Goal: Task Accomplishment & Management: Submit feedback/report problem

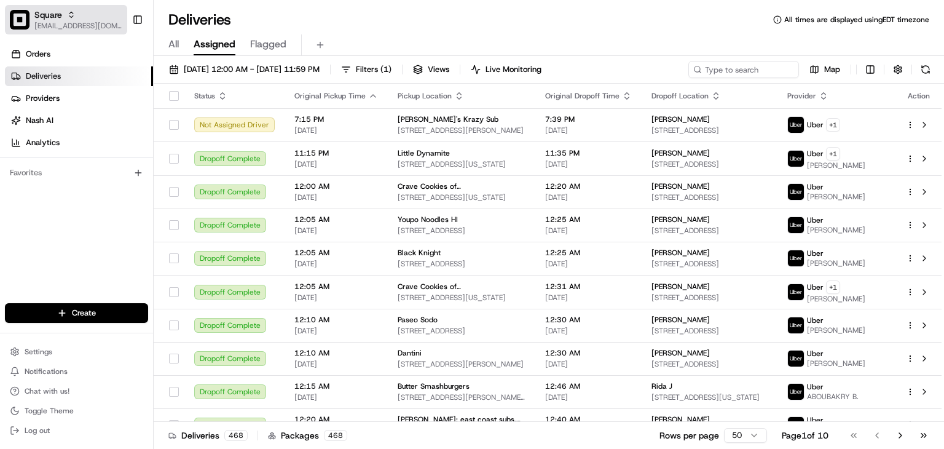
click at [33, 23] on button "Square rpajulas@nashhelp.com" at bounding box center [66, 19] width 122 height 29
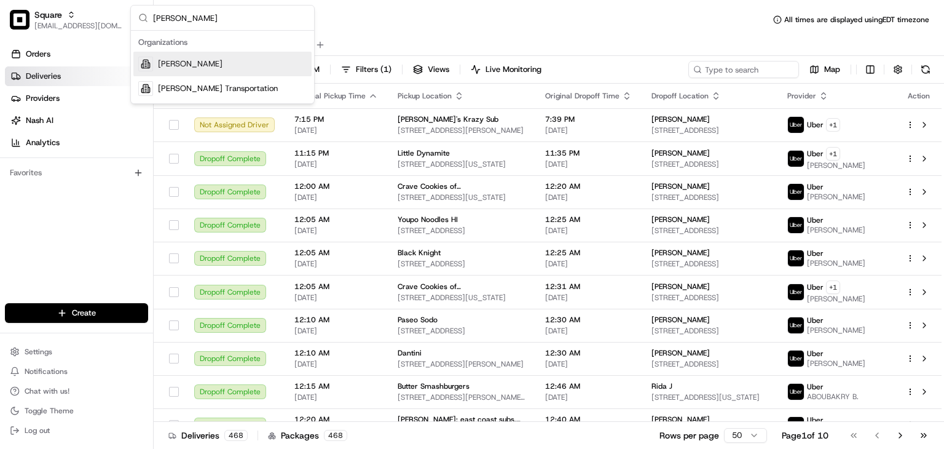
type input "betty"
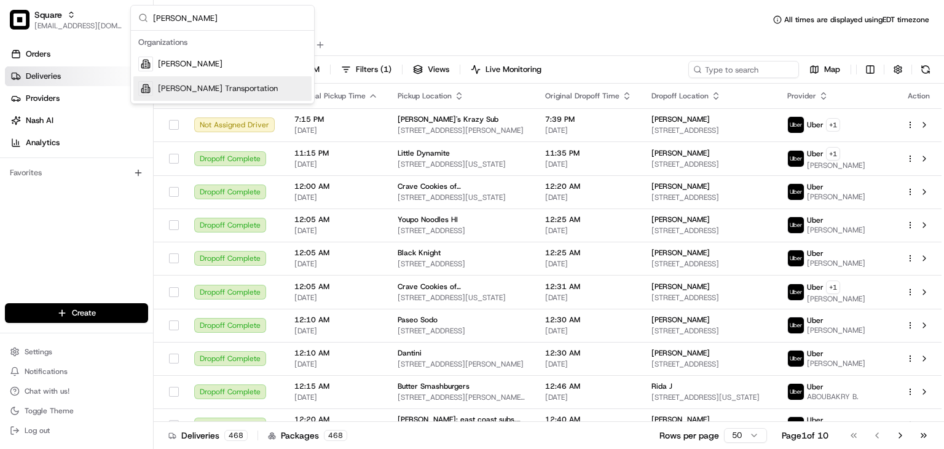
click at [190, 90] on span "Betty Transportation" at bounding box center [218, 88] width 120 height 11
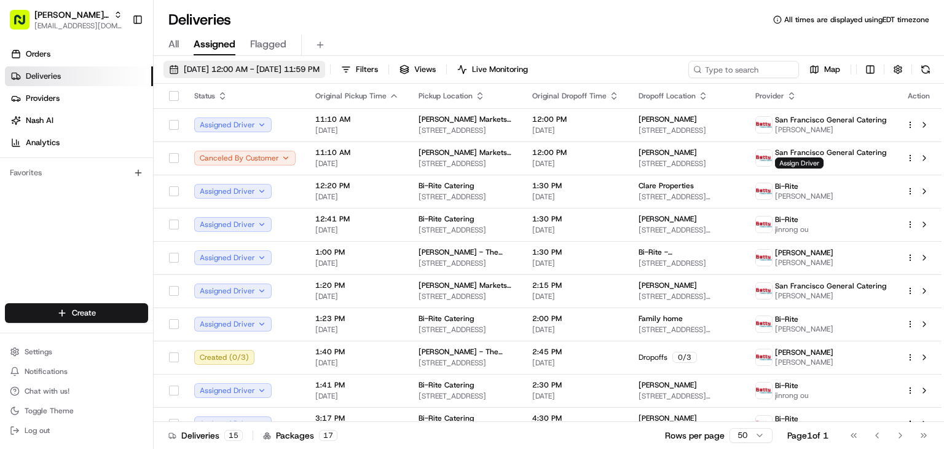
click at [226, 71] on span "08/23/2025 12:00 AM - 08/23/2025 11:59 PM" at bounding box center [252, 69] width 136 height 11
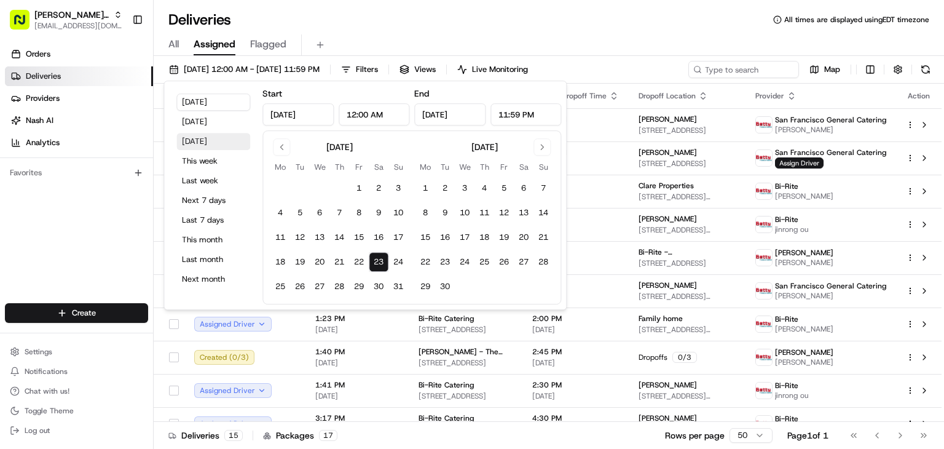
click at [198, 143] on button "Tomorrow" at bounding box center [213, 141] width 74 height 17
type input "Aug 24, 2025"
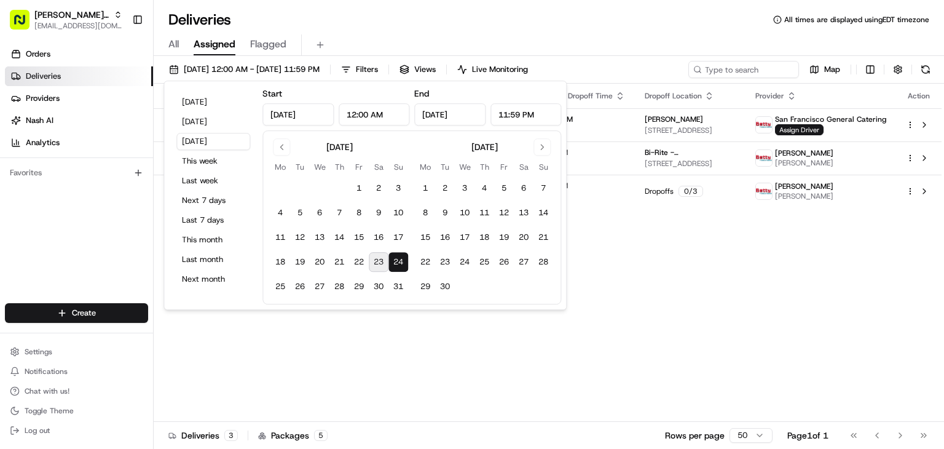
click at [556, 21] on div "Deliveries All times are displayed using EDT timezone" at bounding box center [549, 20] width 790 height 20
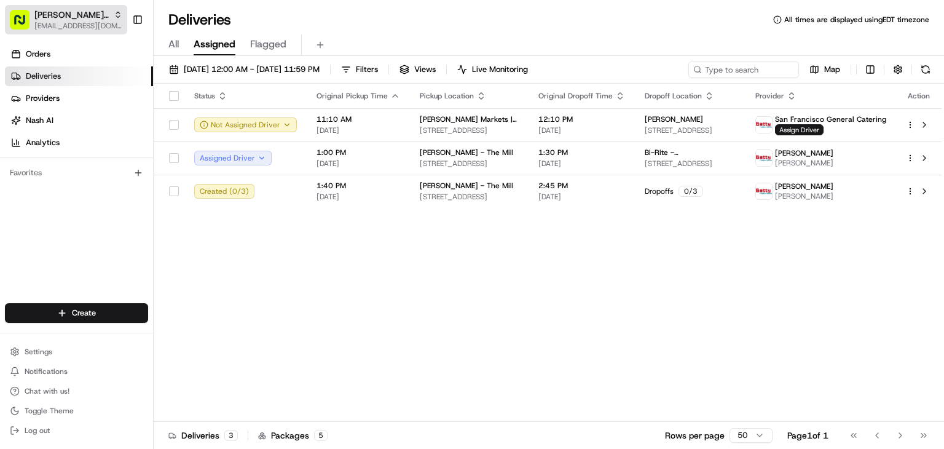
click at [87, 6] on button "Betty Transportation rpajulas@nashhelp.com" at bounding box center [66, 19] width 122 height 29
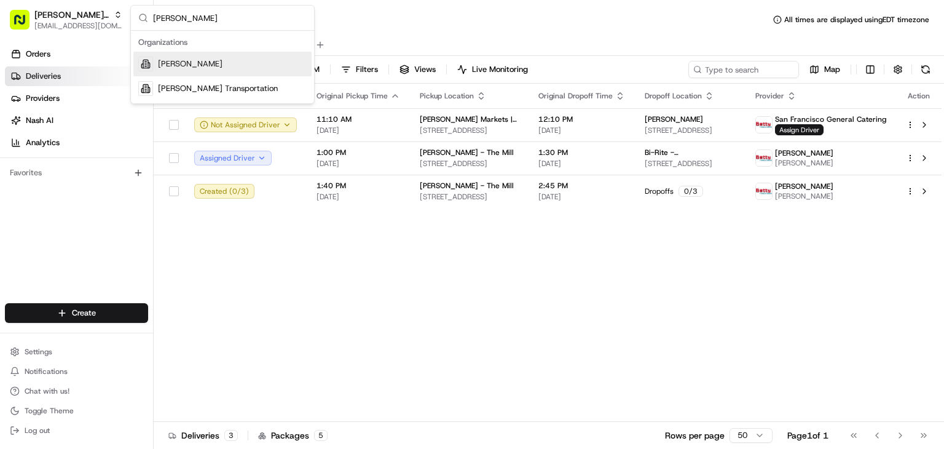
type input "betty"
click at [178, 62] on span "Betty Bakery" at bounding box center [190, 63] width 65 height 11
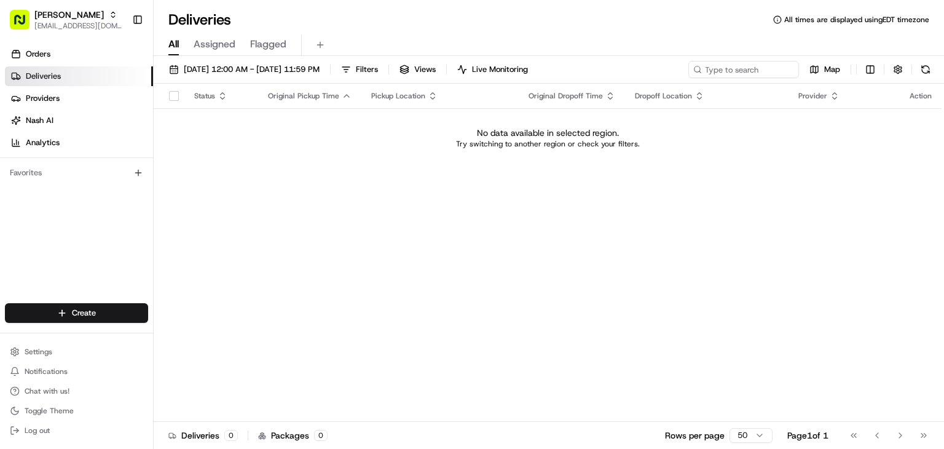
click at [176, 47] on span "All" at bounding box center [173, 44] width 10 height 15
click at [47, 25] on span "[EMAIL_ADDRESS][DOMAIN_NAME]" at bounding box center [78, 26] width 88 height 10
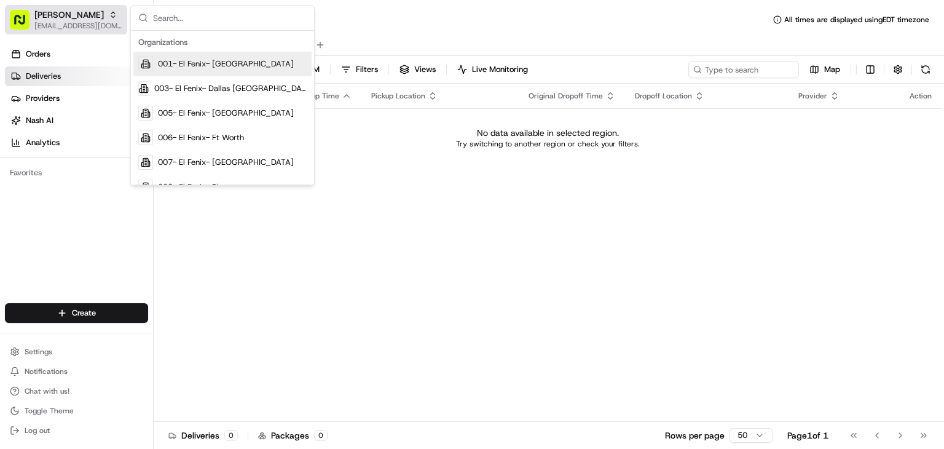
click at [116, 10] on button "Betty Bakery rpajulas@nashhelp.com" at bounding box center [66, 19] width 122 height 29
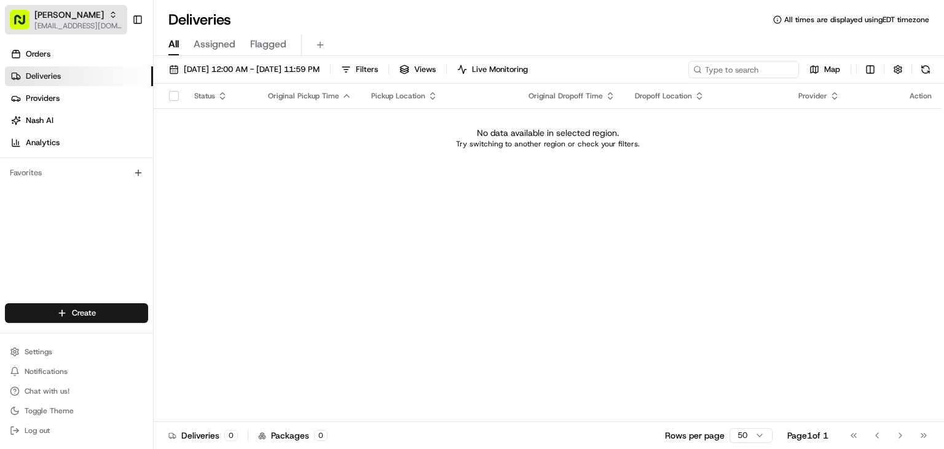
click at [98, 27] on span "[EMAIL_ADDRESS][DOMAIN_NAME]" at bounding box center [78, 26] width 88 height 10
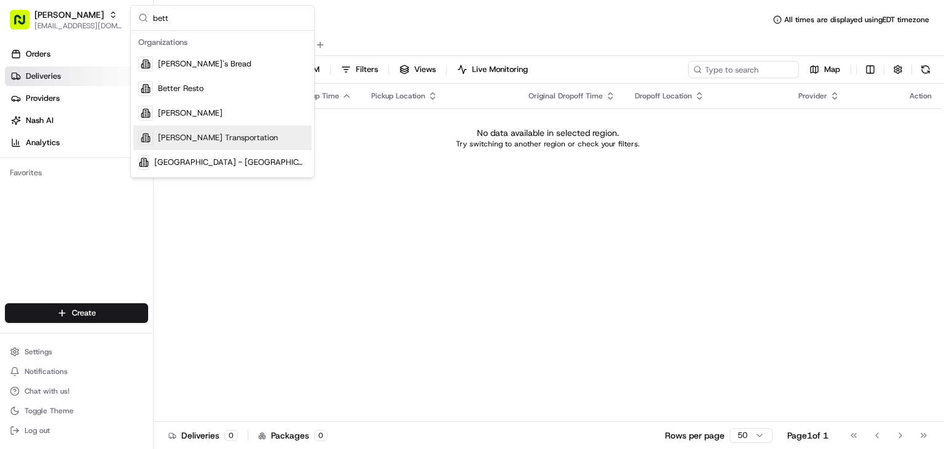
type input "bett"
click at [208, 137] on span "[PERSON_NAME] Transportation" at bounding box center [218, 137] width 120 height 11
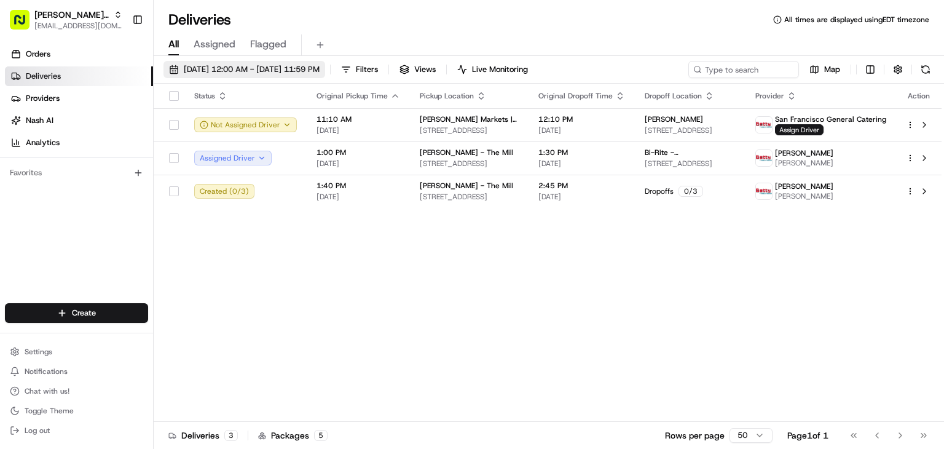
click at [184, 70] on span "08/24/2025 12:00 AM - 08/24/2025 11:59 PM" at bounding box center [252, 69] width 136 height 11
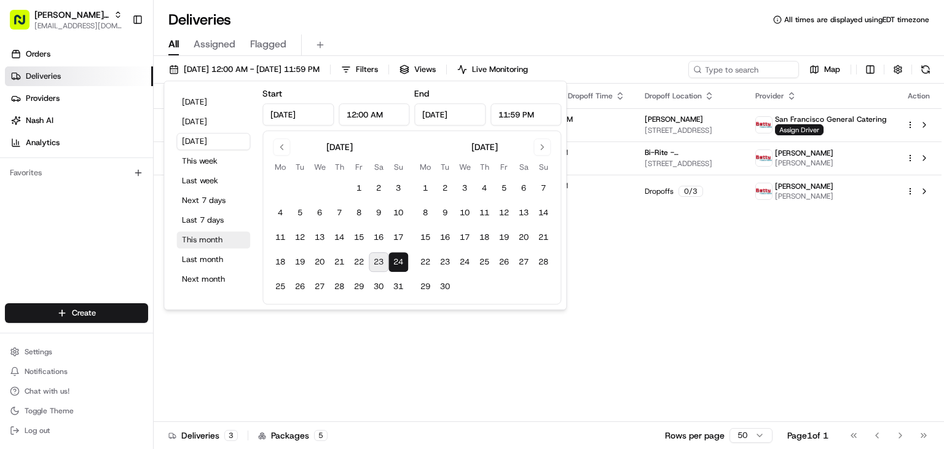
click at [189, 244] on button "This month" at bounding box center [213, 239] width 74 height 17
type input "Aug 1, 2025"
type input "Aug 31, 2025"
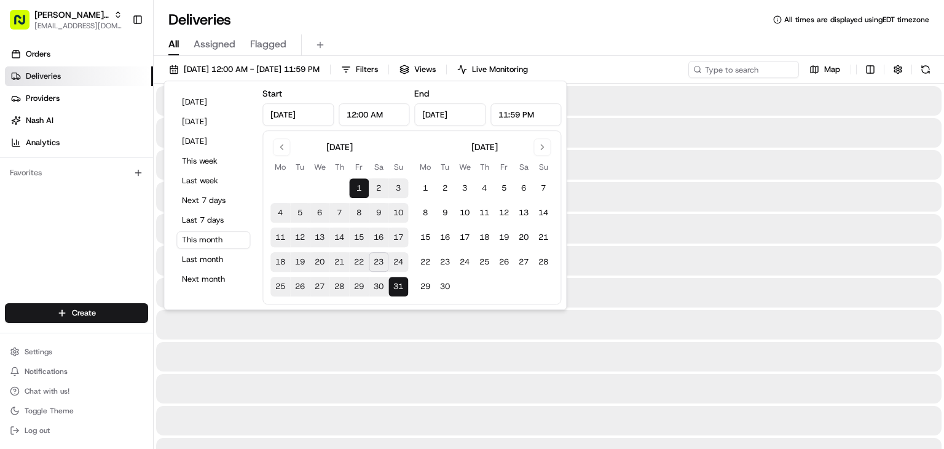
click at [297, 377] on div at bounding box center [548, 388] width 785 height 29
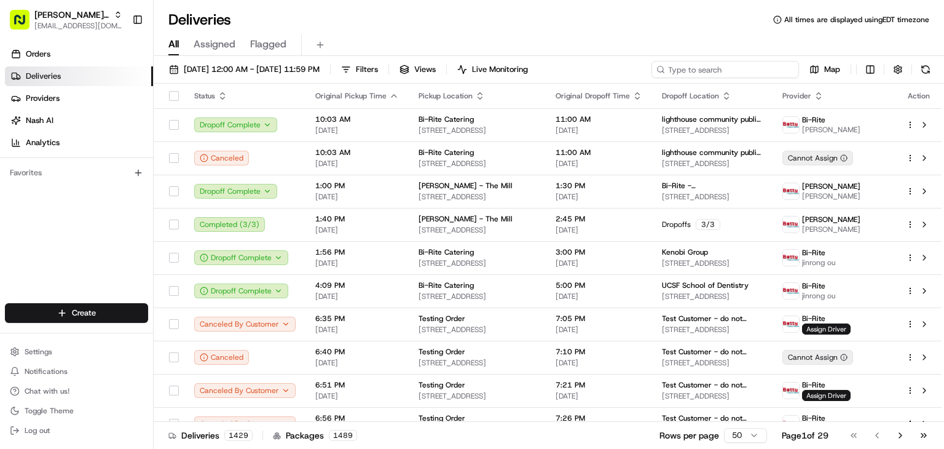
click at [722, 69] on input at bounding box center [724, 69] width 147 height 17
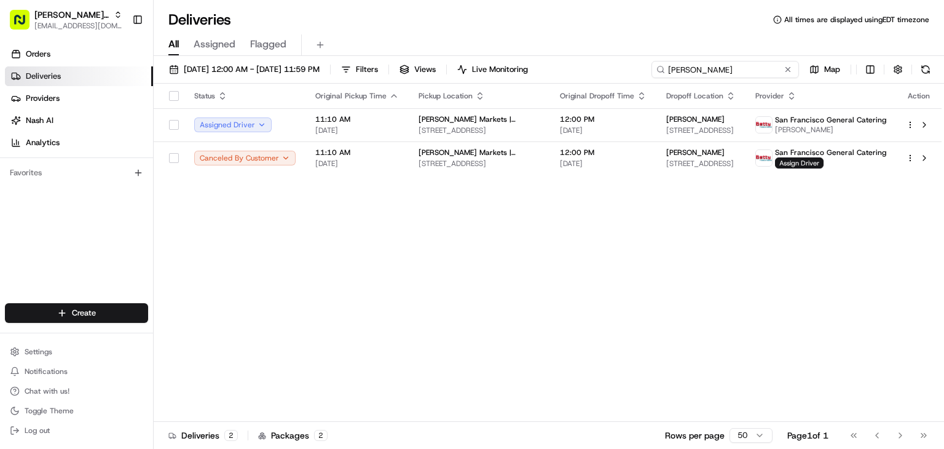
type input "Adam fells"
click at [295, 275] on div "Status Original Pickup Time Pickup Location Original Dropoff Time Dropoff Locat…" at bounding box center [548, 253] width 788 height 338
click at [536, 322] on div "Status Original Pickup Time Pickup Location Original Dropoff Time Dropoff Locat…" at bounding box center [548, 253] width 788 height 338
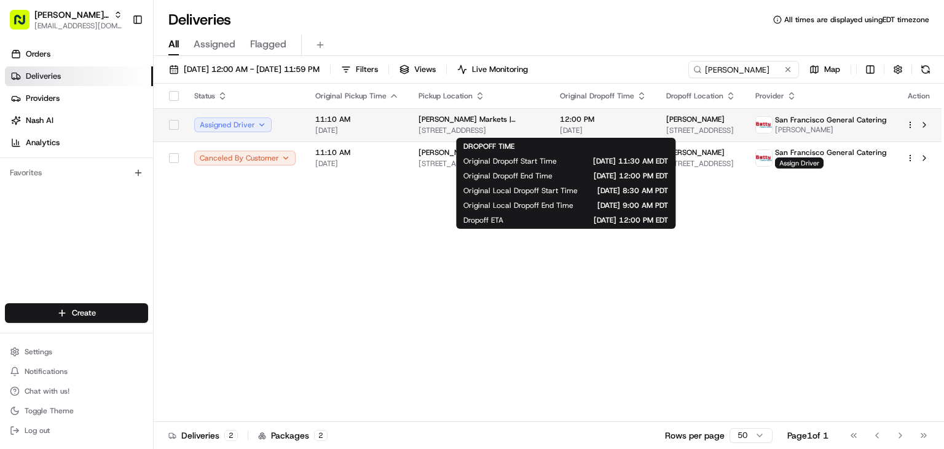
click at [560, 125] on span "[DATE]" at bounding box center [603, 130] width 87 height 10
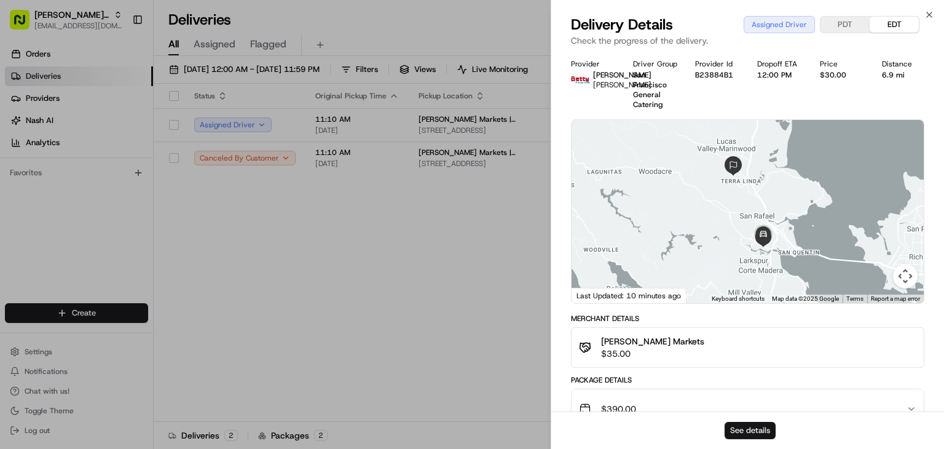
click at [745, 430] on button "See details" at bounding box center [750, 430] width 51 height 17
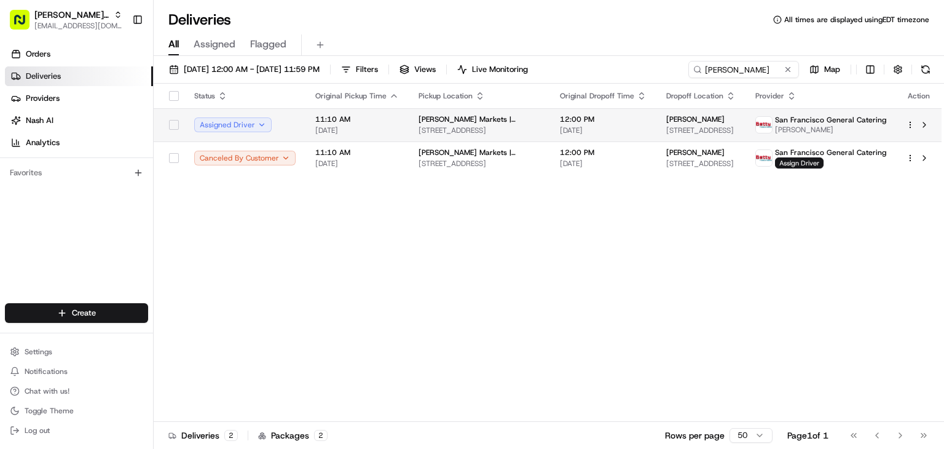
click at [550, 111] on td "12:00 PM 08/23/2025" at bounding box center [603, 124] width 106 height 33
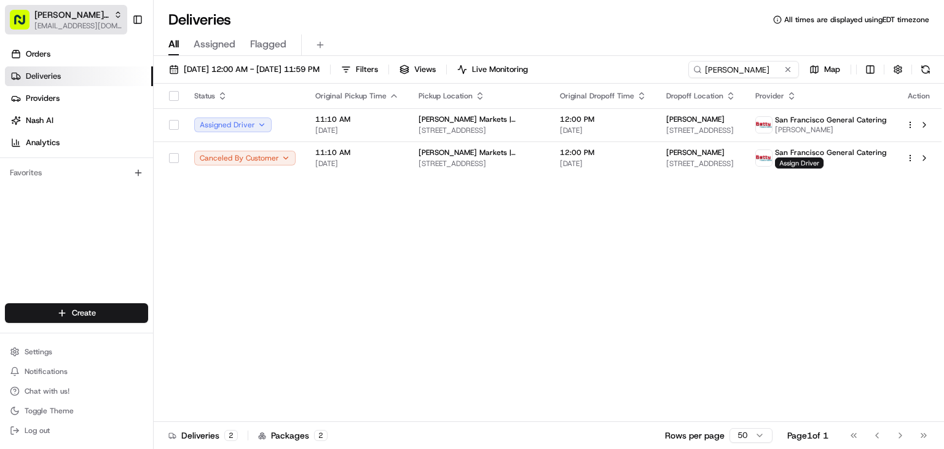
drag, startPoint x: 120, startPoint y: 26, endPoint x: 52, endPoint y: 23, distance: 68.9
click at [44, 20] on span "Betty Transportation" at bounding box center [71, 15] width 74 height 12
click at [315, 57] on div "08/01/2025 12:00 AM - 08/31/2025 11:59 PM Filters Views Live Monitoring Adam fe…" at bounding box center [549, 253] width 790 height 395
click at [101, 20] on span "Betty Transportation" at bounding box center [71, 15] width 74 height 12
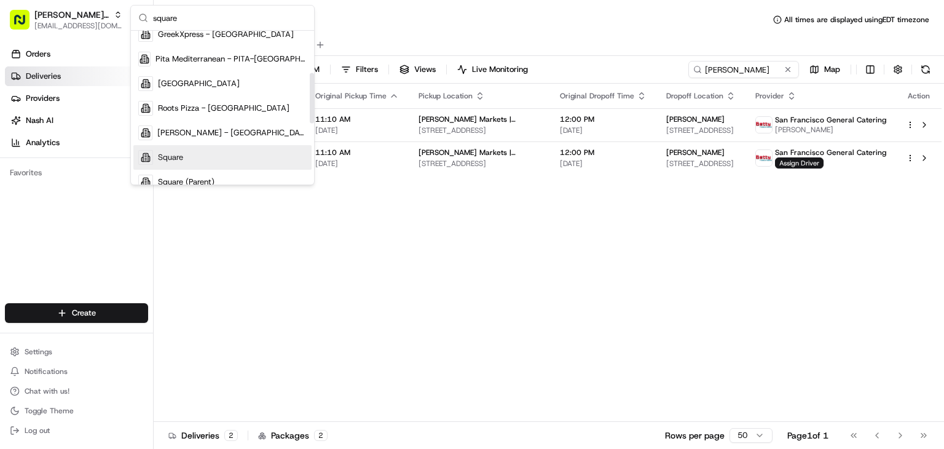
scroll to position [128, 0]
type input "square"
click at [189, 160] on div "Square" at bounding box center [222, 157] width 178 height 25
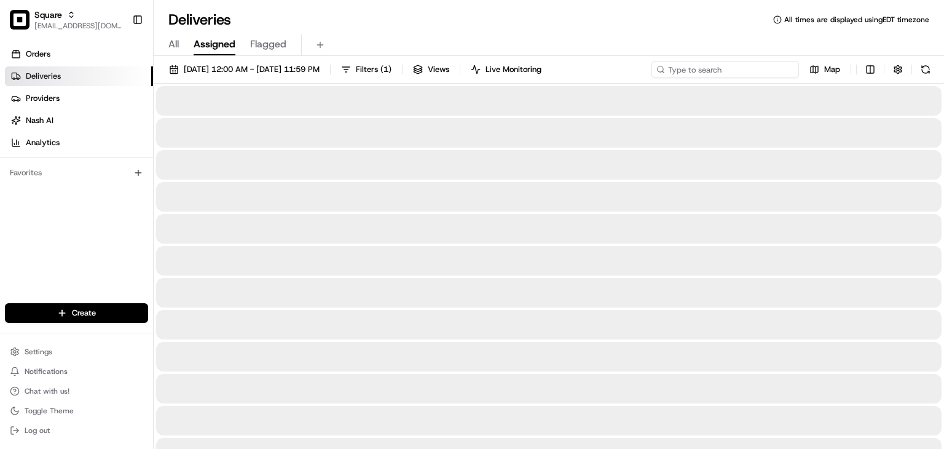
click at [729, 69] on input at bounding box center [724, 69] width 147 height 17
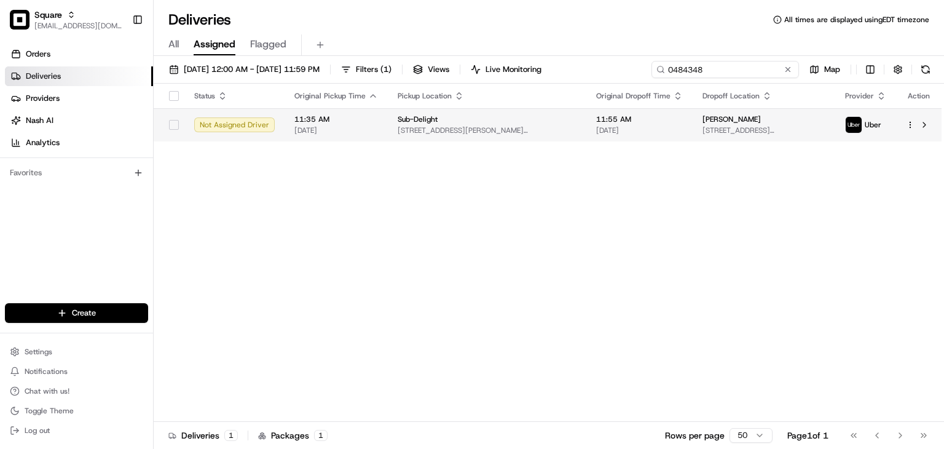
type input "0484348"
click at [596, 128] on span "[DATE]" at bounding box center [639, 130] width 87 height 10
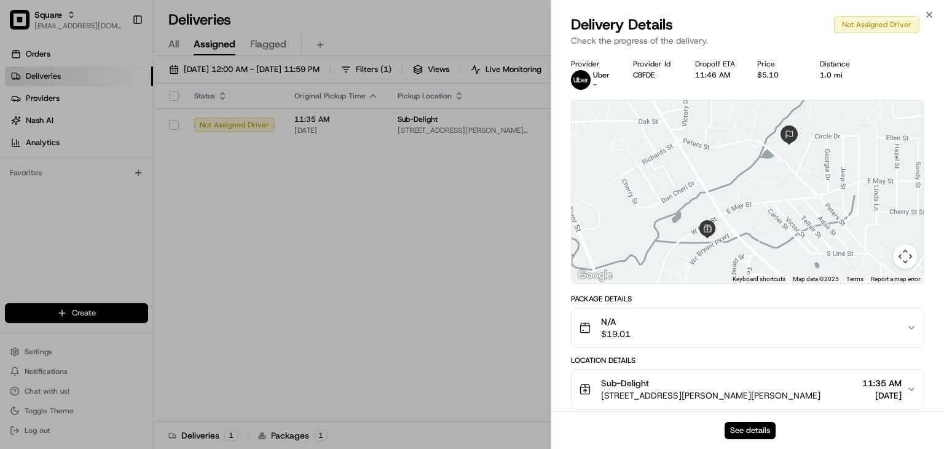
click at [745, 426] on button "See details" at bounding box center [750, 430] width 51 height 17
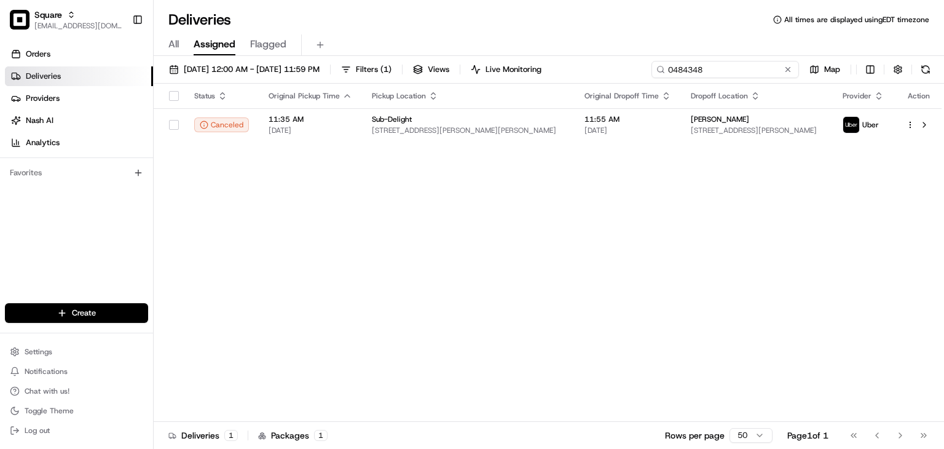
click at [715, 68] on input "0484348" at bounding box center [724, 69] width 147 height 17
click at [691, 64] on input "0484348" at bounding box center [724, 69] width 147 height 17
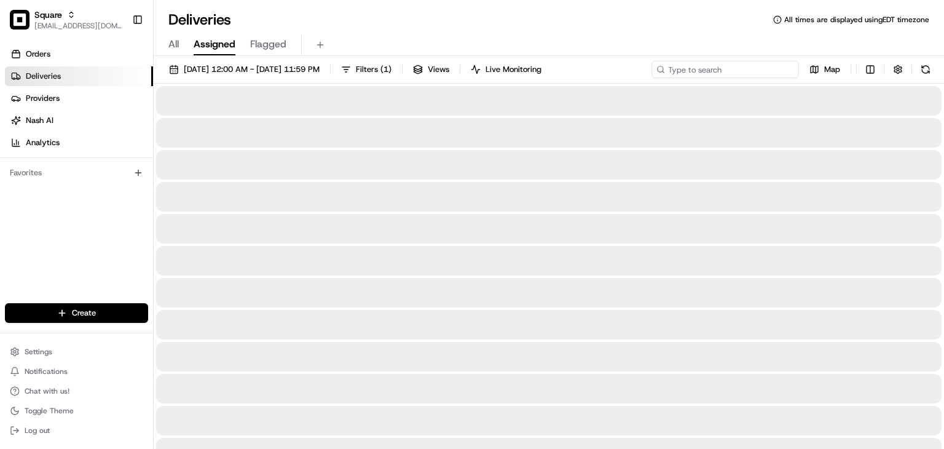
click at [718, 69] on input at bounding box center [724, 69] width 147 height 17
type input "sylvia ford"
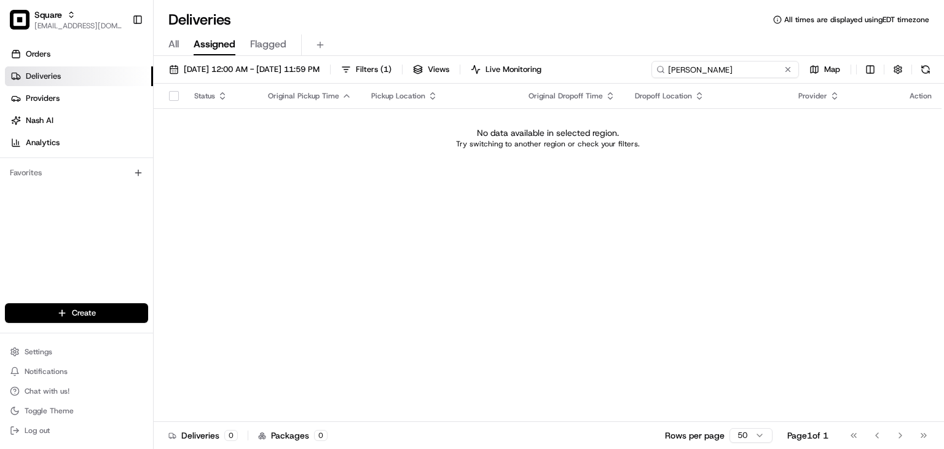
click at [721, 72] on input "sylvia ford" at bounding box center [724, 69] width 147 height 17
click at [681, 63] on input "sylvia ford" at bounding box center [724, 69] width 147 height 17
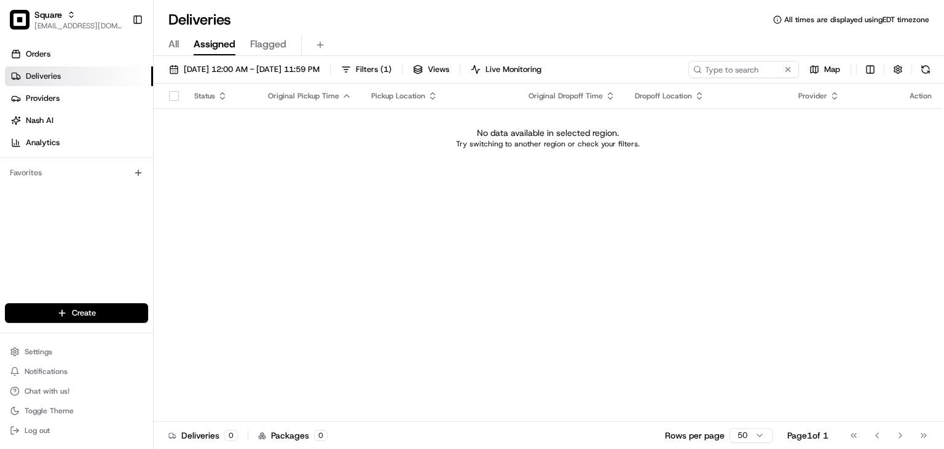
click at [171, 40] on span "All" at bounding box center [173, 44] width 10 height 15
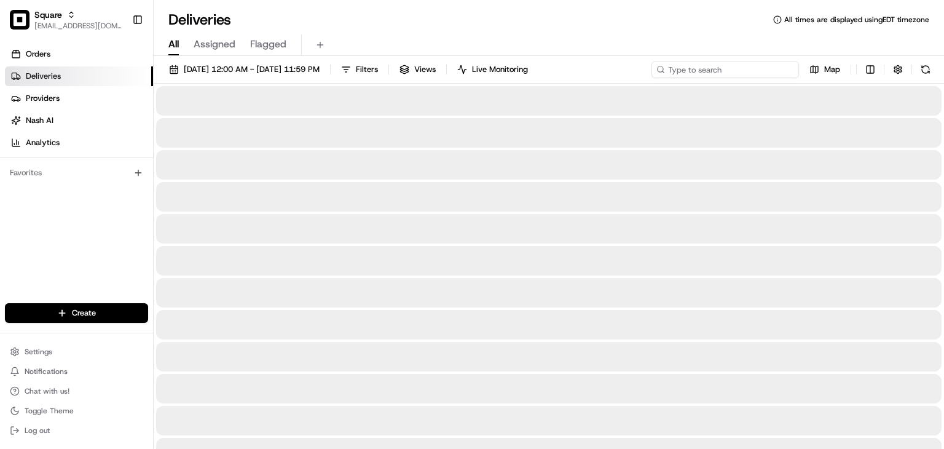
click at [762, 61] on input at bounding box center [724, 69] width 147 height 17
paste input "sylvia ford"
type input "sylvia ford"
click at [214, 72] on span "08/01/2025 12:00 AM - 08/31/2025 11:59 PM" at bounding box center [252, 69] width 136 height 11
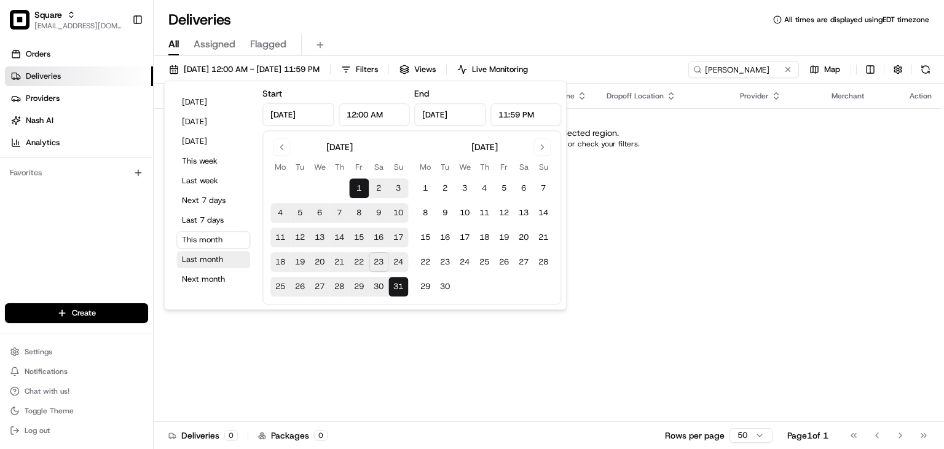
click at [211, 260] on button "Last month" at bounding box center [213, 259] width 74 height 17
type input "Jul 1, 2025"
type input "Jul 31, 2025"
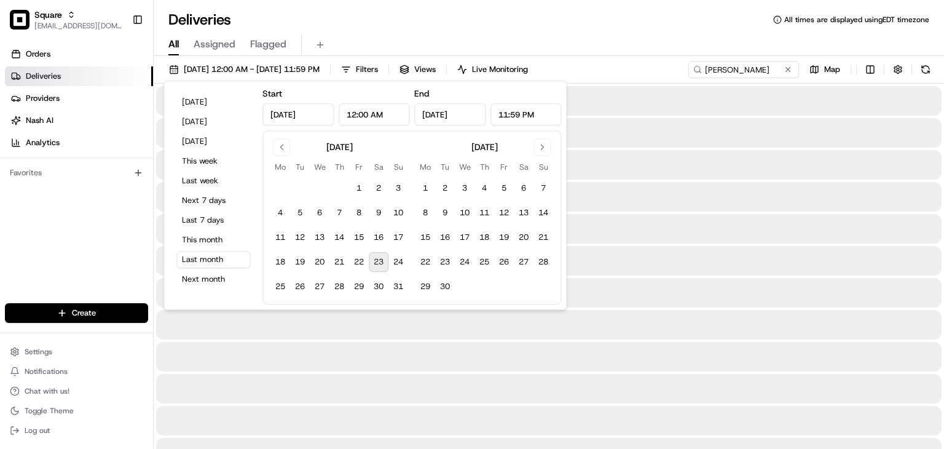
click at [492, 12] on div "Deliveries All times are displayed using EDT timezone" at bounding box center [549, 20] width 790 height 20
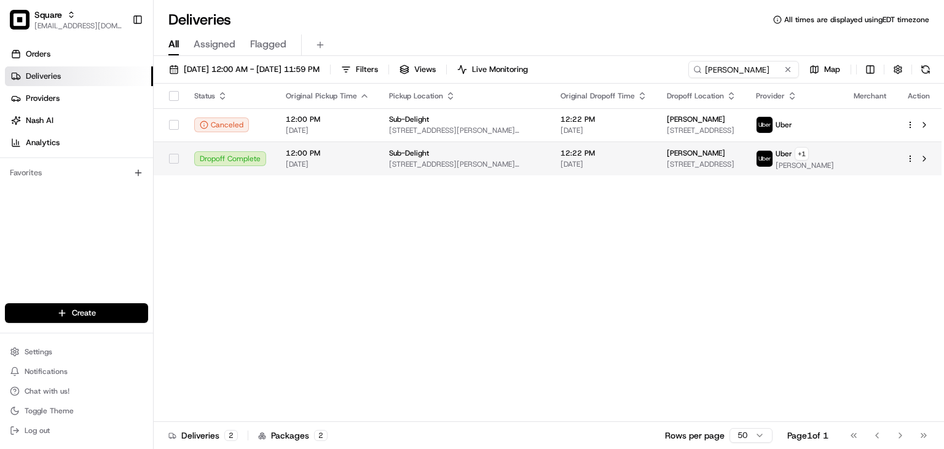
click at [581, 157] on span "12:22 PM" at bounding box center [603, 153] width 87 height 10
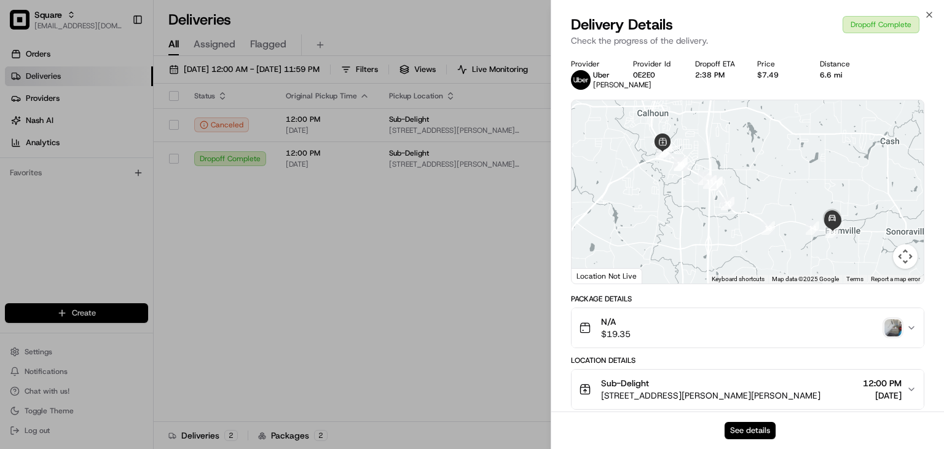
click at [732, 428] on button "See details" at bounding box center [750, 430] width 51 height 17
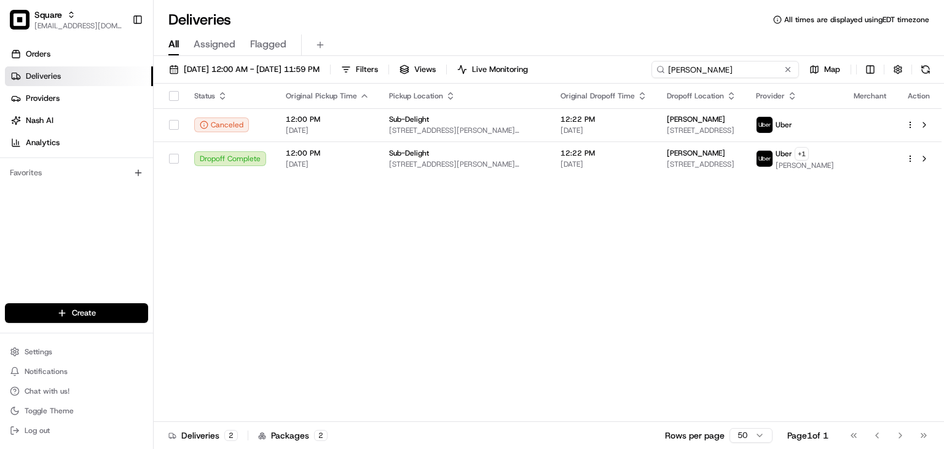
drag, startPoint x: 723, startPoint y: 65, endPoint x: 556, endPoint y: 47, distance: 168.1
click at [556, 47] on div "Deliveries All times are displayed using EDT timezone All Assigned Flagged 07/0…" at bounding box center [549, 224] width 790 height 449
drag, startPoint x: 364, startPoint y: 325, endPoint x: 385, endPoint y: 335, distance: 23.1
click at [364, 326] on div "Status Original Pickup Time Pickup Location Original Dropoff Time Dropoff Locat…" at bounding box center [548, 253] width 788 height 338
click at [787, 68] on button at bounding box center [788, 69] width 12 height 12
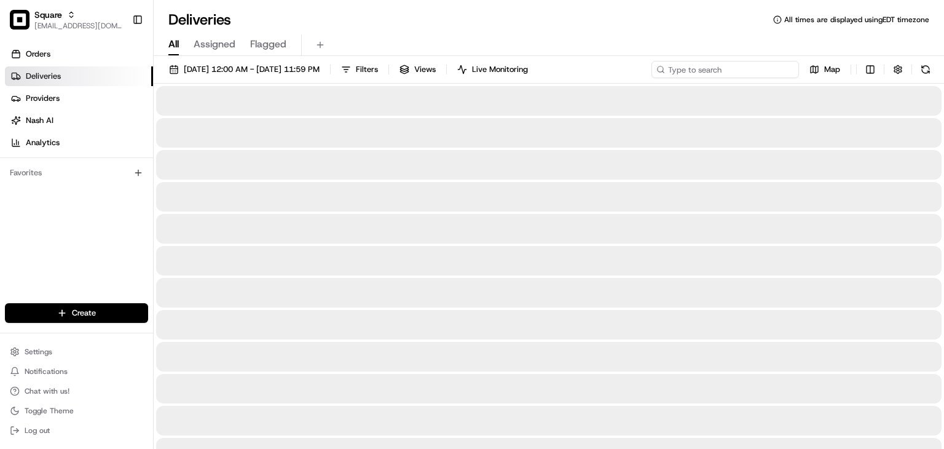
click at [724, 64] on input at bounding box center [724, 69] width 147 height 17
type input "6472875"
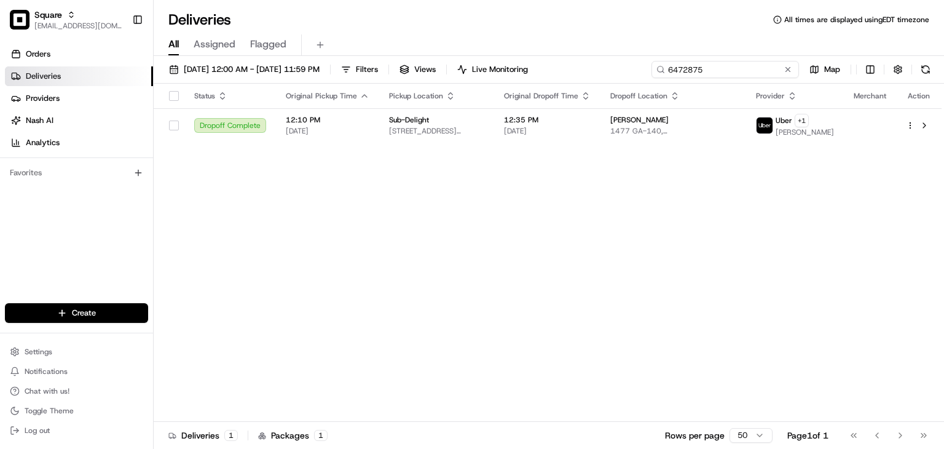
click at [687, 68] on input "6472875" at bounding box center [724, 69] width 147 height 17
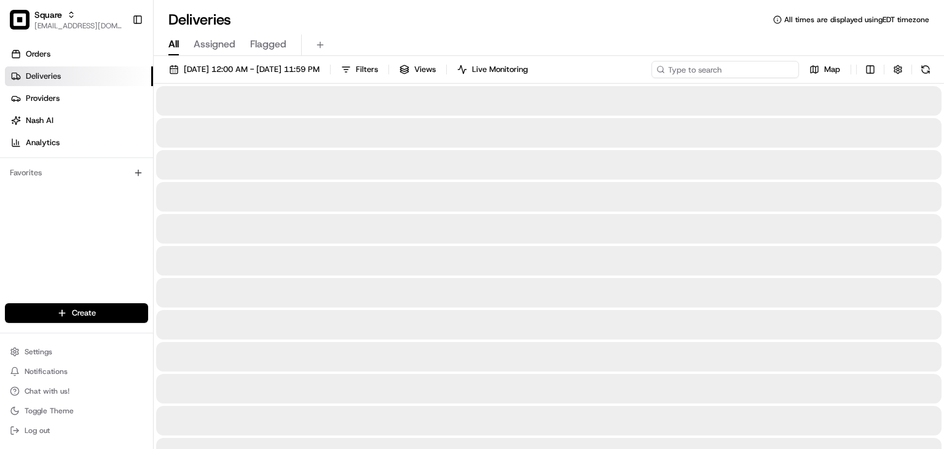
click at [697, 68] on input at bounding box center [724, 69] width 147 height 17
click at [683, 35] on div "All Assigned Flagged" at bounding box center [549, 45] width 790 height 22
click at [719, 67] on input "6472875" at bounding box center [724, 69] width 147 height 17
drag, startPoint x: 717, startPoint y: 68, endPoint x: 645, endPoint y: 67, distance: 72.5
click at [645, 67] on div "07/01/2025 12:00 AM - 07/31/2025 11:59 PM Filters Views Live Monitoring 6472875…" at bounding box center [549, 72] width 790 height 23
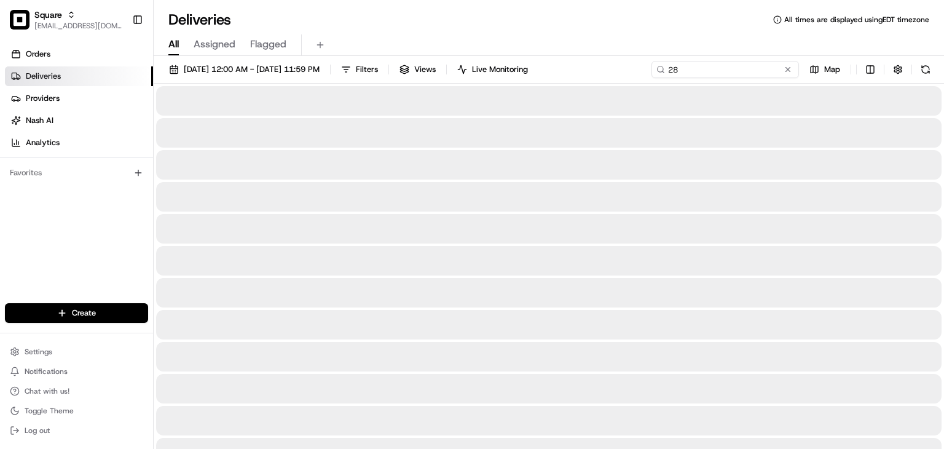
type input "2"
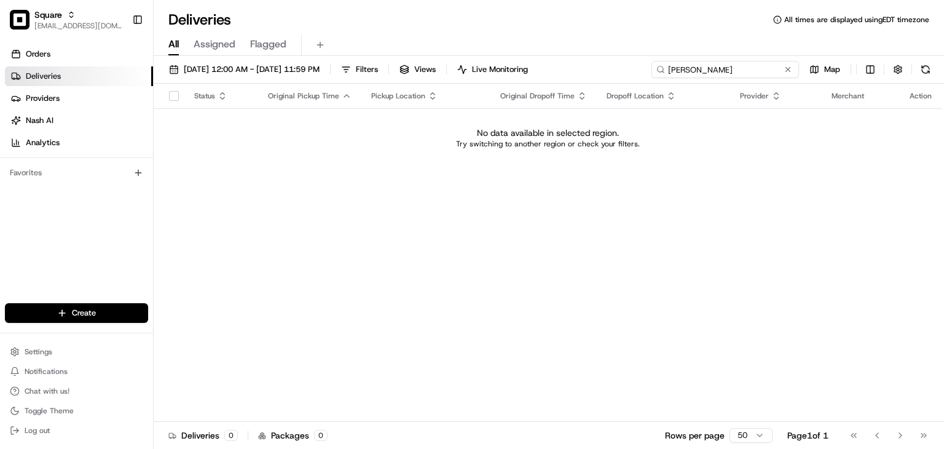
click at [678, 69] on input "lynda cox" at bounding box center [724, 69] width 147 height 17
drag, startPoint x: 712, startPoint y: 69, endPoint x: 638, endPoint y: 57, distance: 75.4
click at [638, 57] on div "07/01/2025 12:00 AM - 07/31/2025 11:59 PM Filters Views Live Monitoring lynda c…" at bounding box center [549, 253] width 790 height 395
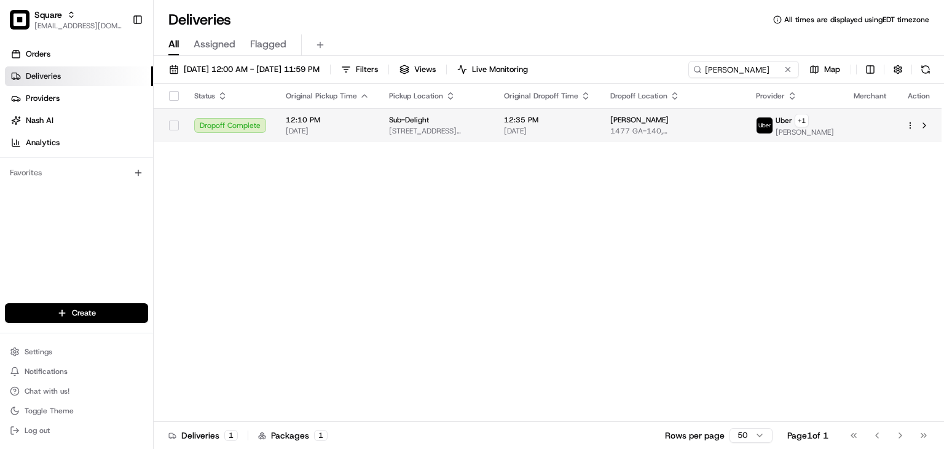
click at [565, 136] on span "07/02/2025" at bounding box center [547, 131] width 87 height 10
click at [643, 125] on span "Linda Cox" at bounding box center [639, 120] width 58 height 10
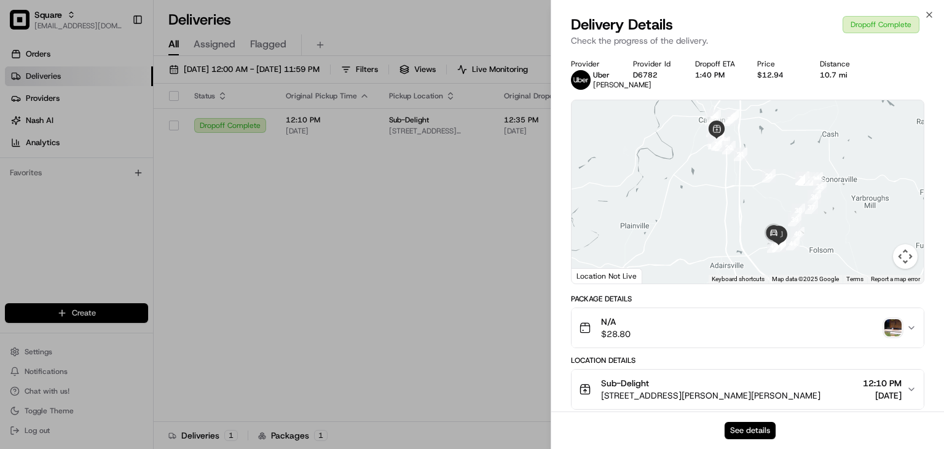
click at [764, 425] on button "See details" at bounding box center [750, 430] width 51 height 17
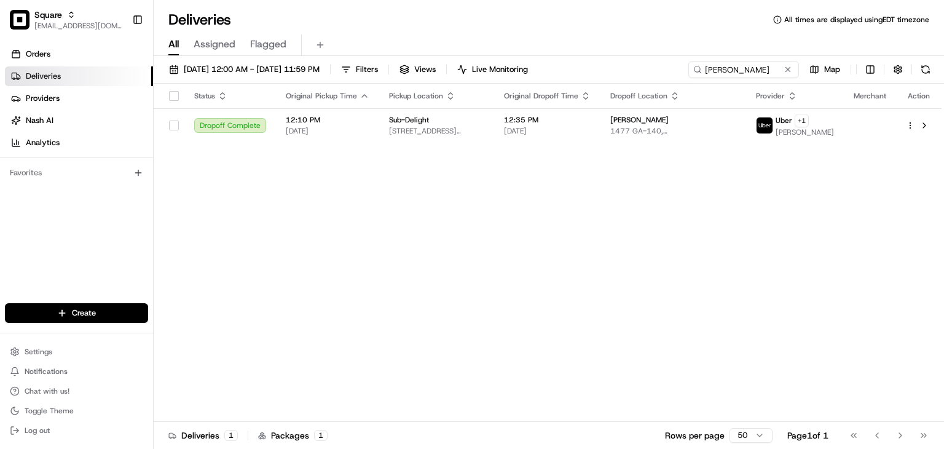
click at [560, 264] on div "Status Original Pickup Time Pickup Location Original Dropoff Time Dropoff Locat…" at bounding box center [548, 253] width 788 height 338
drag, startPoint x: 723, startPoint y: 72, endPoint x: 630, endPoint y: 84, distance: 93.0
click at [630, 84] on div "07/01/2025 12:00 AM - 07/31/2025 11:59 PM Filters Views Live Monitoring linda c…" at bounding box center [549, 253] width 790 height 395
paste input "Sylvia Ford"
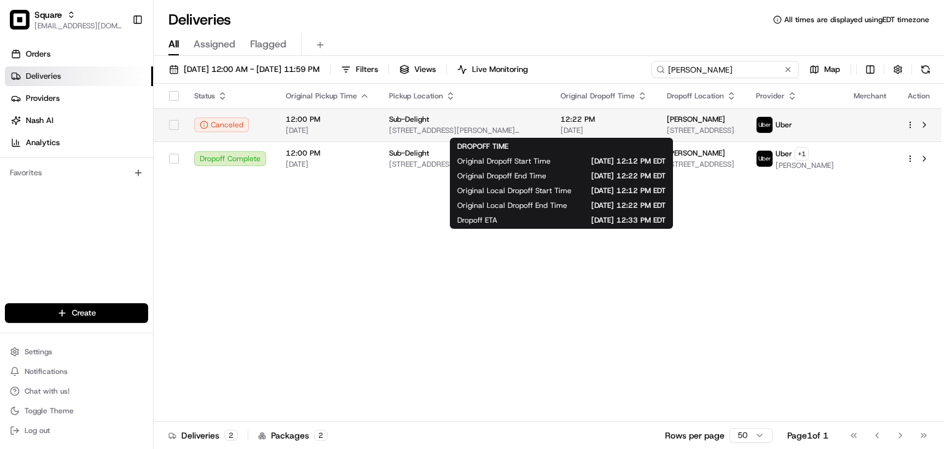
type input "Sylvia Ford"
click at [560, 129] on span "07/02/2025" at bounding box center [603, 130] width 87 height 10
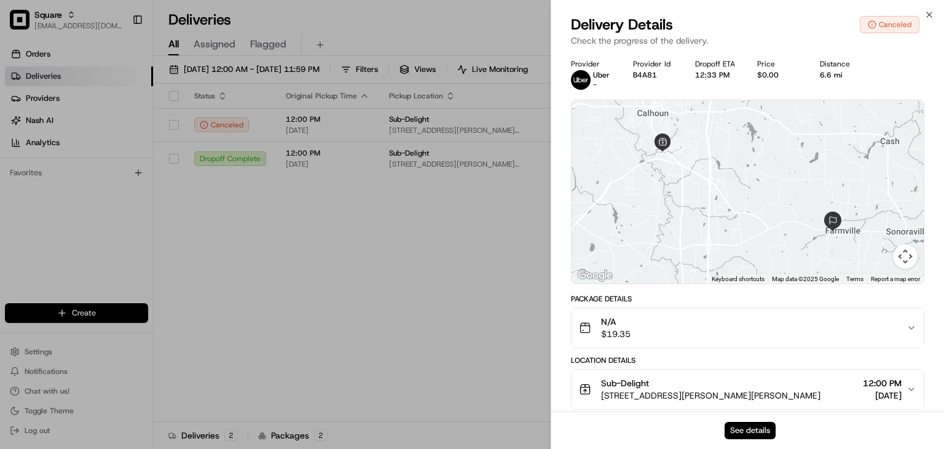
click at [749, 434] on button "See details" at bounding box center [750, 430] width 51 height 17
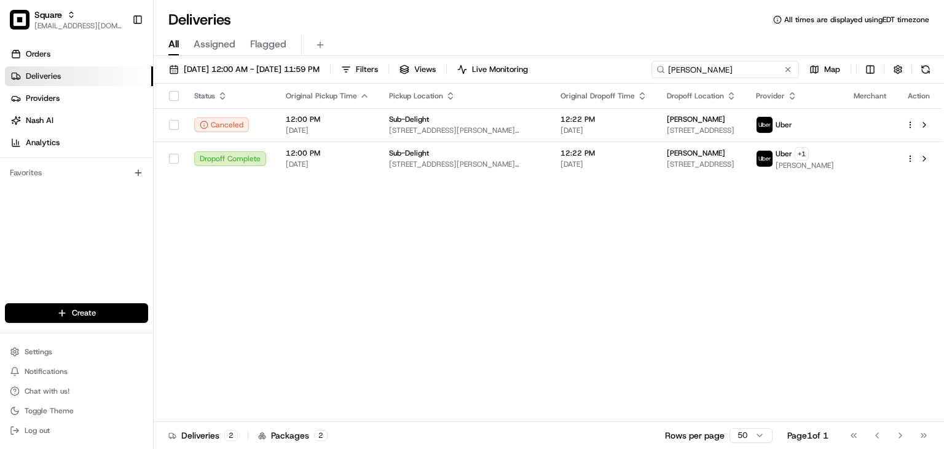
drag, startPoint x: 737, startPoint y: 65, endPoint x: 666, endPoint y: 65, distance: 71.3
click at [665, 65] on input "Sylvia Ford" at bounding box center [724, 69] width 147 height 17
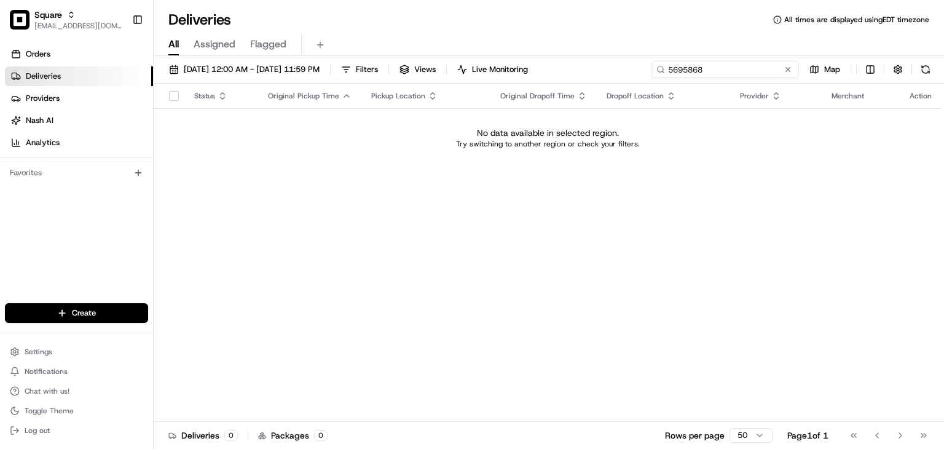
click at [691, 71] on input "5695868" at bounding box center [724, 69] width 147 height 17
type input "5695868"
click at [227, 71] on span "07/01/2025 12:00 AM - 07/31/2025 11:59 PM" at bounding box center [252, 69] width 136 height 11
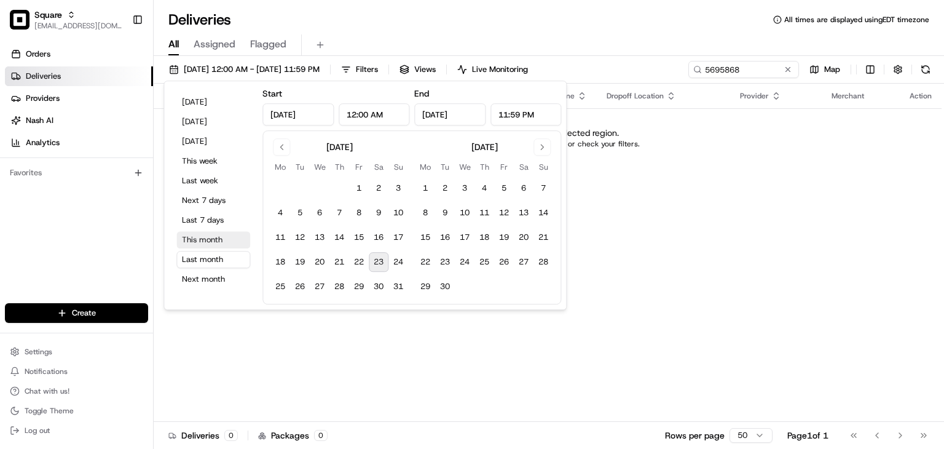
click at [205, 239] on button "This month" at bounding box center [213, 239] width 74 height 17
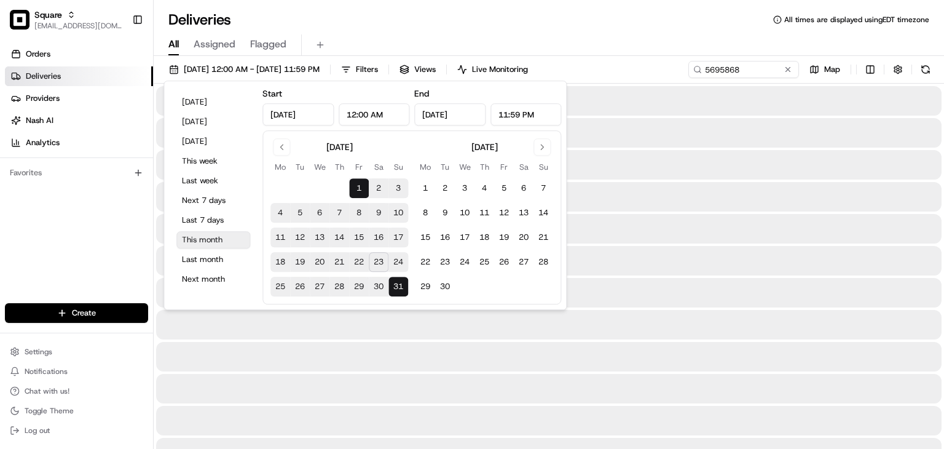
type input "Aug 1, 2025"
type input "Aug 31, 2025"
click at [757, 71] on input "5695868" at bounding box center [724, 69] width 147 height 17
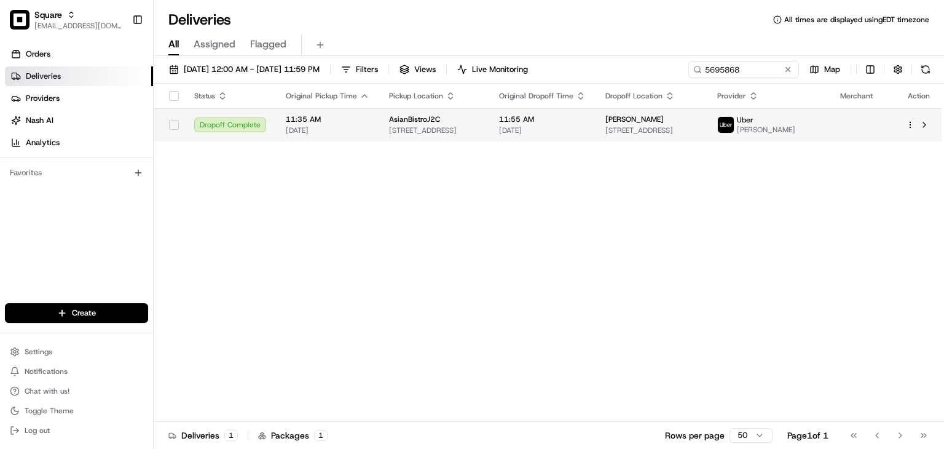
click at [586, 127] on div "11:55 AM 08/23/2025" at bounding box center [542, 124] width 87 height 21
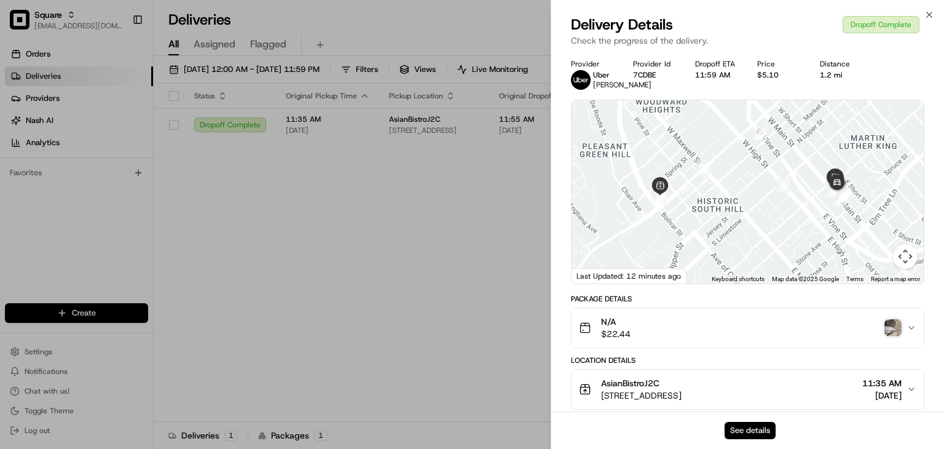
click at [742, 426] on button "See details" at bounding box center [750, 430] width 51 height 17
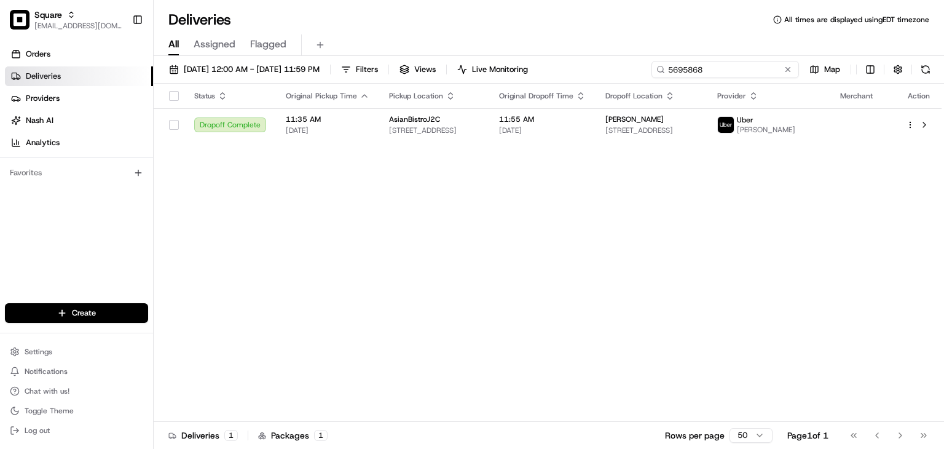
click at [730, 68] on input "5695868" at bounding box center [724, 69] width 147 height 17
click at [694, 68] on input "5695868" at bounding box center [724, 69] width 147 height 17
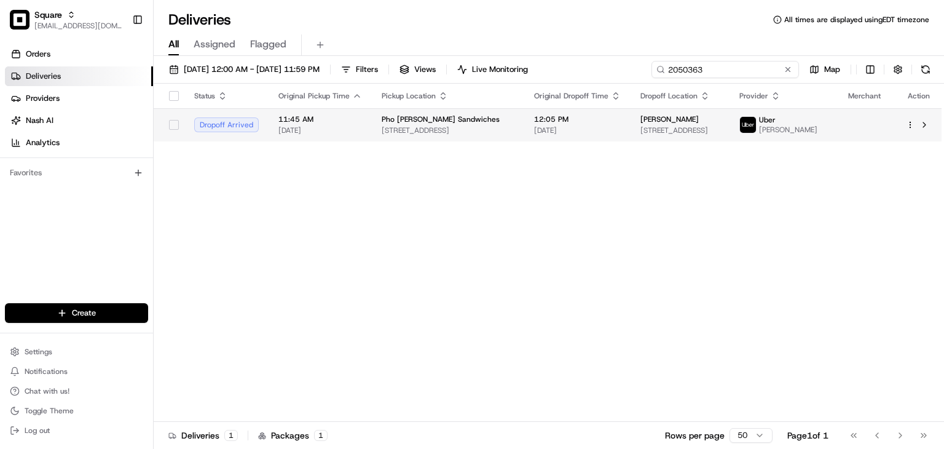
type input "2050363"
click at [648, 128] on span "8700 Sudley Manor Dr, Manassas, VA 20109, USA" at bounding box center [679, 130] width 79 height 10
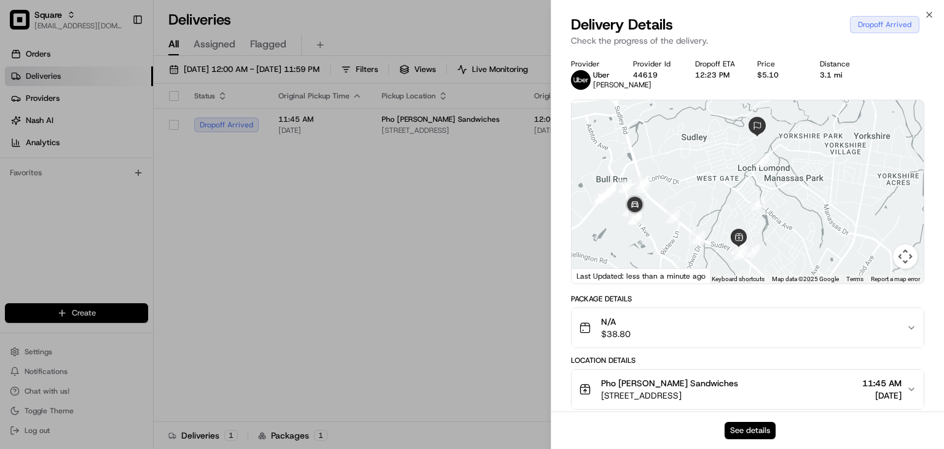
click at [748, 428] on button "See details" at bounding box center [750, 430] width 51 height 17
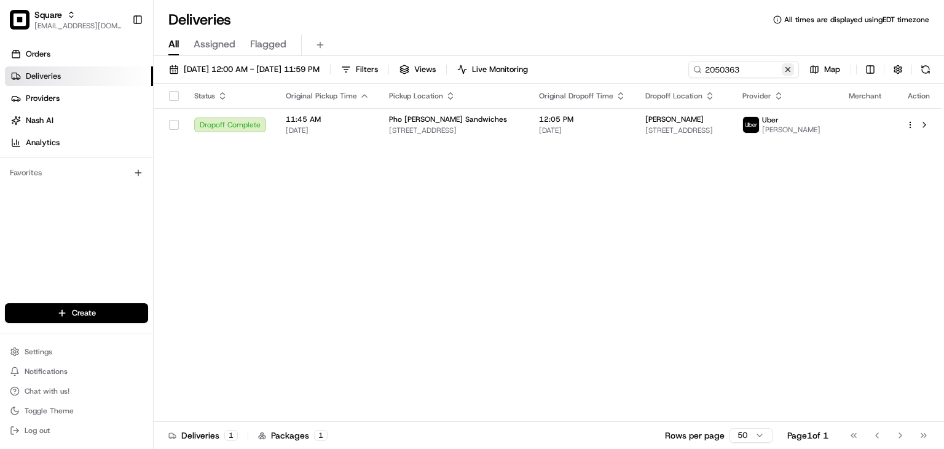
click at [789, 72] on button at bounding box center [788, 69] width 12 height 12
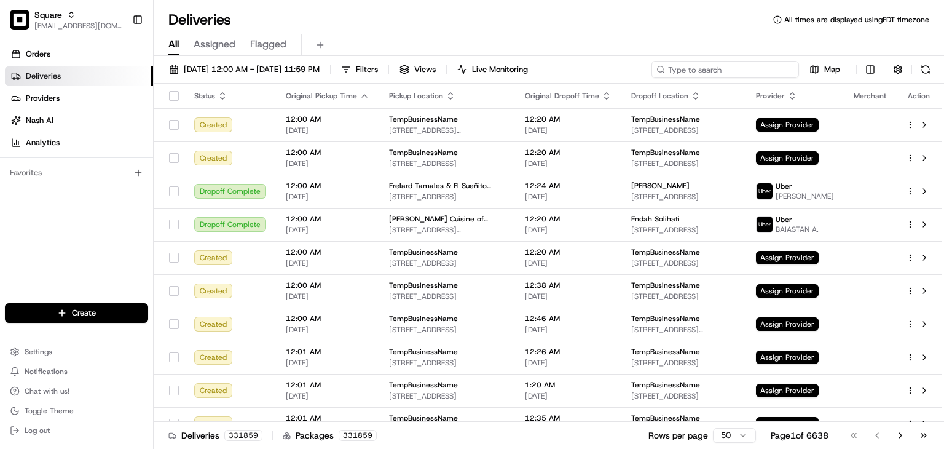
click at [772, 70] on input at bounding box center [724, 69] width 147 height 17
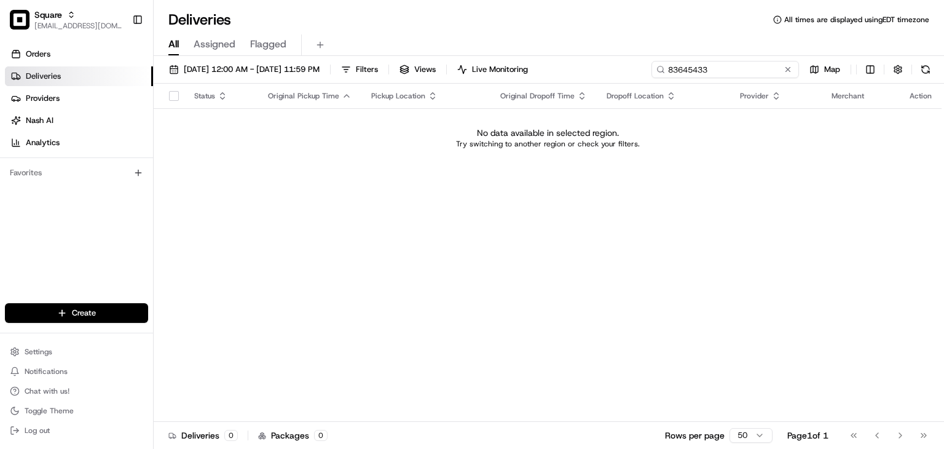
click at [693, 67] on input "83645433" at bounding box center [724, 69] width 147 height 17
click at [712, 71] on input "83645433" at bounding box center [724, 69] width 147 height 17
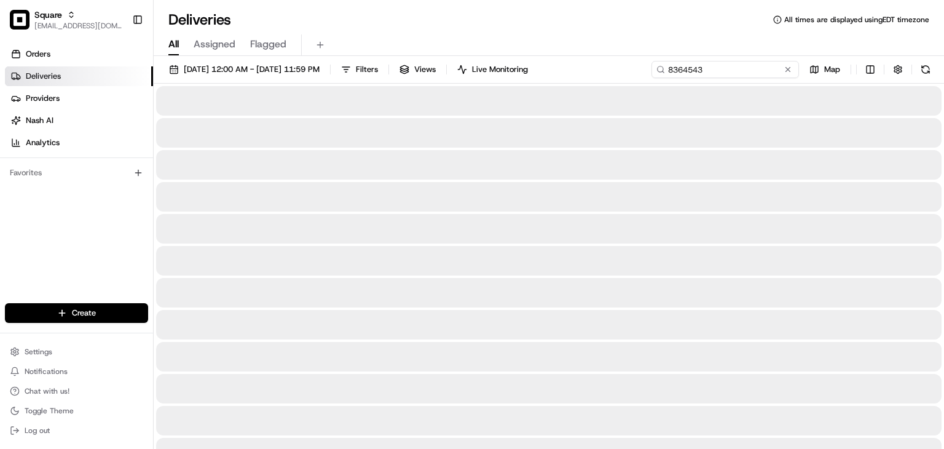
type input "8364543"
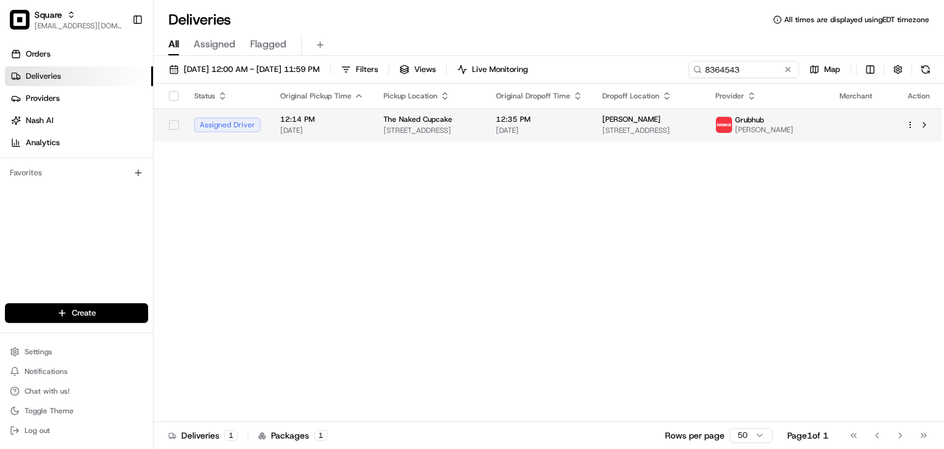
click at [666, 125] on span "[STREET_ADDRESS]" at bounding box center [648, 130] width 93 height 10
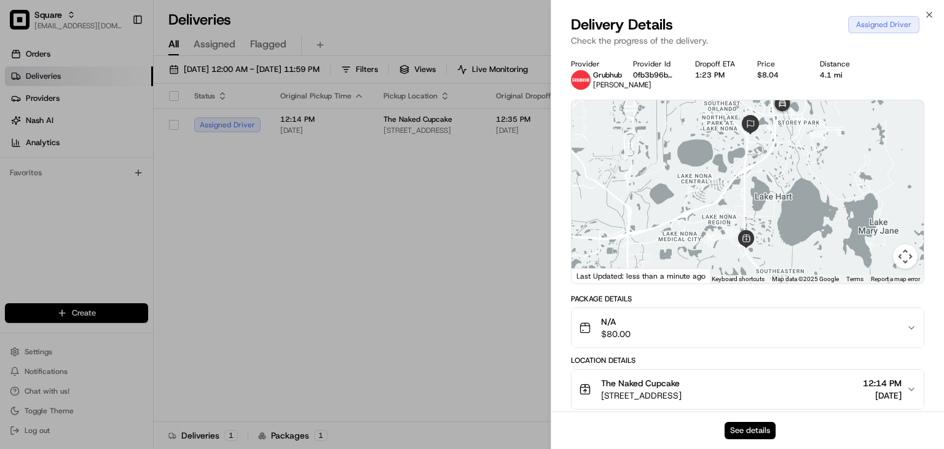
click at [739, 425] on button "See details" at bounding box center [750, 430] width 51 height 17
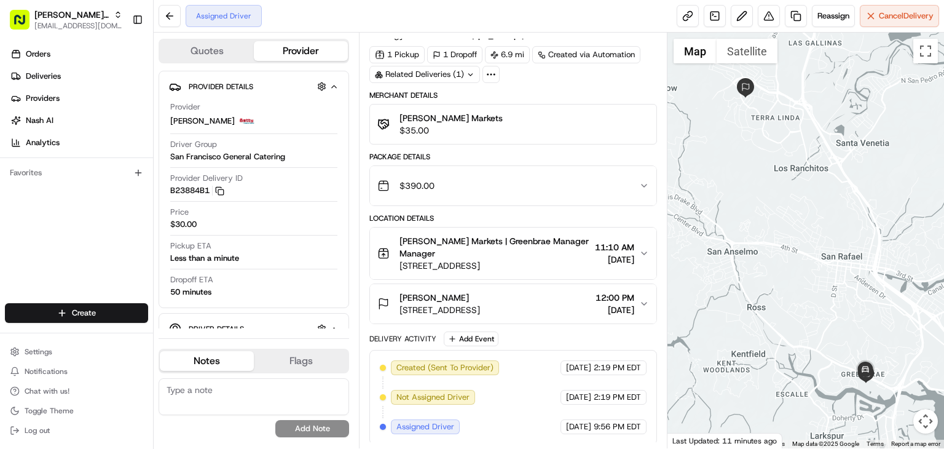
scroll to position [10, 0]
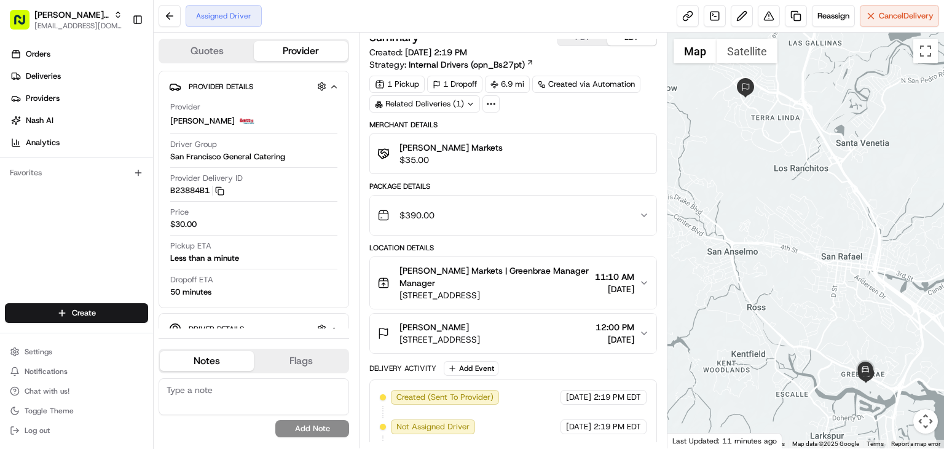
click at [599, 270] on span "11:10 AM" at bounding box center [614, 276] width 39 height 12
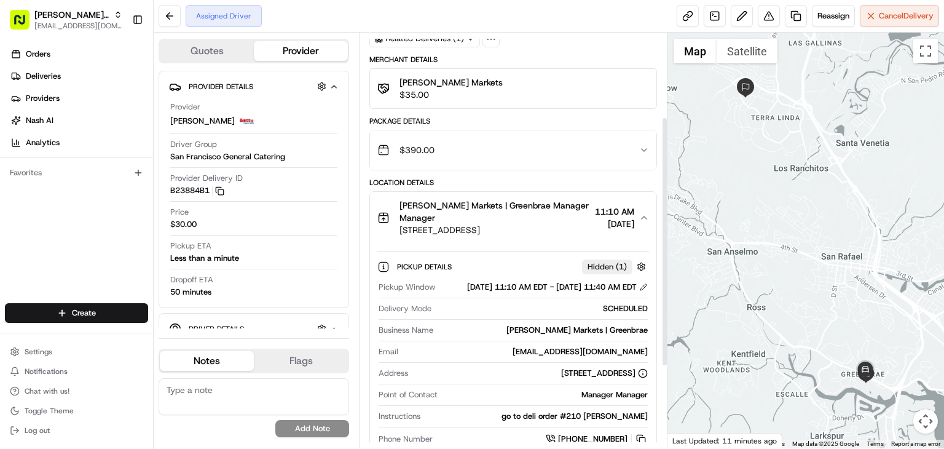
scroll to position [0, 0]
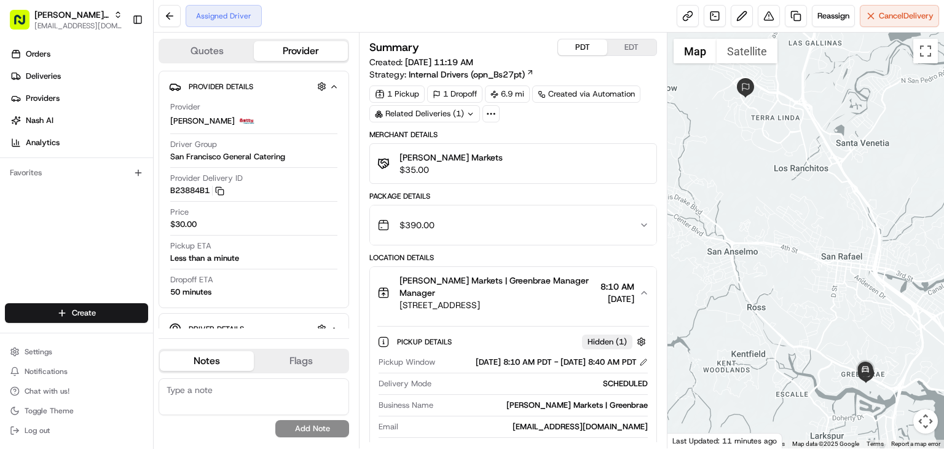
click at [573, 53] on button "PDT" at bounding box center [582, 47] width 49 height 16
click at [619, 46] on button "EDT" at bounding box center [631, 47] width 49 height 16
click at [416, 111] on div "Related Deliveries (1)" at bounding box center [424, 113] width 111 height 17
click at [427, 139] on span "ord_gcQAA7J2pyU25bJPgjHEHd" at bounding box center [436, 140] width 120 height 11
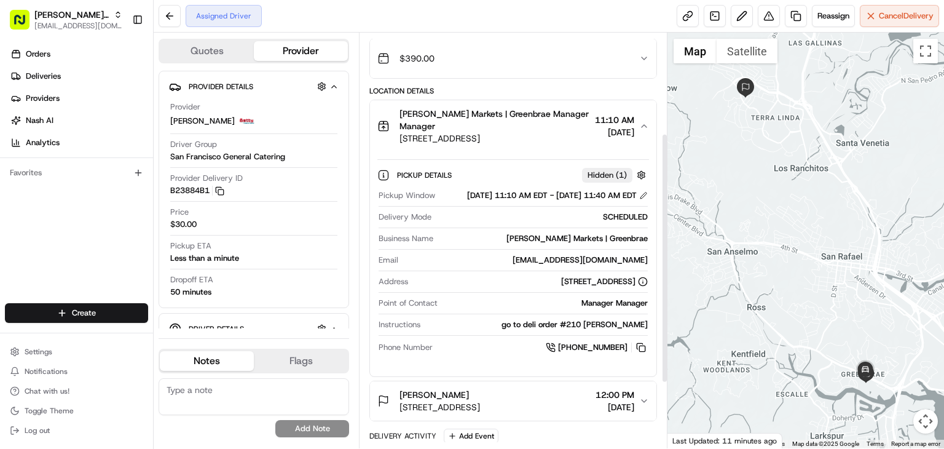
scroll to position [166, 0]
click at [641, 127] on icon "button" at bounding box center [644, 127] width 10 height 10
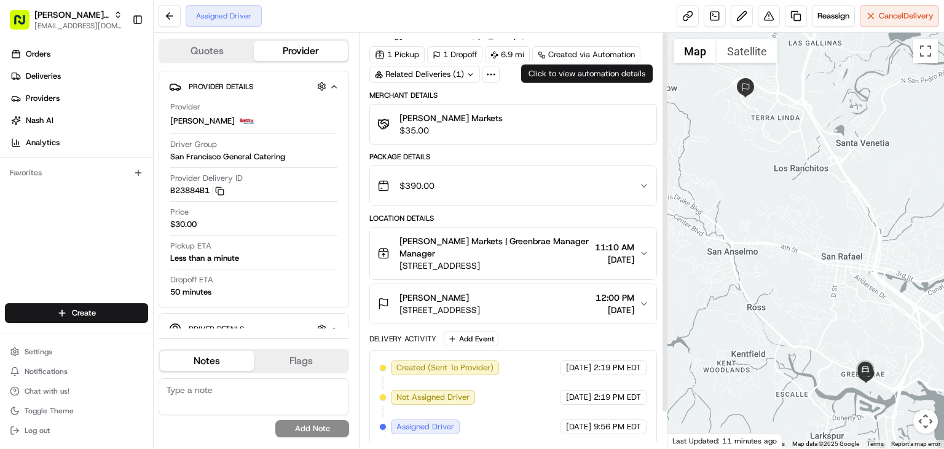
scroll to position [0, 0]
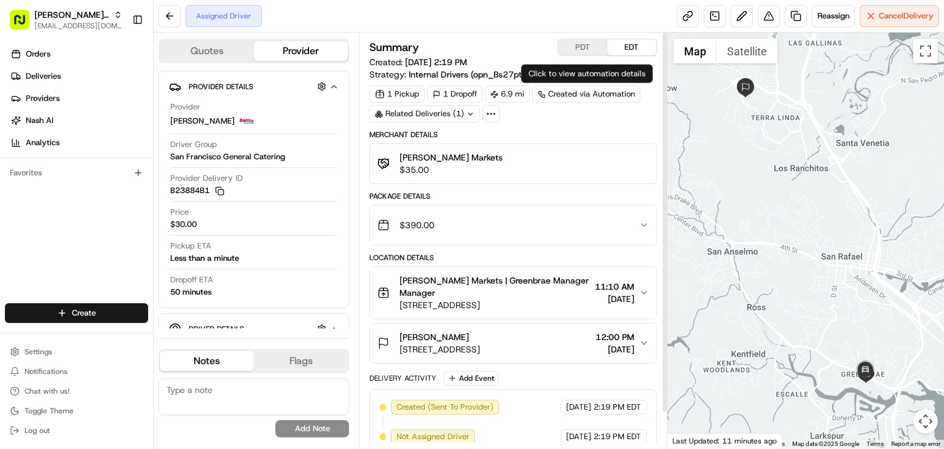
click at [578, 46] on button "PDT" at bounding box center [582, 47] width 49 height 16
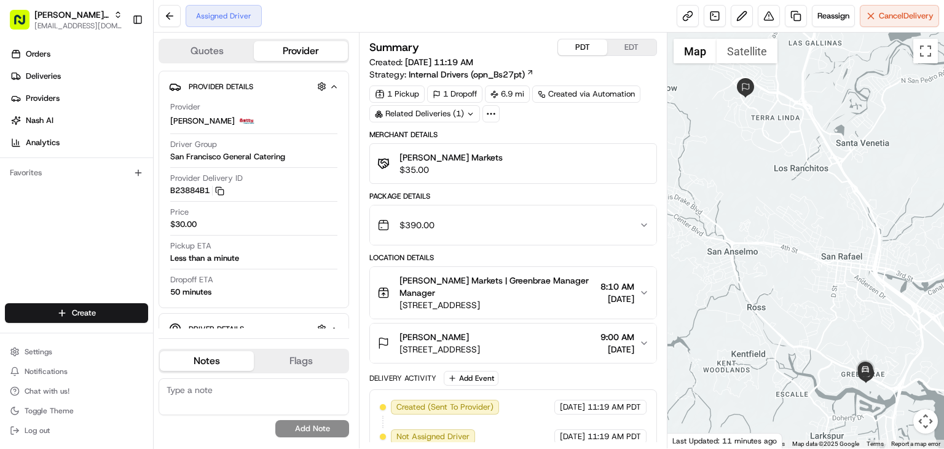
click at [623, 284] on span "8:10 AM" at bounding box center [617, 286] width 34 height 12
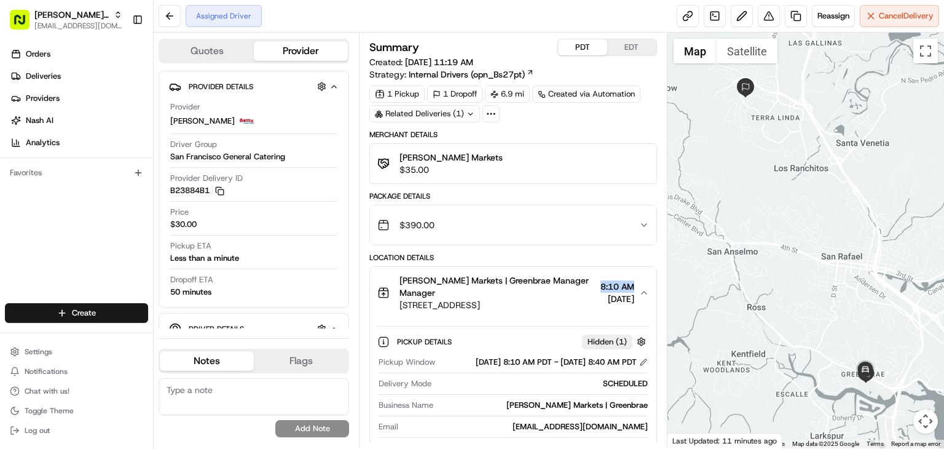
drag, startPoint x: 594, startPoint y: 282, endPoint x: 635, endPoint y: 285, distance: 41.2
click at [635, 285] on div "Mollie Stone's Markets | Greenbrae Manager Manager 270 Bon Air Center, Larkspur…" at bounding box center [508, 292] width 262 height 37
copy span "8:10 AM"
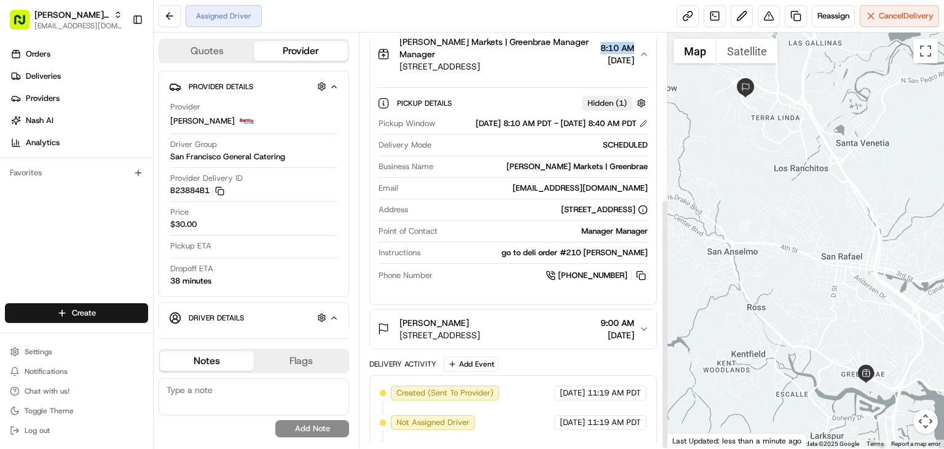
scroll to position [274, 0]
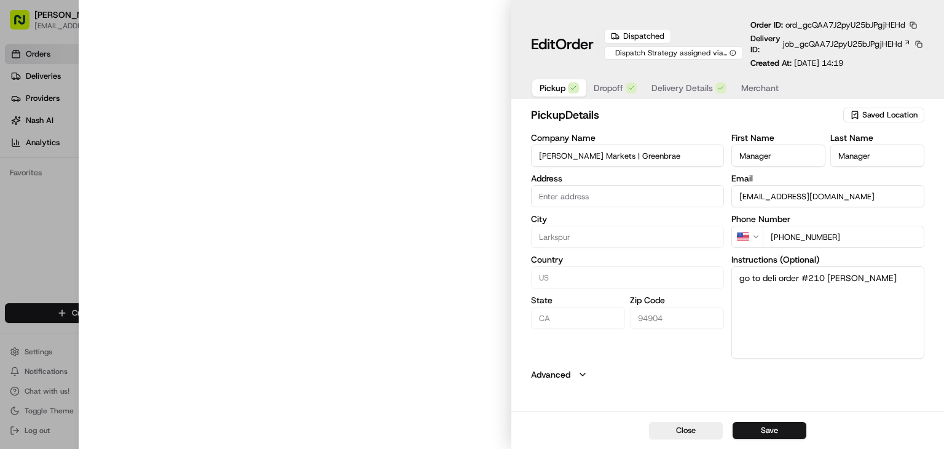
type input "[STREET_ADDRESS]"
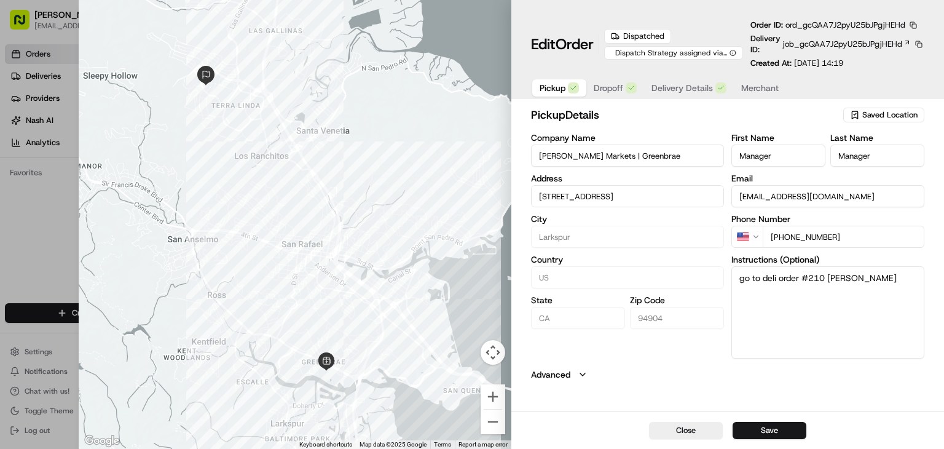
type input "+1"
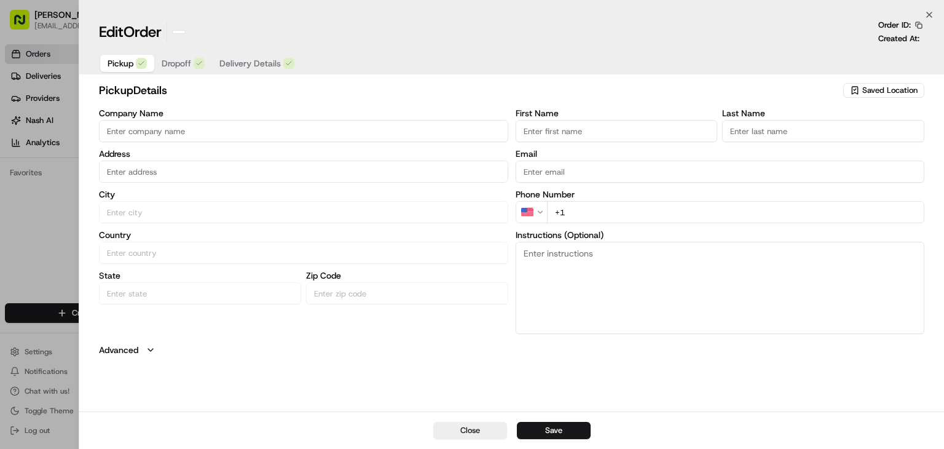
click at [7, 207] on div at bounding box center [472, 224] width 944 height 449
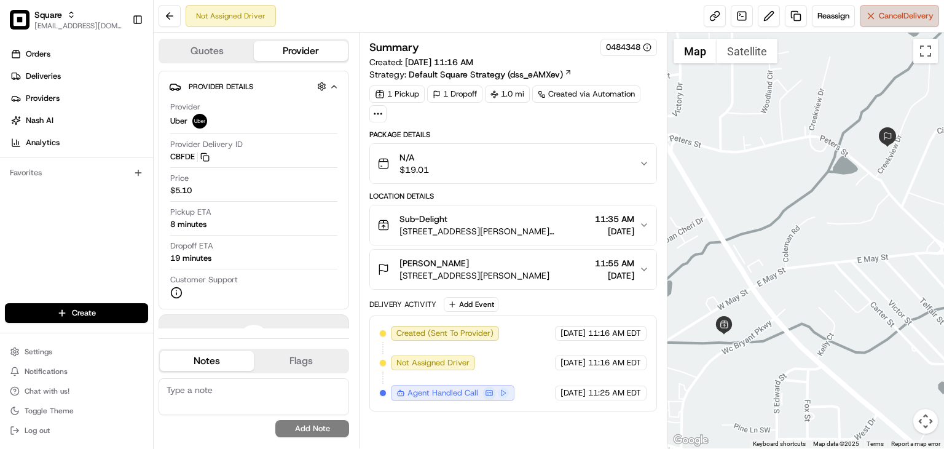
click at [875, 25] on button "Cancel Delivery" at bounding box center [899, 16] width 79 height 22
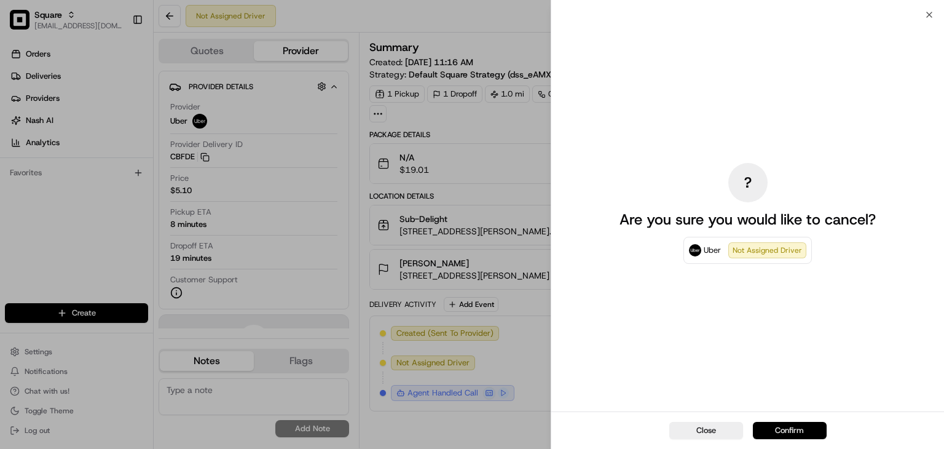
click at [780, 429] on button "Confirm" at bounding box center [790, 430] width 74 height 17
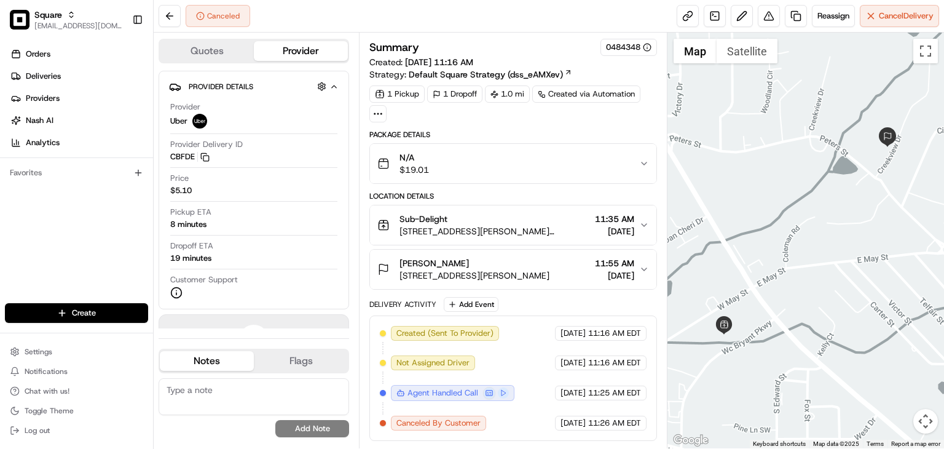
click at [595, 225] on span "[DATE]" at bounding box center [614, 231] width 39 height 12
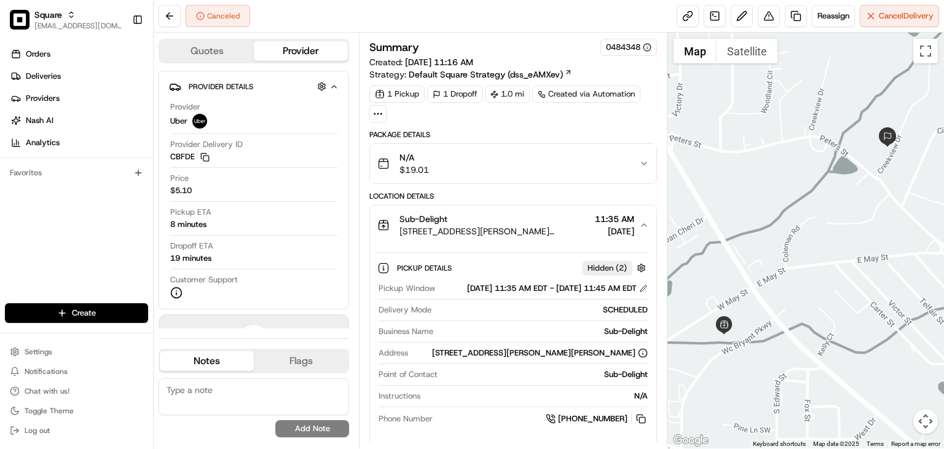
click at [595, 222] on span "11:35 AM" at bounding box center [614, 219] width 39 height 12
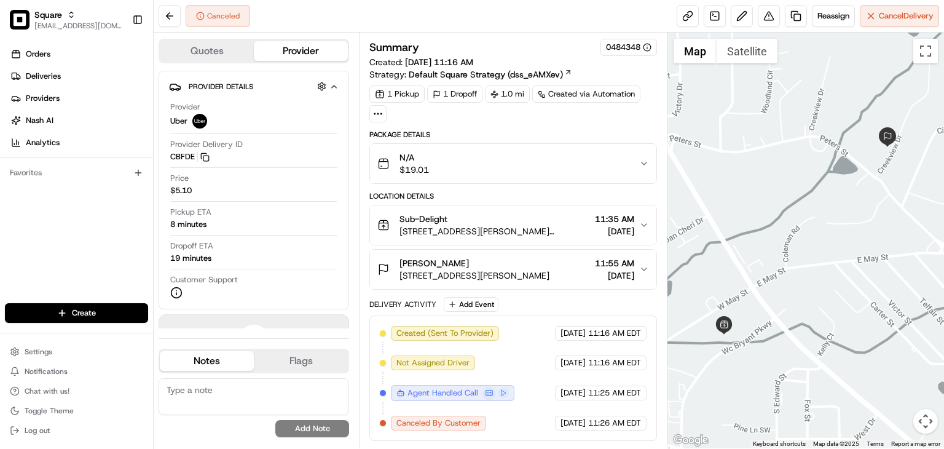
click at [42, 246] on div "Orders Deliveries Providers [PERSON_NAME] Analytics Favorites" at bounding box center [76, 174] width 153 height 271
click at [238, 367] on button "Notes" at bounding box center [207, 361] width 94 height 20
click at [248, 386] on textarea at bounding box center [254, 396] width 190 height 37
click at [192, 389] on textarea "canceldelivery" at bounding box center [254, 396] width 190 height 37
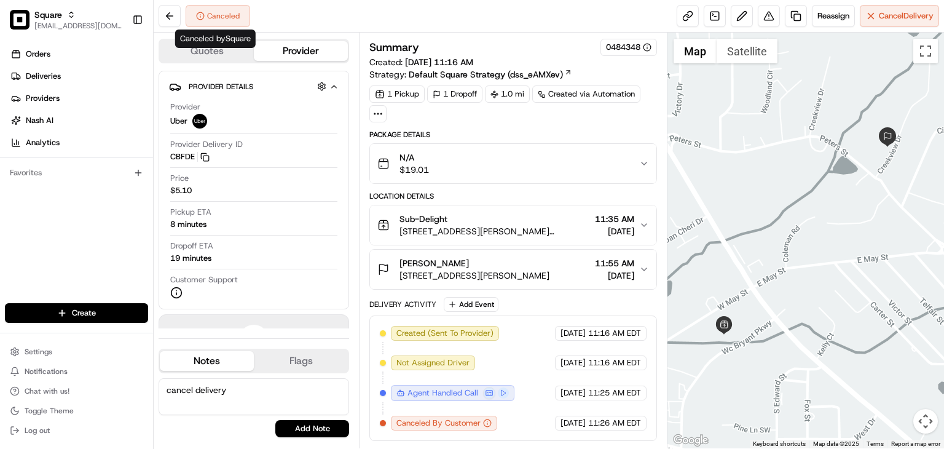
type textarea "cancel delivery"
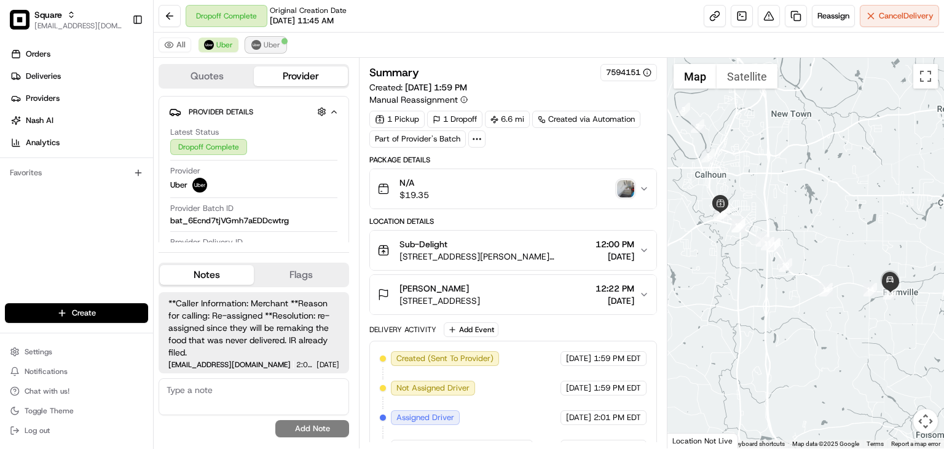
click at [264, 47] on span "Uber" at bounding box center [272, 45] width 17 height 10
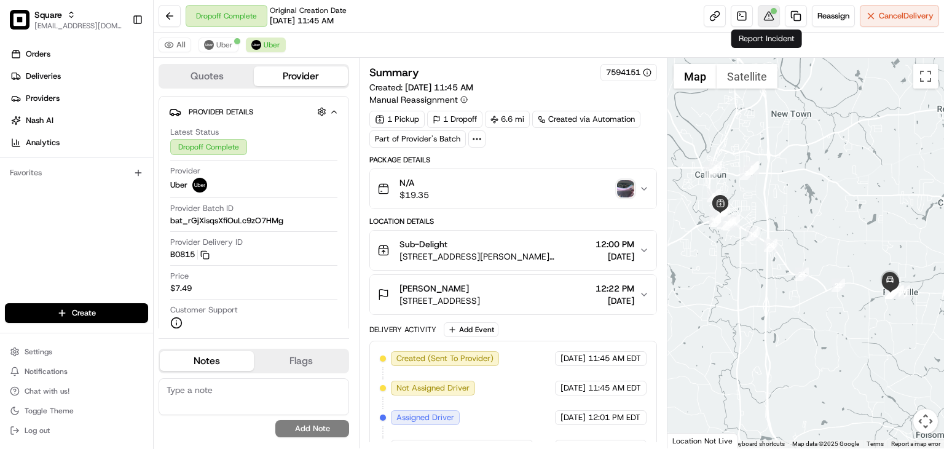
click at [771, 17] on button at bounding box center [769, 16] width 22 height 22
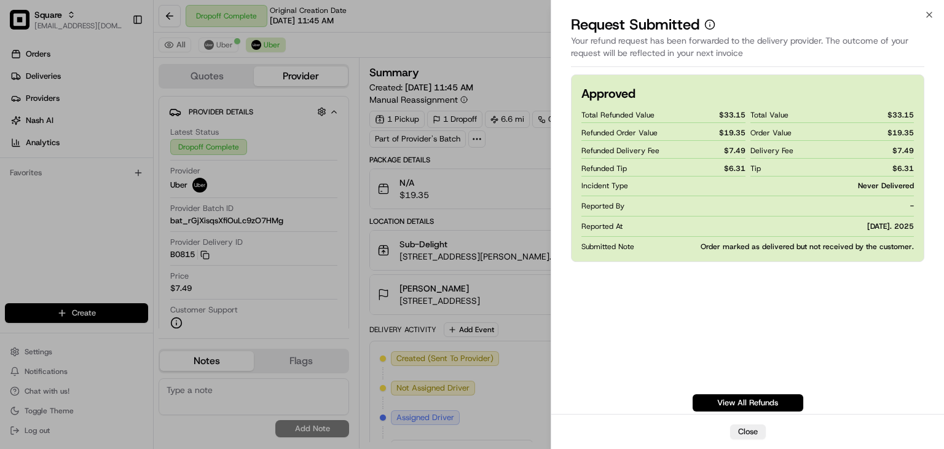
click at [635, 320] on div "Approved Total Refunded Value $ 33.15 Refunded Order Value $ 19.35 Refunded Del…" at bounding box center [747, 242] width 353 height 337
click at [769, 253] on div "Approved Total Refunded Value $ 33.15 Refunded Order Value $ 19.35 Refunded Del…" at bounding box center [747, 167] width 353 height 187
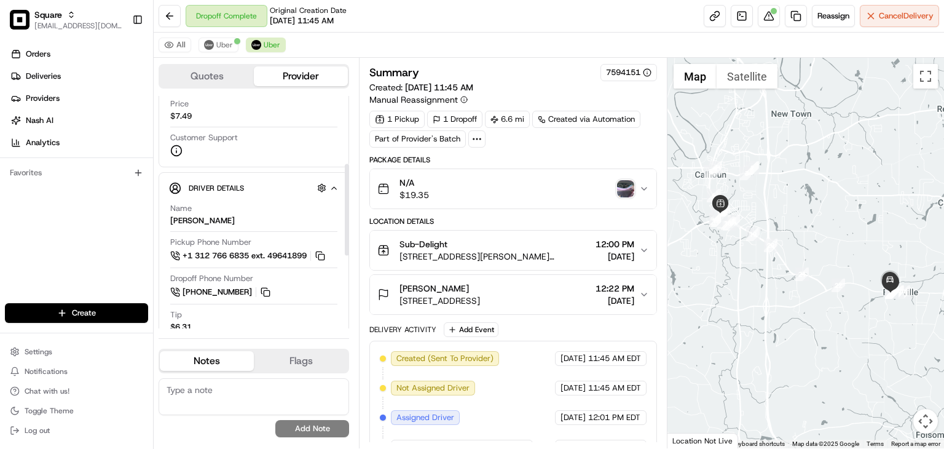
scroll to position [170, 0]
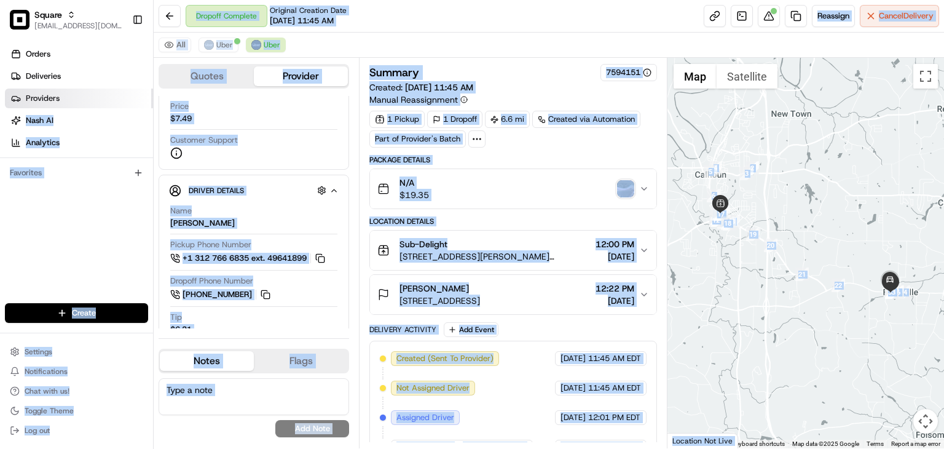
drag, startPoint x: 130, startPoint y: 103, endPoint x: 61, endPoint y: 107, distance: 68.3
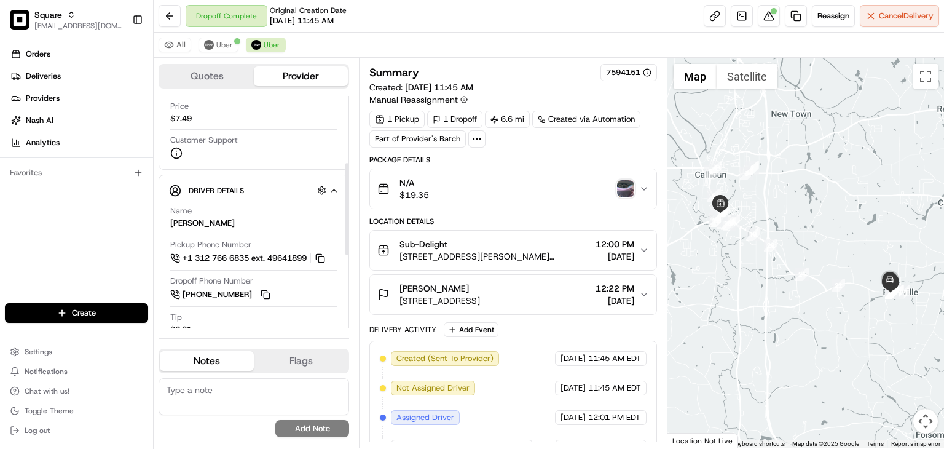
click at [74, 232] on div "Orders Deliveries Providers [PERSON_NAME] Analytics Favorites" at bounding box center [76, 174] width 153 height 271
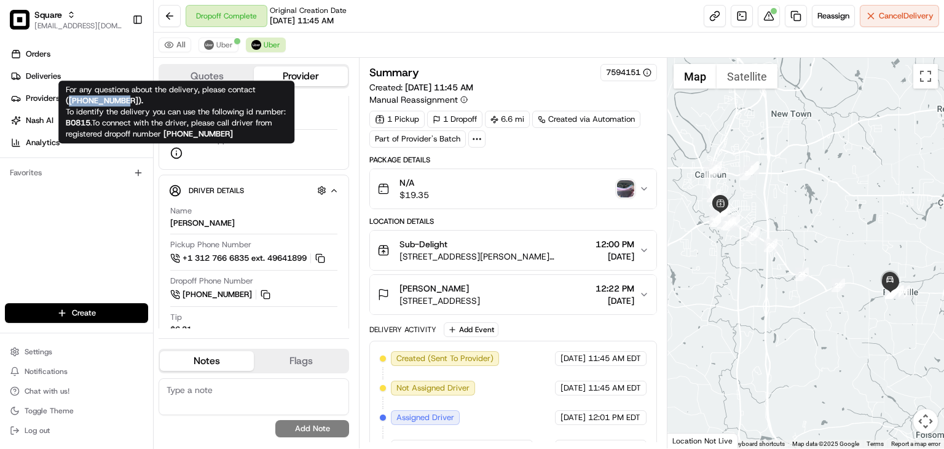
drag, startPoint x: 131, startPoint y: 102, endPoint x: 70, endPoint y: 97, distance: 61.0
click at [70, 97] on strong "( [PHONE_NUMBER] )." at bounding box center [104, 100] width 77 height 10
copy strong "[PHONE_NUMBER]"
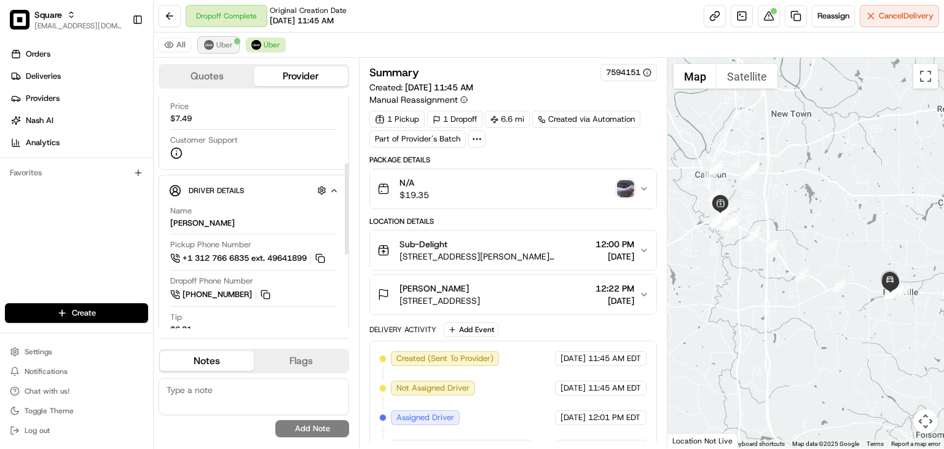
click at [219, 50] on button "Uber" at bounding box center [218, 44] width 40 height 15
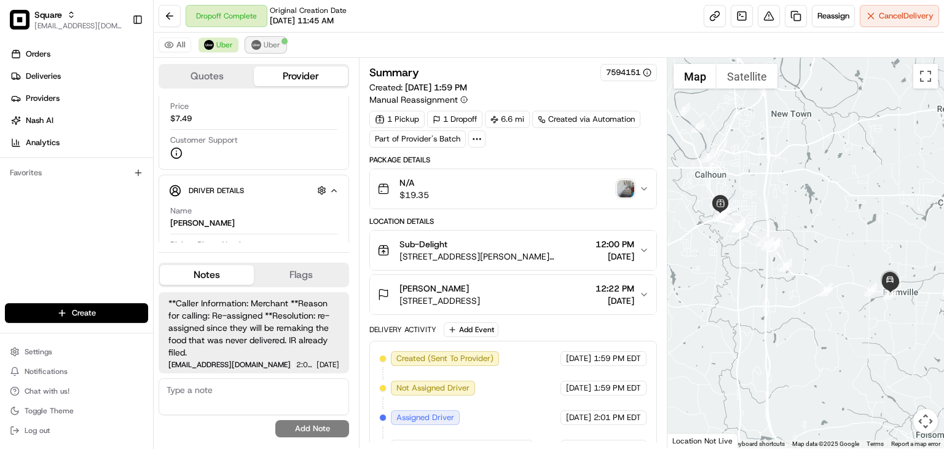
click at [259, 47] on img at bounding box center [256, 45] width 10 height 10
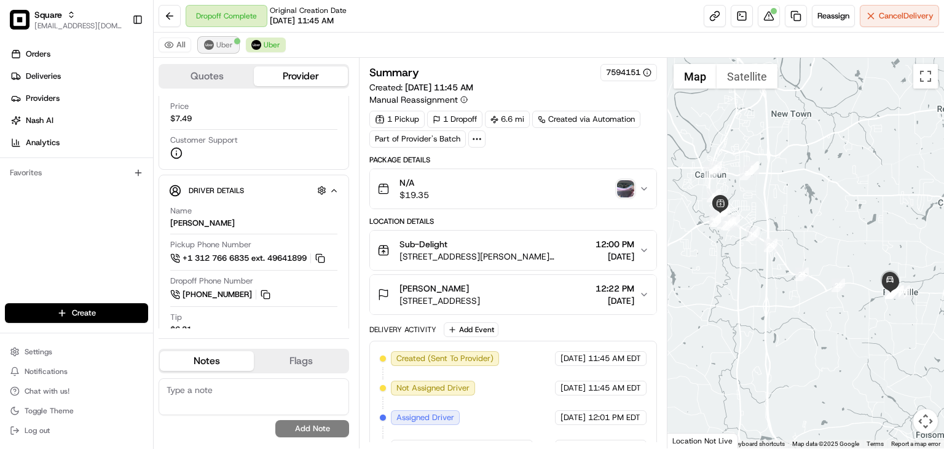
click at [220, 44] on span "Uber" at bounding box center [224, 45] width 17 height 10
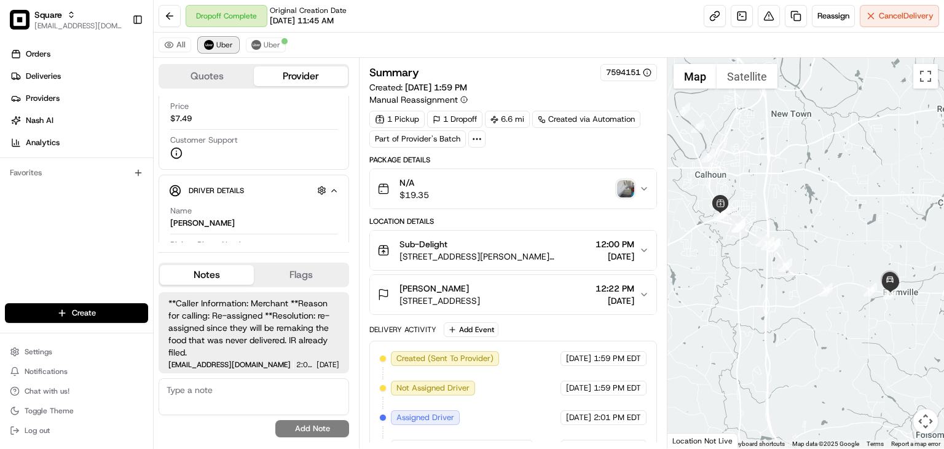
click at [220, 44] on span "Uber" at bounding box center [224, 45] width 17 height 10
click at [259, 42] on button "Uber" at bounding box center [266, 44] width 40 height 15
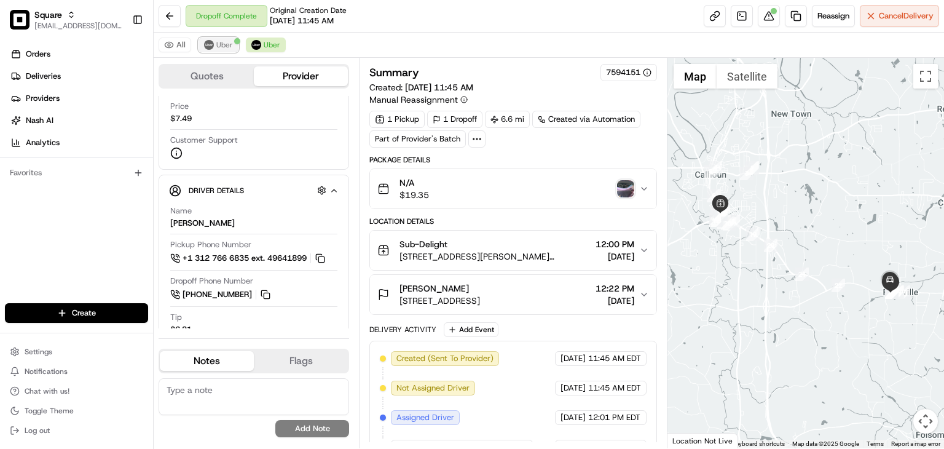
click at [216, 41] on span "Uber" at bounding box center [224, 45] width 17 height 10
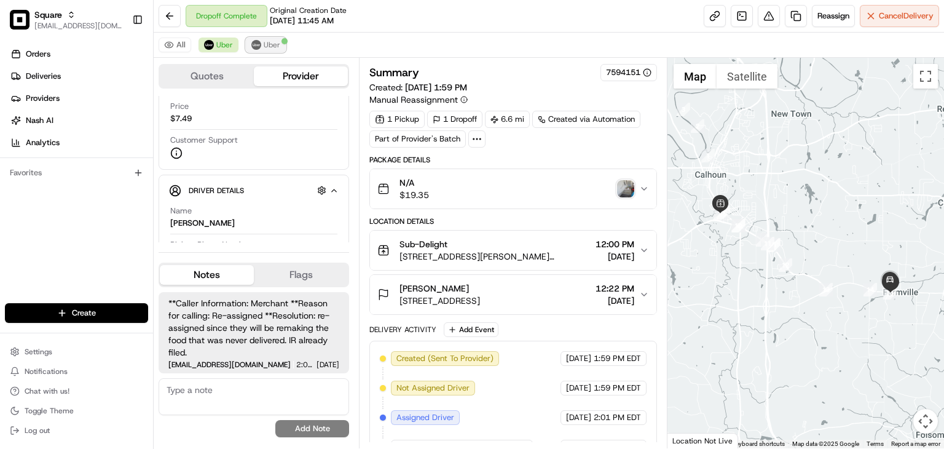
click at [249, 45] on button "Uber" at bounding box center [266, 44] width 40 height 15
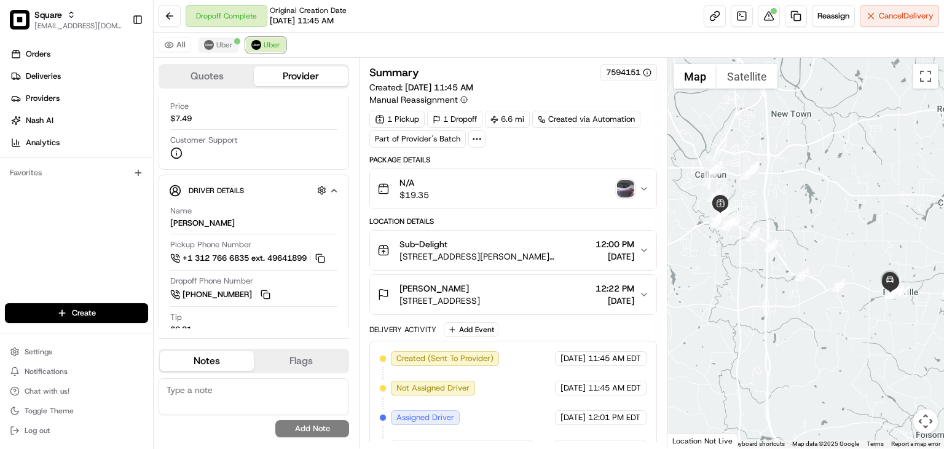
drag, startPoint x: 249, startPoint y: 45, endPoint x: 231, endPoint y: 45, distance: 17.8
click at [231, 45] on div "All Uber Uber" at bounding box center [549, 45] width 790 height 25
click at [231, 45] on span "Uber" at bounding box center [224, 45] width 17 height 10
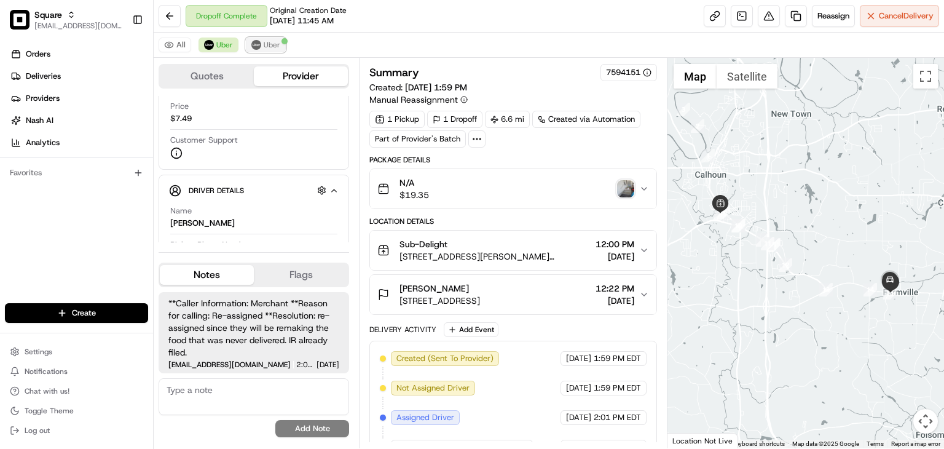
click at [281, 40] on div at bounding box center [284, 41] width 6 height 6
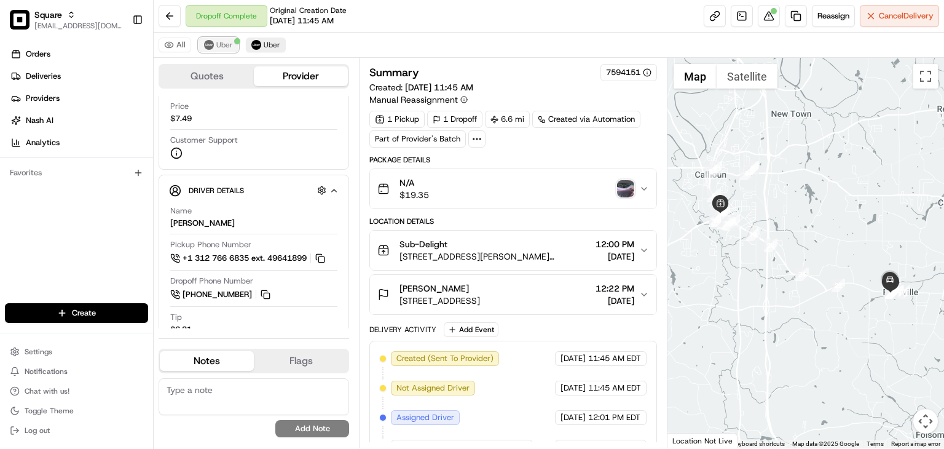
click at [226, 47] on span "Uber" at bounding box center [224, 45] width 17 height 10
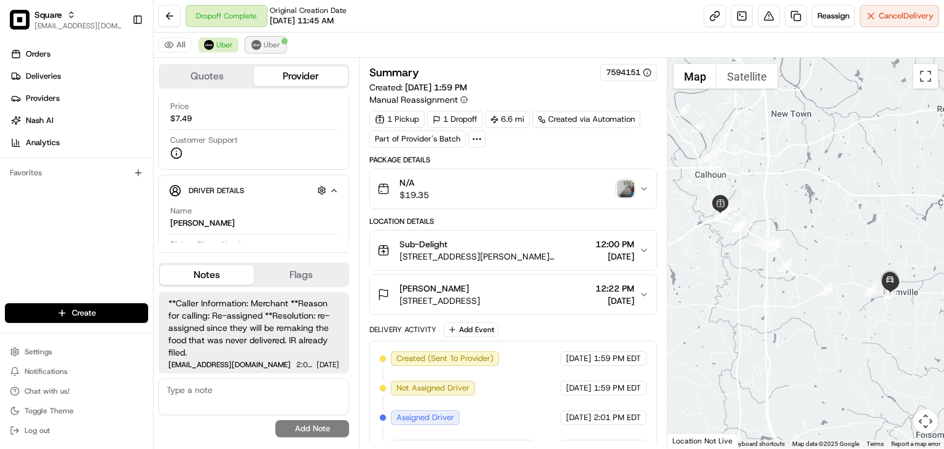
click at [255, 45] on img at bounding box center [256, 45] width 10 height 10
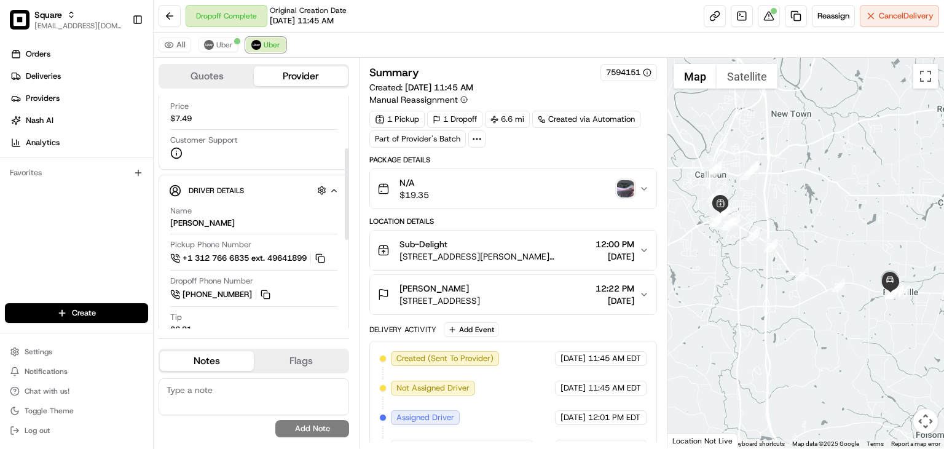
scroll to position [117, 0]
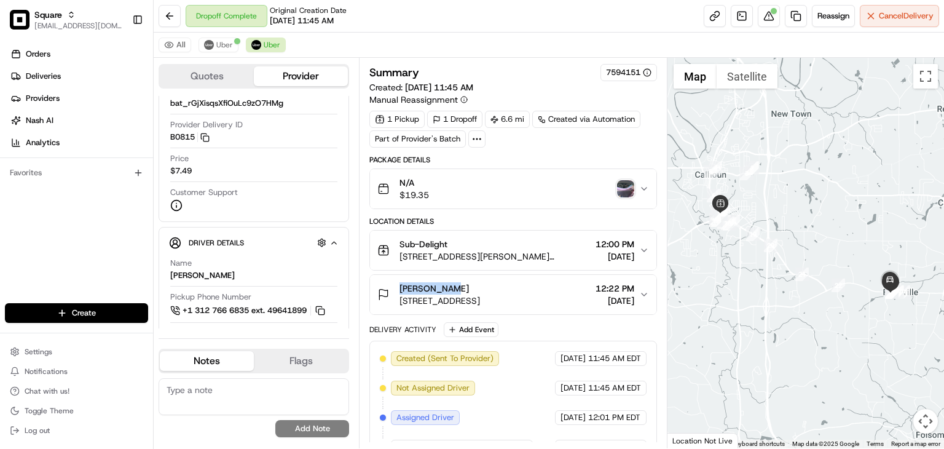
drag, startPoint x: 445, startPoint y: 286, endPoint x: 401, endPoint y: 280, distance: 44.6
click at [401, 282] on div "Sylvia Ford" at bounding box center [439, 288] width 81 height 12
copy span "Sylvia Ford"
click at [194, 397] on textarea at bounding box center [254, 396] width 190 height 37
paste textarea "The merchant contacted us to inquire about the refund status, stating that the …"
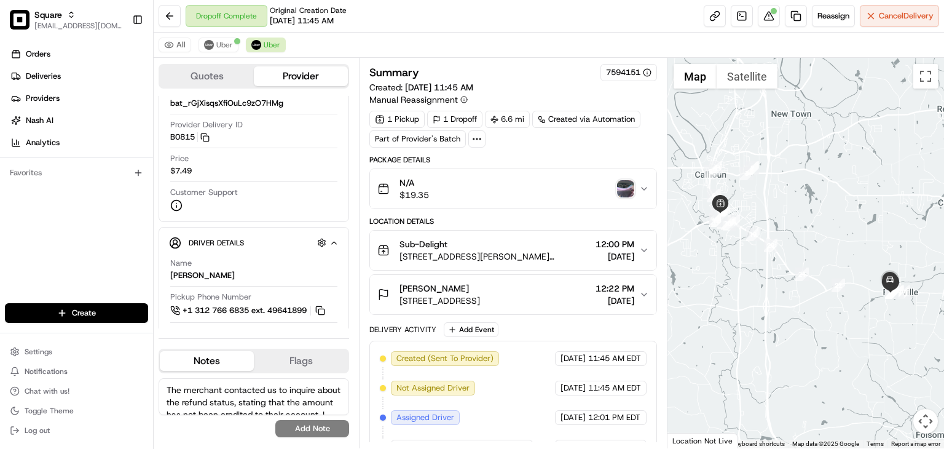
scroll to position [91, 0]
paste textarea "I created a ticket so Tier 2 can check."
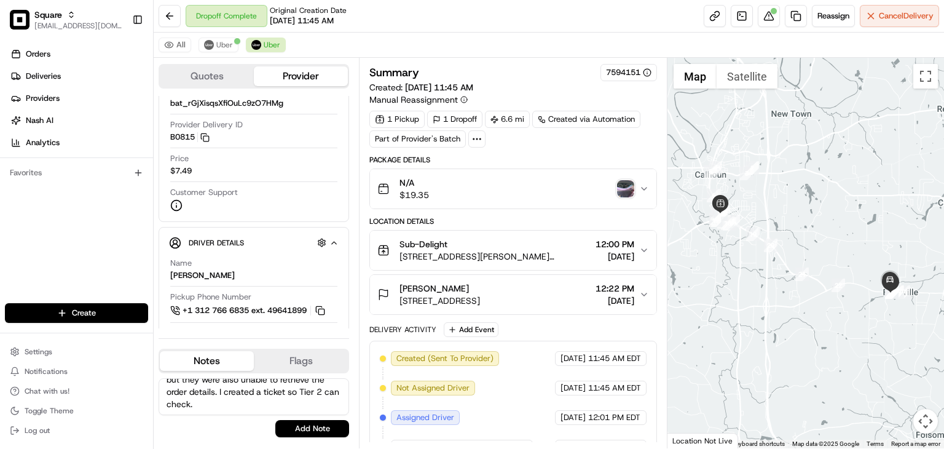
type textarea "The merchant contacted us to inquire about the refund status, stating that the …"
click at [229, 403] on textarea "The merchant contacted us to inquire about the refund status, stating that the …" at bounding box center [254, 396] width 190 height 37
click at [228, 402] on textarea "The merchant contacted us to inquire about the refund status, stating that the …" at bounding box center [254, 396] width 190 height 37
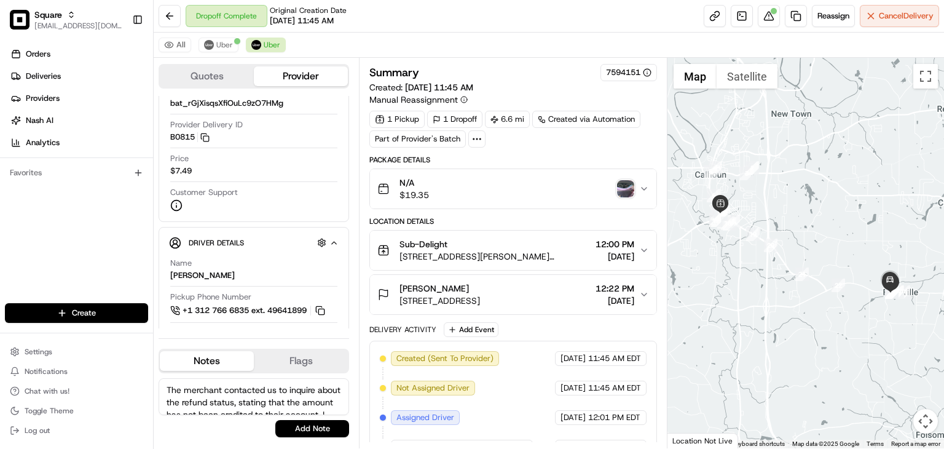
click at [88, 224] on div "Orders Deliveries Providers [PERSON_NAME] Analytics Favorites" at bounding box center [76, 174] width 153 height 271
drag, startPoint x: 445, startPoint y: 285, endPoint x: 427, endPoint y: 367, distance: 84.3
click at [391, 283] on div "Sylvia Ford 6707 Fairmount Hwy SE, Calhoun, GA 30701, USA" at bounding box center [428, 294] width 103 height 25
copy span "Sylvia Ford"
click at [324, 433] on button "Add Note" at bounding box center [312, 428] width 74 height 17
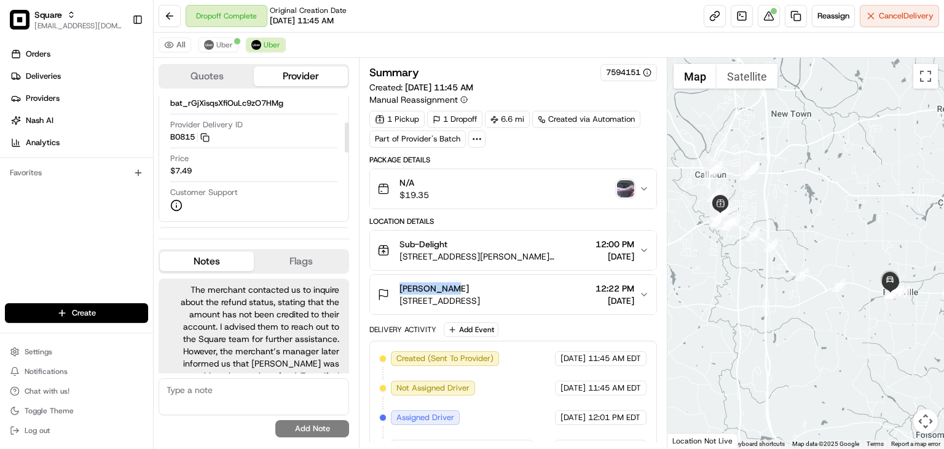
scroll to position [60, 0]
click at [217, 45] on span "Uber" at bounding box center [224, 45] width 17 height 10
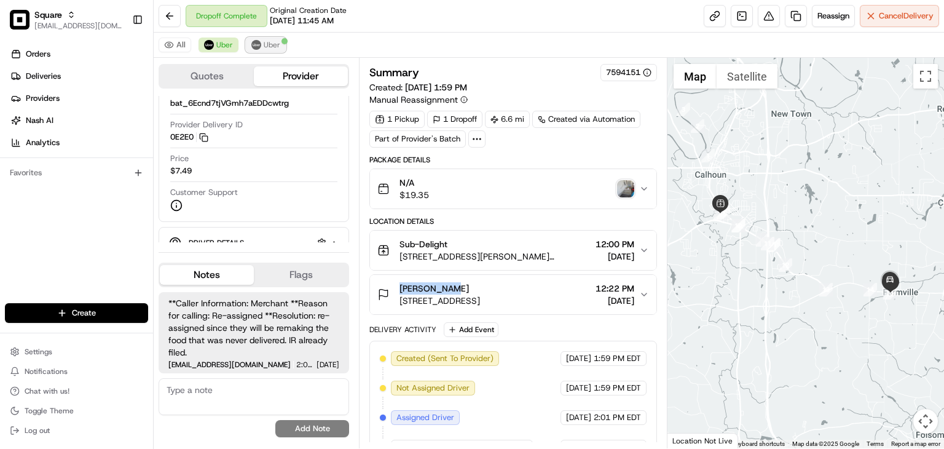
click at [264, 47] on span "Uber" at bounding box center [272, 45] width 17 height 10
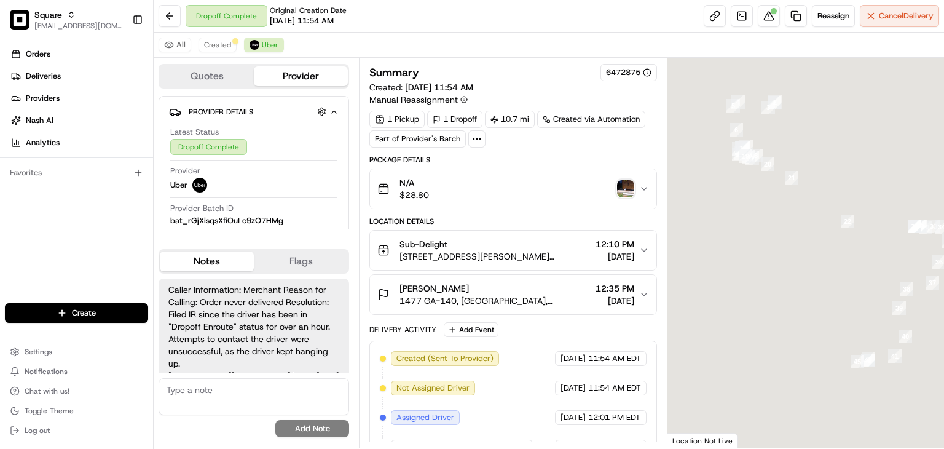
scroll to position [11, 0]
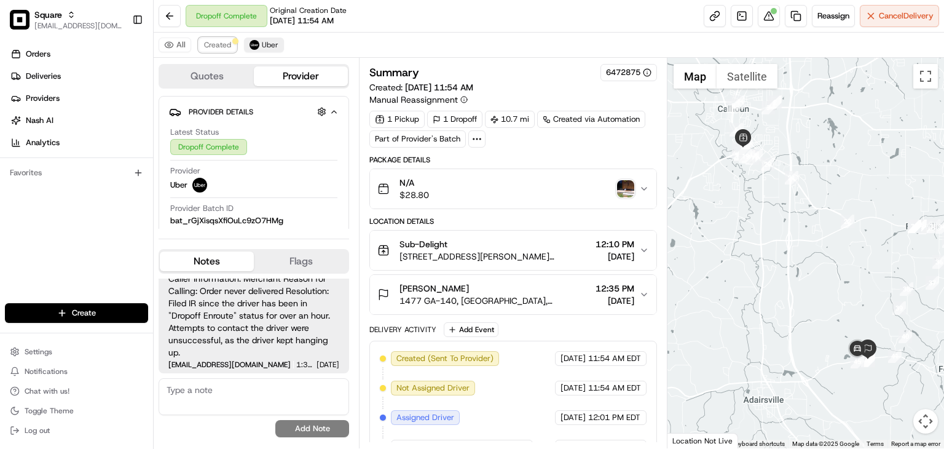
click at [218, 42] on span "Created" at bounding box center [217, 45] width 27 height 10
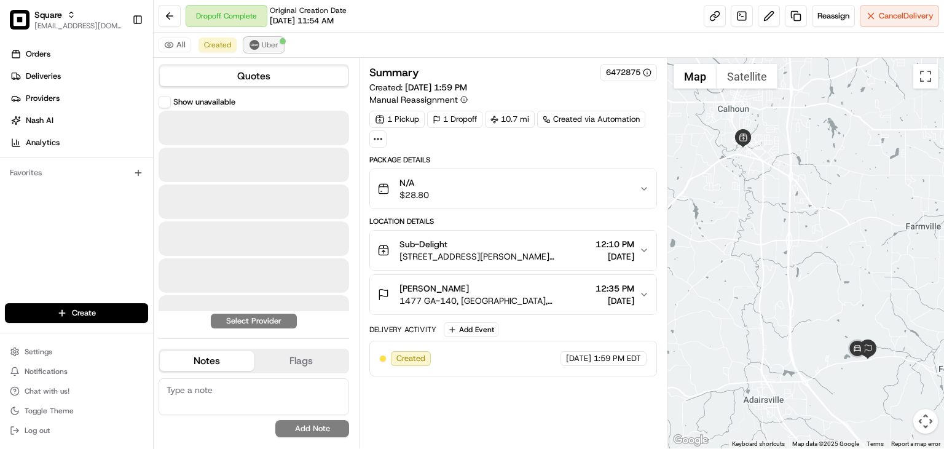
click at [267, 42] on span "Uber" at bounding box center [270, 45] width 17 height 10
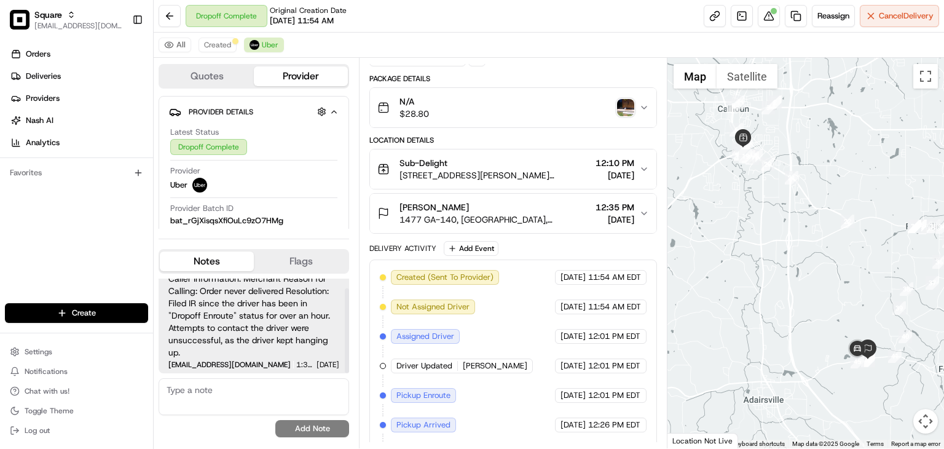
scroll to position [10, 0]
click at [769, 21] on button at bounding box center [769, 16] width 22 height 22
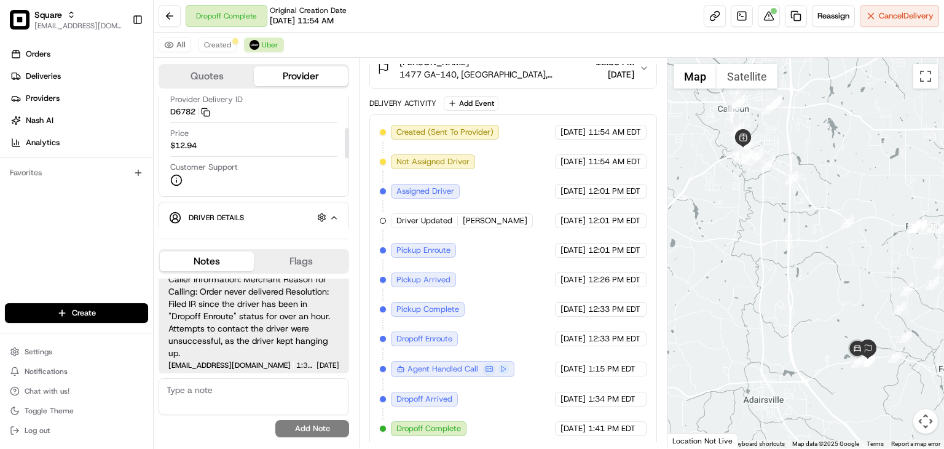
scroll to position [142, 0]
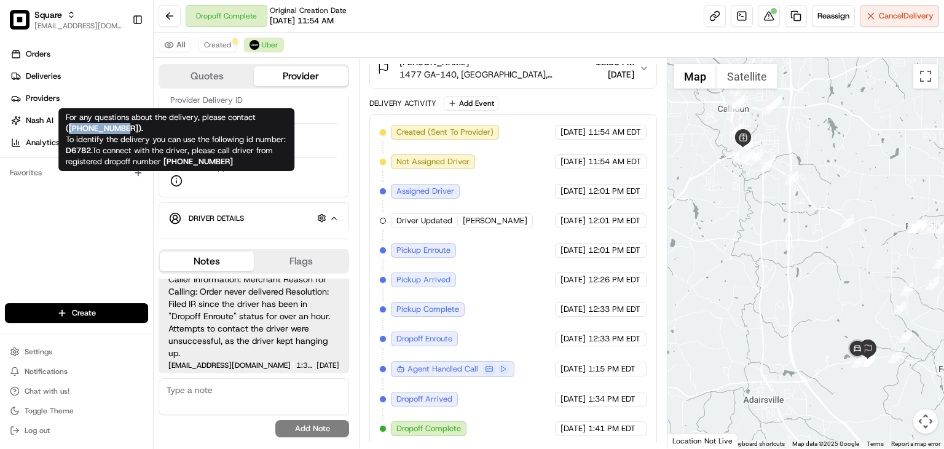
drag, startPoint x: 130, startPoint y: 129, endPoint x: 69, endPoint y: 125, distance: 61.6
click at [69, 125] on strong "( +18669873750 )." at bounding box center [104, 128] width 77 height 10
copy strong "+18669873750"
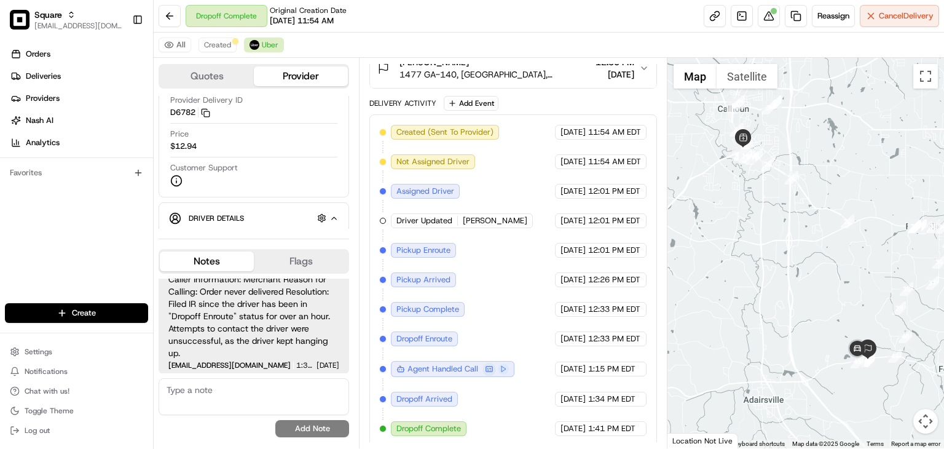
click at [499, 35] on div "All Created Uber" at bounding box center [549, 45] width 790 height 25
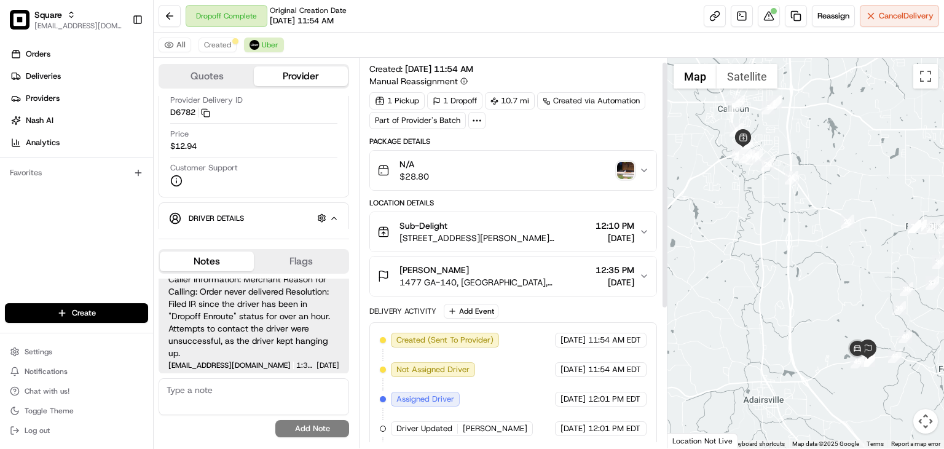
scroll to position [0, 0]
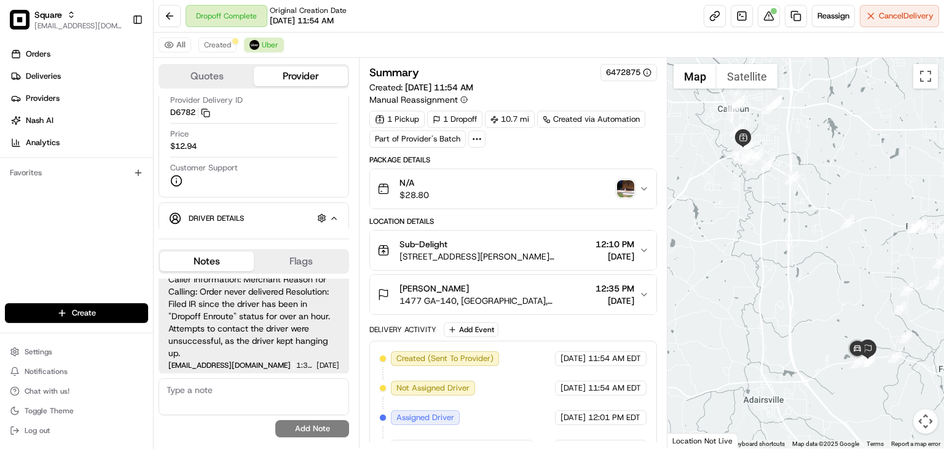
click at [431, 36] on div "All Created Uber" at bounding box center [549, 45] width 790 height 25
click at [471, 50] on div "All Created Uber" at bounding box center [549, 45] width 790 height 25
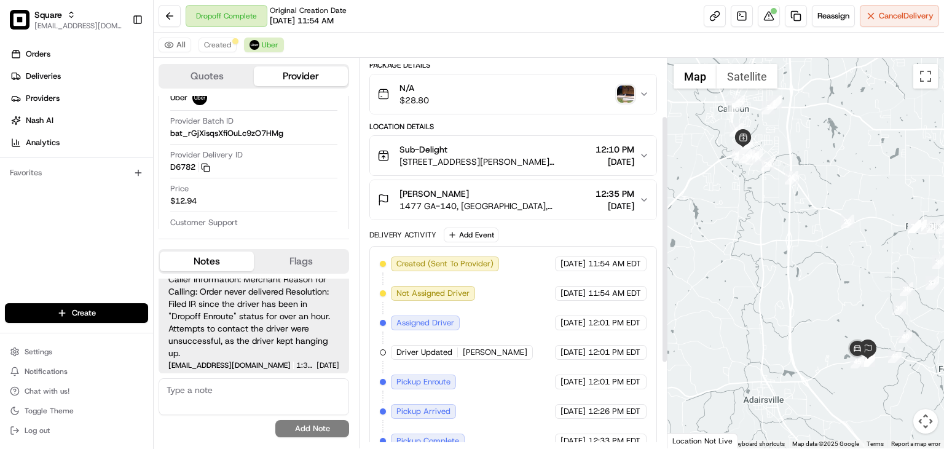
scroll to position [98, 0]
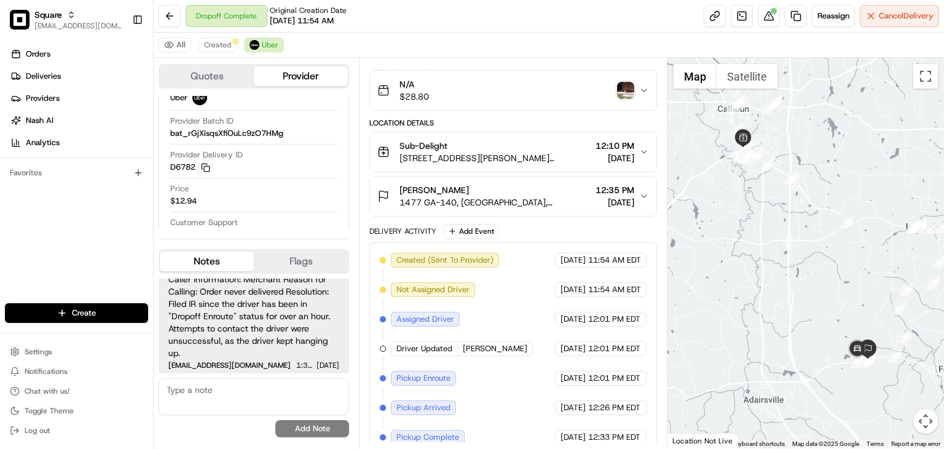
click at [642, 151] on icon "button" at bounding box center [644, 152] width 10 height 10
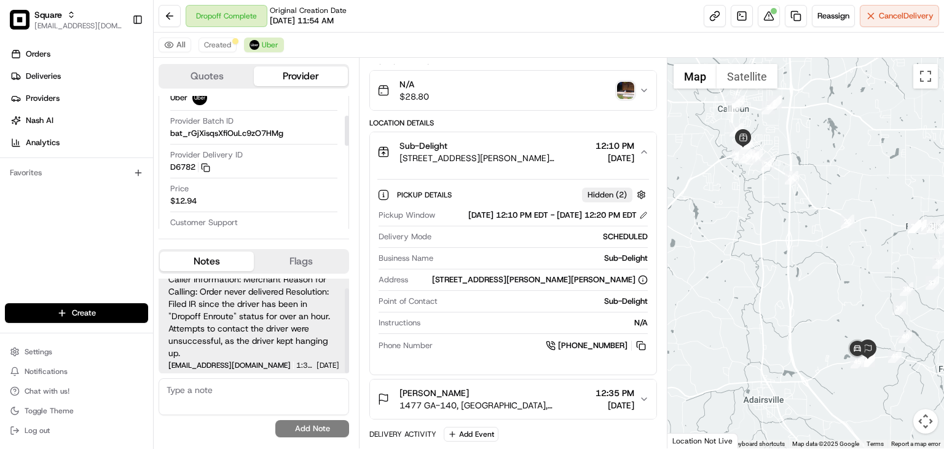
click at [223, 404] on textarea at bounding box center [254, 396] width 190 height 37
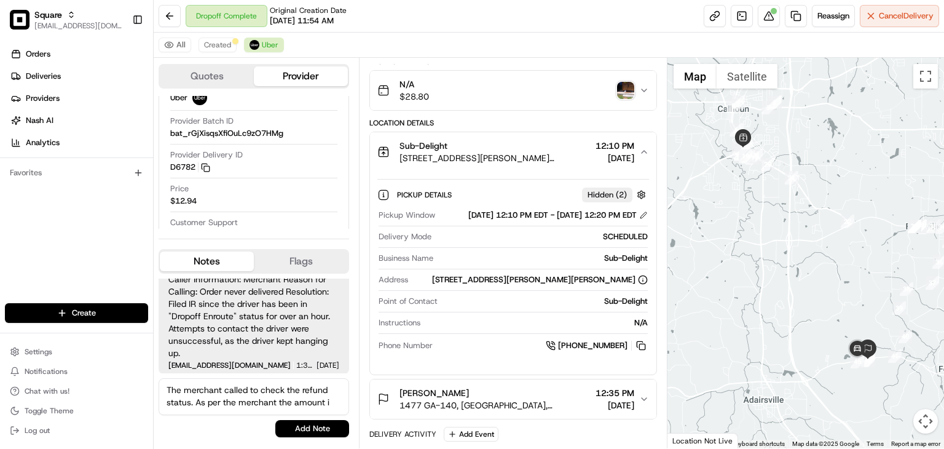
scroll to position [0, 0]
click at [327, 401] on textarea "The merchant called to check the refund status. As per the merchant, the amount" at bounding box center [254, 396] width 190 height 37
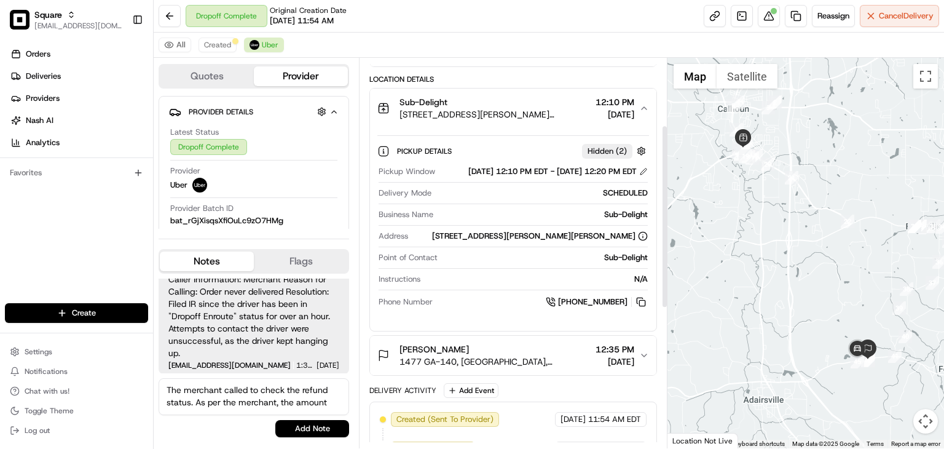
scroll to position [143, 0]
click at [767, 15] on button at bounding box center [769, 16] width 22 height 22
click at [219, 393] on textarea "The merchant called to check the refund status. As per the merchant, the amount" at bounding box center [254, 396] width 190 height 37
click at [332, 403] on textarea "The merchant called to check the refund status. As per the merchant, the amount" at bounding box center [254, 396] width 190 height 37
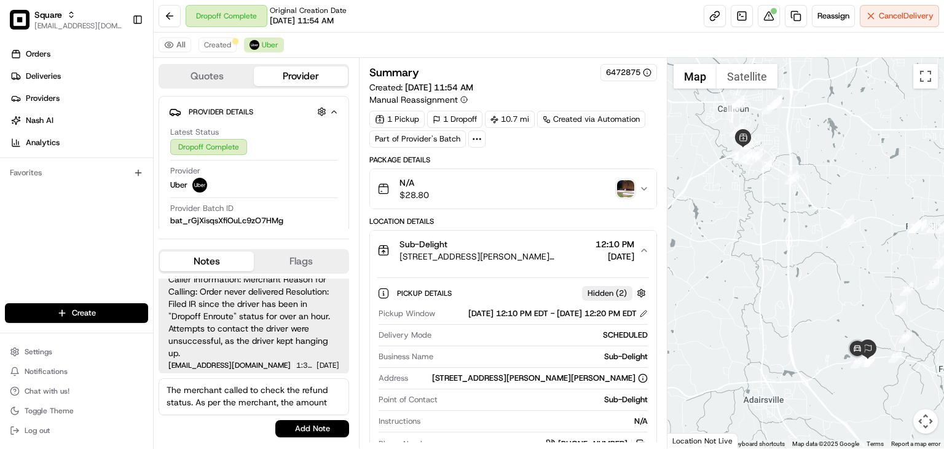
click at [495, 31] on div "Dropoff Complete Original Creation Date 07/02/2025 11:54 AM Reassign Cancel Del…" at bounding box center [549, 16] width 790 height 33
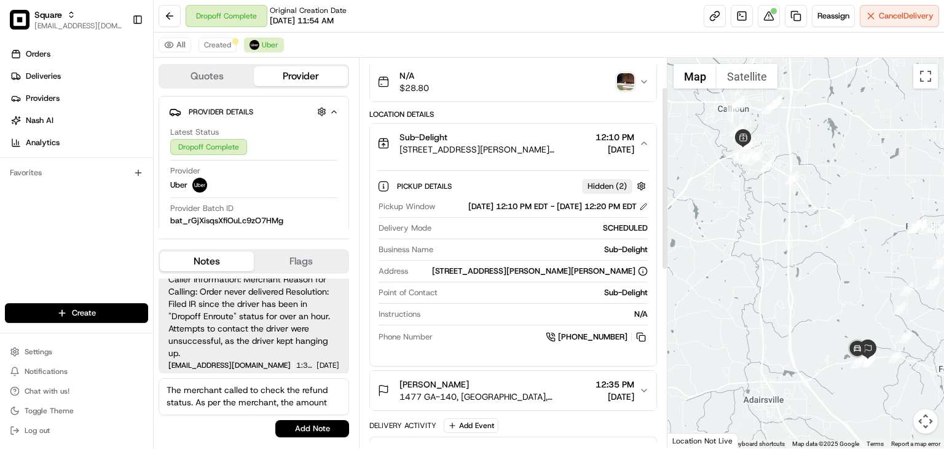
scroll to position [61, 0]
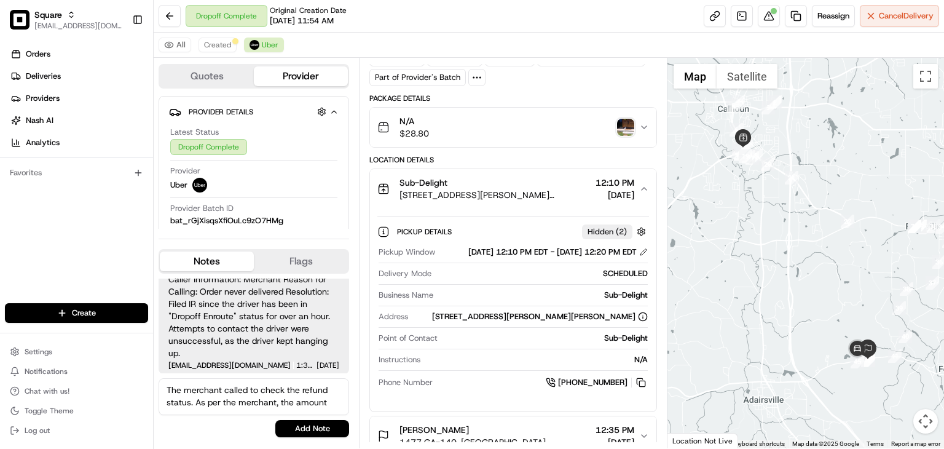
click at [643, 184] on icon "button" at bounding box center [644, 189] width 10 height 10
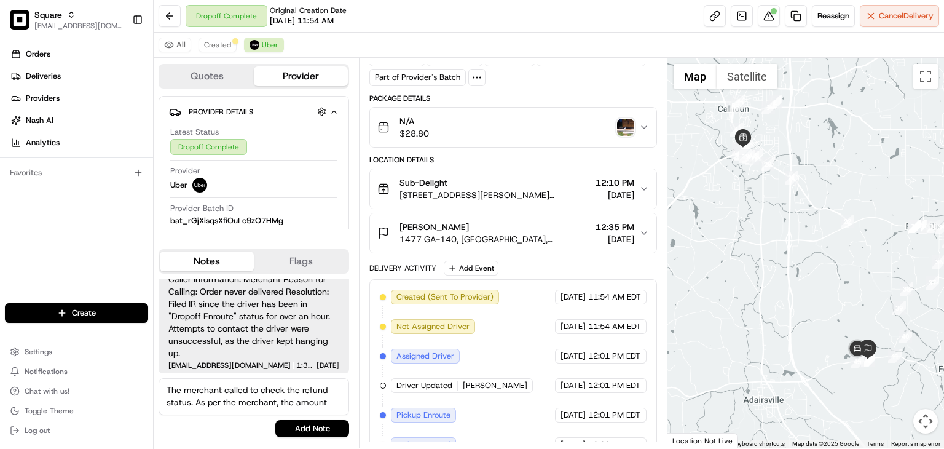
click at [564, 128] on div "N/A $28.80" at bounding box center [508, 127] width 262 height 25
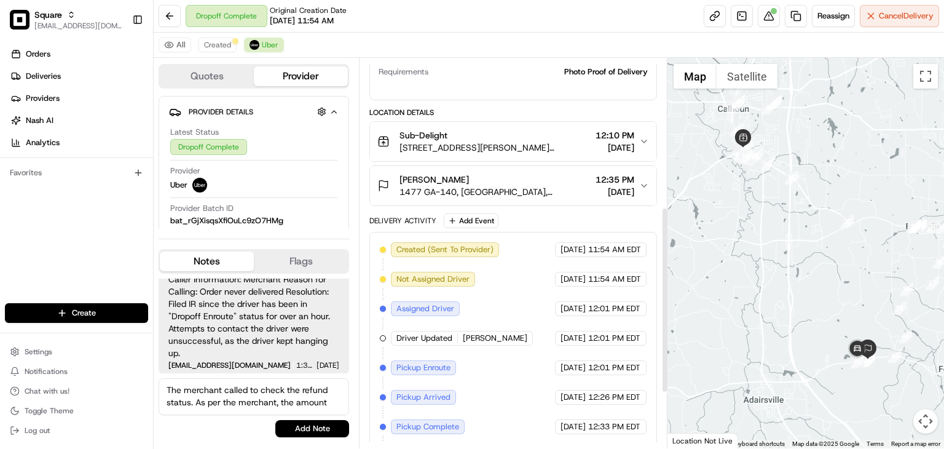
scroll to position [310, 0]
click at [595, 137] on span "12:10 PM" at bounding box center [614, 135] width 39 height 12
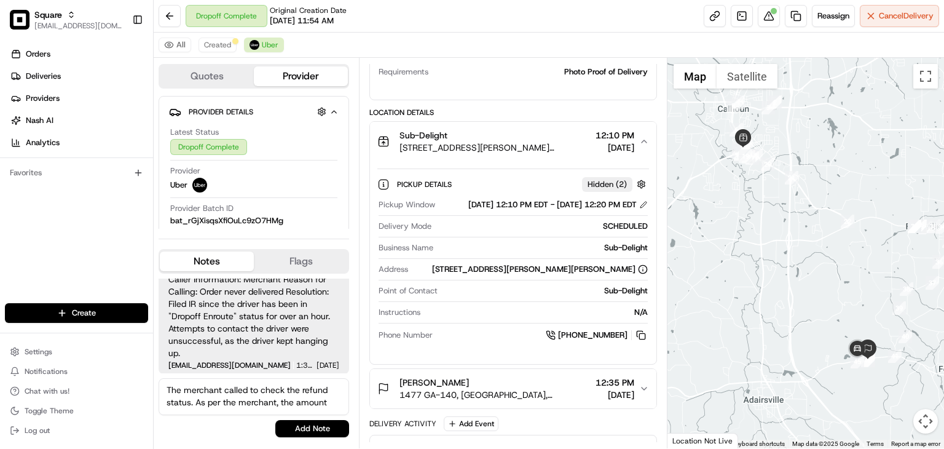
click at [595, 137] on span "12:10 PM" at bounding box center [614, 135] width 39 height 12
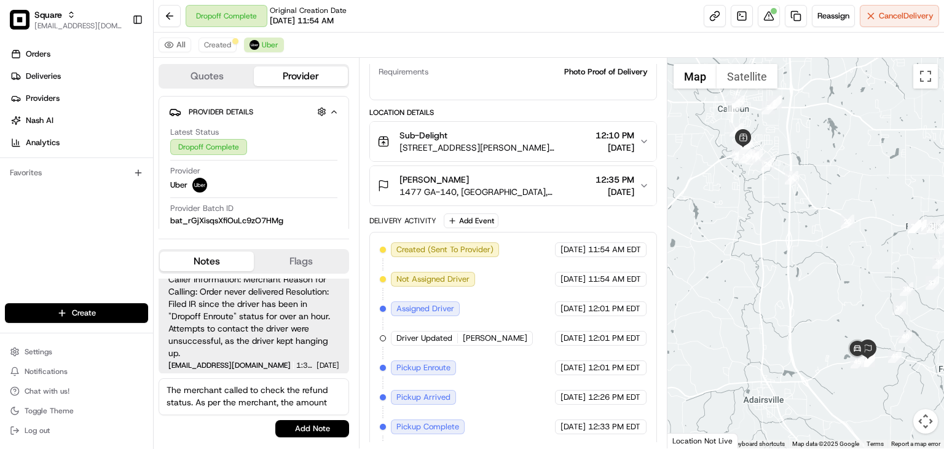
click at [326, 402] on textarea "The merchant called to check the refund status. As per the merchant, the amount" at bounding box center [254, 396] width 190 height 37
click at [575, 190] on div "Linda Cox 1477 GA-140, Adairsville, GA 30103, USA 12:35 PM 07/02/2025" at bounding box center [508, 185] width 262 height 25
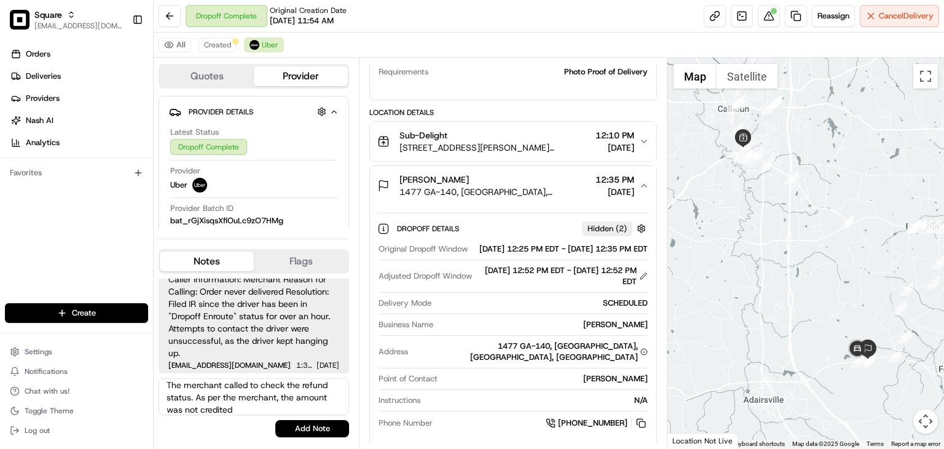
click at [560, 138] on div "Sub-Delight" at bounding box center [494, 135] width 191 height 12
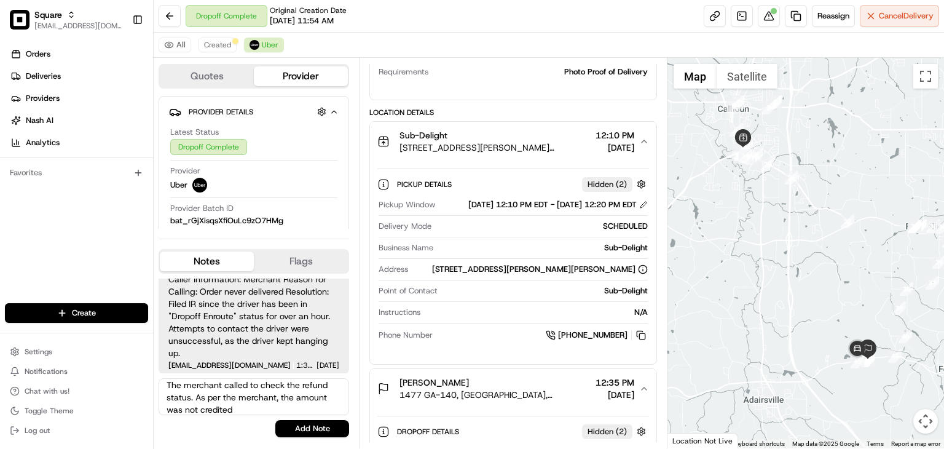
click at [240, 406] on textarea "The merchant called to check the refund status. As per the merchant, the amount…" at bounding box center [254, 396] width 190 height 37
click at [637, 139] on div "Sub-Delight 125 Wc Bryant Pkwy, Calhoun, GA 30701, USA 12:10 PM 07/02/2025" at bounding box center [508, 141] width 262 height 25
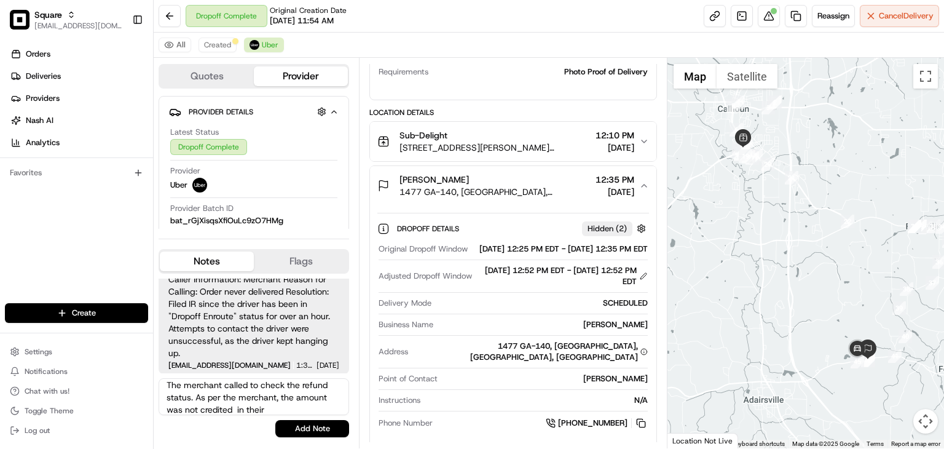
click at [637, 139] on div "Sub-Delight 125 Wc Bryant Pkwy, Calhoun, GA 30701, USA 12:10 PM 07/02/2025" at bounding box center [508, 141] width 262 height 25
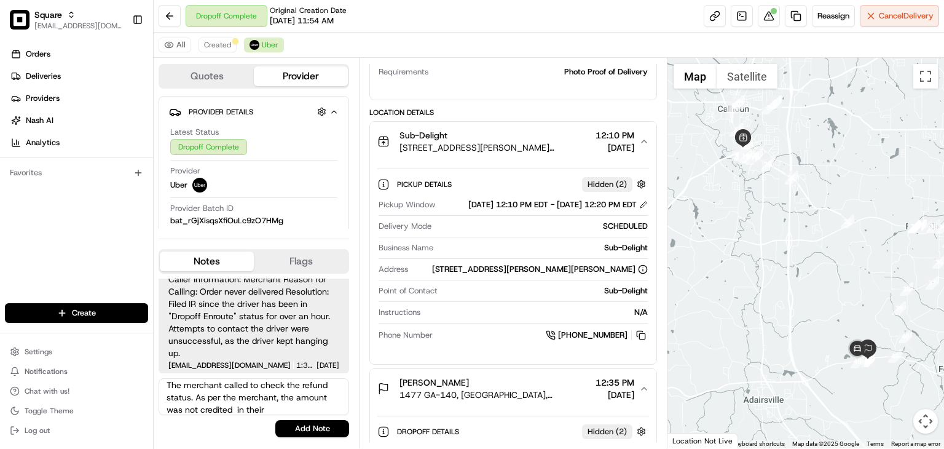
click at [640, 136] on icon "button" at bounding box center [644, 141] width 10 height 10
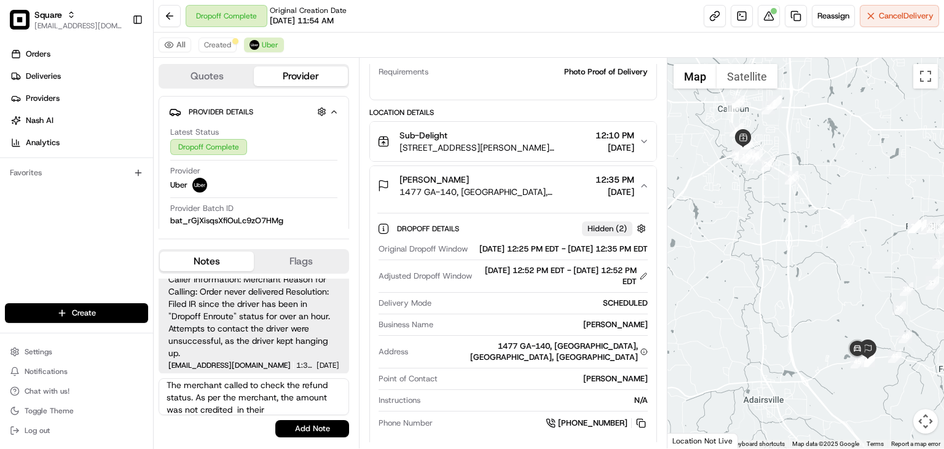
click at [640, 136] on icon "button" at bounding box center [644, 141] width 10 height 10
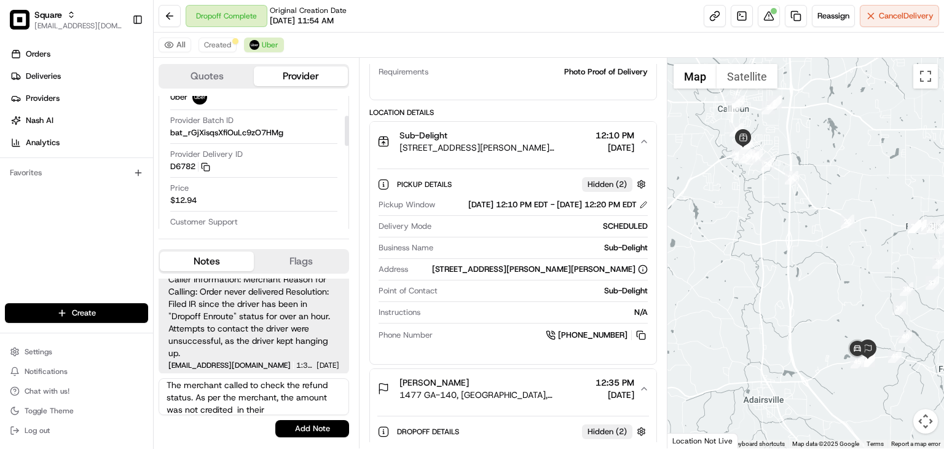
scroll to position [88, 0]
click at [624, 148] on span "07/02/2025" at bounding box center [614, 147] width 39 height 12
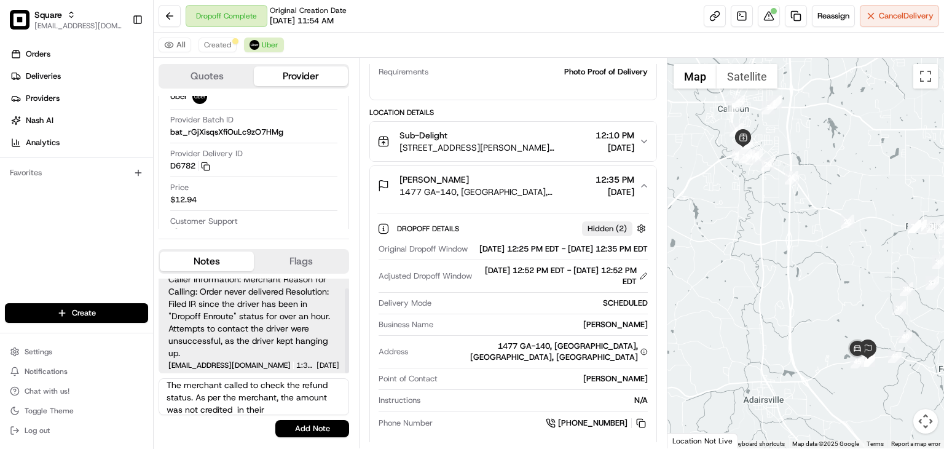
click at [209, 387] on textarea "The merchant called to check the refund status. As per the merchant, the amount…" at bounding box center [254, 396] width 190 height 37
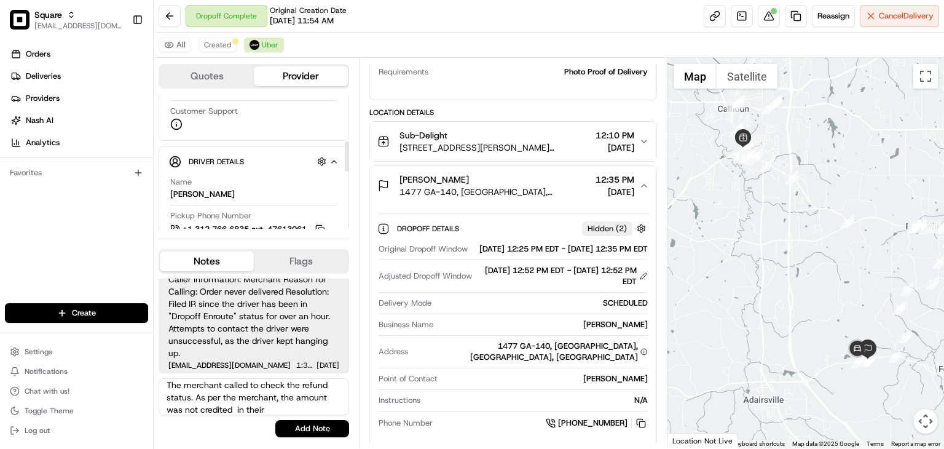
scroll to position [206, 0]
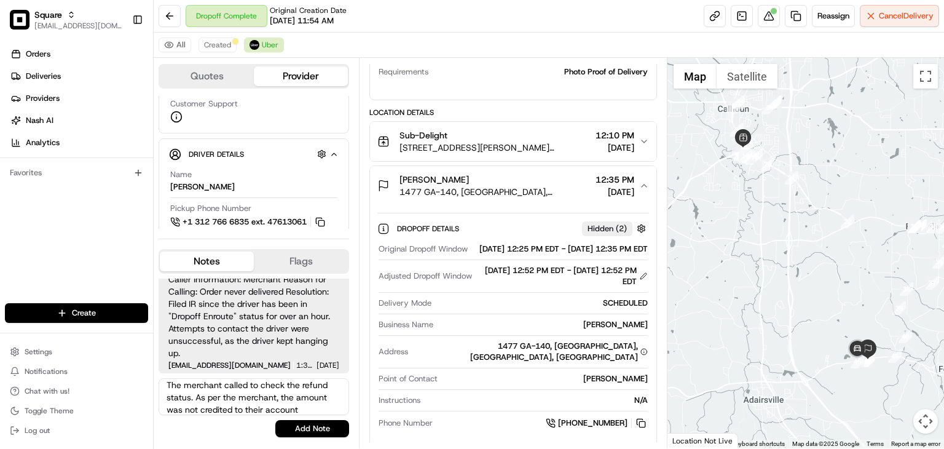
click at [300, 406] on textarea "The merchant called to check the refund status. As per the merchant, the amount…" at bounding box center [254, 396] width 190 height 37
click at [198, 406] on textarea "The merchant called to check the refund status. As per the merchant, the amount…" at bounding box center [254, 396] width 190 height 37
click at [640, 181] on icon "button" at bounding box center [644, 186] width 10 height 10
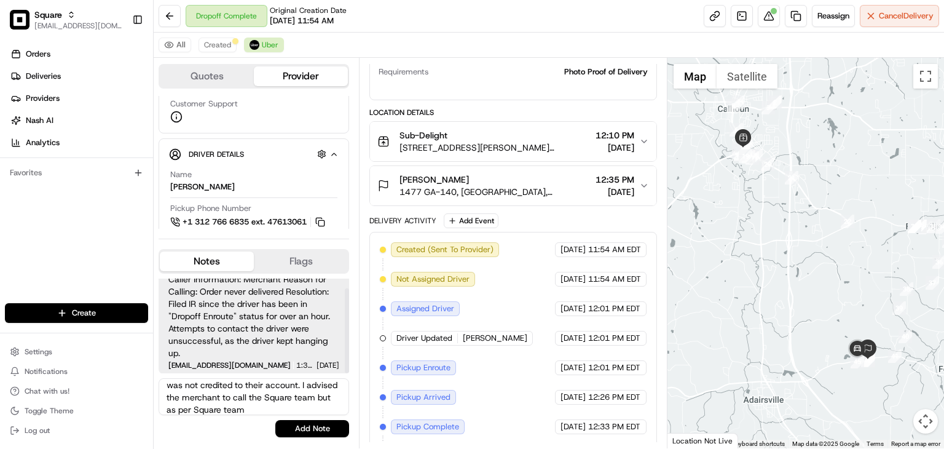
click at [283, 405] on textarea "The merchant called to check the refund status. As per the merchant, the amount…" at bounding box center [254, 396] width 190 height 37
click at [300, 406] on textarea "The merchant called to check the refund status. As per the merchant, the amount…" at bounding box center [254, 396] width 190 height 37
click at [310, 407] on textarea "The merchant called to check the refund status. As per the merchant, the amount…" at bounding box center [254, 396] width 190 height 37
click at [320, 407] on textarea "The merchant called to check the refund status. As per the merchant, the amount…" at bounding box center [254, 396] width 190 height 37
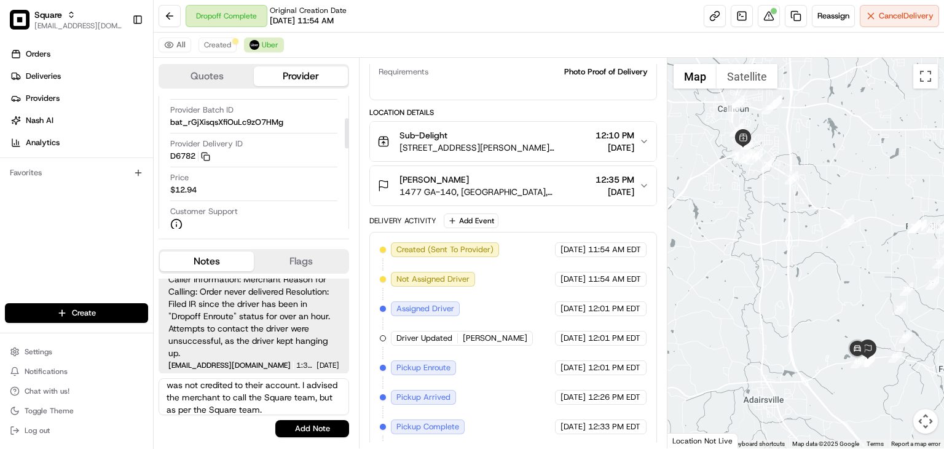
scroll to position [91, 0]
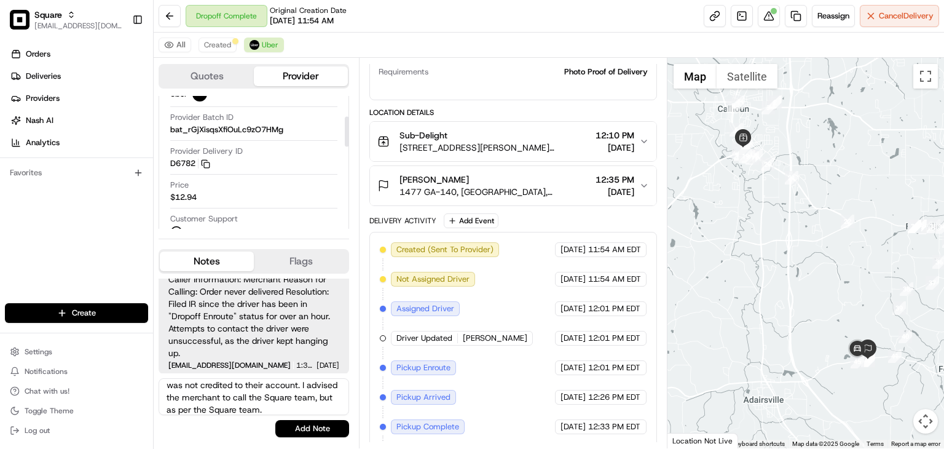
click at [116, 234] on div "Orders Deliveries Providers [PERSON_NAME] Analytics Favorites" at bounding box center [76, 174] width 153 height 271
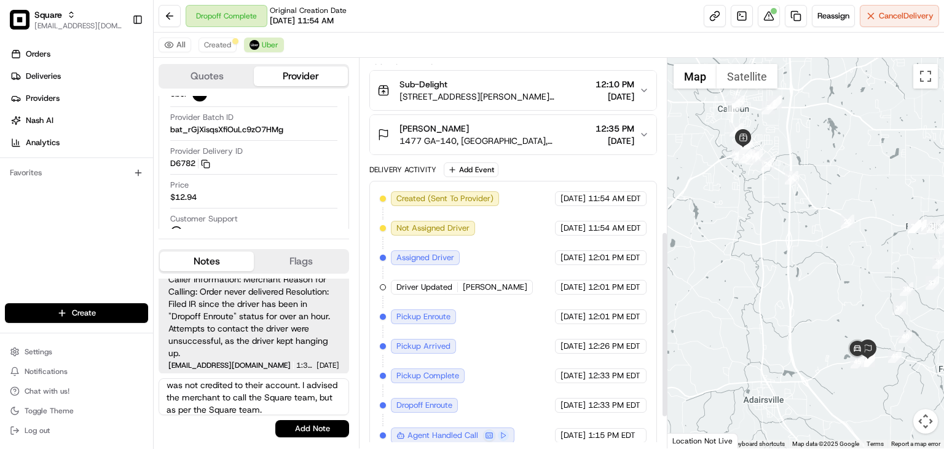
scroll to position [426, 0]
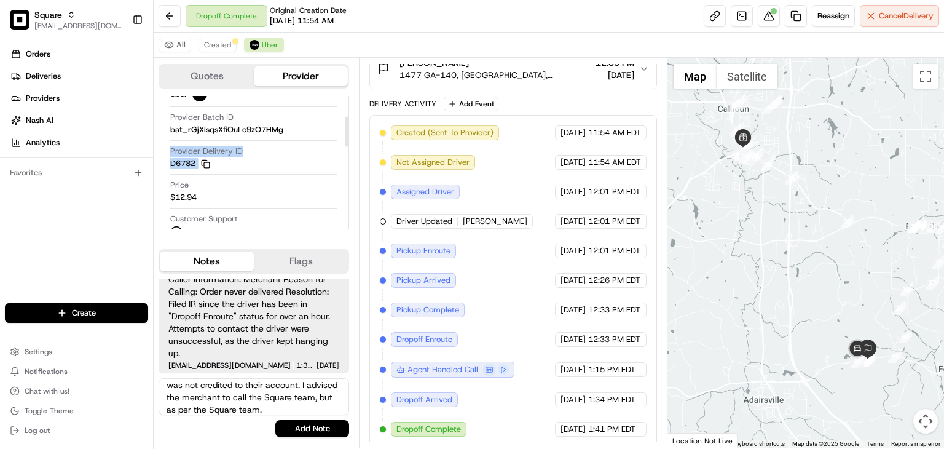
drag, startPoint x: 289, startPoint y: 136, endPoint x: 288, endPoint y: 176, distance: 39.3
click at [288, 176] on div "Latest Status Dropoff Complete Provider Uber Provider Batch ID bat_rGjXisqsXfiO…" at bounding box center [254, 137] width 170 height 212
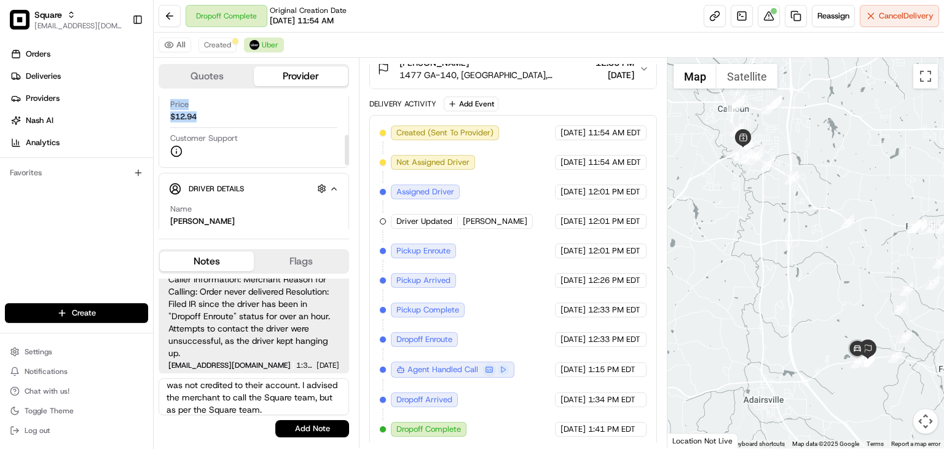
scroll to position [172, 0]
click at [303, 406] on textarea "The merchant called to check the refund status. As per the merchant, the amount…" at bounding box center [254, 396] width 190 height 37
click at [302, 406] on textarea "The merchant called to check the refund status. As per the merchant, the amount…" at bounding box center [254, 396] width 190 height 37
drag, startPoint x: 302, startPoint y: 410, endPoint x: 290, endPoint y: 395, distance: 20.2
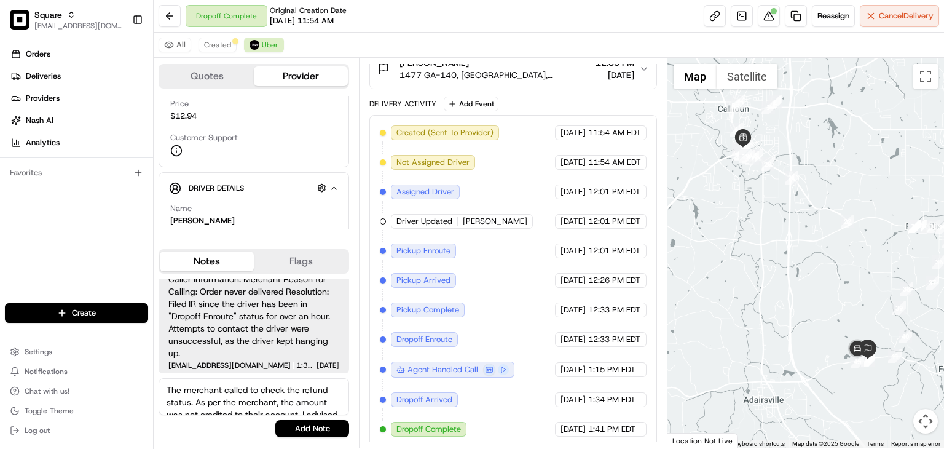
click at [285, 406] on textarea "The merchant called to check the refund status. As per the merchant, the amount…" at bounding box center [254, 396] width 190 height 37
click at [267, 392] on textarea "The merchant called to check the refund status. As per the merchant, the amount…" at bounding box center [254, 396] width 190 height 37
click at [304, 402] on textarea "The merchant called to check the refund status. As per the merchant, the amount…" at bounding box center [254, 396] width 190 height 37
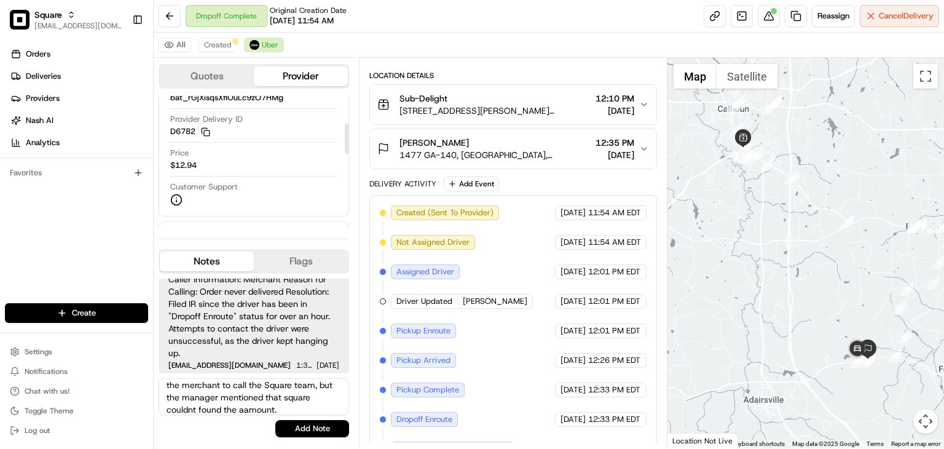
scroll to position [118, 0]
click at [302, 407] on textarea "The merchant called to check the refund status. As per the merchant, the amount…" at bounding box center [254, 396] width 190 height 37
click at [310, 406] on textarea "The merchant called to check the refund status. As per the merchant, the amount…" at bounding box center [254, 396] width 190 height 37
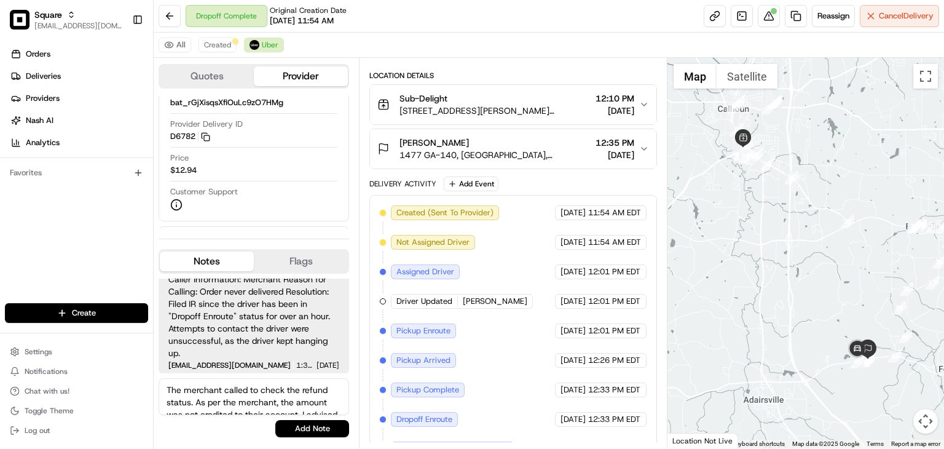
drag, startPoint x: 313, startPoint y: 410, endPoint x: 148, endPoint y: 372, distance: 169.6
click at [148, 372] on div "Square rpajulas@nashhelp.com Toggle Sidebar Orders Deliveries Providers Nash AI…" at bounding box center [472, 224] width 944 height 449
type textarea "The merchant called to check the refund status. As per the merchant, the amount…"
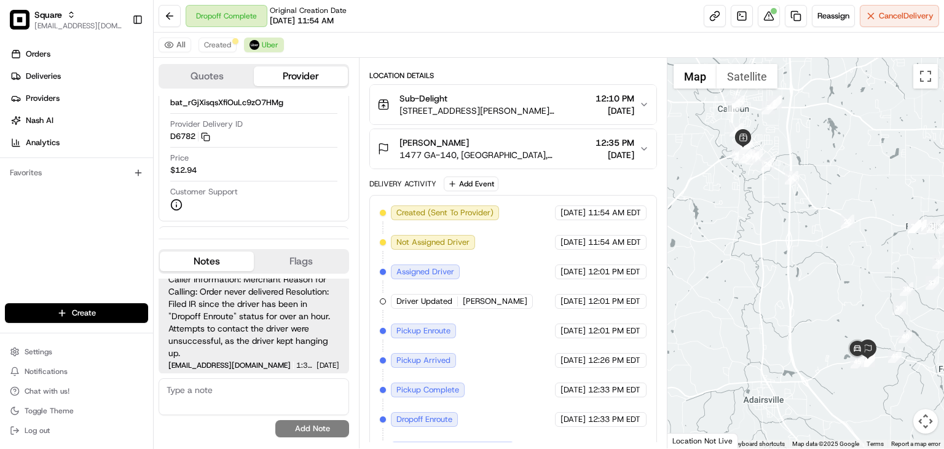
paste textarea "The merchant contacted us to inquire about the refund status, stating that the …"
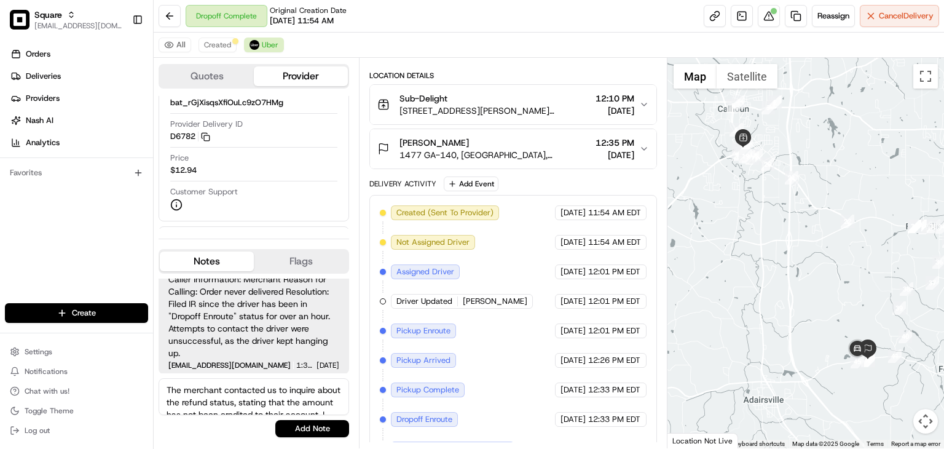
scroll to position [96, 0]
click at [278, 404] on textarea "The merchant contacted us to inquire about the refund status, stating that the …" at bounding box center [254, 396] width 190 height 37
drag, startPoint x: 308, startPoint y: 403, endPoint x: 288, endPoint y: 403, distance: 20.9
click at [288, 403] on textarea "The merchant contacted us to inquire about the refund status, stating that the …" at bounding box center [254, 396] width 190 height 37
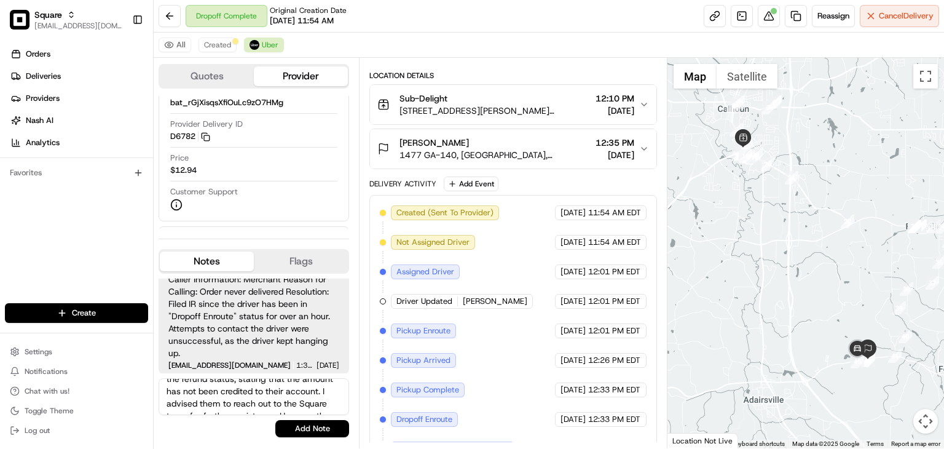
scroll to position [0, 0]
drag, startPoint x: 309, startPoint y: 406, endPoint x: 243, endPoint y: 410, distance: 65.9
click at [241, 410] on textarea "The merchant contacted us to inquire about the refund status, stating that the …" at bounding box center [254, 396] width 190 height 37
click at [227, 399] on textarea "The merchant contacted us to inquire about the refund status, stating that the …" at bounding box center [254, 396] width 190 height 37
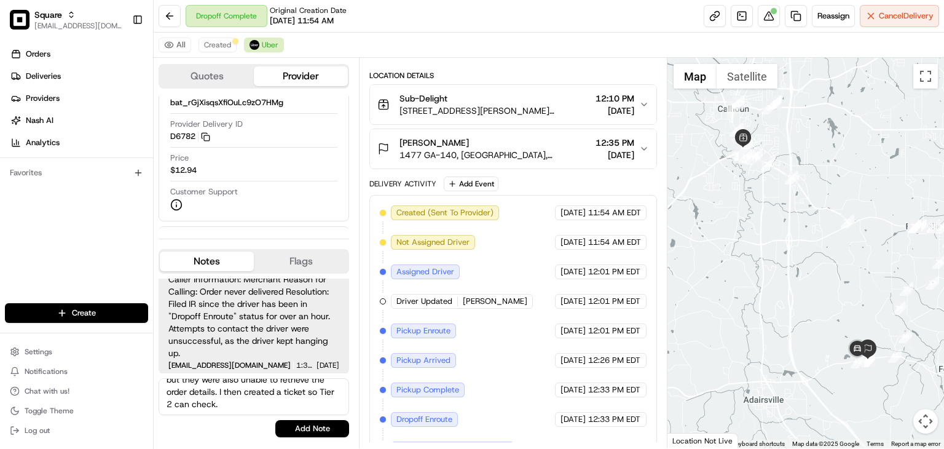
click at [310, 403] on textarea "The merchant contacted us to inquire about the refund status, stating that the …" at bounding box center [254, 396] width 190 height 37
drag, startPoint x: 312, startPoint y: 404, endPoint x: 259, endPoint y: 404, distance: 52.9
click at [256, 404] on textarea "The merchant contacted us to inquire about the refund status, stating that the …" at bounding box center [254, 396] width 190 height 37
click at [320, 393] on textarea "The merchant contacted us to inquire about the refund status, stating that the …" at bounding box center [254, 396] width 190 height 37
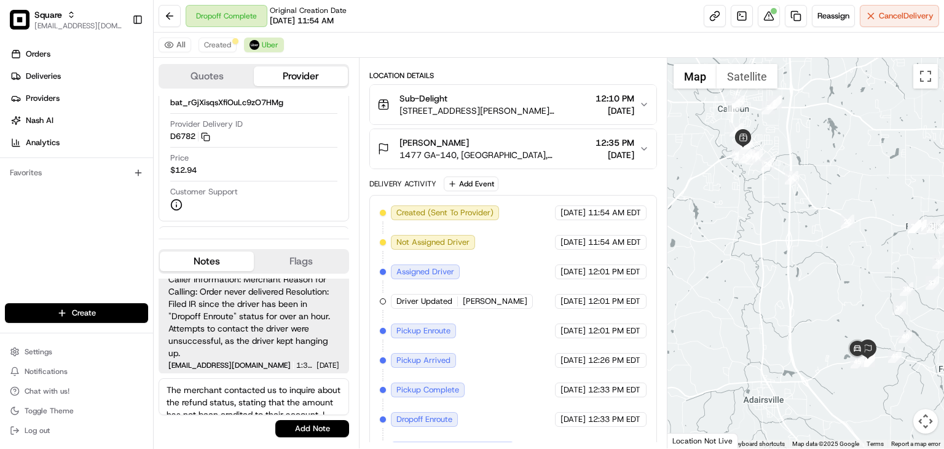
drag, startPoint x: 277, startPoint y: 392, endPoint x: 300, endPoint y: 407, distance: 27.4
click at [300, 407] on textarea "The merchant contacted us to inquire about the refund status, stating that the …" at bounding box center [254, 396] width 190 height 37
click at [234, 389] on textarea "The merchant contacted us to inquire about the refund status, stating that the …" at bounding box center [254, 396] width 190 height 37
click at [291, 389] on textarea "The merchant contacted us to inquire about the refund status, stating that the …" at bounding box center [254, 396] width 190 height 37
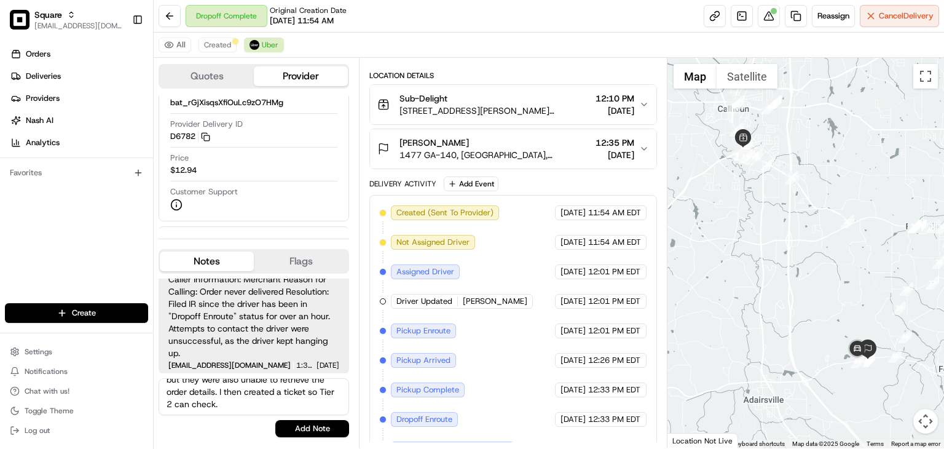
click at [291, 389] on textarea "The merchant contacted us to inquire about the refund status, stating that the …" at bounding box center [254, 396] width 190 height 37
click at [276, 406] on textarea "The merchant contacted us to inquire about the refund status, stating that the …" at bounding box center [254, 396] width 190 height 37
click at [284, 391] on textarea "The merchant contacted us to inquire about the refund status, stating that the …" at bounding box center [254, 396] width 190 height 37
drag, startPoint x: 278, startPoint y: 390, endPoint x: 289, endPoint y: 408, distance: 21.5
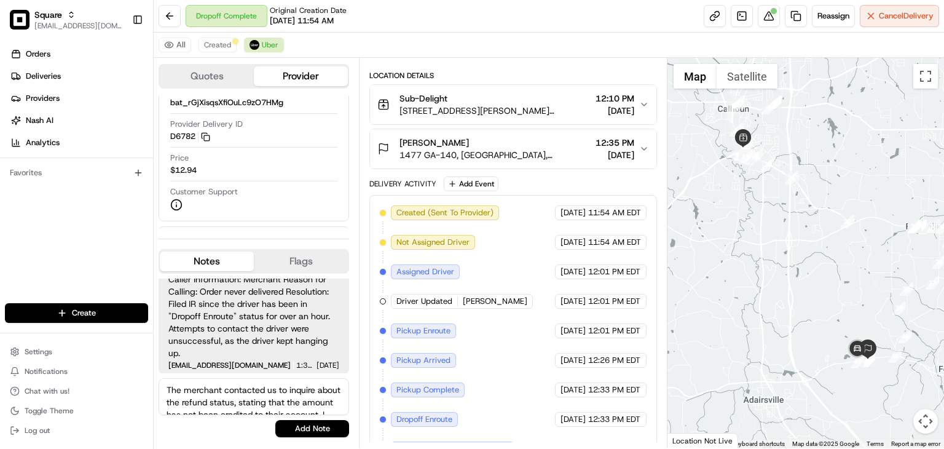
click at [289, 408] on textarea "The merchant contacted us to inquire about the refund status, stating that the …" at bounding box center [254, 396] width 190 height 37
click at [270, 396] on textarea "The merchant contacted us to inquire about the refund status, stating that the …" at bounding box center [254, 396] width 190 height 37
drag, startPoint x: 265, startPoint y: 403, endPoint x: 282, endPoint y: 354, distance: 51.9
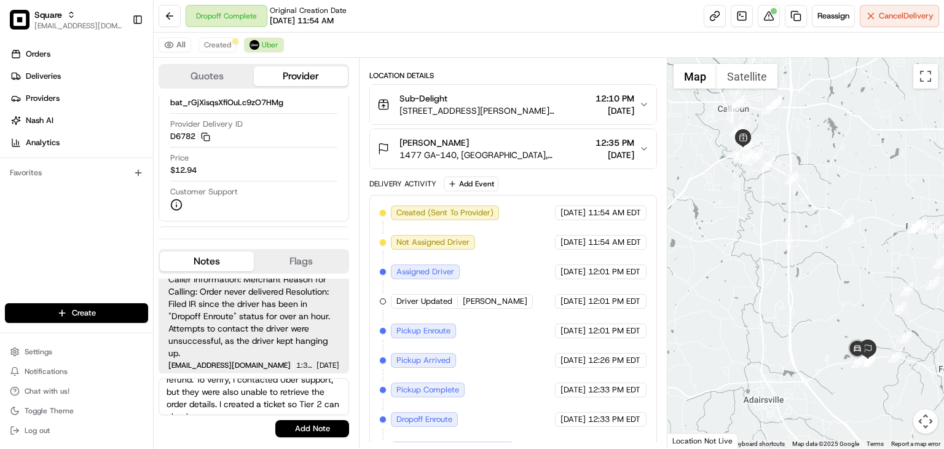
click at [277, 400] on textarea "The merchant contacted us to inquire about the refund status, stating that the …" at bounding box center [254, 396] width 190 height 37
type textarea "The merchant contacted us to inquire about the refund status, stating that the …"
click at [242, 389] on textarea "The merchant contacted us to inquire about the refund status, stating that the …" at bounding box center [254, 396] width 190 height 37
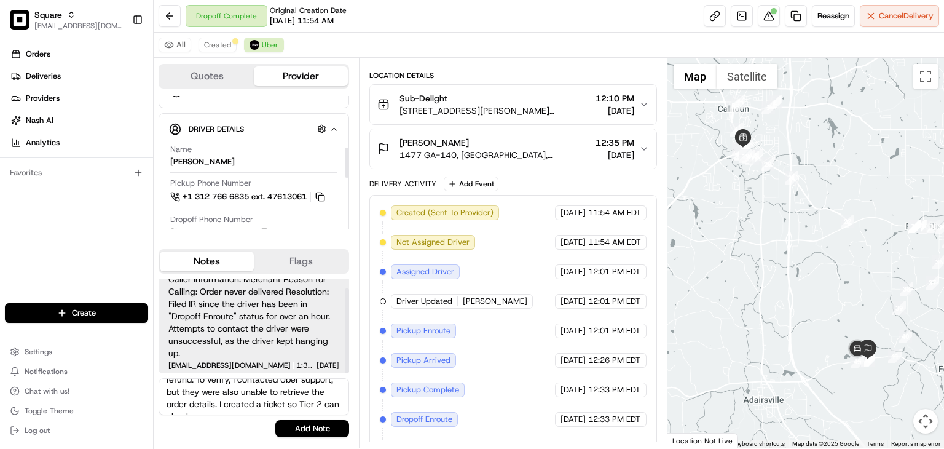
scroll to position [235, 0]
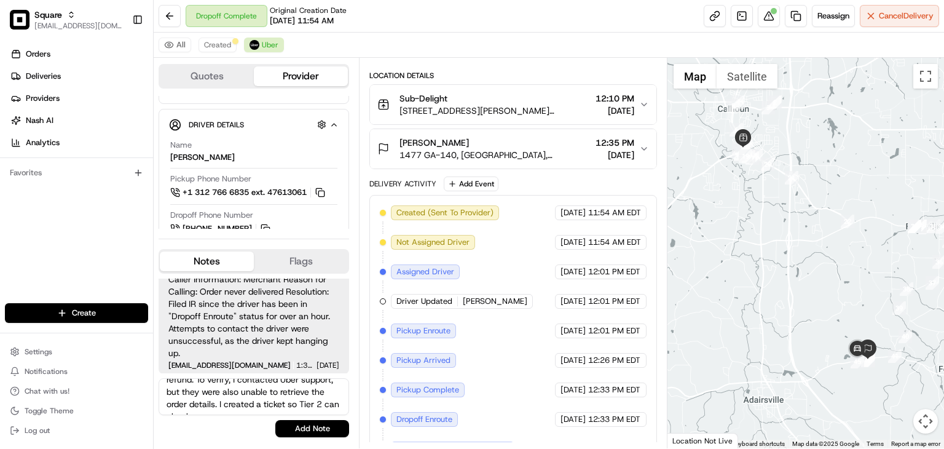
click at [254, 390] on textarea "The merchant contacted us to inquire about the refund status, stating that the …" at bounding box center [254, 396] width 190 height 37
click at [253, 390] on textarea "The merchant contacted us to inquire about the refund status, stating that the …" at bounding box center [254, 396] width 190 height 37
click at [65, 199] on div "Orders Deliveries Providers Nash AI Analytics Favorites" at bounding box center [76, 174] width 153 height 271
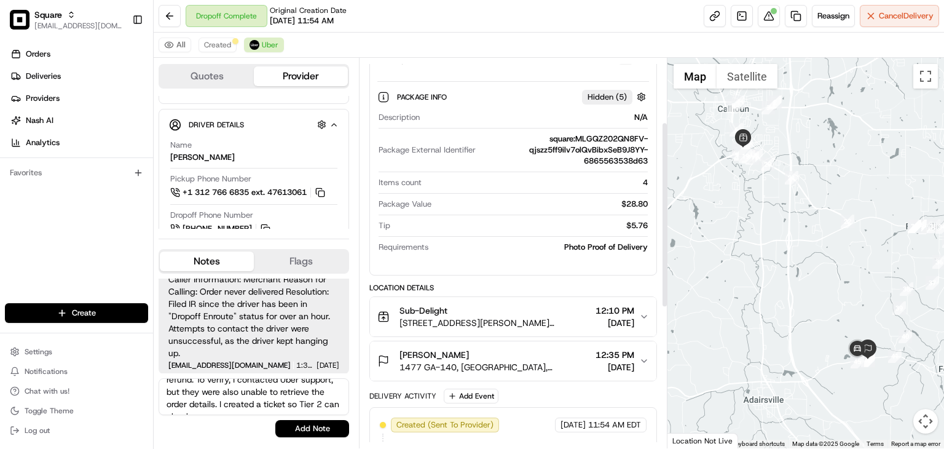
scroll to position [135, 0]
click at [621, 305] on span "12:10 PM" at bounding box center [614, 310] width 39 height 12
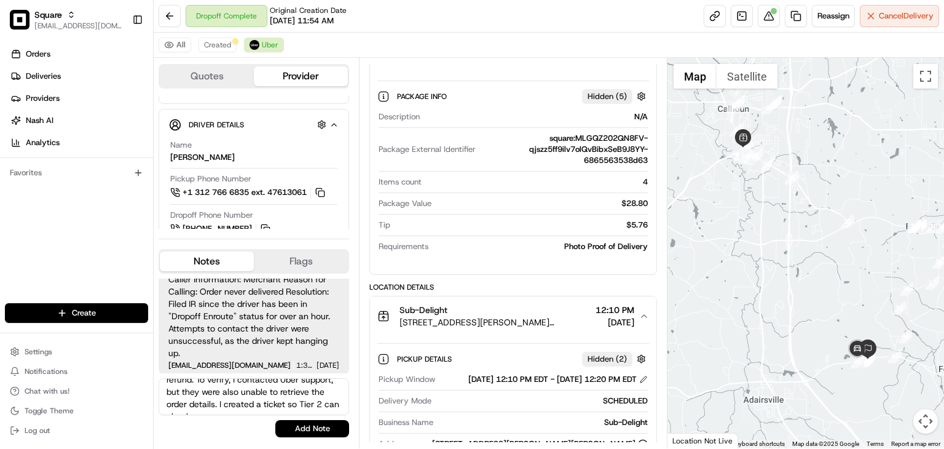
click at [636, 321] on div "Sub-Delight 125 Wc Bryant Pkwy, Calhoun, GA 30701, USA 12:10 PM 07/02/2025" at bounding box center [508, 316] width 262 height 25
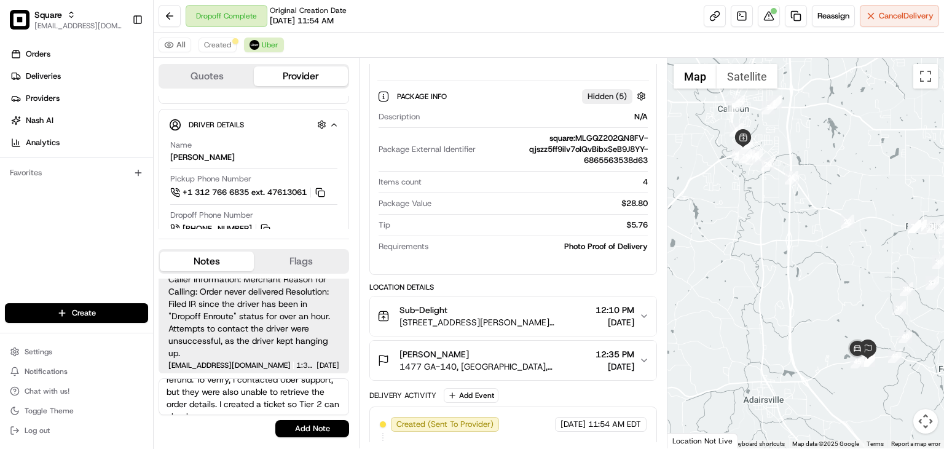
click at [637, 321] on div "Sub-Delight 125 Wc Bryant Pkwy, Calhoun, GA 30701, USA 12:10 PM 07/02/2025" at bounding box center [508, 316] width 262 height 25
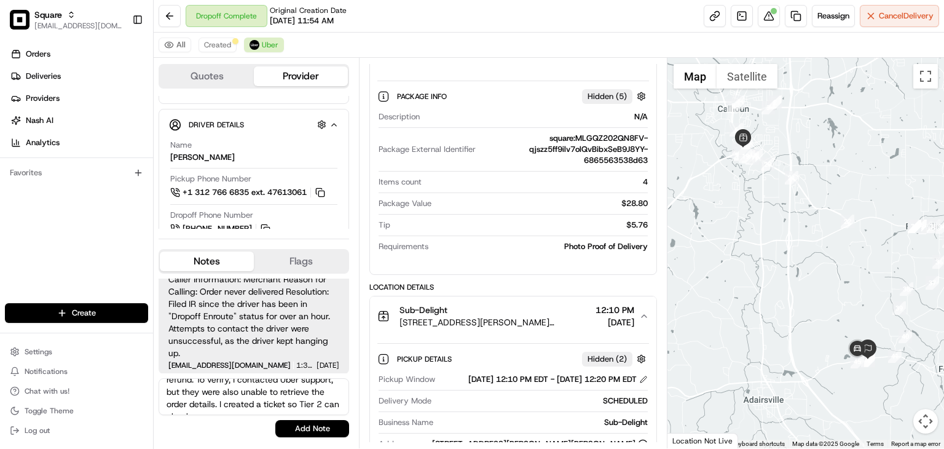
scroll to position [348, 0]
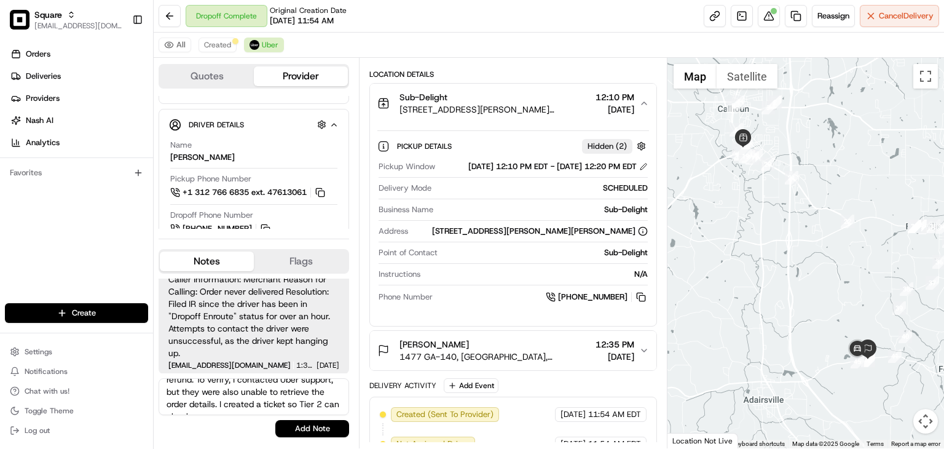
click at [595, 104] on span "07/02/2025" at bounding box center [614, 109] width 39 height 12
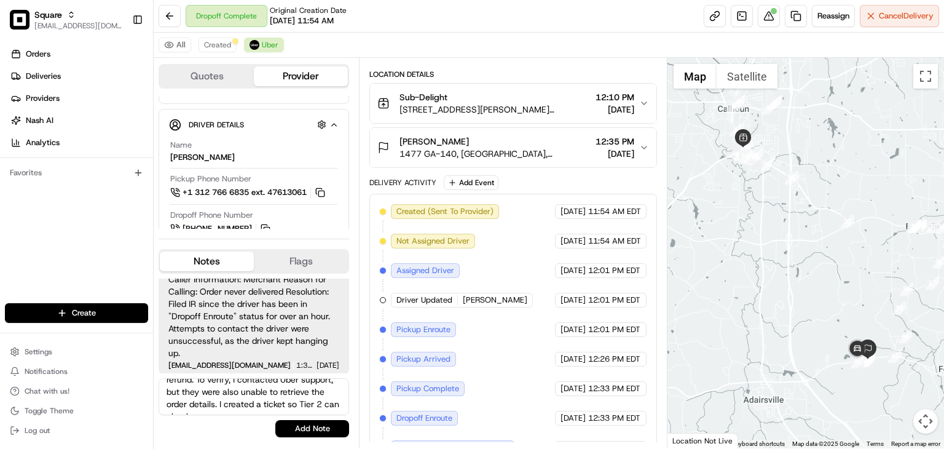
click at [595, 103] on span "07/02/2025" at bounding box center [614, 109] width 39 height 12
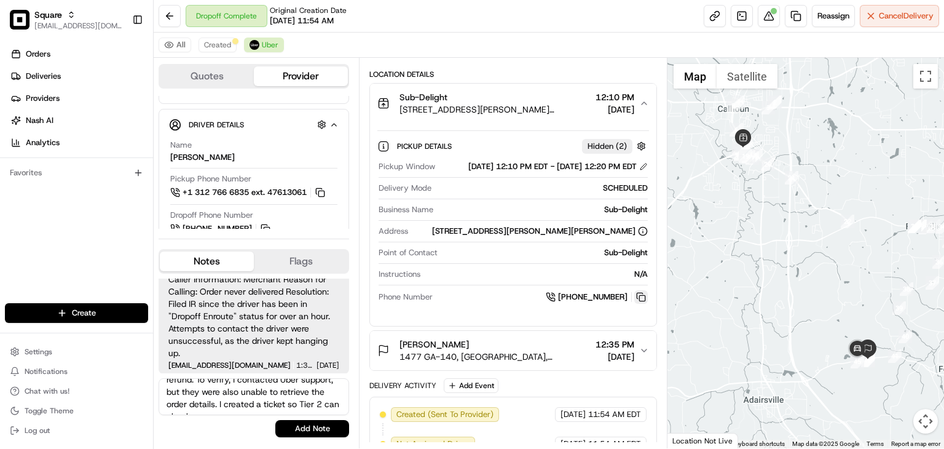
click at [644, 304] on button at bounding box center [641, 297] width 14 height 14
click at [273, 396] on textarea "The merchant contacted us to inquire about the refund status, stating that the …" at bounding box center [254, 396] width 190 height 37
click at [275, 399] on textarea "The merchant contacted us to inquire about the refund status, stating that the …" at bounding box center [254, 396] width 190 height 37
click at [276, 403] on textarea "The merchant contacted us to inquire about the refund status, stating that the …" at bounding box center [254, 396] width 190 height 37
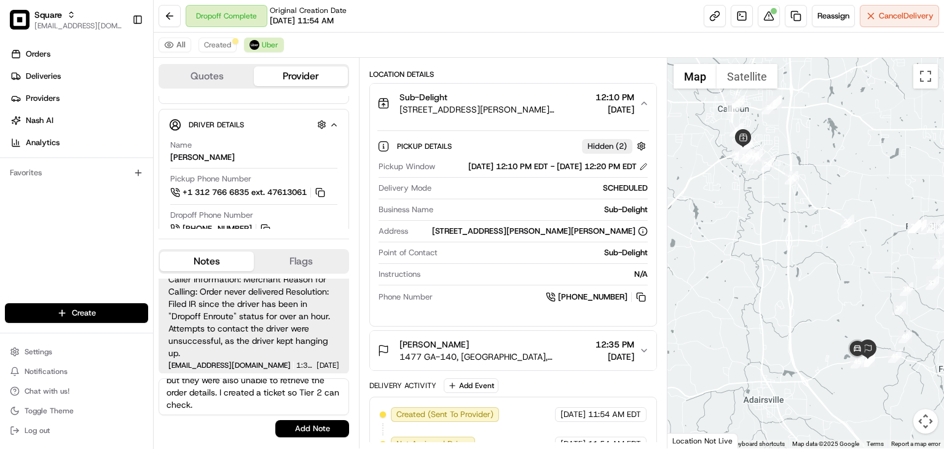
drag, startPoint x: 312, startPoint y: 429, endPoint x: 511, endPoint y: 392, distance: 201.9
click at [513, 409] on div "Quotes Provider Provider Details Hidden ( 3 ) Latest Status Dropoff Complete Pr…" at bounding box center [411, 253] width 514 height 390
drag, startPoint x: 445, startPoint y: 354, endPoint x: 400, endPoint y: 351, distance: 45.0
click at [400, 350] on div "Linda Cox" at bounding box center [494, 344] width 191 height 12
copy span "Linda Cox"
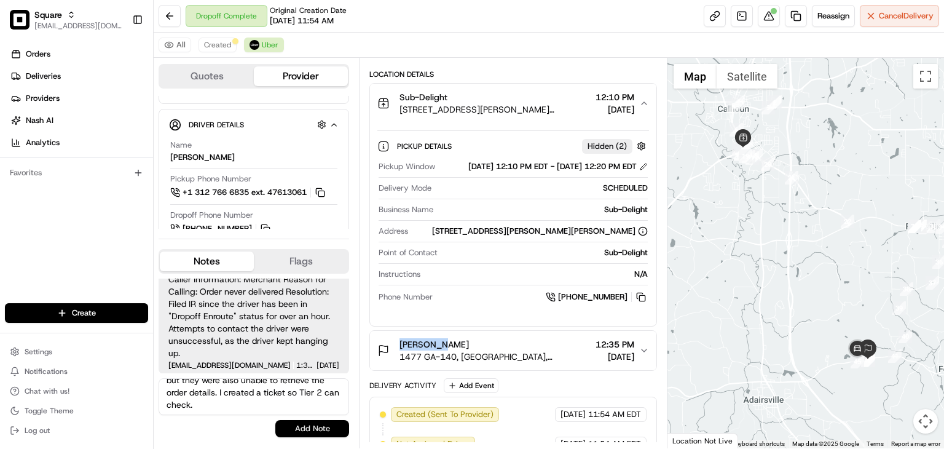
click at [323, 428] on button "Add Note" at bounding box center [312, 428] width 74 height 17
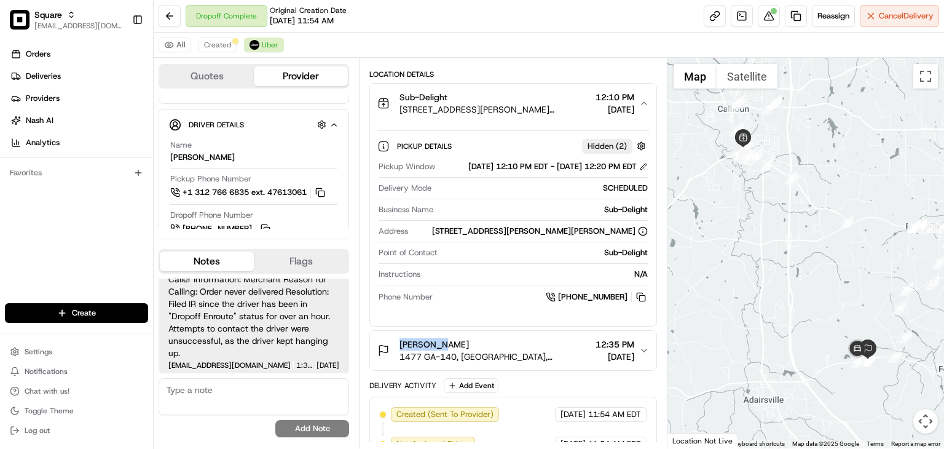
scroll to position [173, 0]
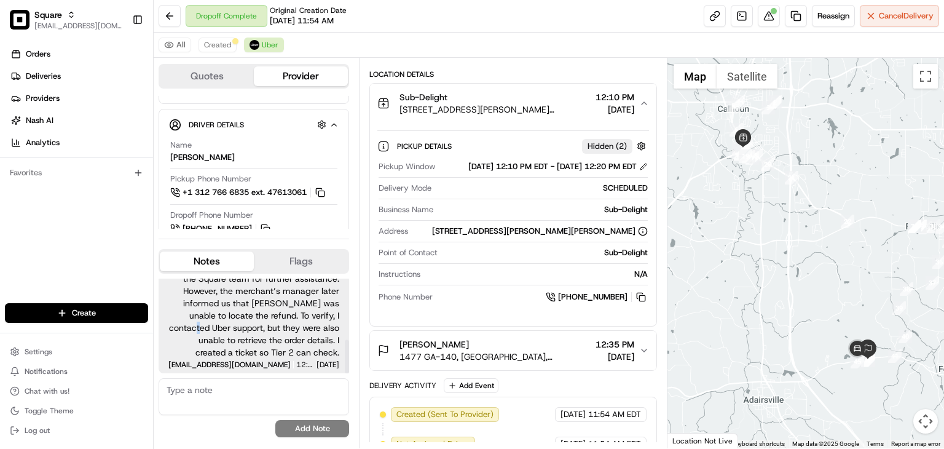
drag, startPoint x: 267, startPoint y: 343, endPoint x: 194, endPoint y: 326, distance: 75.0
click at [188, 324] on span "The merchant contacted us to inquire about the refund status, stating that the …" at bounding box center [253, 290] width 171 height 135
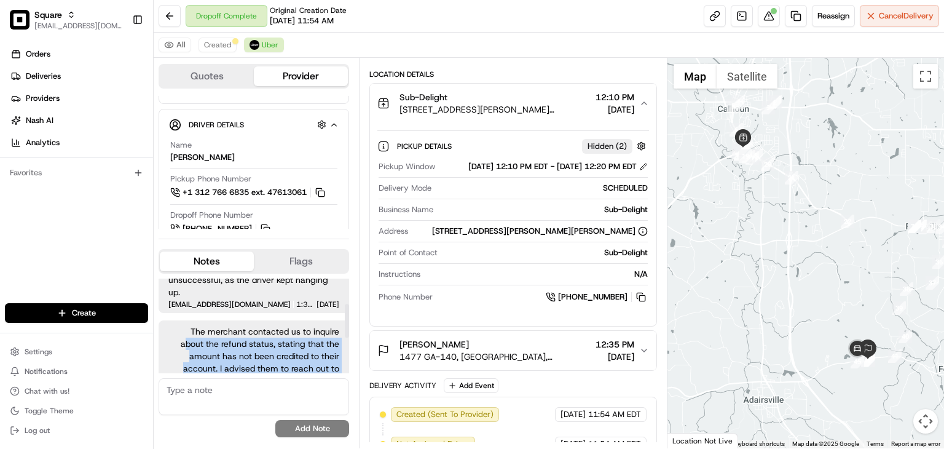
scroll to position [71, 0]
copy span "The merchant contacted us to inquire about the refund status, stating that the …"
drag, startPoint x: 268, startPoint y: 338, endPoint x: 187, endPoint y: 337, distance: 80.5
click at [187, 337] on span "The merchant contacted us to inquire about the refund status, stating that the …" at bounding box center [253, 392] width 171 height 135
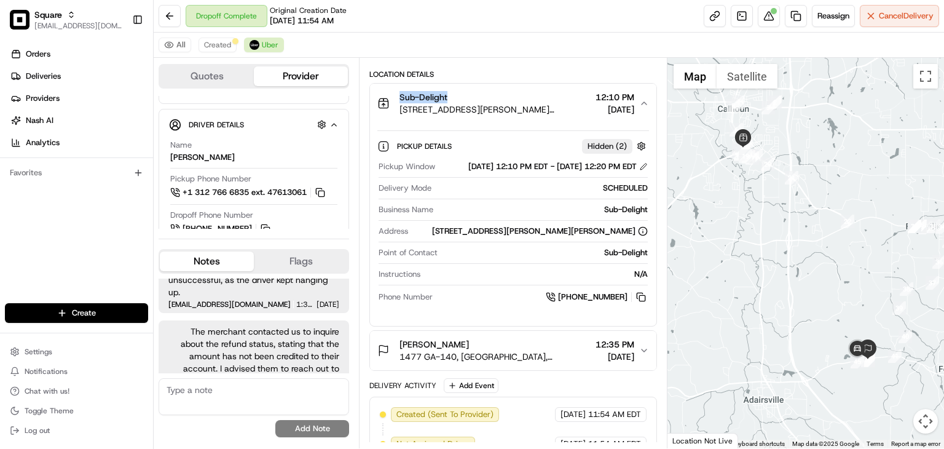
drag, startPoint x: 452, startPoint y: 92, endPoint x: 399, endPoint y: 97, distance: 53.1
click at [398, 97] on div "Sub-Delight 125 Wc Bryant Pkwy, Calhoun, GA 30701, USA" at bounding box center [483, 103] width 213 height 25
copy span "Sub-Delight"
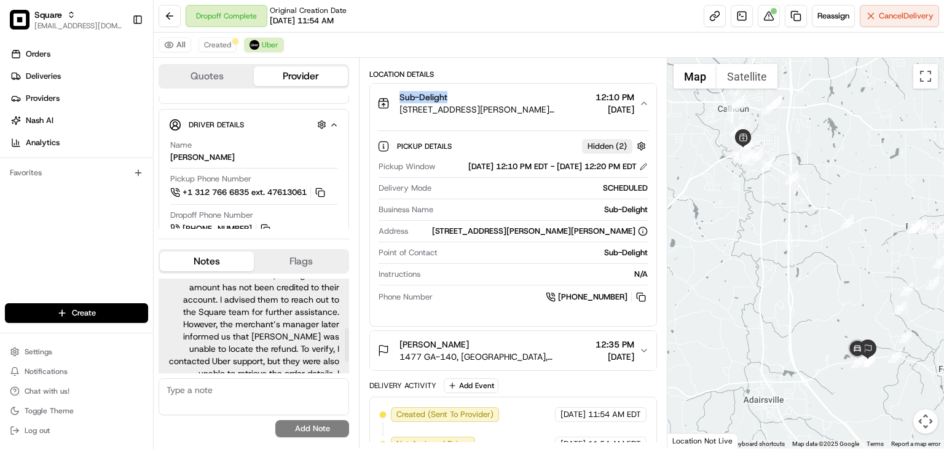
scroll to position [173, 0]
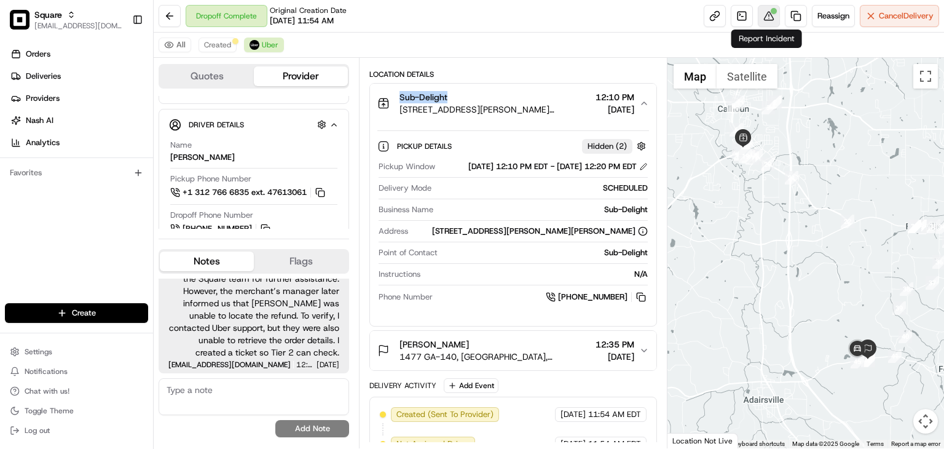
click at [771, 11] on div at bounding box center [774, 11] width 6 height 6
click at [22, 242] on div "Orders Deliveries Providers Nash AI Analytics Favorites" at bounding box center [76, 174] width 153 height 271
drag, startPoint x: 449, startPoint y: 93, endPoint x: 374, endPoint y: 71, distance: 78.9
click at [389, 92] on div "Sub-Delight 125 Wc Bryant Pkwy, Calhoun, GA 30701, USA" at bounding box center [483, 103] width 213 height 25
copy span "Sub-Delight"
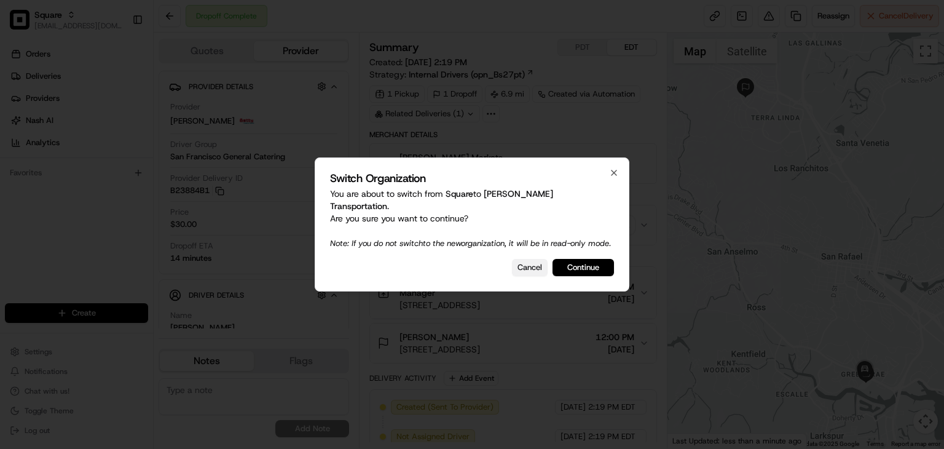
click at [517, 264] on button "Cancel" at bounding box center [530, 267] width 36 height 17
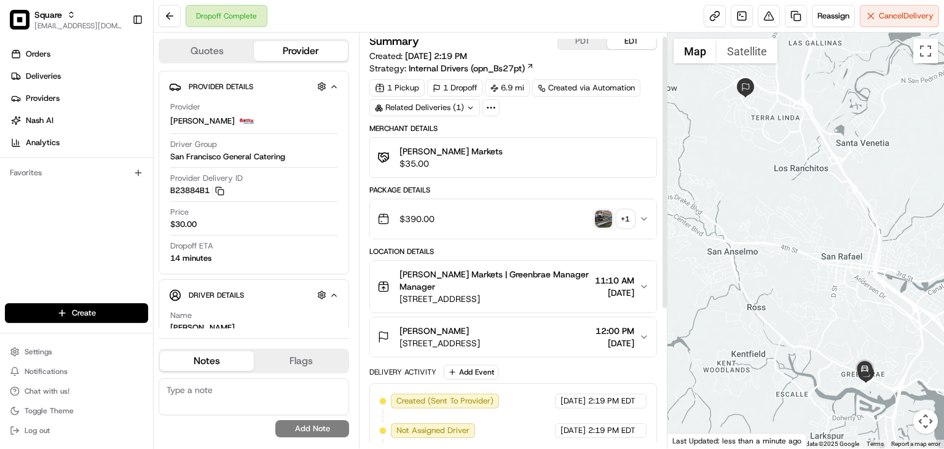
scroll to position [6, 0]
click at [600, 214] on img "button" at bounding box center [603, 218] width 17 height 17
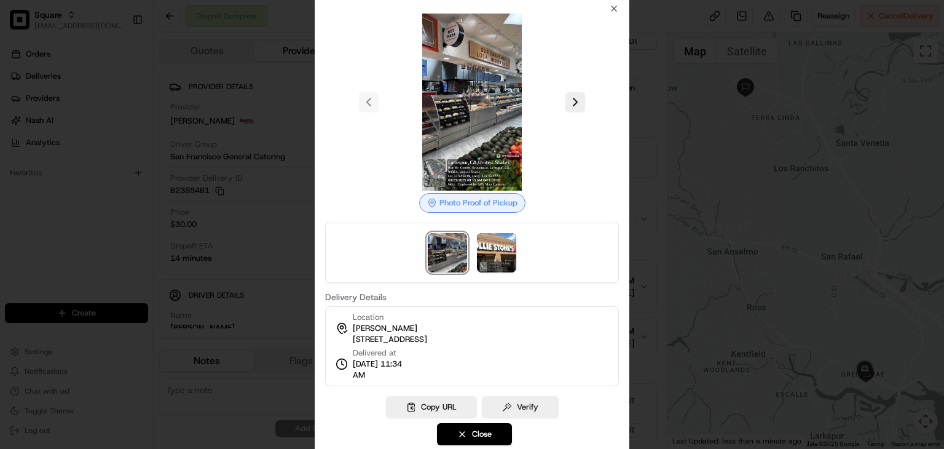
click at [581, 256] on div at bounding box center [472, 252] width 294 height 60
click at [591, 181] on div at bounding box center [472, 102] width 294 height 177
click at [612, 7] on icon "button" at bounding box center [613, 8] width 5 height 5
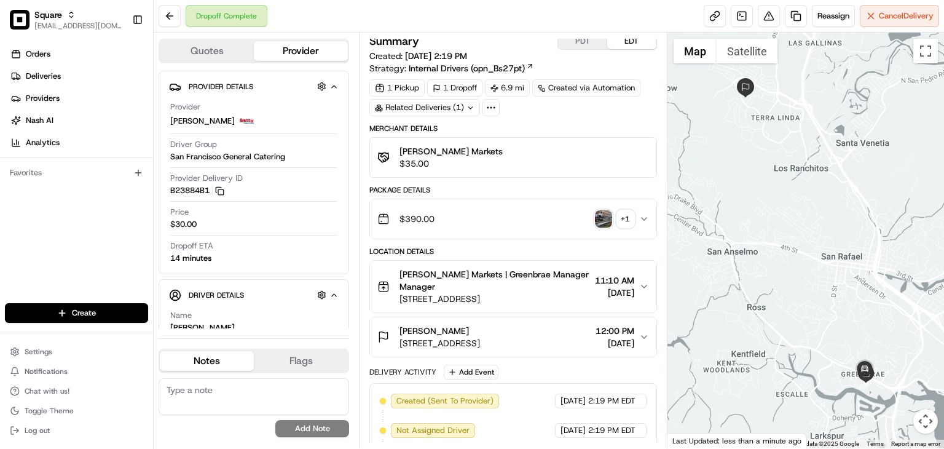
scroll to position [1, 0]
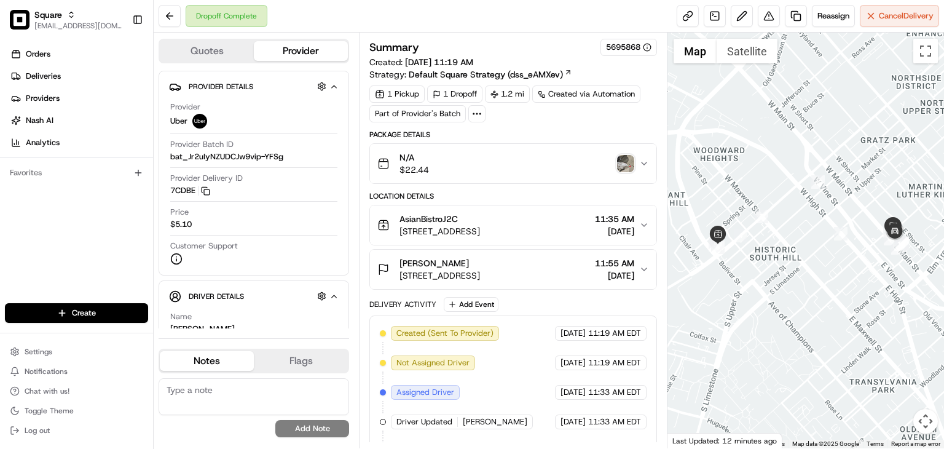
click at [620, 272] on span "[DATE]" at bounding box center [614, 275] width 39 height 12
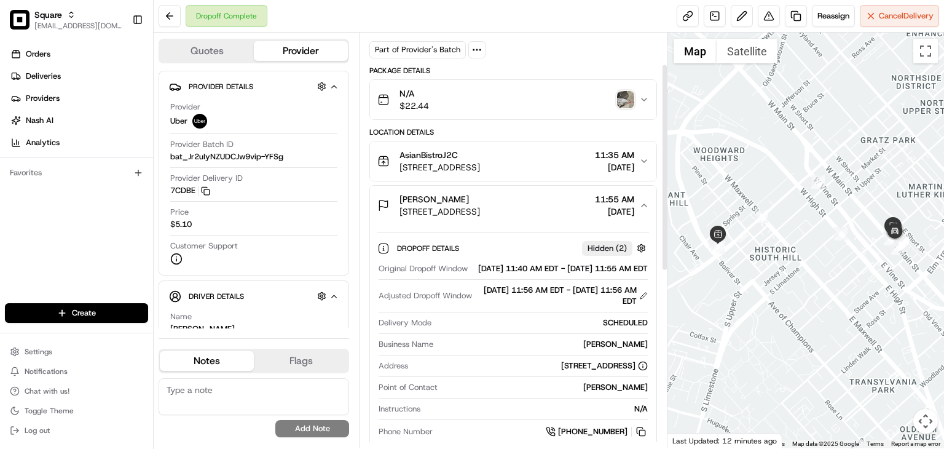
scroll to position [59, 0]
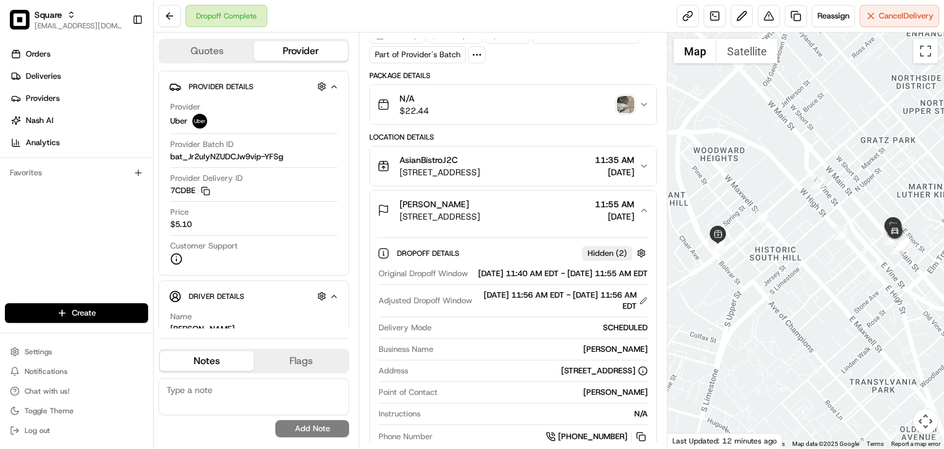
click at [619, 110] on img "button" at bounding box center [625, 104] width 17 height 17
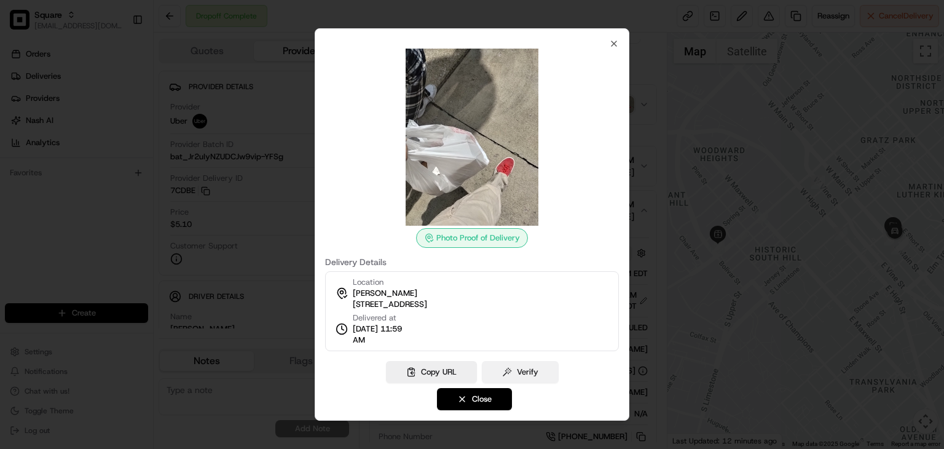
click at [527, 376] on button "Verify" at bounding box center [520, 372] width 77 height 22
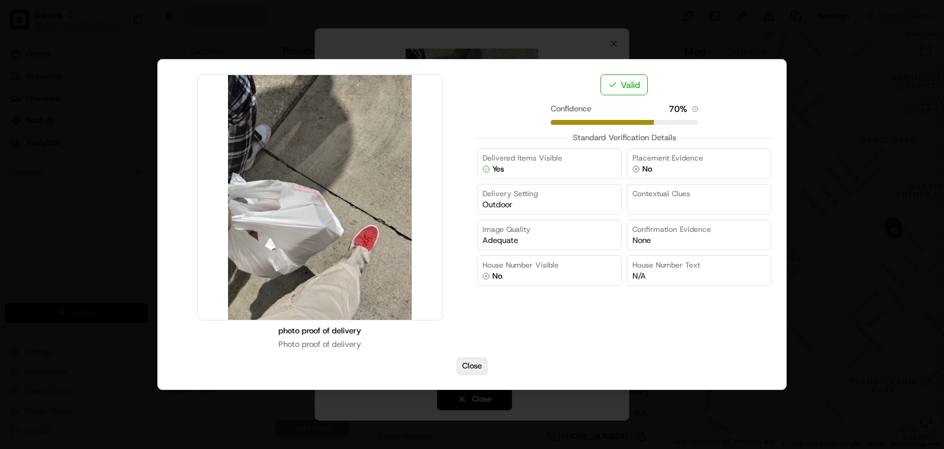
click at [476, 366] on button "Close" at bounding box center [472, 365] width 31 height 17
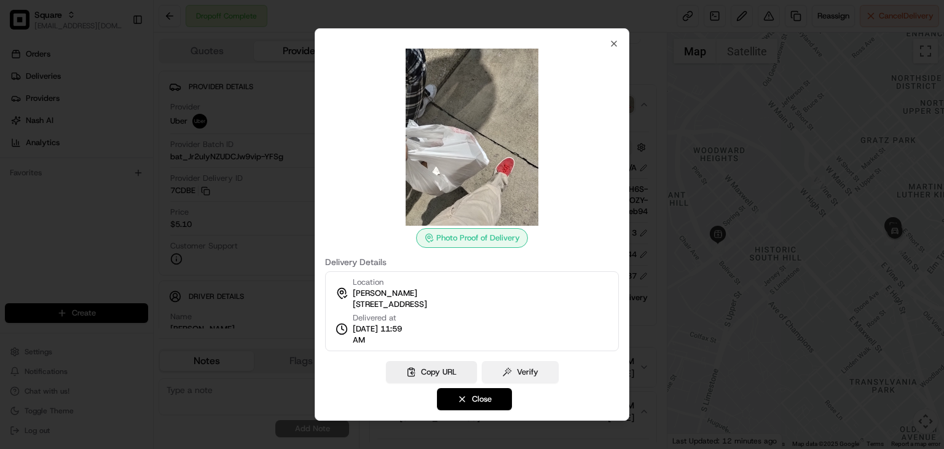
click at [512, 372] on button "Verify" at bounding box center [520, 372] width 77 height 22
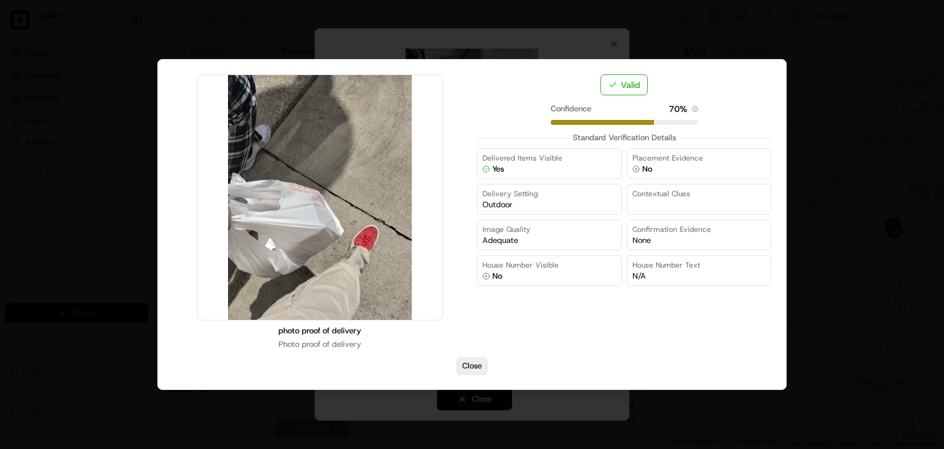
click at [470, 359] on button "Close" at bounding box center [472, 365] width 31 height 17
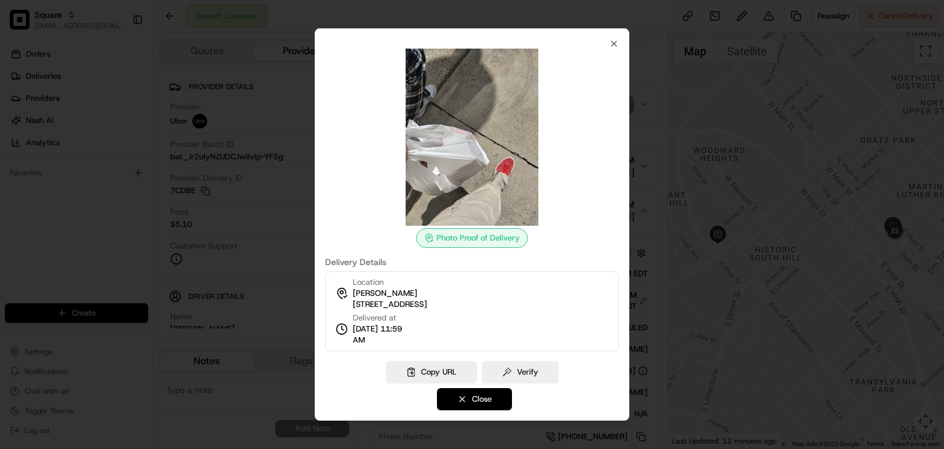
click at [469, 399] on button "Close" at bounding box center [474, 399] width 75 height 22
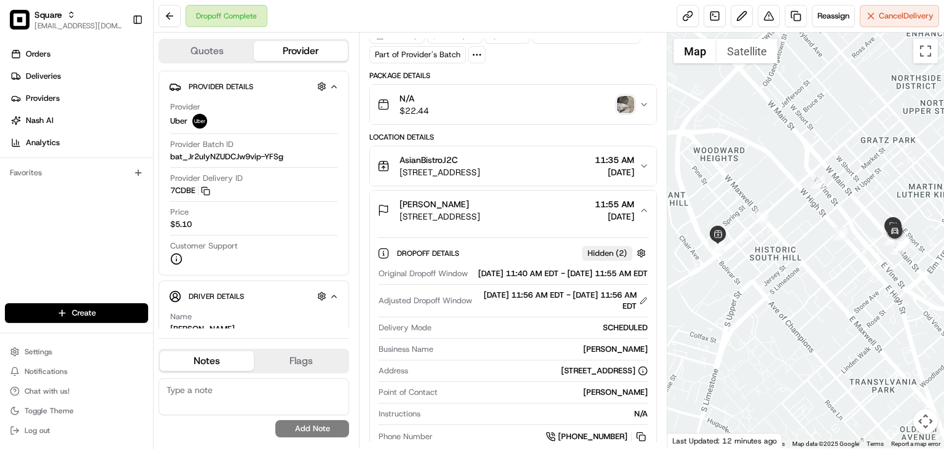
click at [642, 205] on icon "button" at bounding box center [644, 210] width 10 height 10
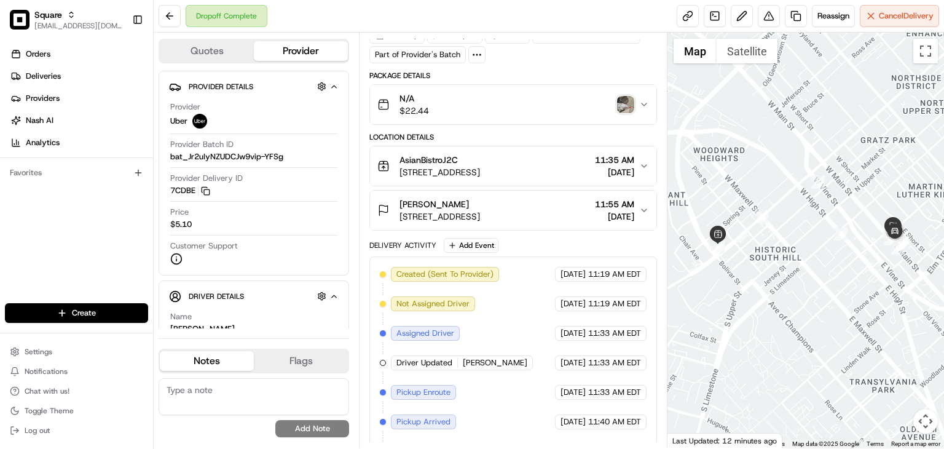
click at [632, 210] on span "[DATE]" at bounding box center [614, 216] width 39 height 12
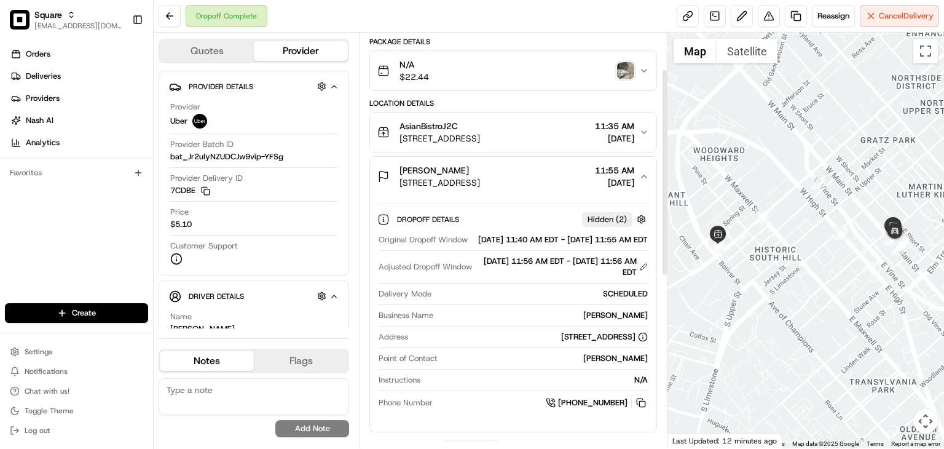
scroll to position [74, 0]
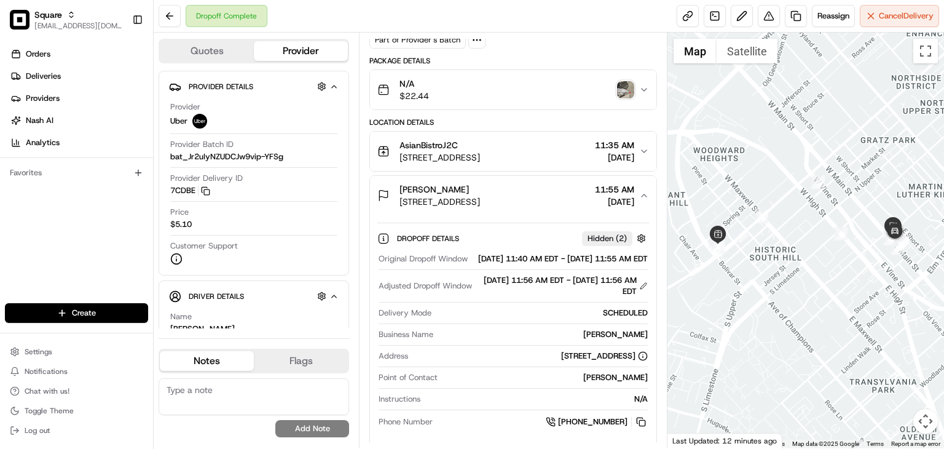
click at [530, 9] on div "Dropoff Complete Reassign Cancel Delivery" at bounding box center [549, 16] width 790 height 33
click at [61, 230] on div "Orders Deliveries Providers [PERSON_NAME] Analytics Favorites" at bounding box center [76, 174] width 153 height 271
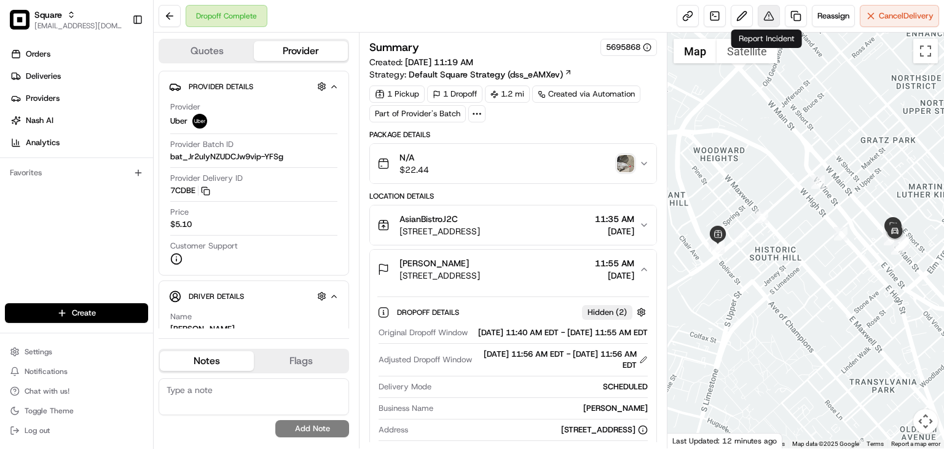
click at [760, 17] on button at bounding box center [769, 16] width 22 height 22
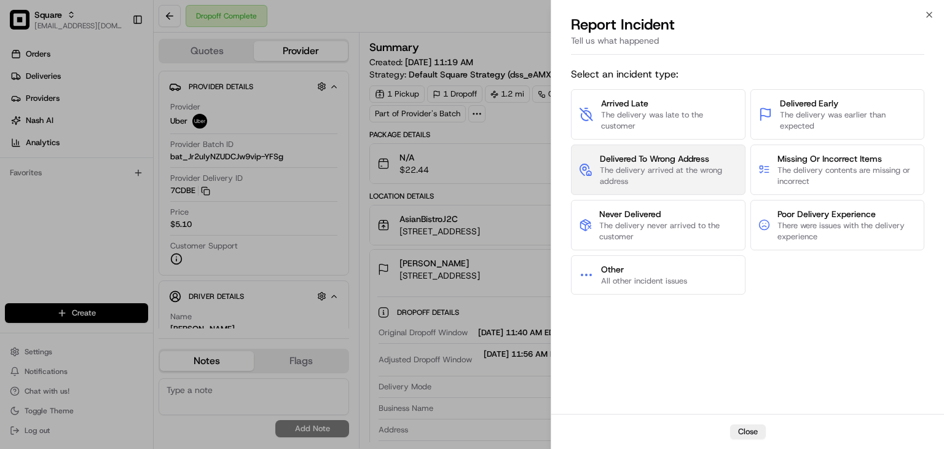
click at [637, 168] on span "The delivery arrived at the wrong address" at bounding box center [669, 176] width 138 height 22
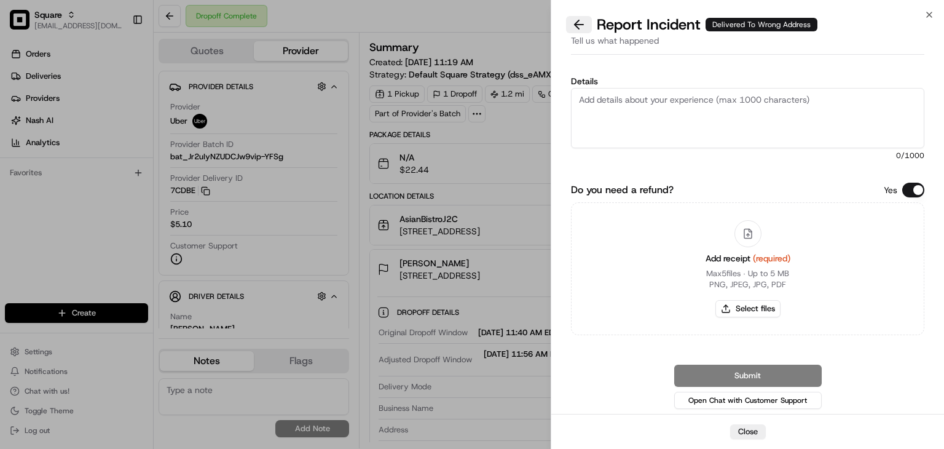
click at [578, 26] on button at bounding box center [579, 24] width 26 height 17
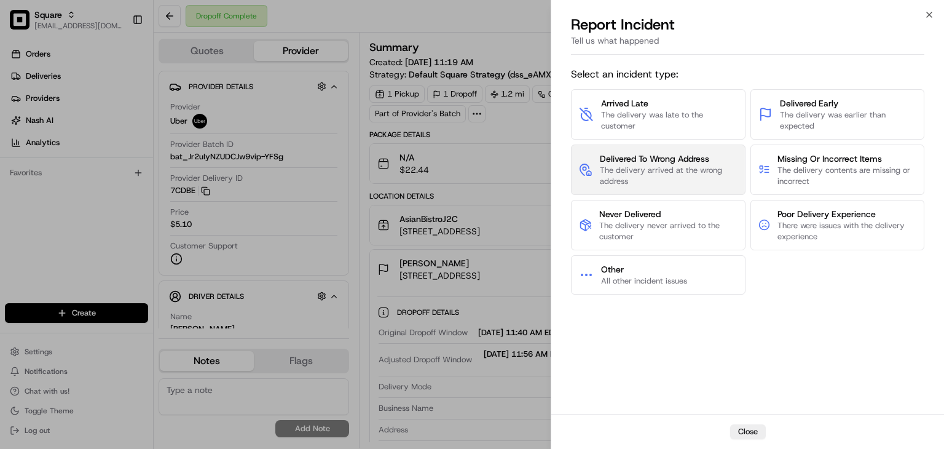
click at [653, 180] on span "The delivery arrived at the wrong address" at bounding box center [669, 176] width 138 height 22
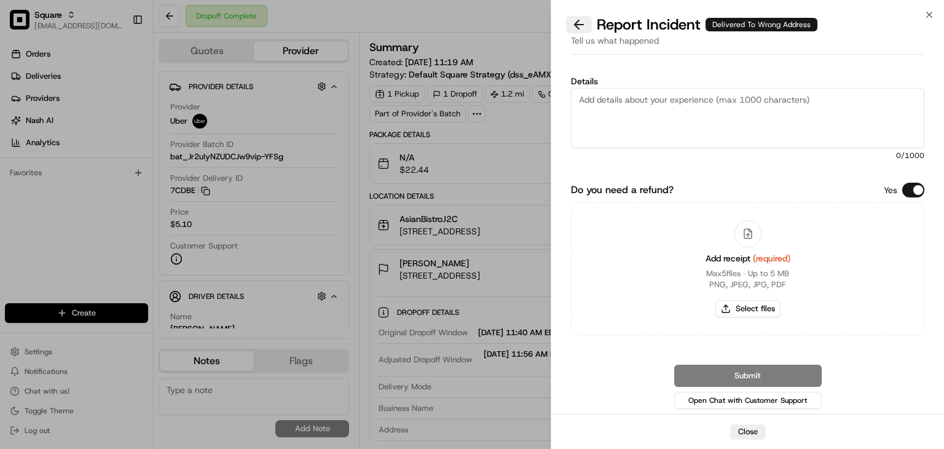
click at [571, 25] on button at bounding box center [579, 24] width 26 height 17
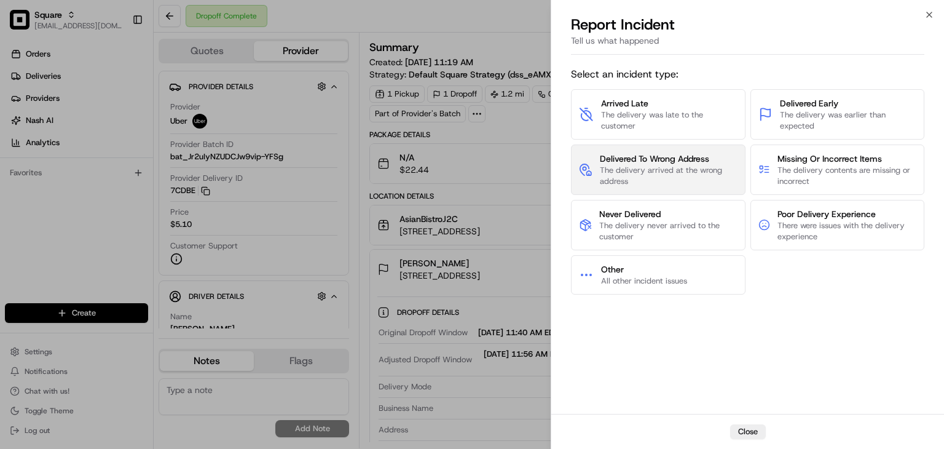
click at [680, 171] on span "The delivery arrived at the wrong address" at bounding box center [669, 176] width 138 height 22
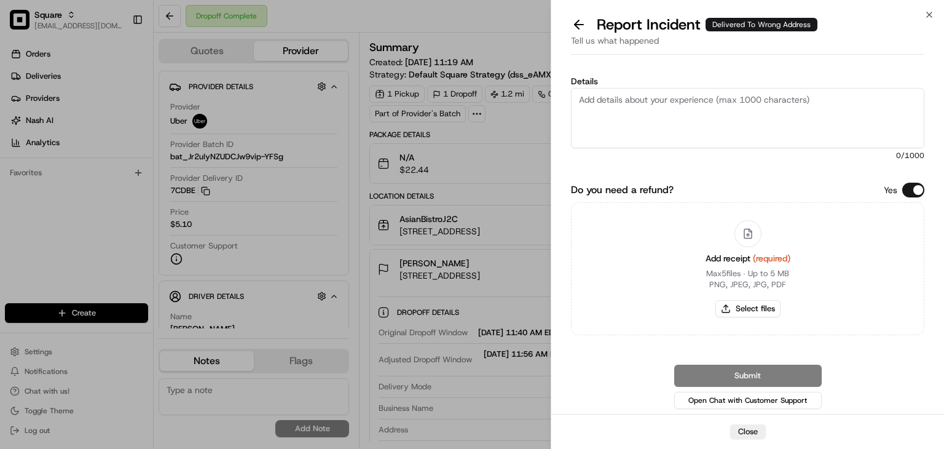
click at [919, 188] on button "Do you need a refund?" at bounding box center [913, 190] width 22 height 15
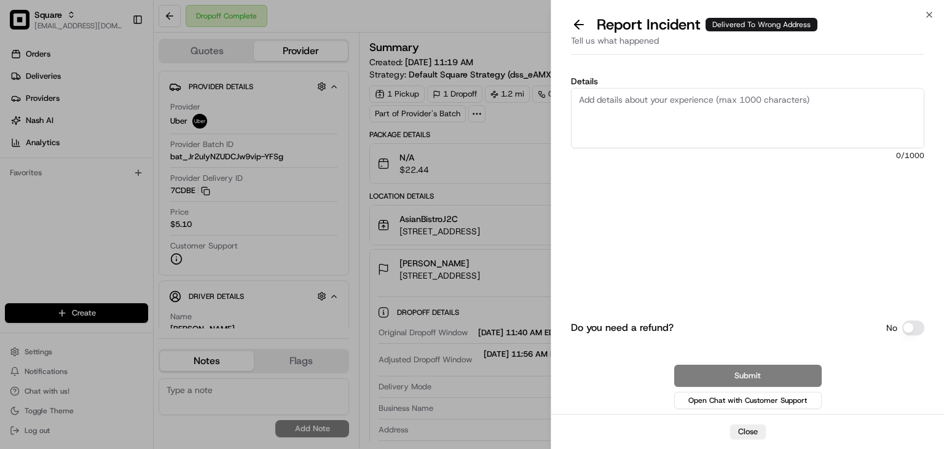
click at [720, 124] on textarea "Details" at bounding box center [747, 118] width 353 height 60
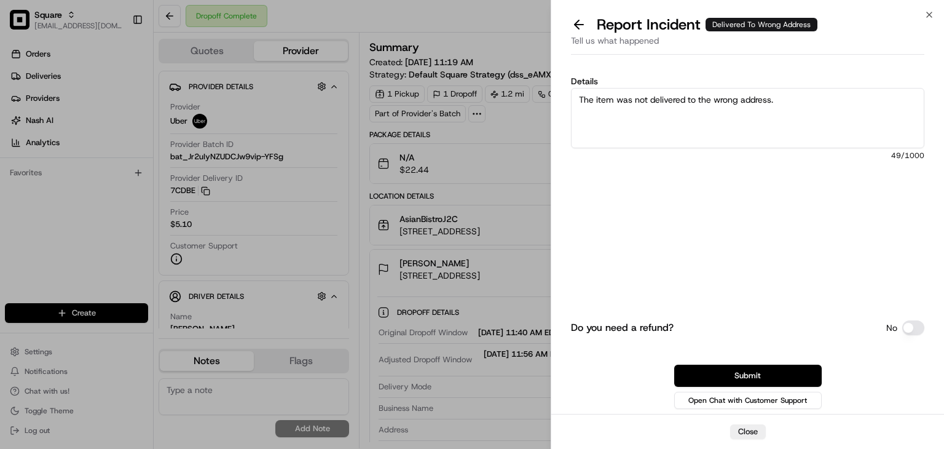
drag, startPoint x: 785, startPoint y: 104, endPoint x: 704, endPoint y: 101, distance: 81.2
click at [719, 100] on textarea "The item was not delivered to the wrong address." at bounding box center [747, 118] width 353 height 60
click at [644, 100] on textarea "The item was not delivered to the wrong address." at bounding box center [747, 118] width 353 height 60
drag, startPoint x: 734, startPoint y: 103, endPoint x: 696, endPoint y: 103, distance: 38.1
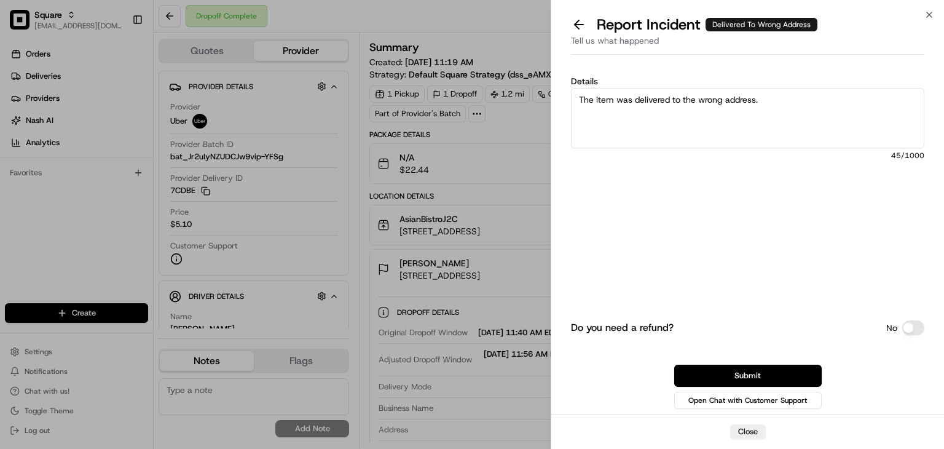
click at [696, 103] on textarea "The item was delivered to the wrong address." at bounding box center [747, 118] width 353 height 60
drag, startPoint x: 774, startPoint y: 98, endPoint x: 634, endPoint y: 99, distance: 139.5
click at [634, 99] on textarea "The item was delivered to the customer's address. There's no proof of delivery" at bounding box center [747, 118] width 353 height 60
click at [812, 99] on textarea "The item was not delivered.. There's no proof of delivery" at bounding box center [747, 118] width 353 height 60
click at [686, 100] on textarea "The item was not delivered.. There's no proof of delivery" at bounding box center [747, 118] width 353 height 60
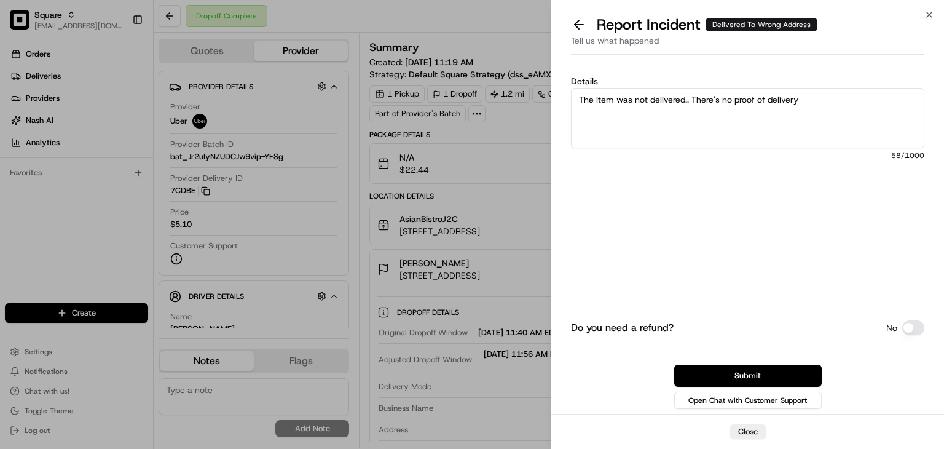
click at [688, 100] on textarea "The item was not delivered.. There's no proof of delivery" at bounding box center [747, 118] width 353 height 60
click at [888, 103] on textarea "The item was not delivered to the customer. There's no proof of delivery" at bounding box center [747, 118] width 353 height 60
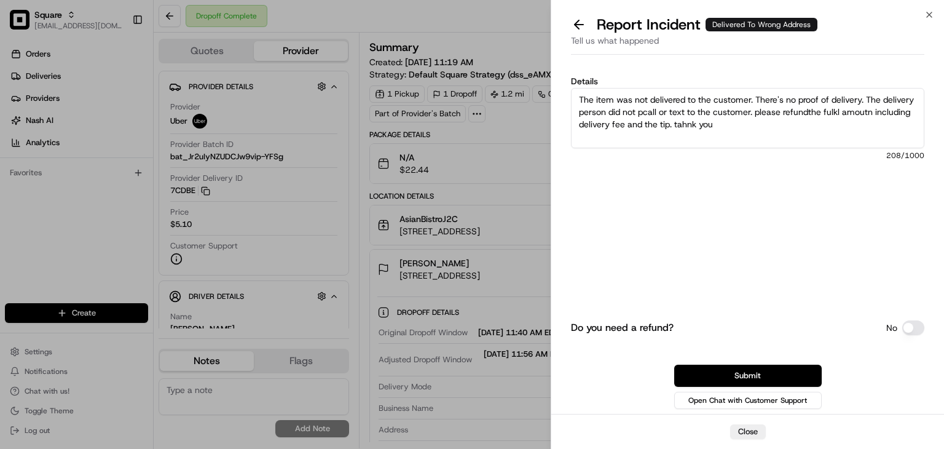
drag, startPoint x: 672, startPoint y: 121, endPoint x: 570, endPoint y: 94, distance: 105.5
click at [571, 94] on textarea "The item was not delivered to the customer. There's no proof of delivery. The d…" at bounding box center [747, 118] width 353 height 60
click at [725, 134] on textarea "The item was not delivered to the customer. There's no proof of delivery. The d…" at bounding box center [747, 118] width 353 height 60
drag, startPoint x: 541, startPoint y: 71, endPoint x: 418, endPoint y: 8, distance: 137.4
click at [418, 8] on body "Square rpajulas@nashhelp.com Toggle Sidebar Orders Deliveries Providers Nash AI…" at bounding box center [472, 224] width 944 height 449
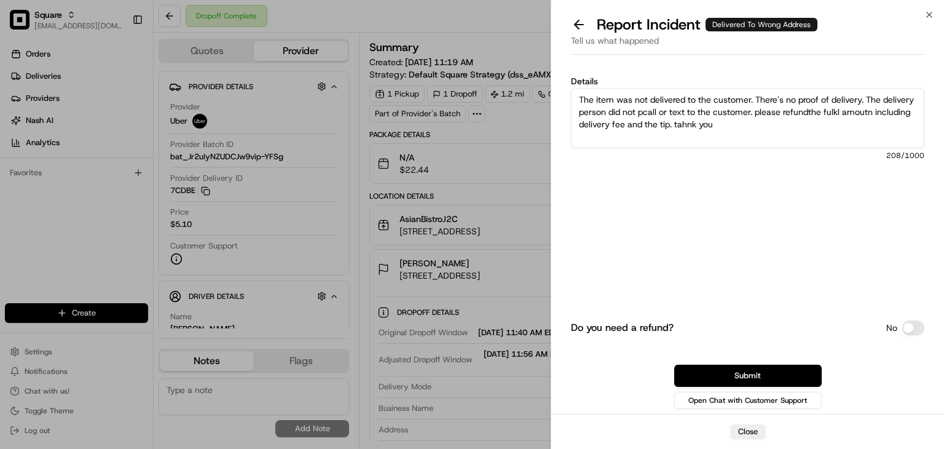
paste textarea ""The item was not delivered to the customer, and there is no proof of delivery …"
click at [579, 97] on textarea ""The item was not delivered to the customer, and there is no proof of delivery …" at bounding box center [747, 118] width 353 height 60
click at [583, 100] on textarea ""The item was not delivered to the customer, and there is no proof of delivery …" at bounding box center [747, 118] width 353 height 60
click at [816, 101] on textarea "The item was not delivered to the customer, and there is no proof of delivery a…" at bounding box center [747, 118] width 353 height 60
click at [828, 101] on textarea "The item was not delivered to the customer, and there is no vaalid proof of del…" at bounding box center [747, 118] width 353 height 60
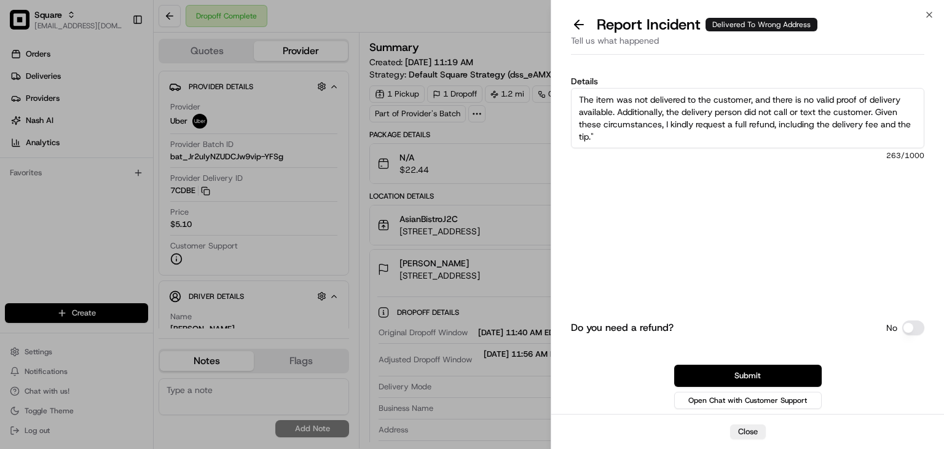
click at [596, 108] on textarea "The item was not delivered to the customer, and there is no valid proof of deli…" at bounding box center [747, 118] width 353 height 60
click at [619, 132] on textarea "The item was not delivered to the customer, and there is no valid proof of deli…" at bounding box center [747, 118] width 353 height 60
click at [595, 136] on textarea "The item was not delivered to the customer, and there is no valid proof of deli…" at bounding box center [747, 118] width 353 height 60
drag, startPoint x: 874, startPoint y: 111, endPoint x: 606, endPoint y: 220, distance: 290.0
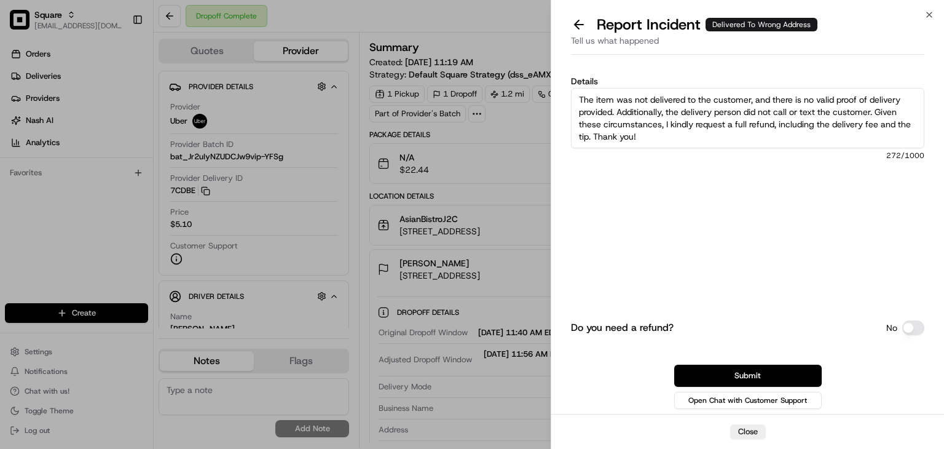
click at [519, 82] on body "Square rpajulas@nashhelp.com Toggle Sidebar Orders Deliveries Providers Nash AI…" at bounding box center [472, 224] width 944 height 449
type textarea "The item was not delivered to the customer, and there is no valid proof of deli…"
click at [756, 370] on button "Submit" at bounding box center [747, 375] width 147 height 22
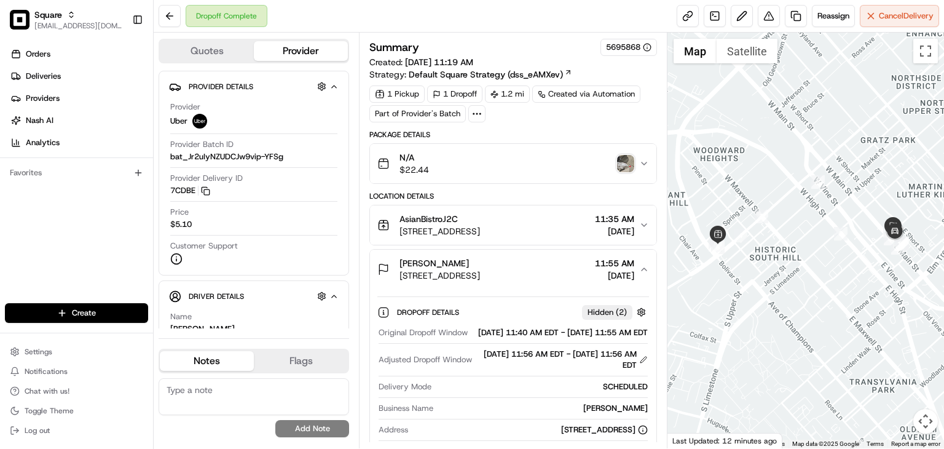
click at [189, 394] on textarea at bounding box center [254, 396] width 190 height 37
paste textarea "The item was not delivered to the customer, and there is no valid proof of deli…"
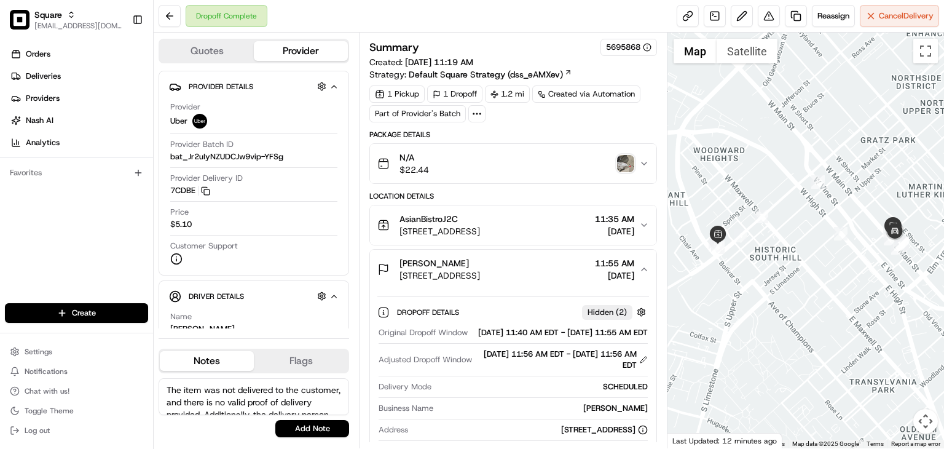
scroll to position [29, 0]
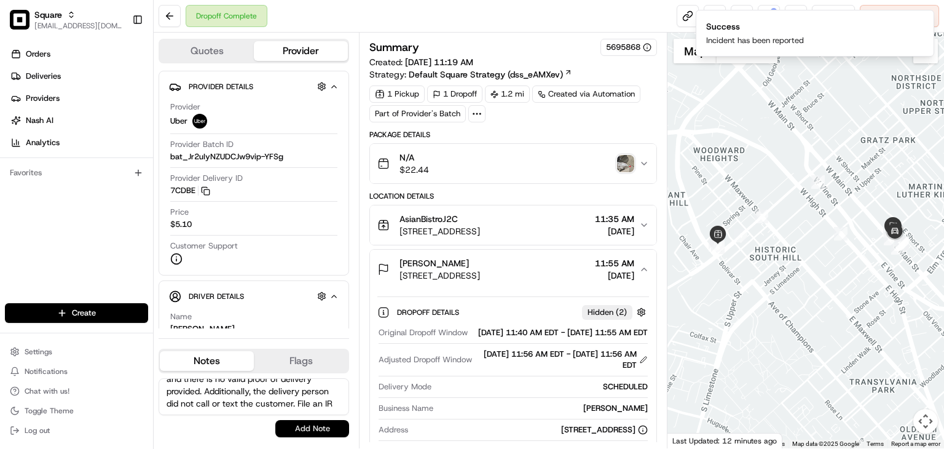
type textarea "The item was not delivered to the customer, and there is no valid proof of deli…"
click at [308, 433] on button "Add Note" at bounding box center [312, 428] width 74 height 17
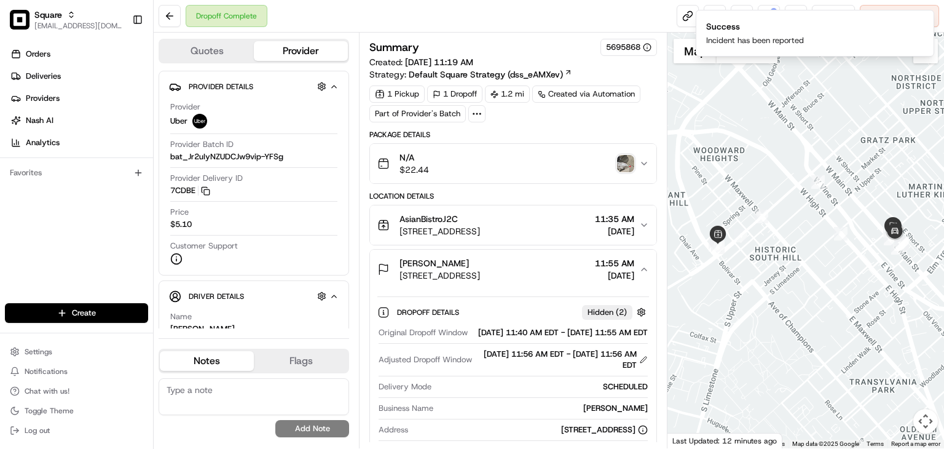
scroll to position [0, 0]
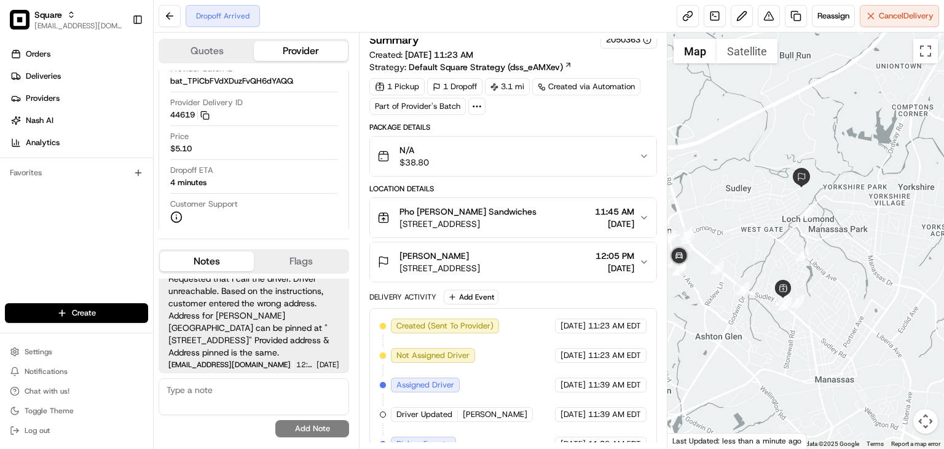
scroll to position [141, 0]
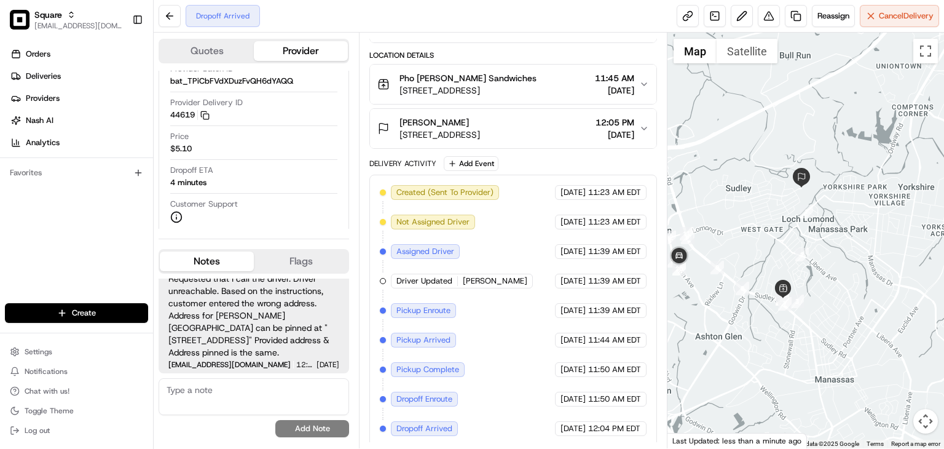
click at [84, 238] on div "Orders Deliveries Providers [PERSON_NAME] Analytics Favorites" at bounding box center [76, 174] width 153 height 271
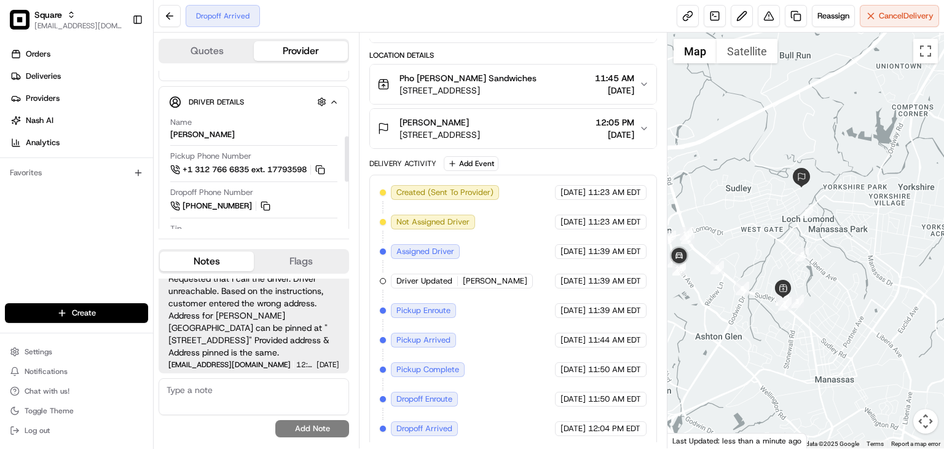
scroll to position [234, 0]
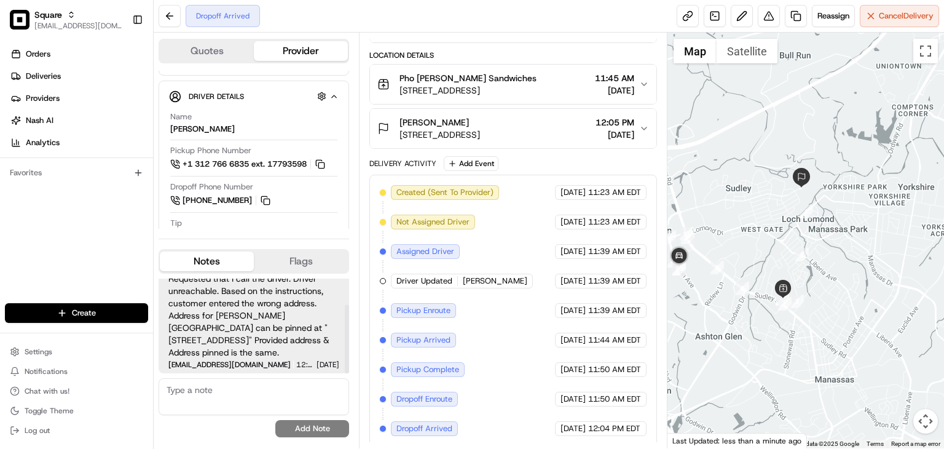
click at [226, 394] on textarea at bounding box center [254, 396] width 190 height 37
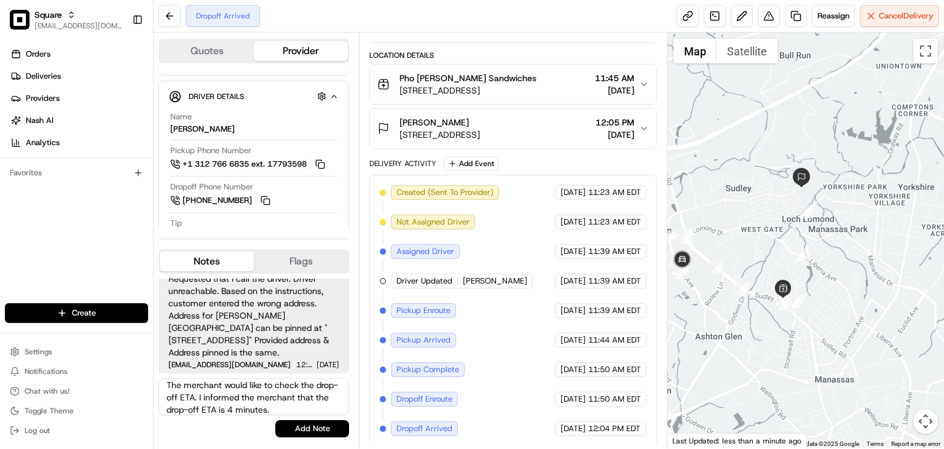
scroll to position [5, 0]
click at [310, 408] on textarea "The merchant would like to check the drop-off ETA. I informed the merchant that…" at bounding box center [254, 396] width 190 height 37
type textarea "The merchant would like to check the drop-off ETA. I informed the merchant that…"
click at [292, 426] on button "Add Note" at bounding box center [312, 428] width 74 height 17
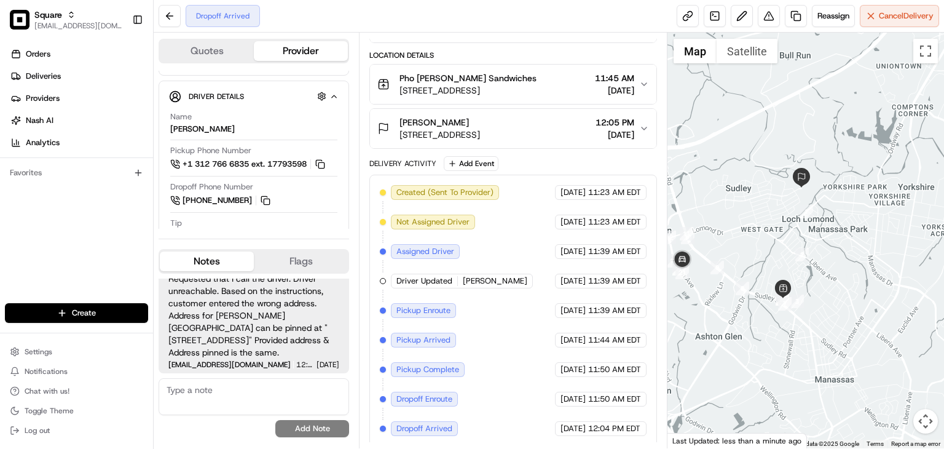
scroll to position [100, 0]
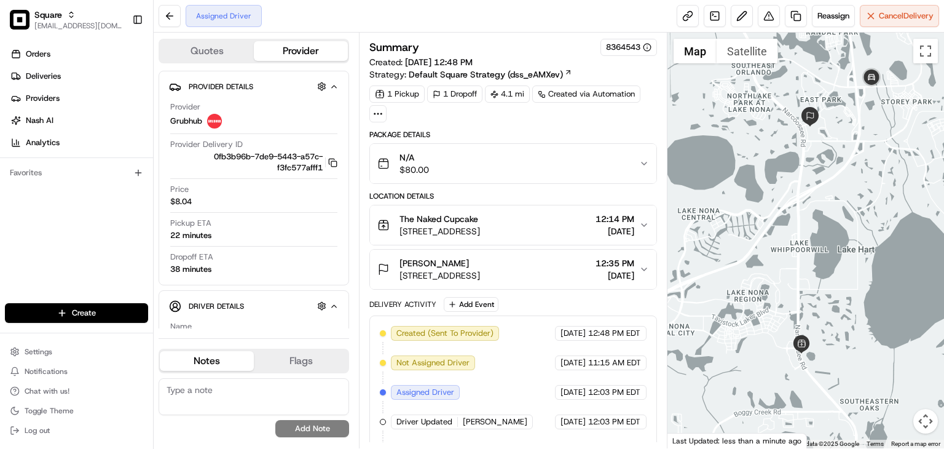
scroll to position [25, 0]
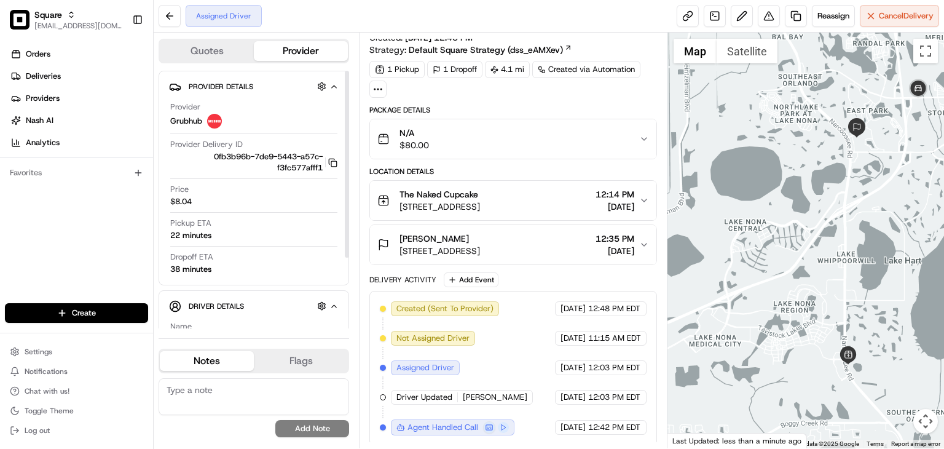
click at [220, 57] on button "Quotes" at bounding box center [207, 51] width 94 height 20
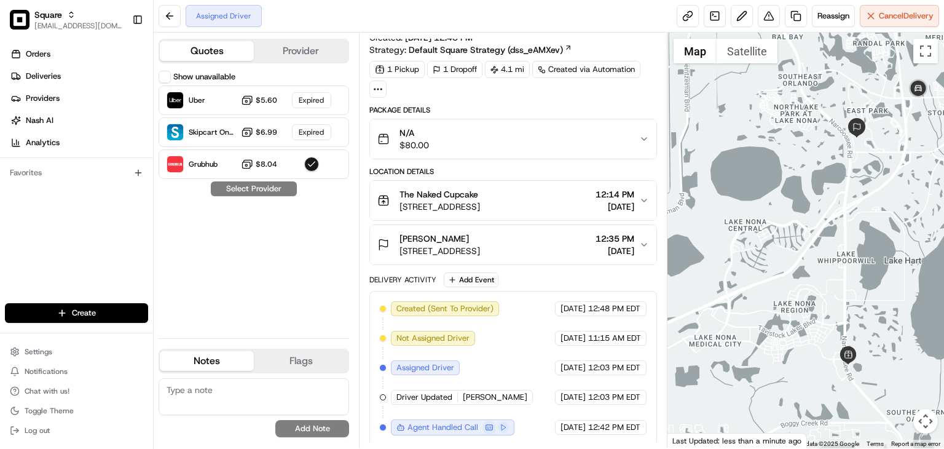
click at [307, 57] on button "Provider" at bounding box center [301, 51] width 94 height 20
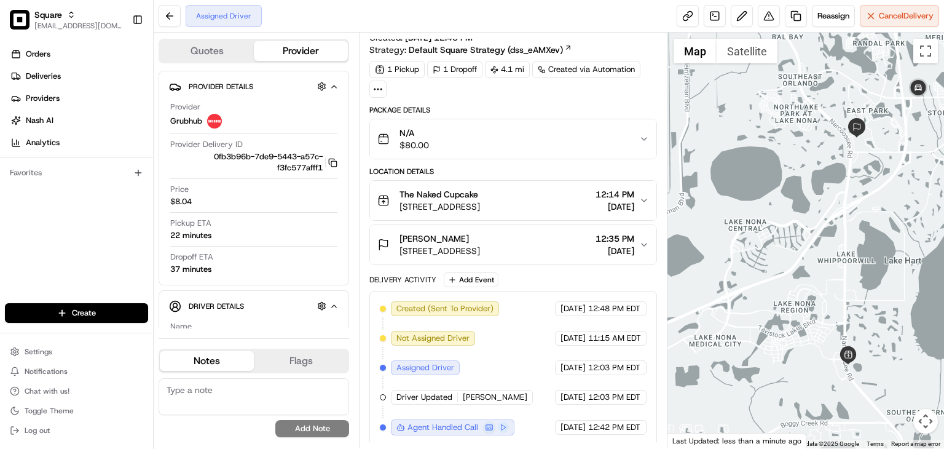
click at [221, 52] on button "Quotes" at bounding box center [207, 51] width 94 height 20
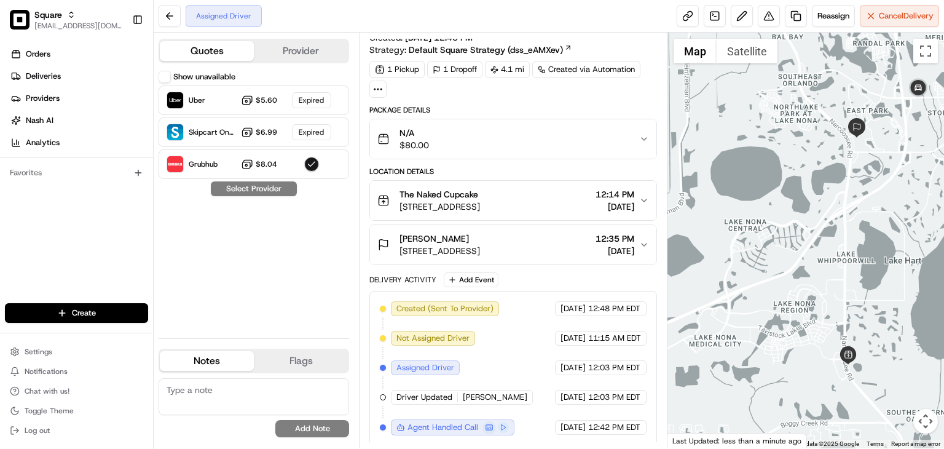
click at [525, 9] on div "Assigned Driver Reassign Cancel Delivery" at bounding box center [549, 16] width 790 height 33
click at [313, 47] on button "Provider" at bounding box center [301, 51] width 94 height 20
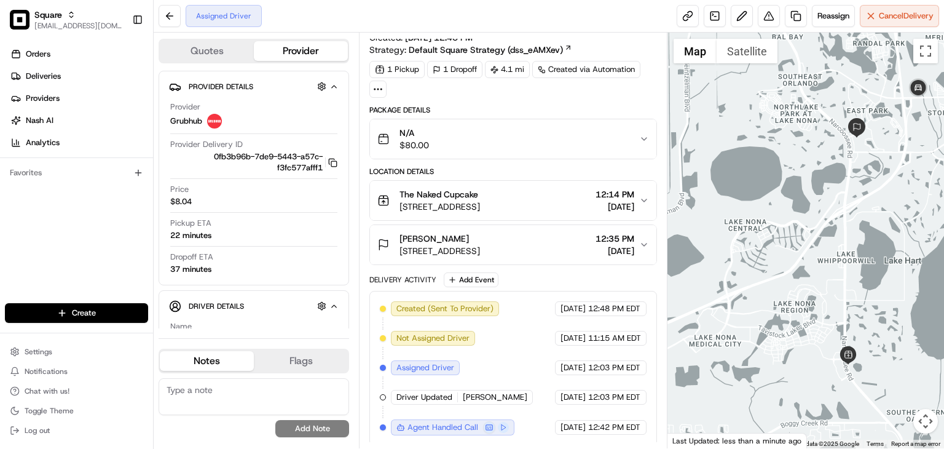
click at [639, 242] on icon "button" at bounding box center [644, 245] width 10 height 10
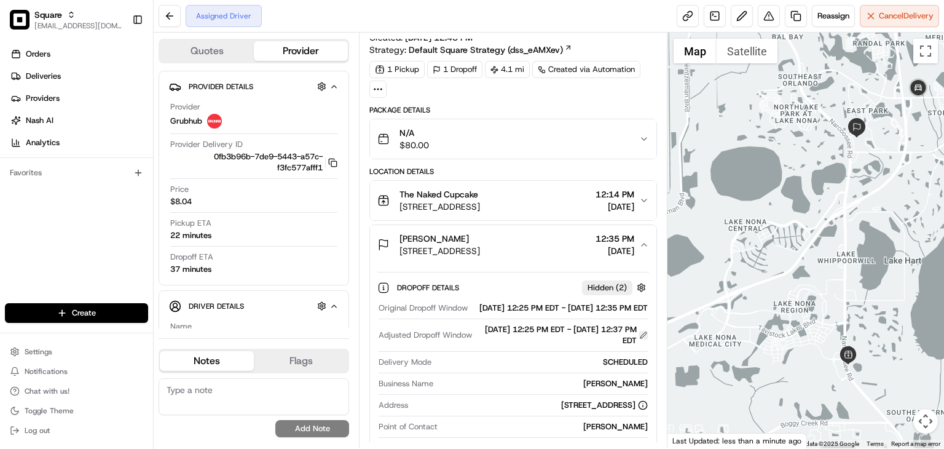
click at [643, 339] on button at bounding box center [643, 335] width 9 height 9
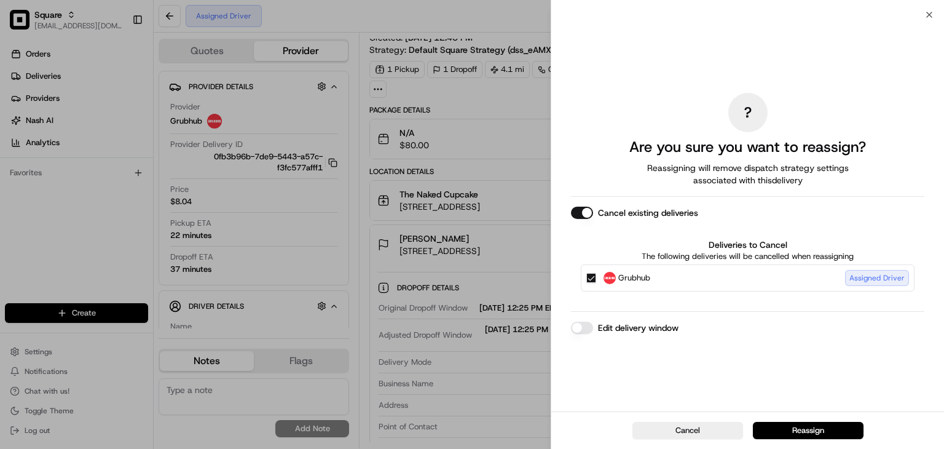
click at [586, 329] on button "Edit delivery window" at bounding box center [582, 327] width 22 height 12
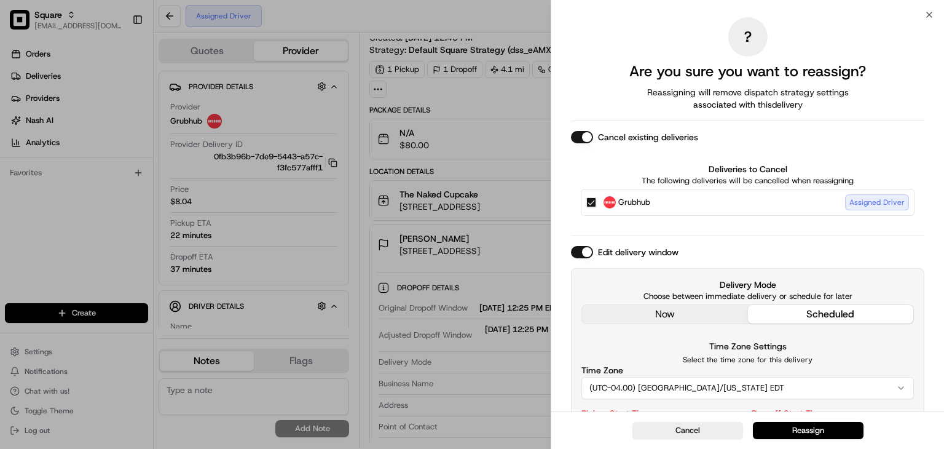
click at [629, 313] on div "Delivery Mode Choose between immediate delivery or schedule for later now sched…" at bounding box center [747, 393] width 353 height 251
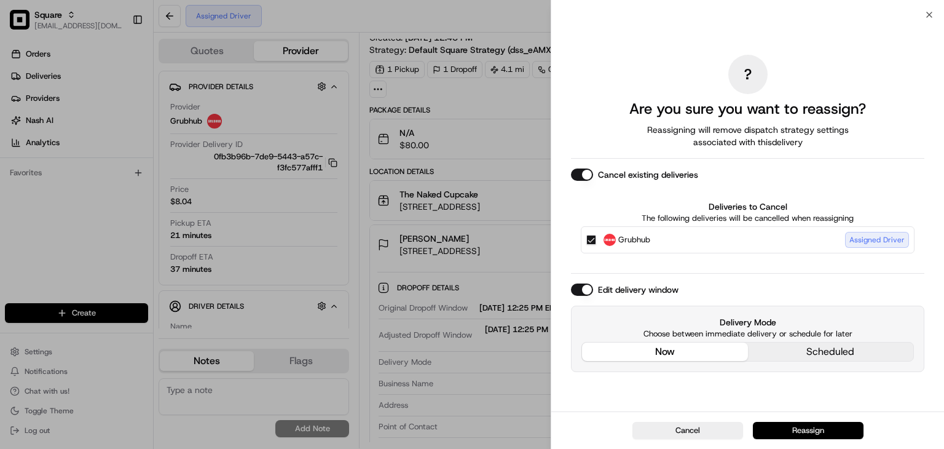
click at [802, 425] on button "Reassign" at bounding box center [808, 430] width 111 height 17
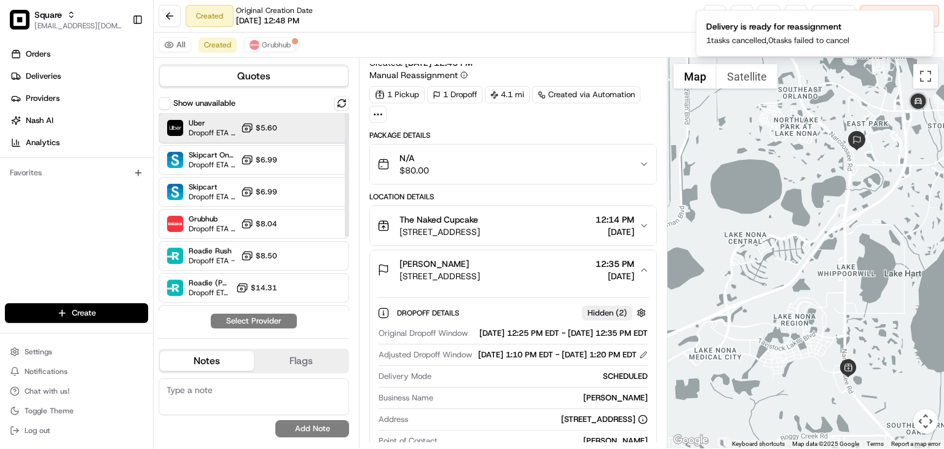
click at [293, 127] on div "Uber Dropoff ETA 43 minutes $5.60" at bounding box center [254, 127] width 190 height 29
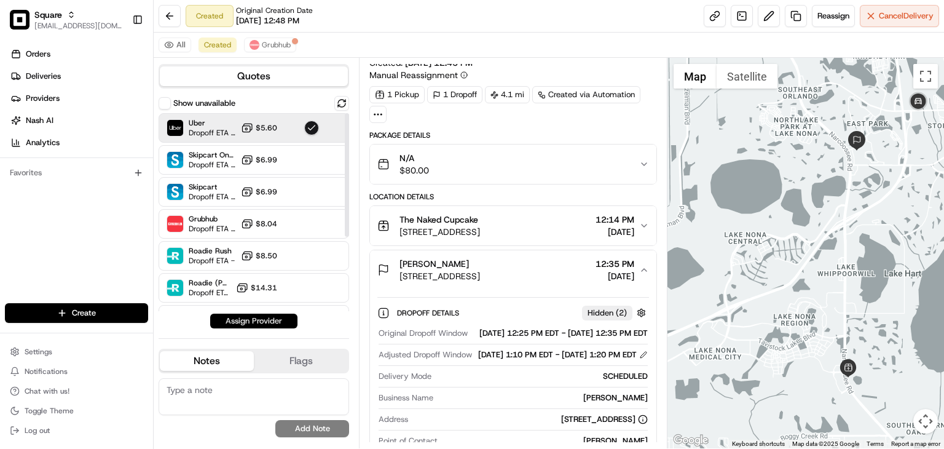
click at [261, 318] on button "Assign Provider" at bounding box center [253, 320] width 87 height 15
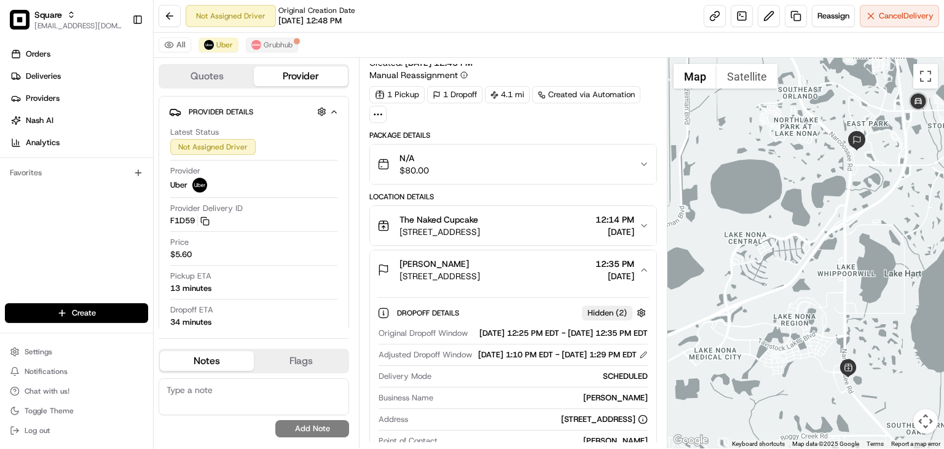
click at [277, 52] on div "All [PERSON_NAME]" at bounding box center [549, 45] width 790 height 25
click at [232, 396] on textarea at bounding box center [254, 396] width 190 height 37
type textarea "t"
click at [283, 44] on span "Grubhub" at bounding box center [278, 45] width 29 height 10
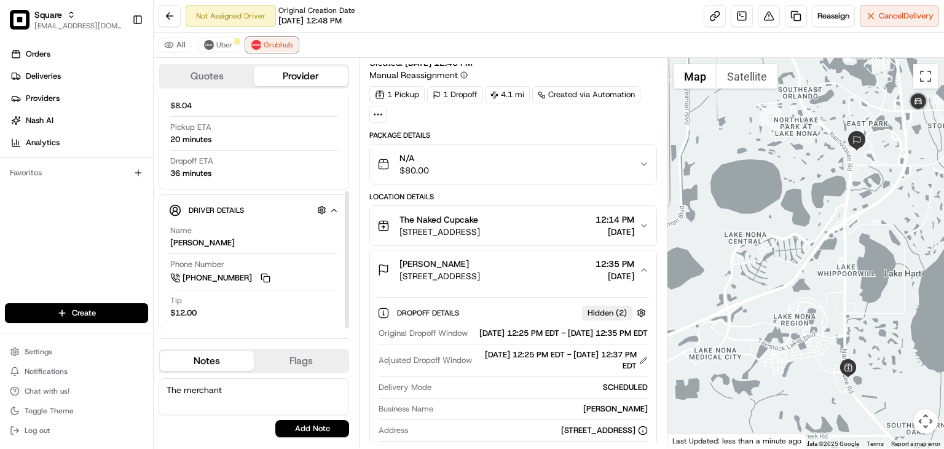
scroll to position [161, 0]
click at [219, 50] on button "Uber" at bounding box center [218, 44] width 40 height 15
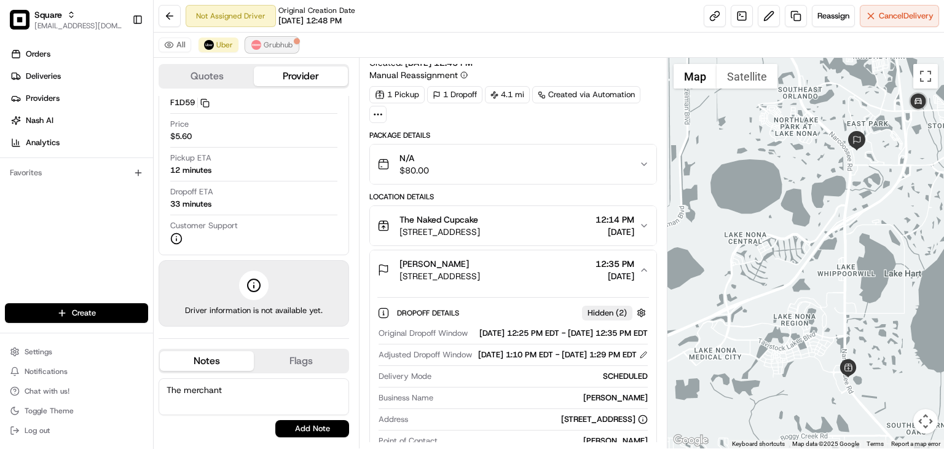
click at [260, 47] on button "Grubhub" at bounding box center [272, 44] width 52 height 15
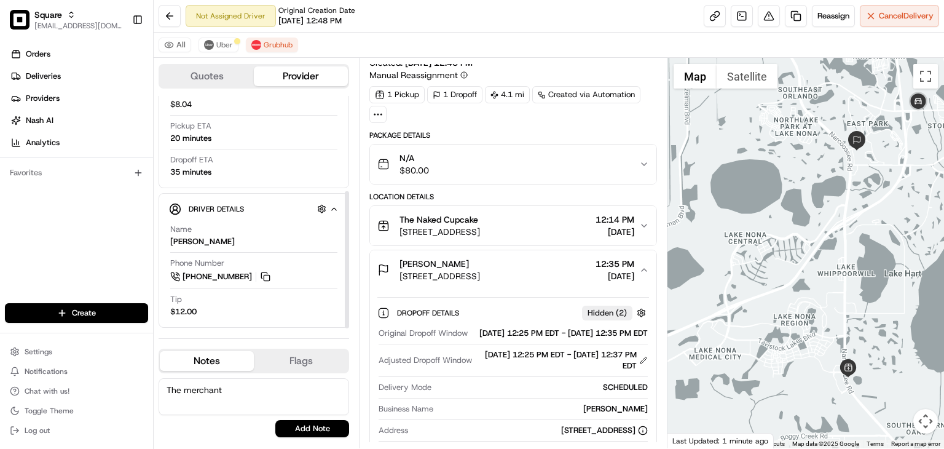
click at [229, 384] on textarea "The merchant" at bounding box center [254, 396] width 190 height 37
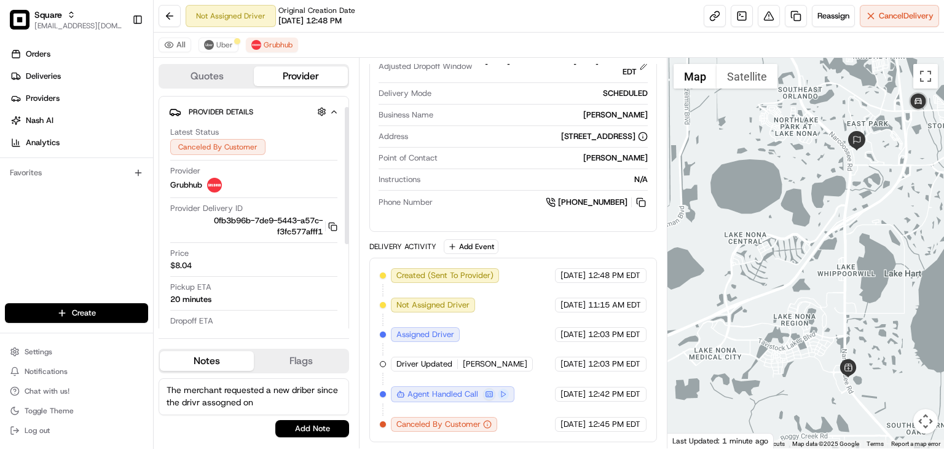
scroll to position [0, 0]
click at [339, 108] on div "Provider Details Hidden ( 2 ) Latest Status Canceled By Customer Provider Grubh…" at bounding box center [254, 222] width 190 height 253
click at [333, 109] on icon "button" at bounding box center [333, 112] width 9 height 10
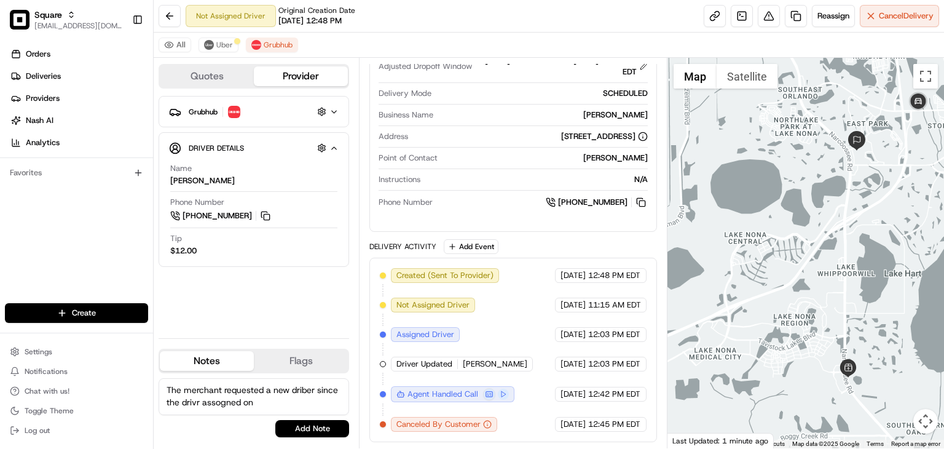
click at [336, 140] on div "Driver Details Hidden ( 10 )" at bounding box center [264, 147] width 150 height 15
click at [334, 143] on icon "button" at bounding box center [333, 148] width 9 height 10
click at [334, 111] on icon "button" at bounding box center [333, 112] width 9 height 10
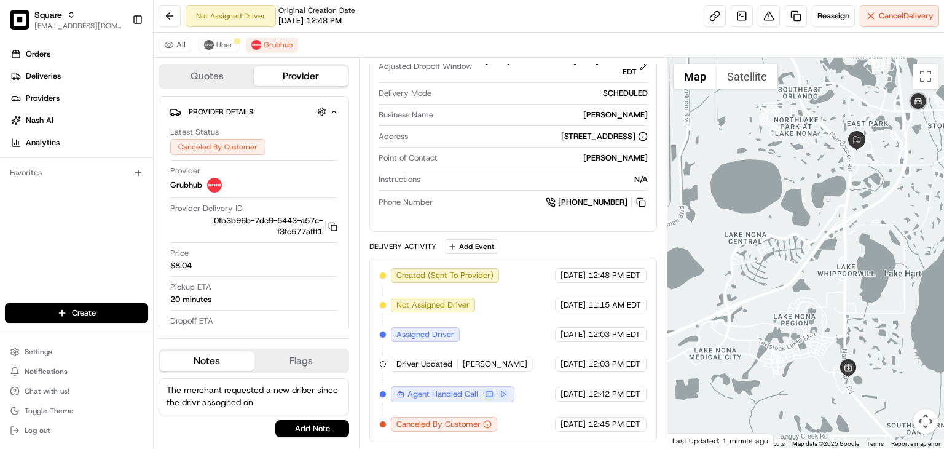
click at [304, 386] on textarea "The merchant requested a new driber since the drivr assogned on" at bounding box center [254, 396] width 190 height 37
click at [307, 390] on textarea "The merchant requested a new driber since the drivr assogned on" at bounding box center [254, 396] width 190 height 37
click at [258, 399] on textarea "The merchant requested a new driver since the driver assigned on" at bounding box center [254, 396] width 190 height 37
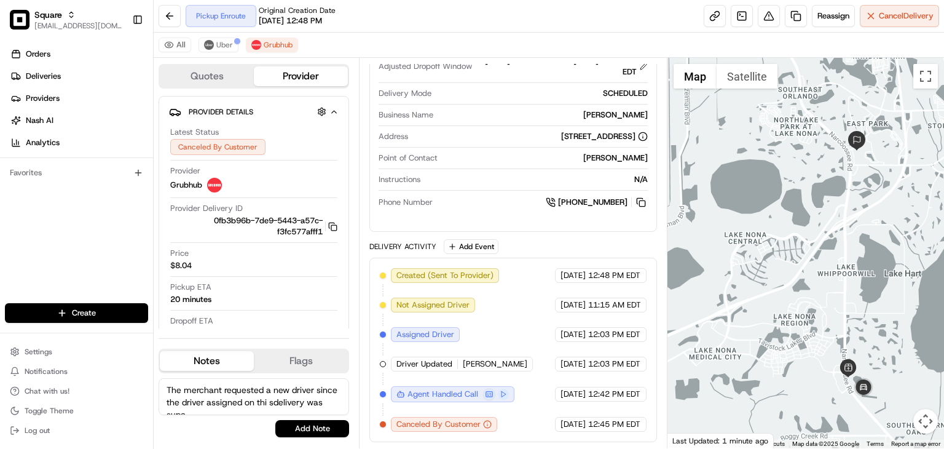
scroll to position [5, 0]
click at [300, 391] on textarea "The merchant requested a new driver since the driver assigned on thi sdelivery …" at bounding box center [254, 396] width 190 height 37
click at [253, 404] on textarea "The merchant requested a new driver since the driver assigned to this delivery …" at bounding box center [254, 396] width 190 height 37
click at [247, 396] on textarea "The merchant requested a new driver since the driver assigned to this delivery …" at bounding box center [254, 396] width 190 height 37
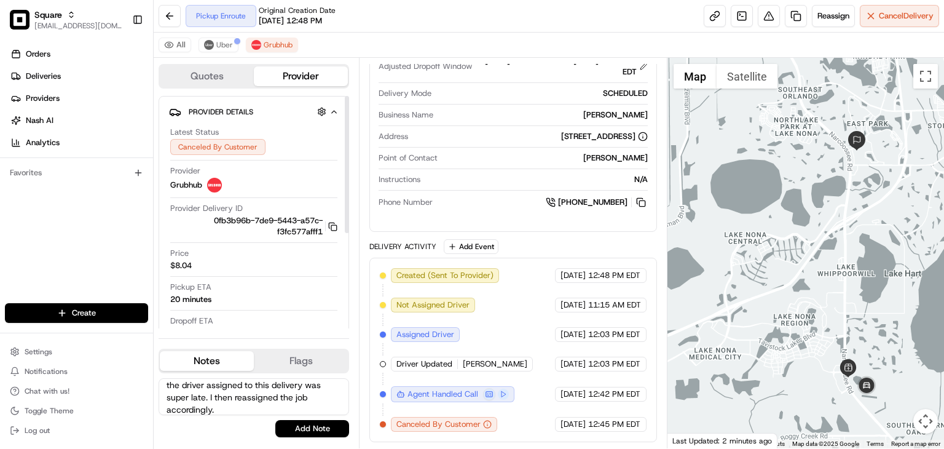
click at [247, 396] on textarea "The merchant requested a new driver since the driver assigned to this delivery …" at bounding box center [254, 396] width 190 height 37
click at [4, 227] on div "Orders Deliveries Providers Nash AI Analytics Favorites" at bounding box center [76, 174] width 153 height 271
click at [252, 393] on textarea "The merchant requested a new driver since the driver assigned to this delivery …" at bounding box center [254, 396] width 190 height 37
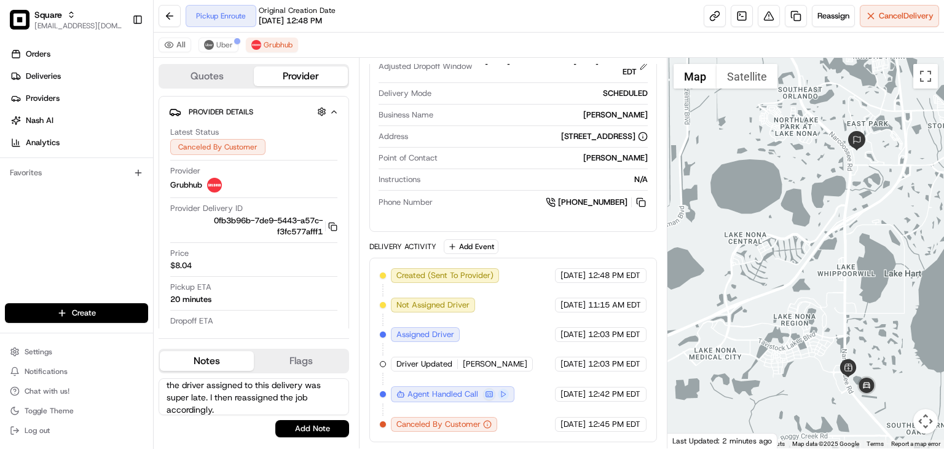
click at [252, 393] on textarea "The merchant requested a new driver since the driver assigned to this delivery …" at bounding box center [254, 396] width 190 height 37
paste textarea ""The merchant requested a replacement driver due to a significant delay by the …"
click at [170, 388] on textarea ""The merchant requested a replacement driver due to a significant delay by the …" at bounding box center [254, 396] width 190 height 37
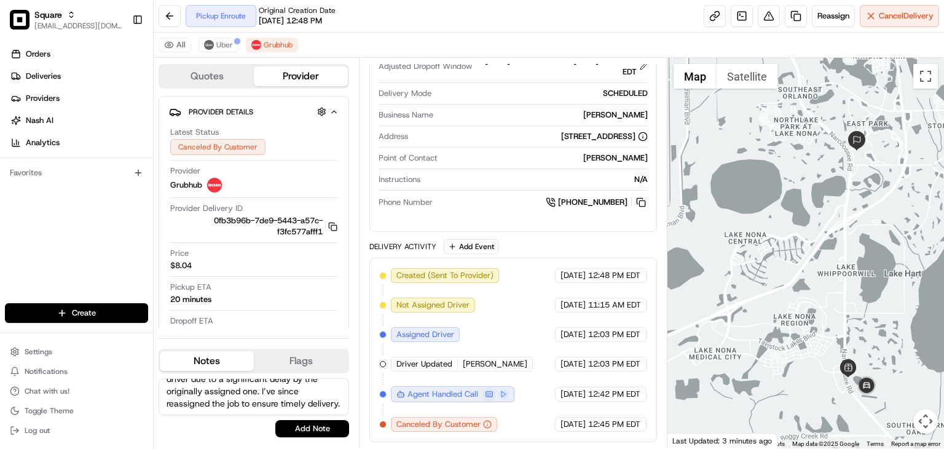
click at [230, 409] on textarea "The merchant requested a replacement driver due to a significant delay by the o…" at bounding box center [254, 396] width 190 height 37
type textarea "The merchant requested a replacement driver due to a significant delay by the o…"
click at [315, 433] on button "Add Note" at bounding box center [312, 428] width 74 height 17
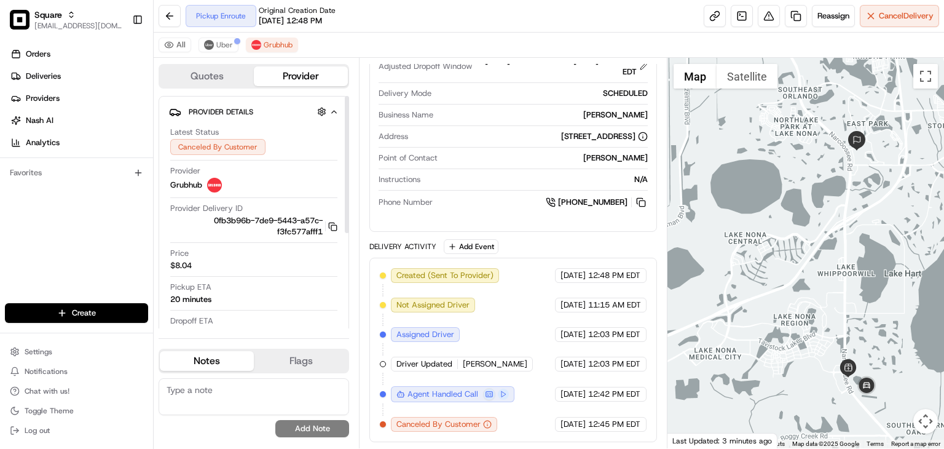
scroll to position [0, 0]
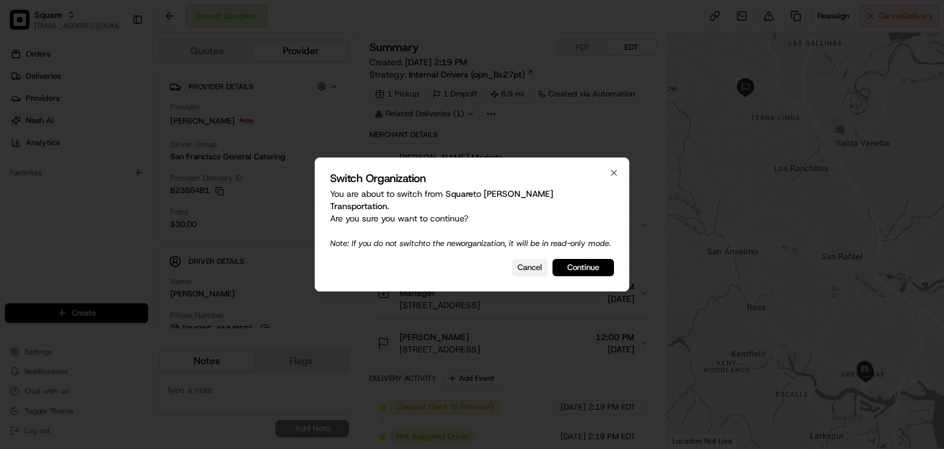
click at [526, 264] on button "Cancel" at bounding box center [530, 267] width 36 height 17
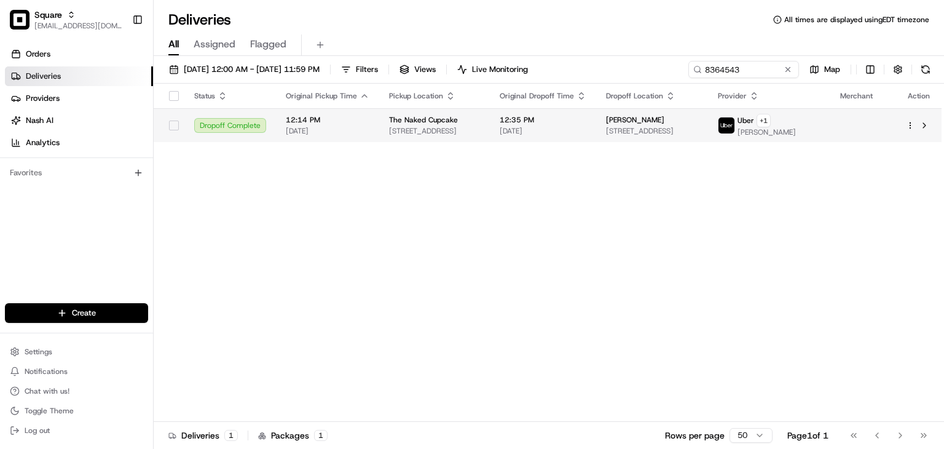
drag, startPoint x: 649, startPoint y: 37, endPoint x: 778, endPoint y: 135, distance: 161.5
click at [778, 135] on div "Deliveries All times are displayed using EDT timezone All Assigned Flagged [DAT…" at bounding box center [549, 224] width 790 height 449
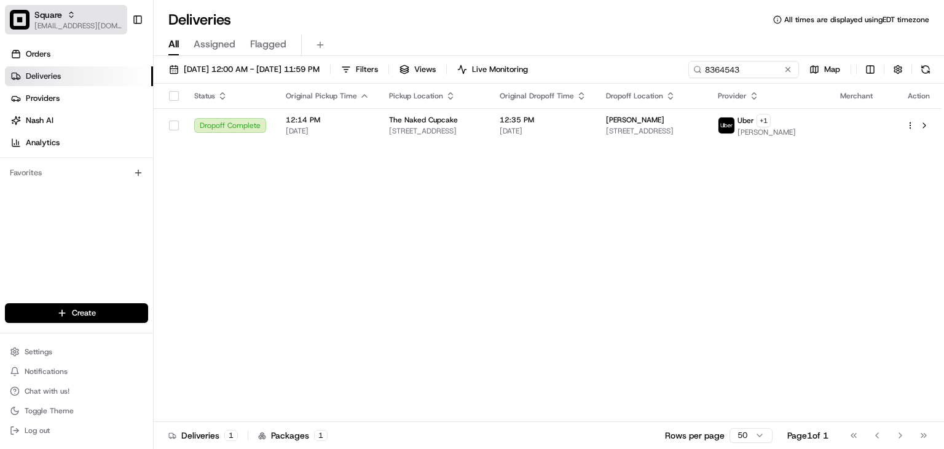
click at [56, 25] on span "[EMAIL_ADDRESS][DOMAIN_NAME]" at bounding box center [78, 26] width 88 height 10
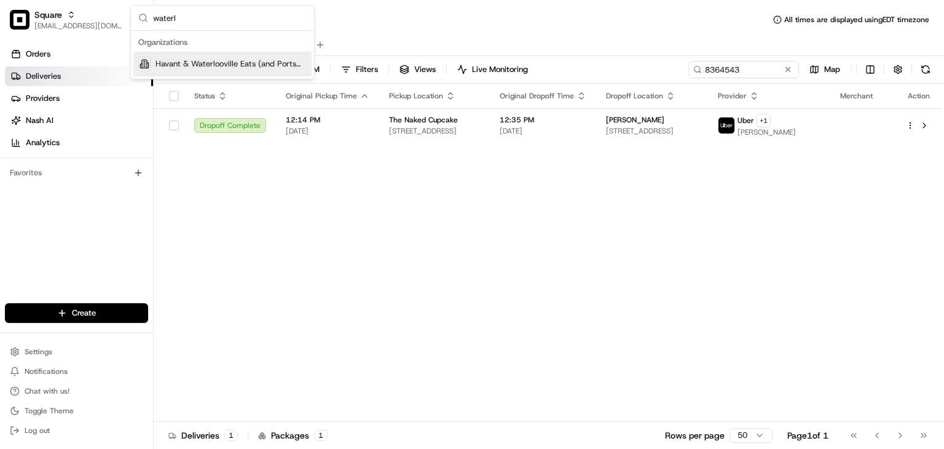
type input "water"
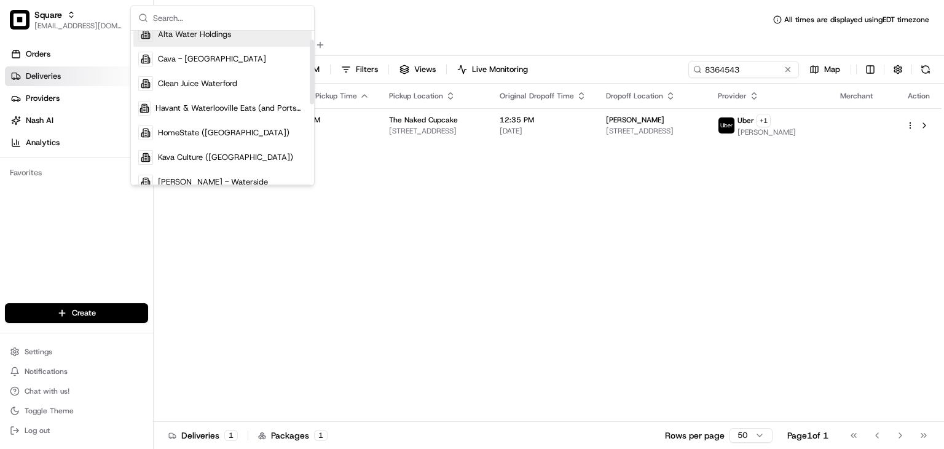
scroll to position [21, 0]
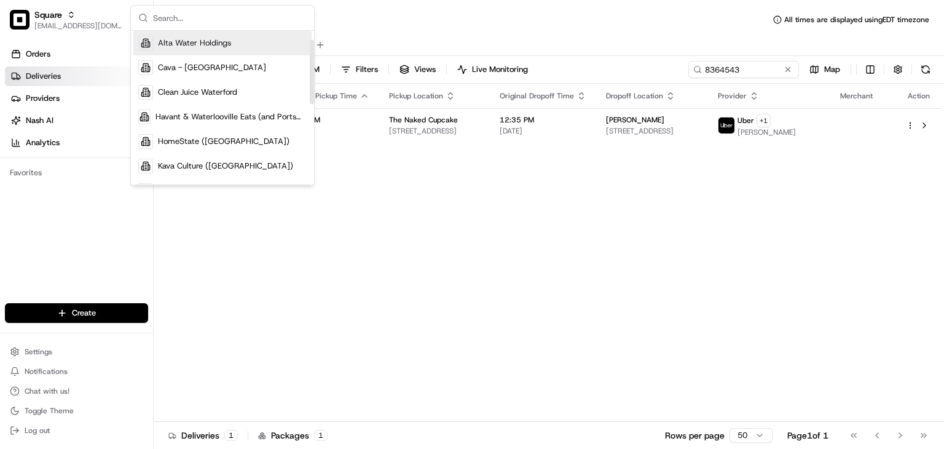
click at [612, 194] on div "Status Original Pickup Time Pickup Location Original Dropoff Time Dropoff Locat…" at bounding box center [548, 253] width 788 height 338
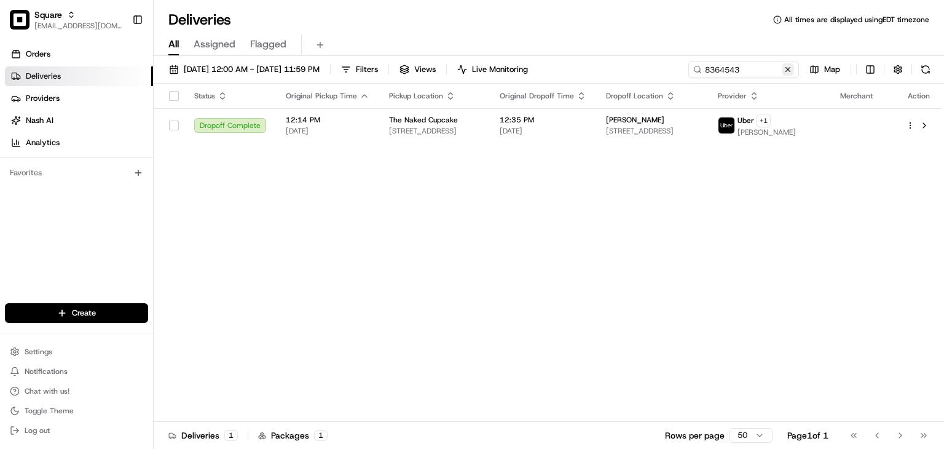
click at [787, 71] on button at bounding box center [788, 69] width 12 height 12
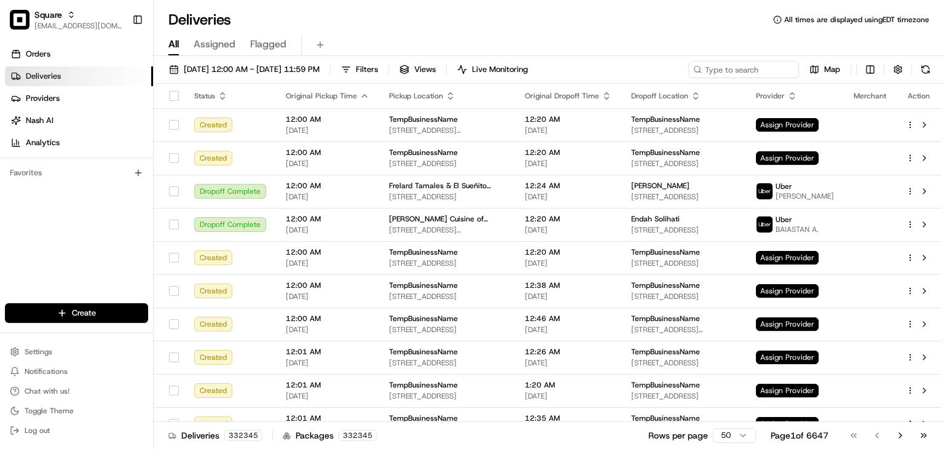
click at [401, 29] on div "All Assigned Flagged" at bounding box center [549, 42] width 790 height 26
click at [730, 74] on input at bounding box center [724, 69] width 147 height 17
click at [108, 17] on div "Square" at bounding box center [78, 15] width 88 height 12
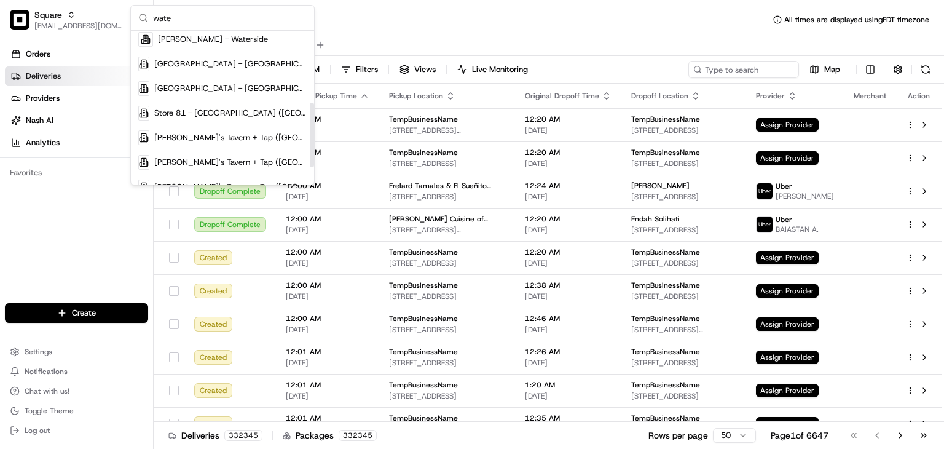
scroll to position [21, 0]
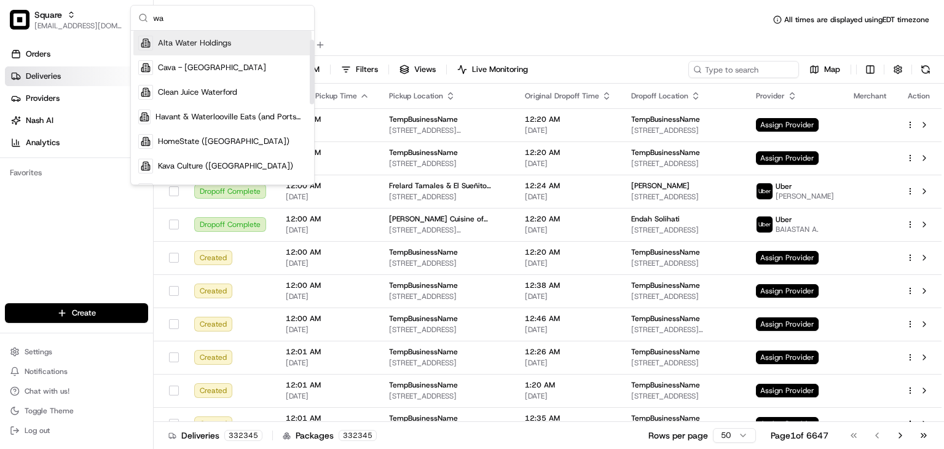
type input "w"
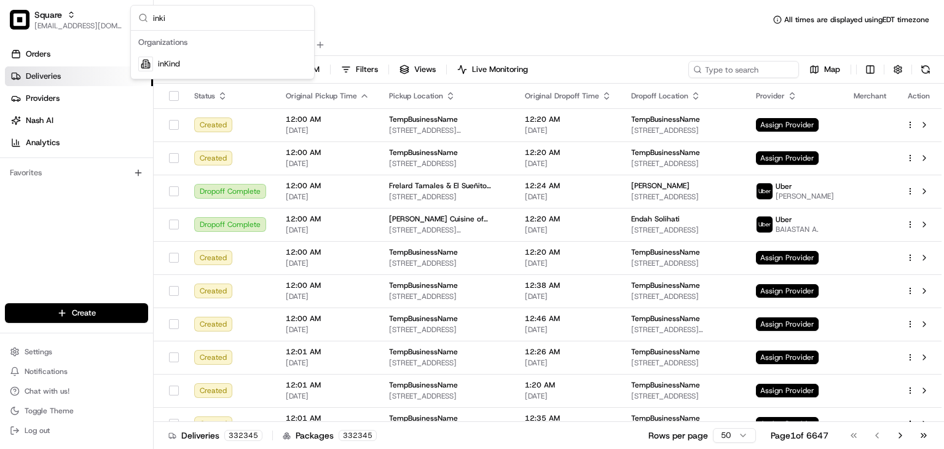
scroll to position [0, 0]
type input "inki"
click at [178, 69] on div "inKind" at bounding box center [222, 64] width 178 height 25
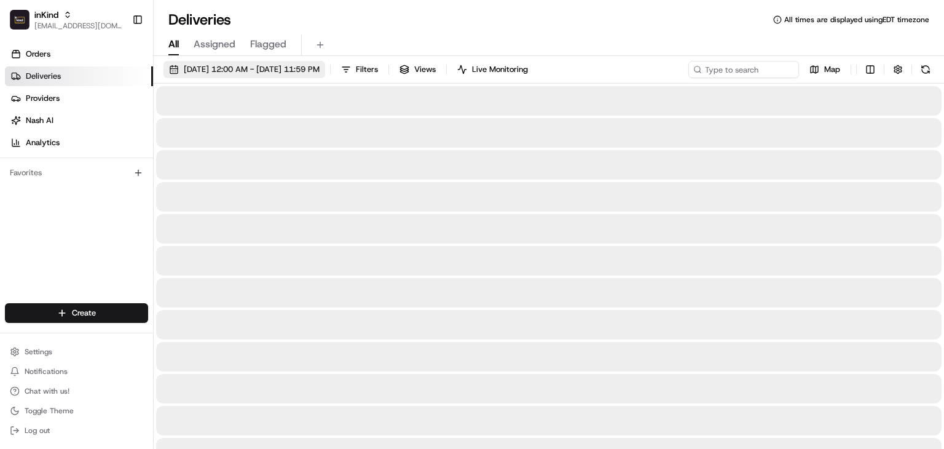
click at [179, 65] on button "08/01/2025 12:00 AM - 08/31/2025 11:59 PM" at bounding box center [244, 69] width 162 height 17
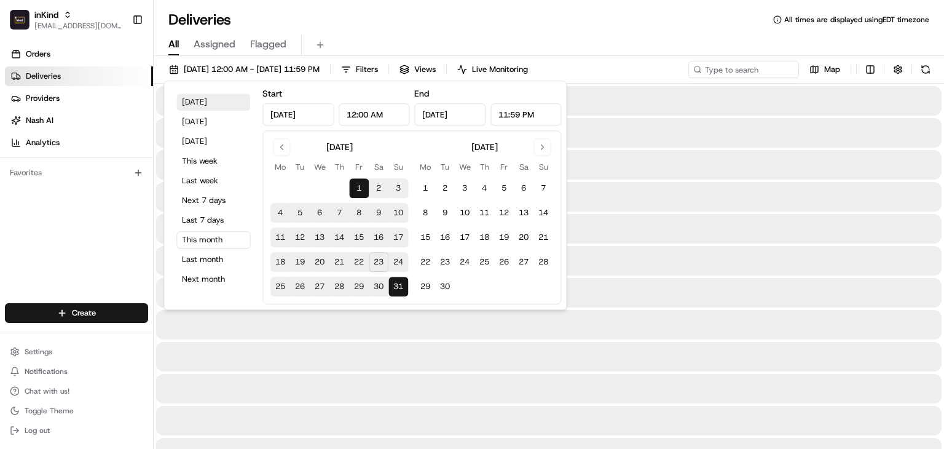
click at [183, 105] on button "Today" at bounding box center [213, 101] width 74 height 17
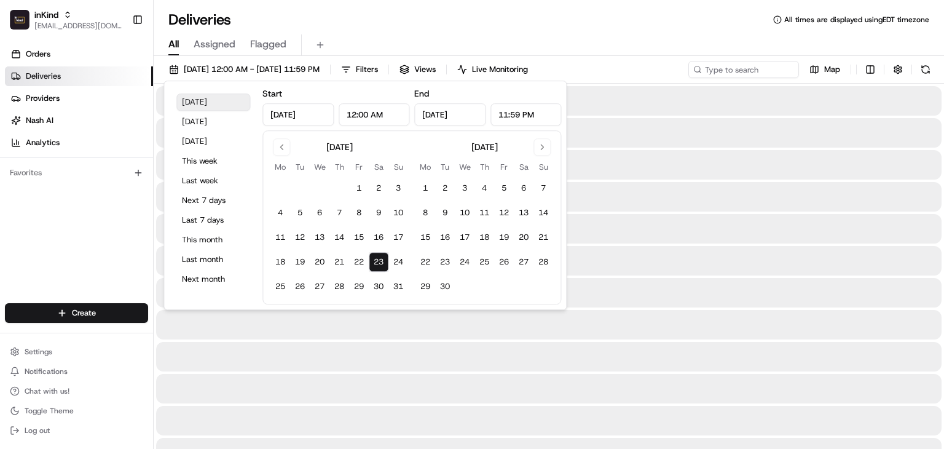
type input "Aug 23, 2025"
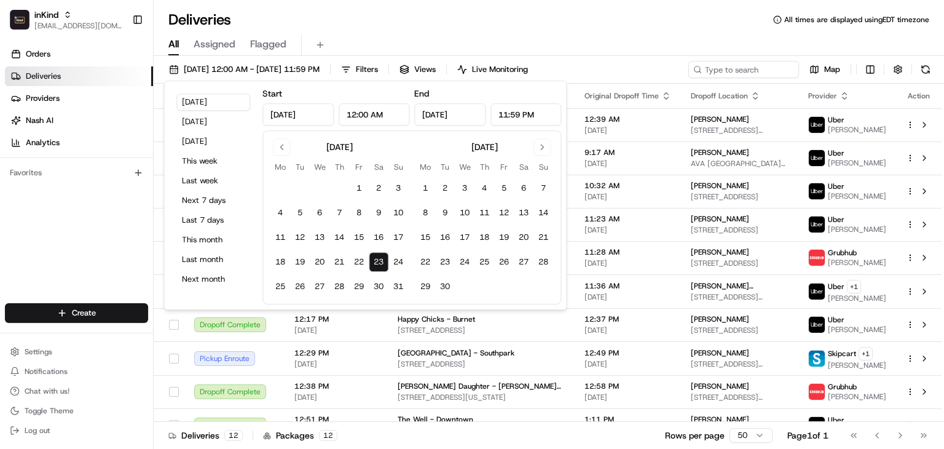
click at [612, 15] on div "Deliveries All times are displayed using EDT timezone" at bounding box center [549, 20] width 790 height 20
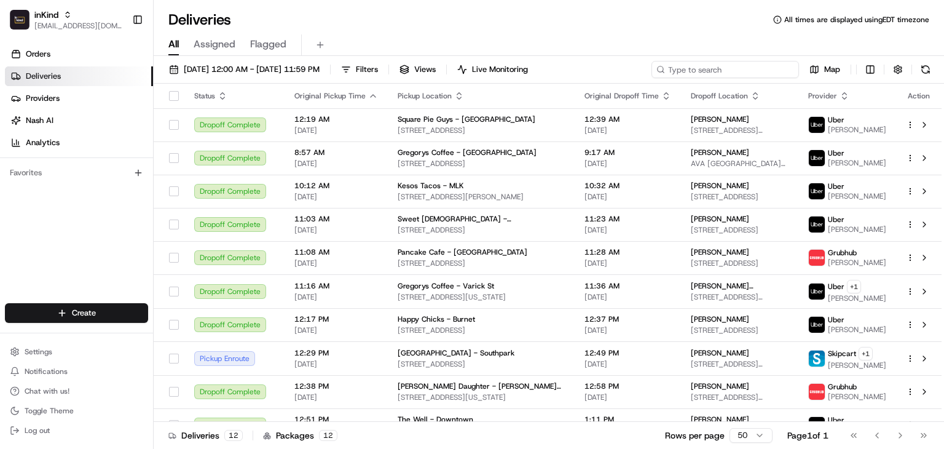
click at [726, 76] on input at bounding box center [724, 69] width 147 height 17
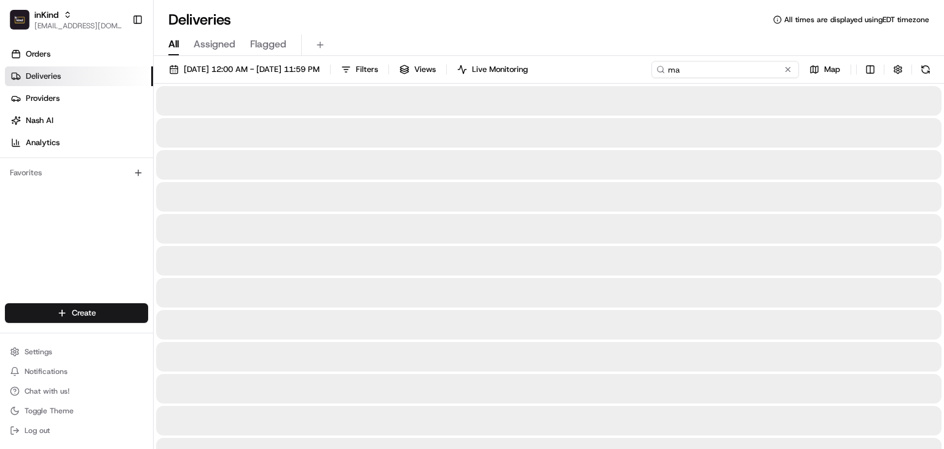
type input "m"
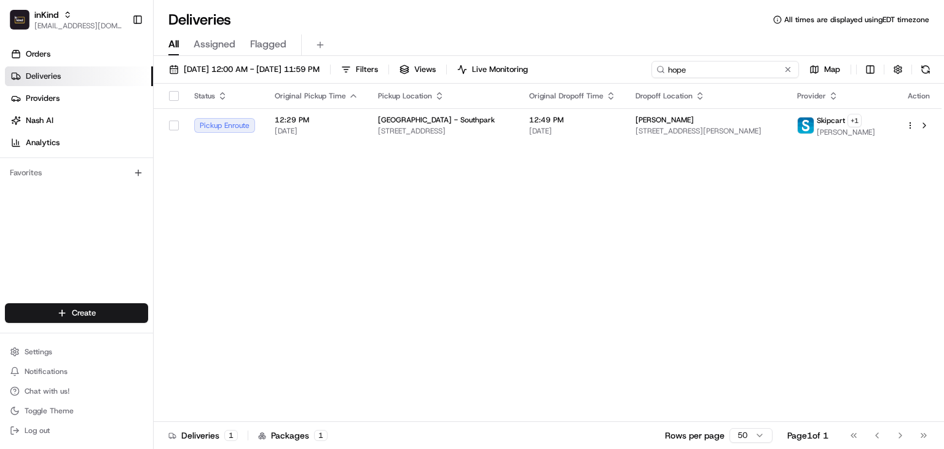
type input "hope"
click at [737, 237] on div "Status Original Pickup Time Pickup Location Original Dropoff Time Dropoff Locat…" at bounding box center [548, 253] width 788 height 338
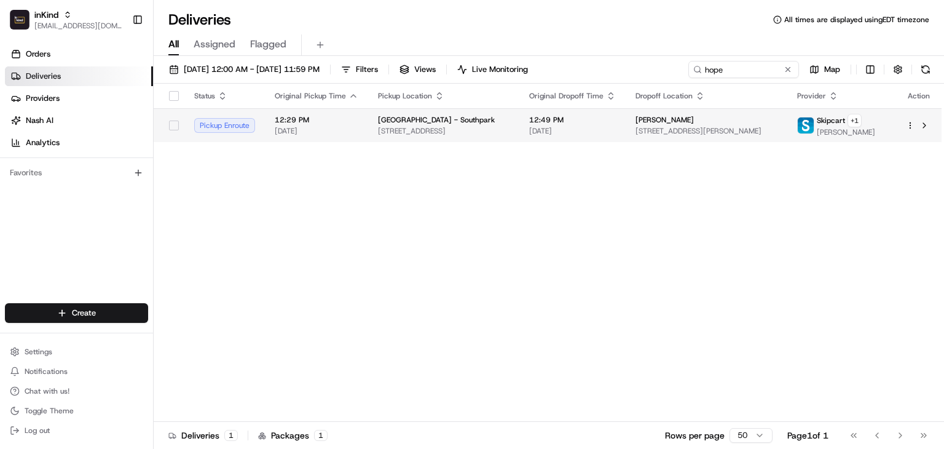
click at [640, 135] on td "Hope Barnard 1215 W Slaughter Ln #1818, Austin, TX 78748, USA" at bounding box center [707, 125] width 162 height 34
click at [640, 131] on td "Hope Barnard 1215 W Slaughter Ln #1818, Austin, TX 78748, USA" at bounding box center [707, 125] width 162 height 34
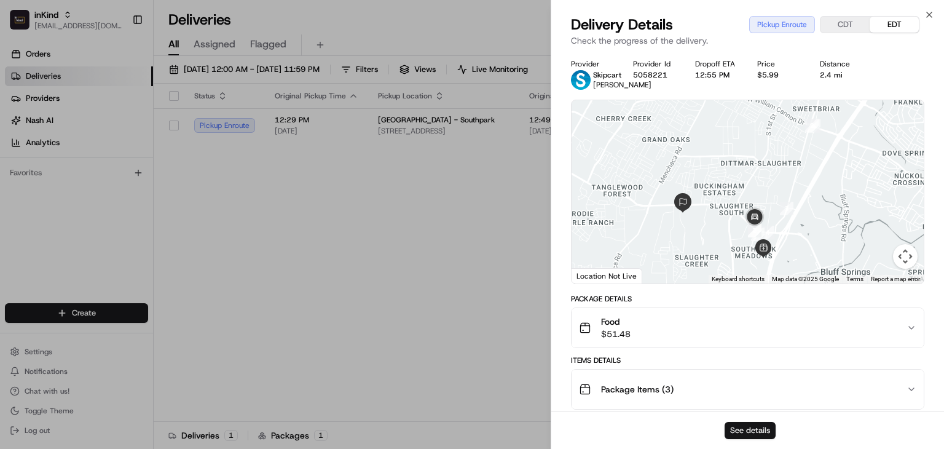
click at [742, 428] on button "See details" at bounding box center [750, 430] width 51 height 17
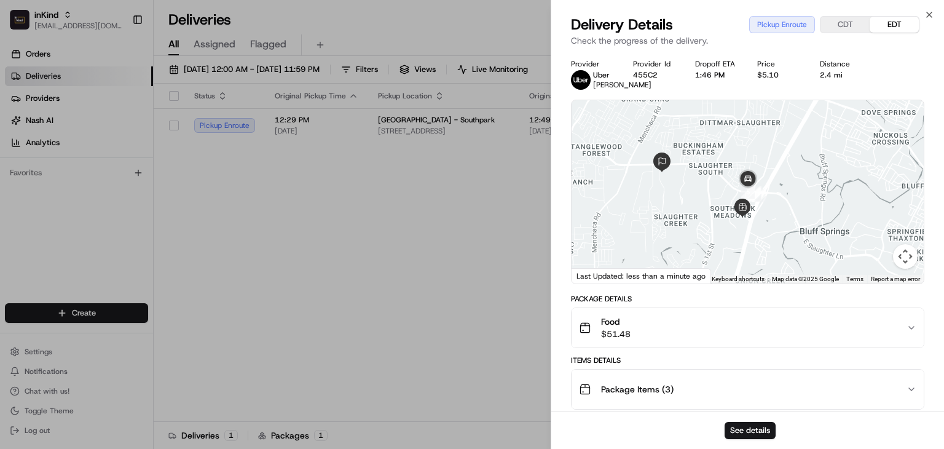
drag, startPoint x: 320, startPoint y: 212, endPoint x: 336, endPoint y: 202, distance: 18.8
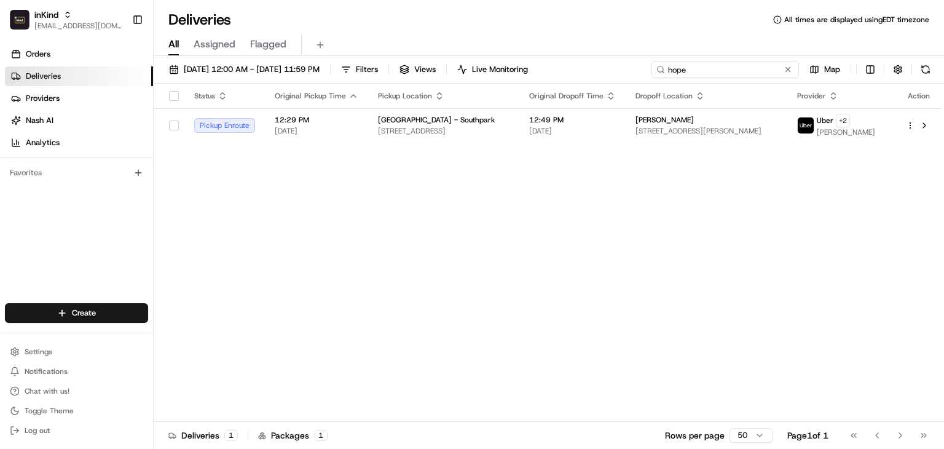
drag, startPoint x: 732, startPoint y: 69, endPoint x: 621, endPoint y: 65, distance: 111.3
click at [621, 65] on div "08/23/2025 12:00 AM - 08/23/2025 11:59 PM Filters Views Live Monitoring hope Map" at bounding box center [549, 72] width 790 height 23
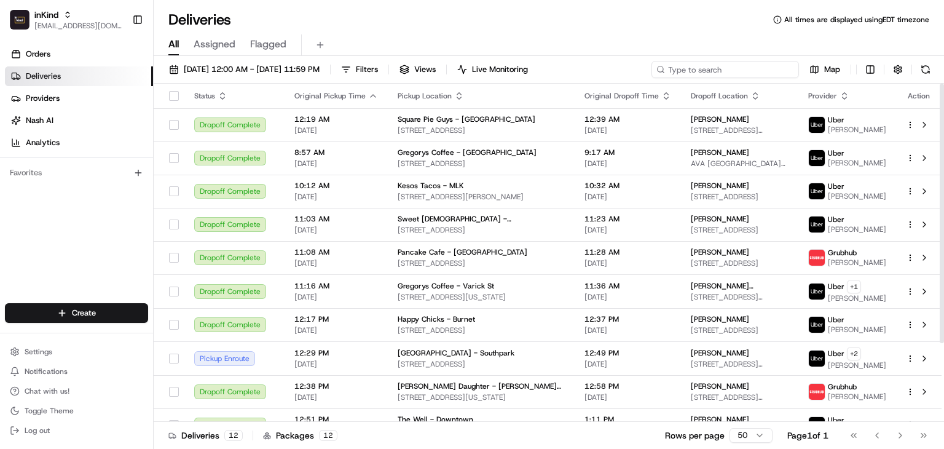
click at [693, 66] on input at bounding box center [724, 69] width 147 height 17
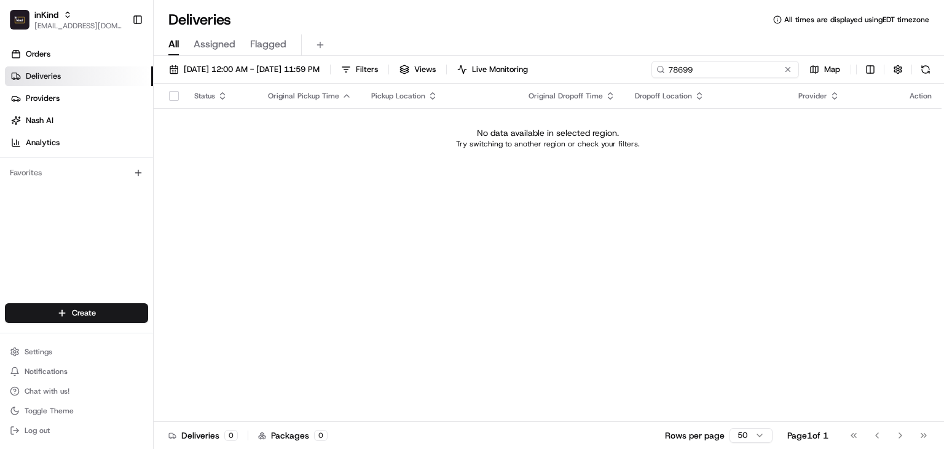
click at [677, 70] on input "78699" at bounding box center [724, 69] width 147 height 17
click at [683, 69] on input "780699" at bounding box center [724, 69] width 147 height 17
type input "780699"
click at [33, 18] on button "inKind rpajulas@nashhelp.com" at bounding box center [66, 19] width 122 height 29
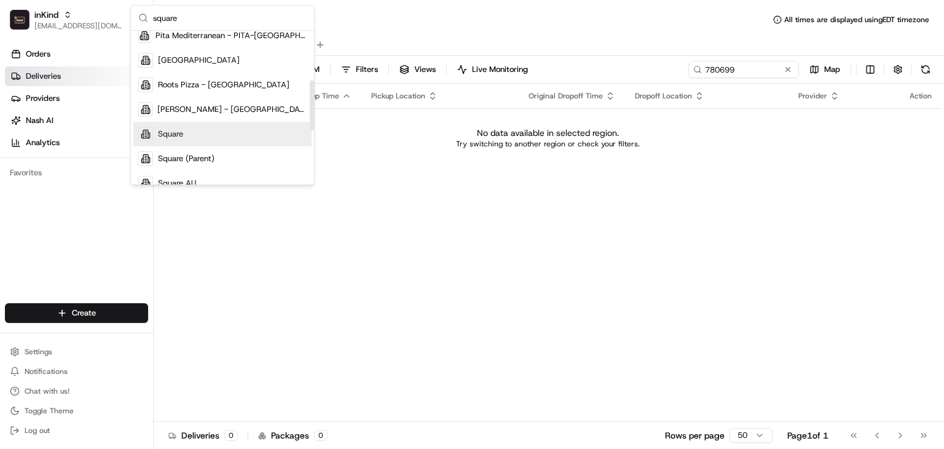
scroll to position [150, 0]
type input "square"
click at [182, 135] on span "Square" at bounding box center [170, 135] width 25 height 11
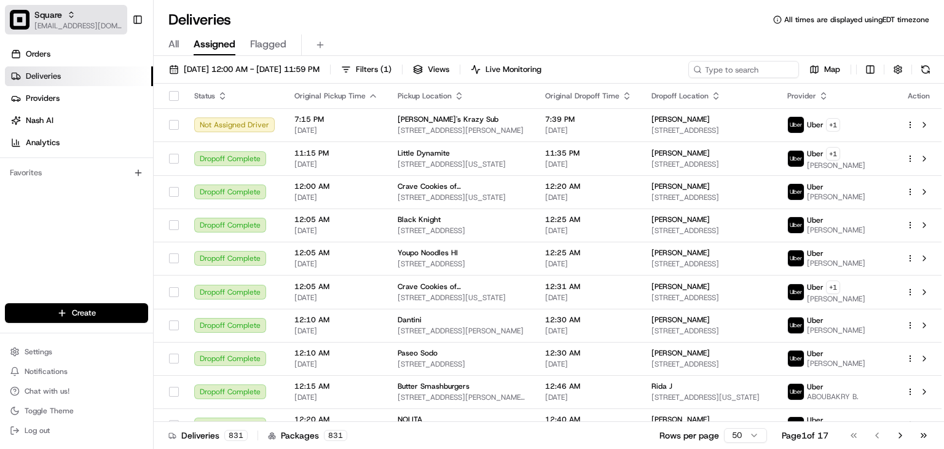
click at [68, 34] on button "Square rpajulas@nashhelp.com" at bounding box center [66, 19] width 122 height 29
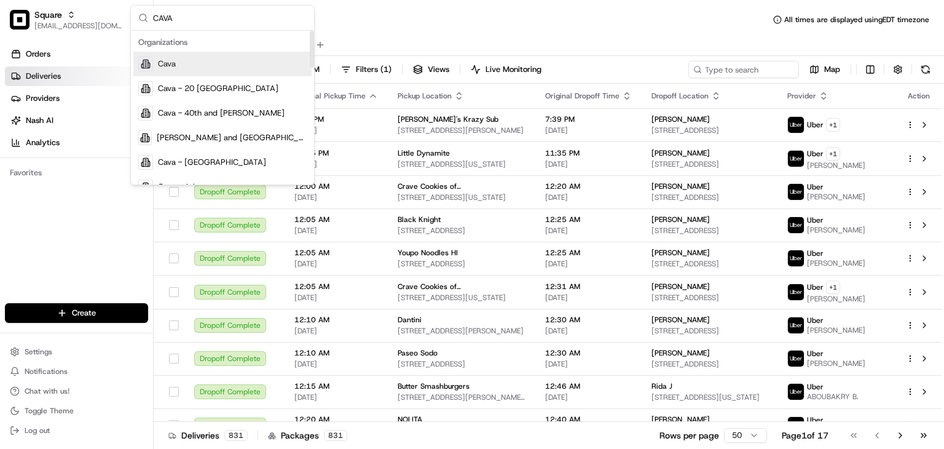
type input "CAVA"
click at [187, 62] on div "Cava" at bounding box center [222, 64] width 178 height 25
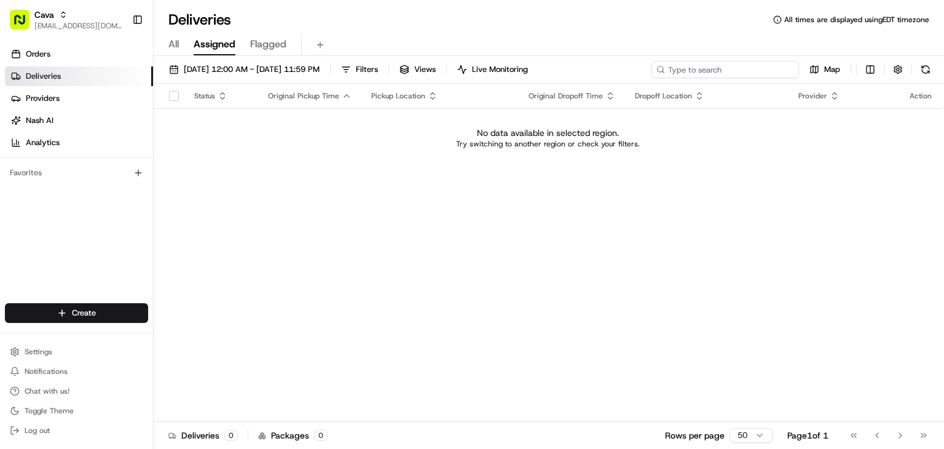
click at [745, 67] on input at bounding box center [724, 69] width 147 height 17
paste input "Intuitive Surgical"
drag, startPoint x: 704, startPoint y: 67, endPoint x: 555, endPoint y: 68, distance: 149.3
click at [555, 68] on div "08/23/2025 12:00 AM - 08/23/2025 11:59 PM Filters Views Live Monitoring Intuiti…" at bounding box center [549, 72] width 790 height 23
paste input "10352-9757656-9287697"
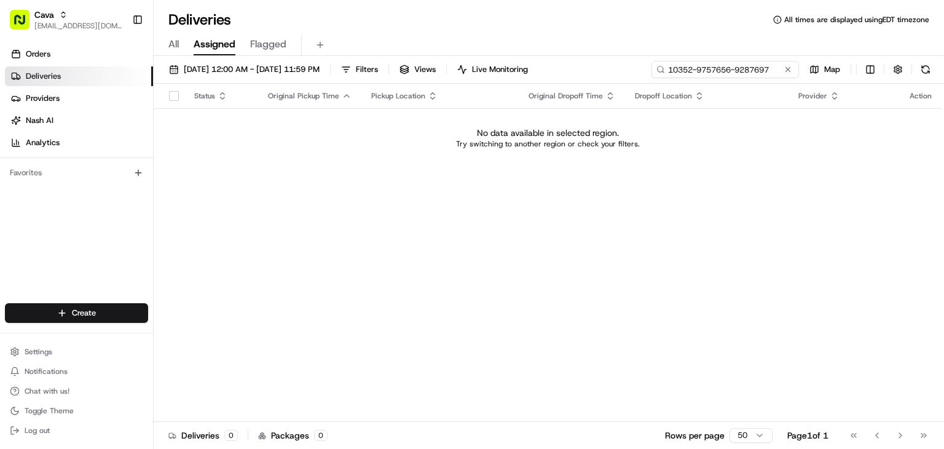
type input "10352-9757656-9287697"
click at [175, 42] on span "All" at bounding box center [173, 44] width 10 height 15
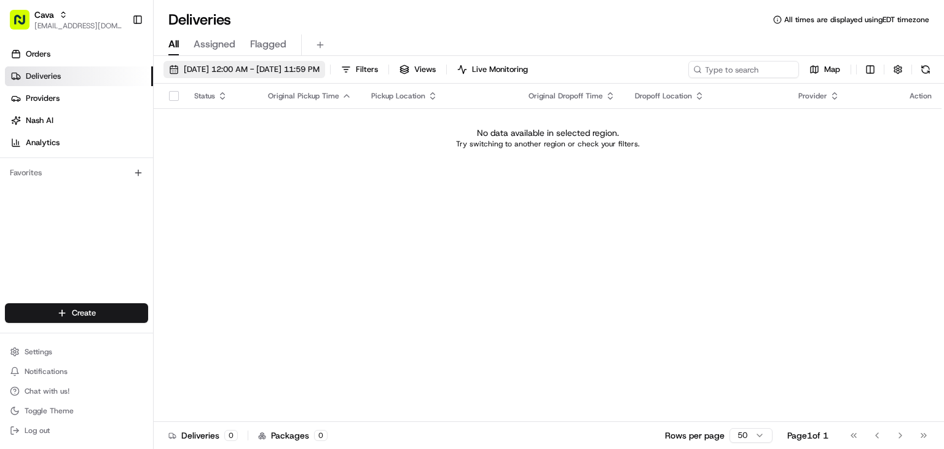
click at [184, 72] on span "08/23/2025 12:00 AM - 08/23/2025 11:59 PM" at bounding box center [252, 69] width 136 height 11
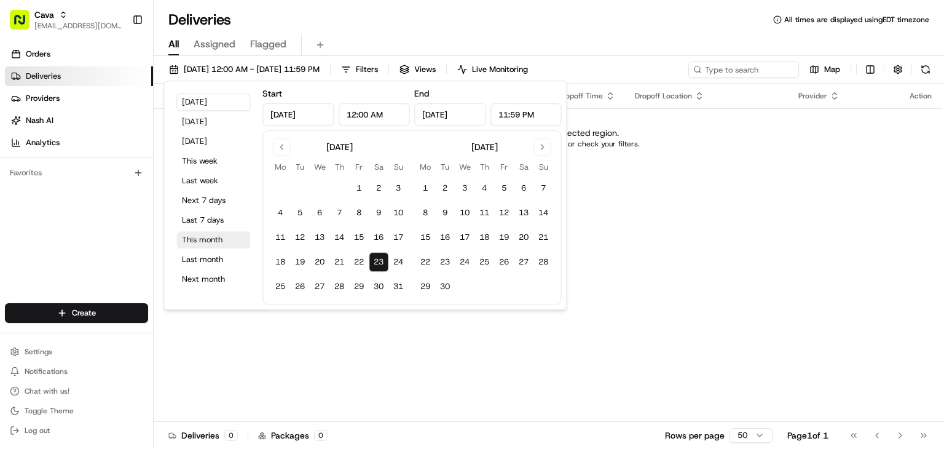
click at [194, 237] on button "This month" at bounding box center [213, 239] width 74 height 17
type input "Aug 1, 2025"
type input "Aug 31, 2025"
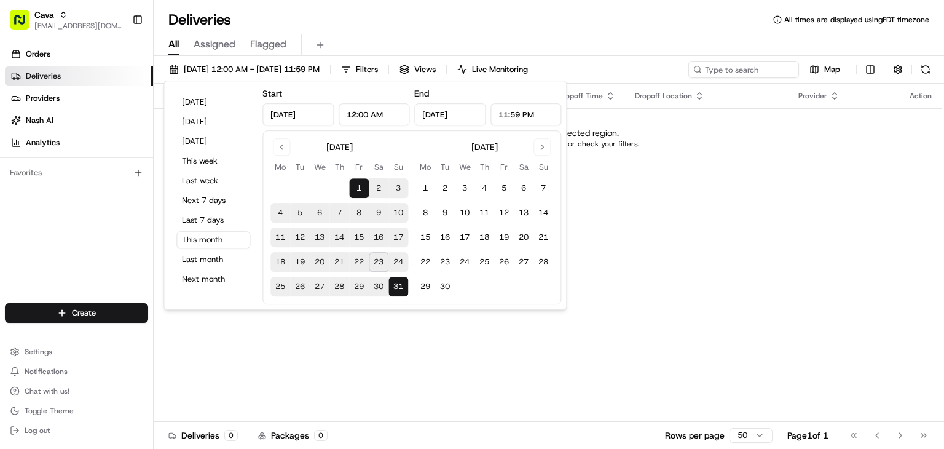
click at [696, 36] on div "All Assigned Flagged" at bounding box center [549, 45] width 790 height 22
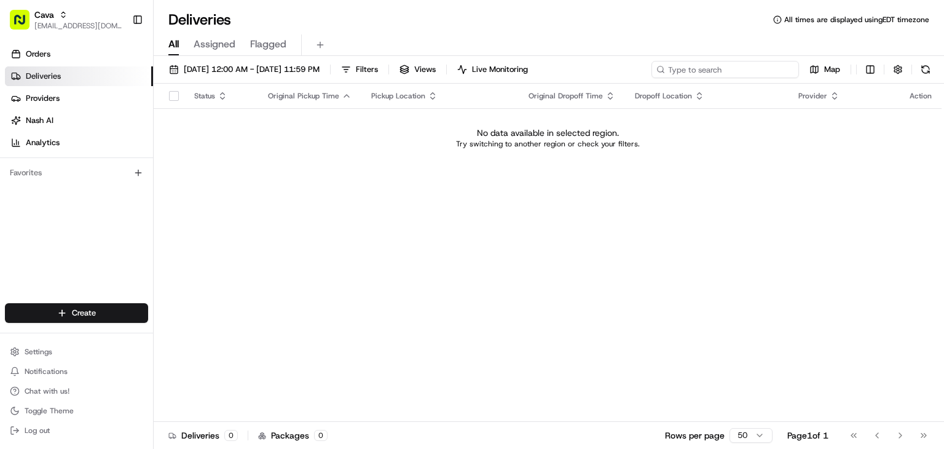
click at [708, 66] on input at bounding box center [724, 69] width 147 height 17
paste input "10352-9757656-9287697"
type input "10352-9757656-9287697"
click at [52, 19] on span "Cava" at bounding box center [44, 15] width 20 height 12
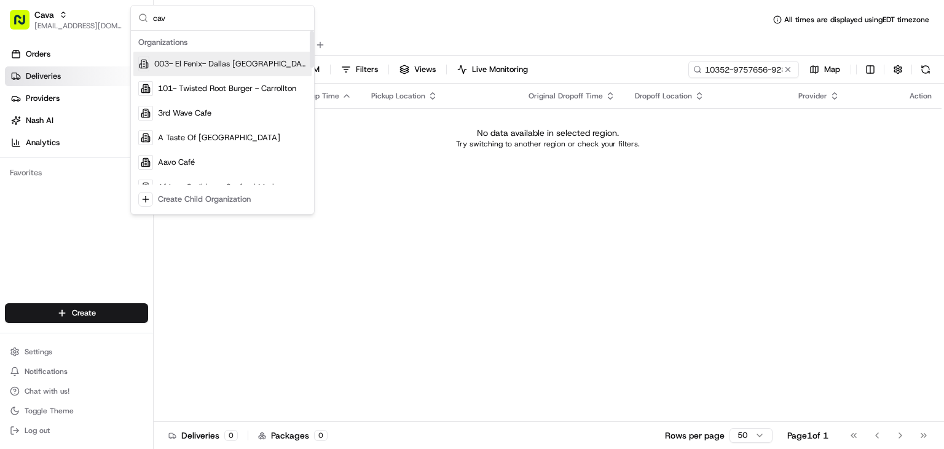
type input "cava"
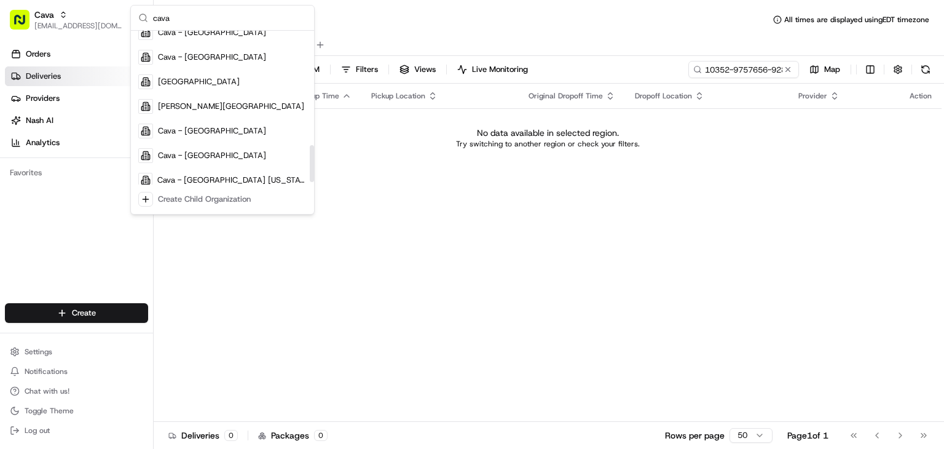
scroll to position [484, 0]
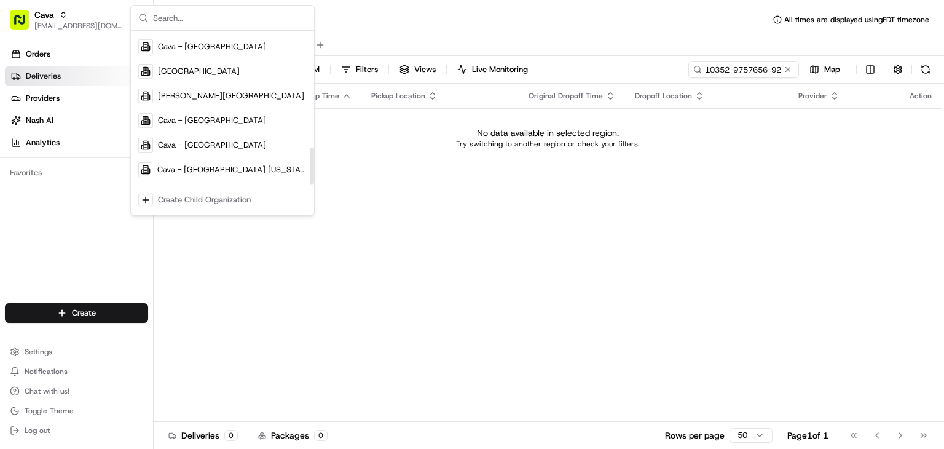
click at [402, 173] on div "Status Original Pickup Time Pickup Location Original Dropoff Time Dropoff Locat…" at bounding box center [548, 253] width 788 height 338
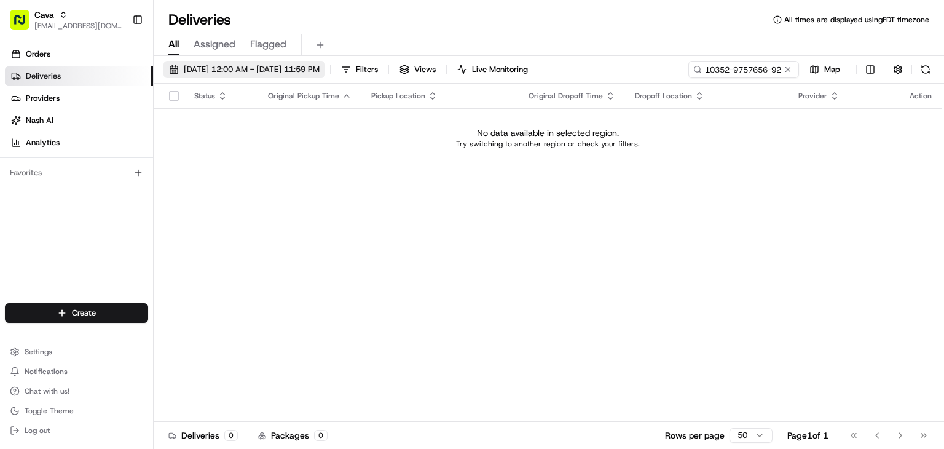
click at [206, 73] on span "08/01/2025 12:00 AM - 08/31/2025 11:59 PM" at bounding box center [252, 69] width 136 height 11
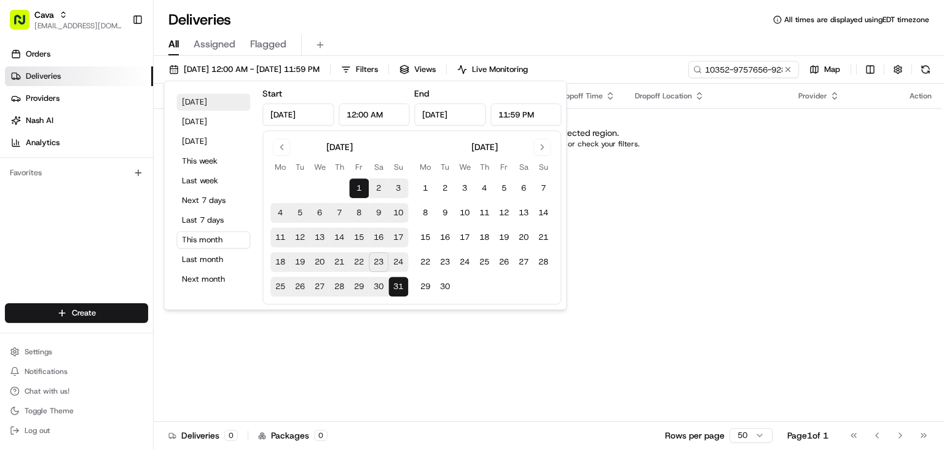
click at [208, 101] on button "Today" at bounding box center [213, 101] width 74 height 17
type input "Aug 23, 2025"
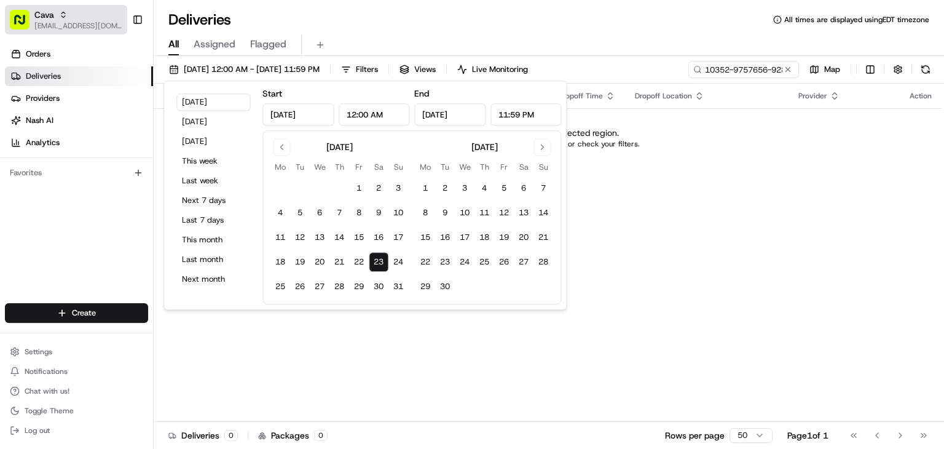
click at [77, 26] on span "[EMAIL_ADDRESS][DOMAIN_NAME]" at bounding box center [78, 26] width 88 height 10
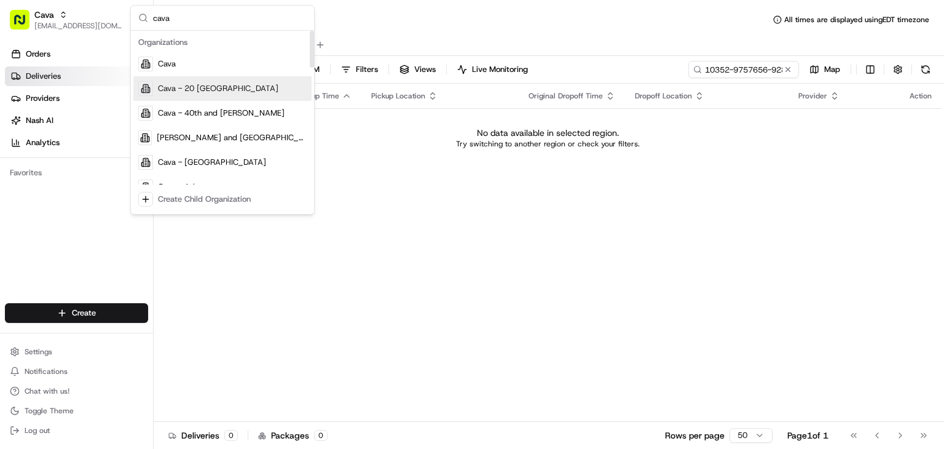
type input "cava"
click at [205, 89] on span "Cava - 20 Midtown" at bounding box center [218, 88] width 120 height 11
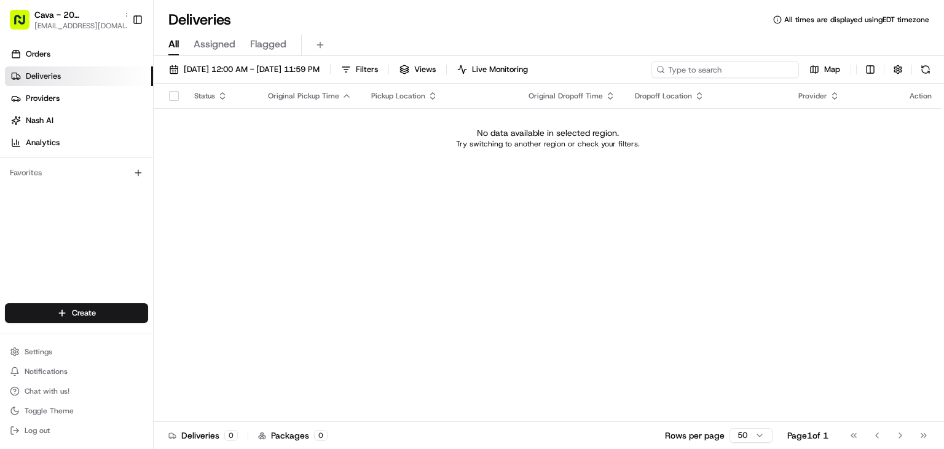
click at [730, 75] on input at bounding box center [724, 69] width 147 height 17
paste input "10352-9757656-9287697"
type input "10352-9757656-9287697"
click at [784, 68] on button at bounding box center [788, 69] width 12 height 12
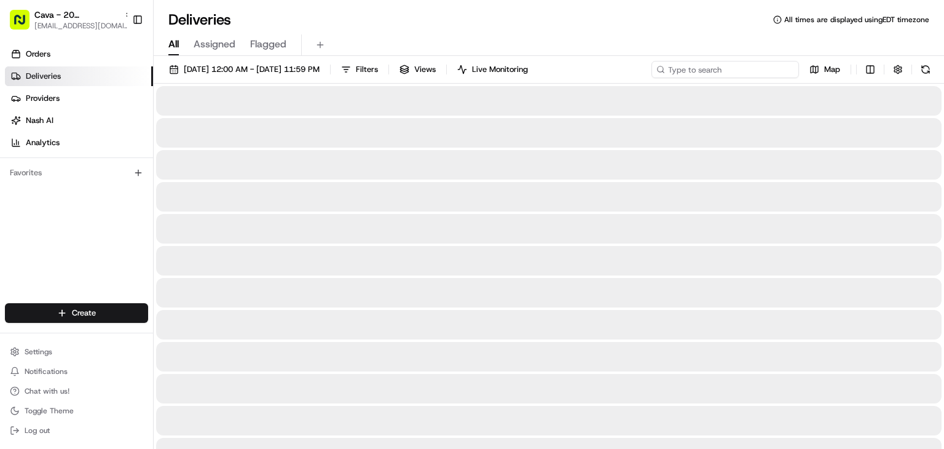
click at [721, 72] on input at bounding box center [724, 69] width 147 height 17
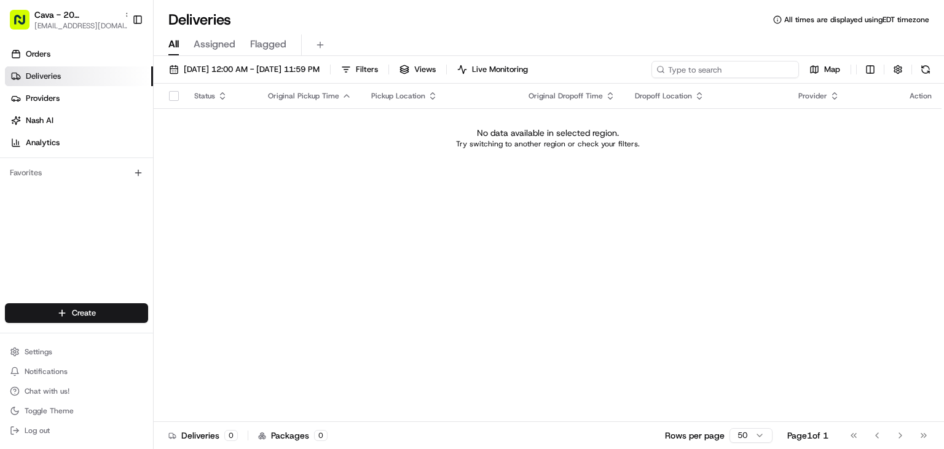
paste input "CAVA-DENVER"
type input "CAVA-DENVER"
drag, startPoint x: 62, startPoint y: 26, endPoint x: 120, endPoint y: 27, distance: 58.4
click at [62, 26] on span "[EMAIL_ADDRESS][DOMAIN_NAME]" at bounding box center [83, 26] width 98 height 10
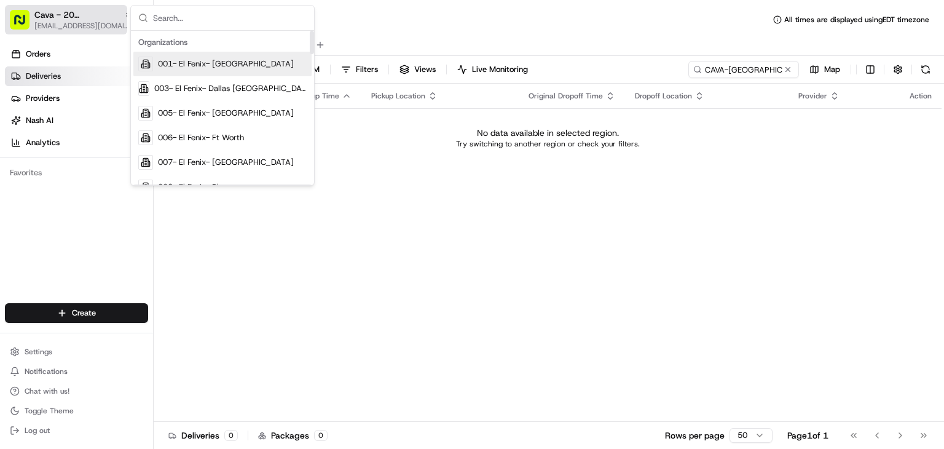
click at [85, 18] on span "Cava - 20 Midtown" at bounding box center [76, 15] width 85 height 12
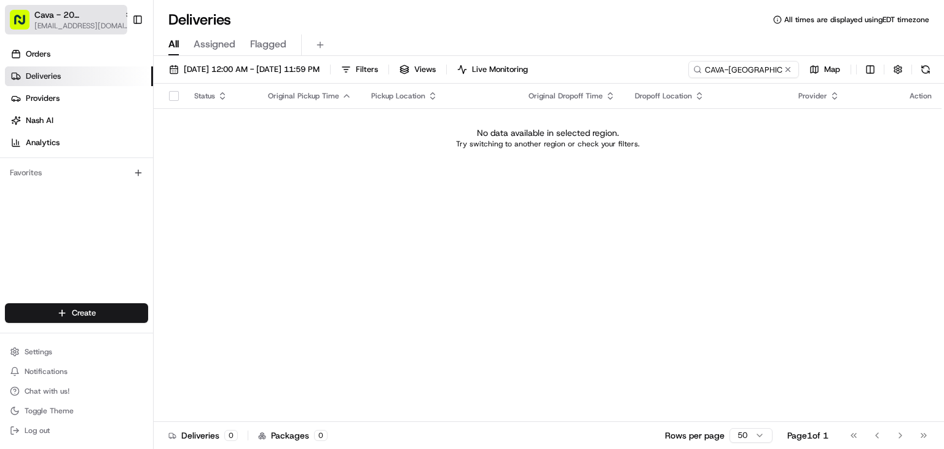
click at [92, 20] on span "Cava - 20 Midtown" at bounding box center [76, 15] width 85 height 12
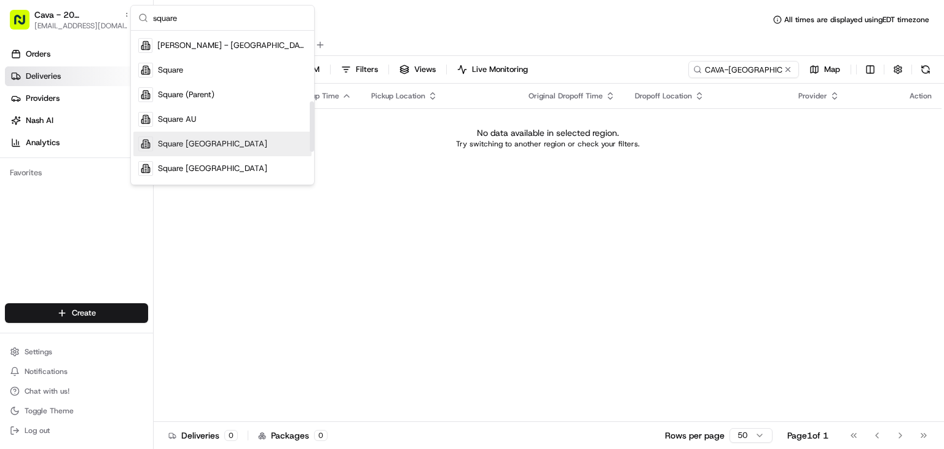
scroll to position [214, 0]
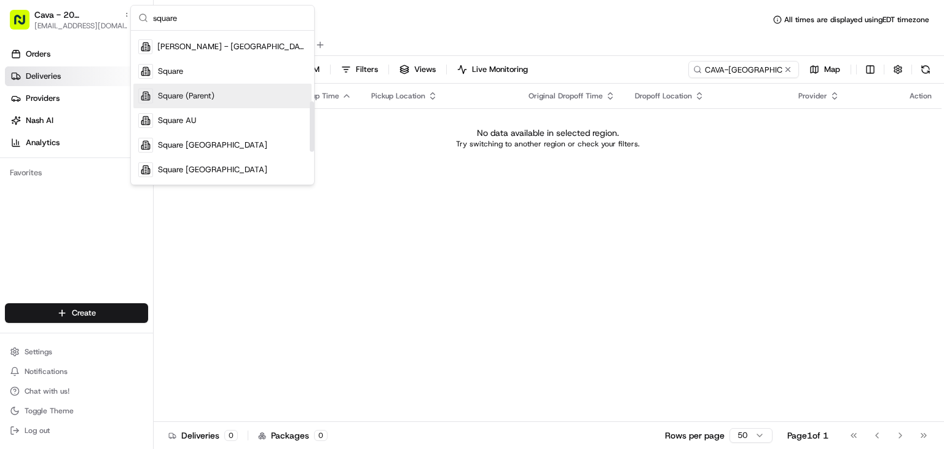
type input "square"
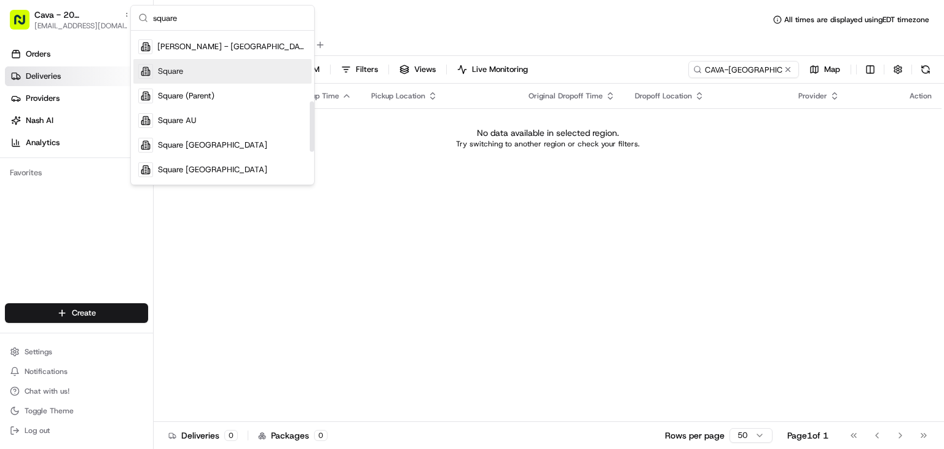
click at [176, 69] on span "Square" at bounding box center [170, 71] width 25 height 11
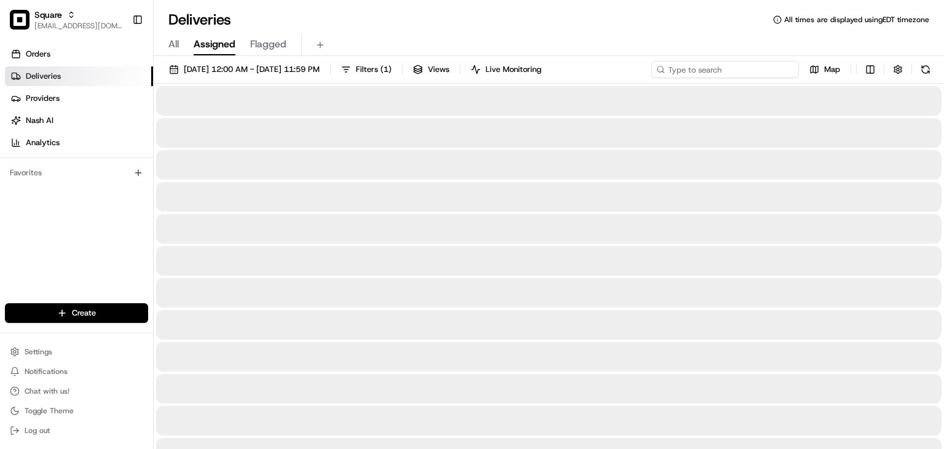
click at [746, 66] on input at bounding box center [724, 69] width 147 height 17
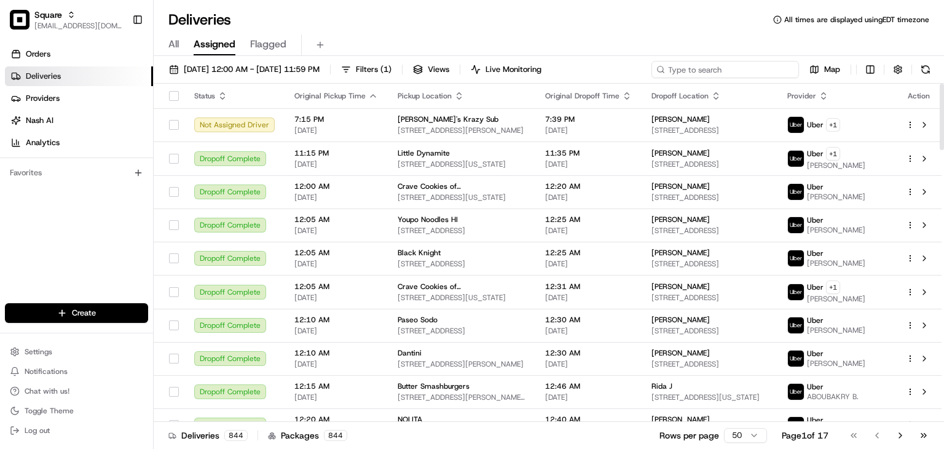
click at [726, 73] on input at bounding box center [724, 69] width 147 height 17
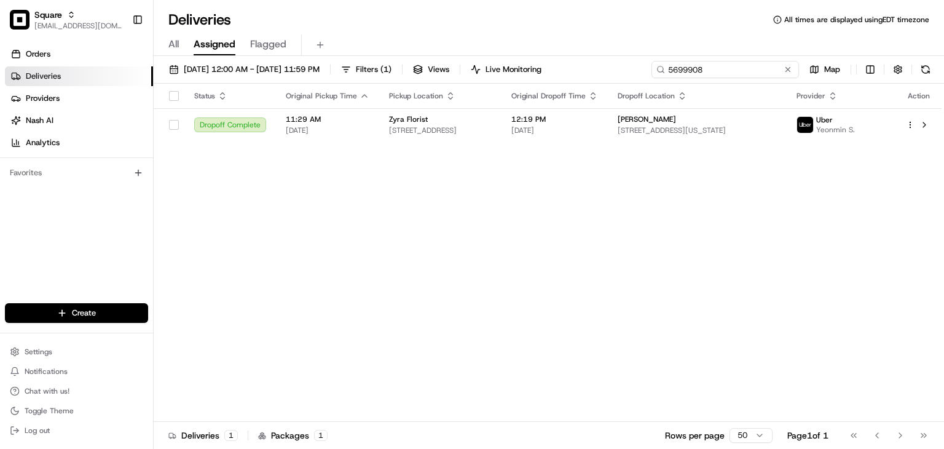
type input "5699908"
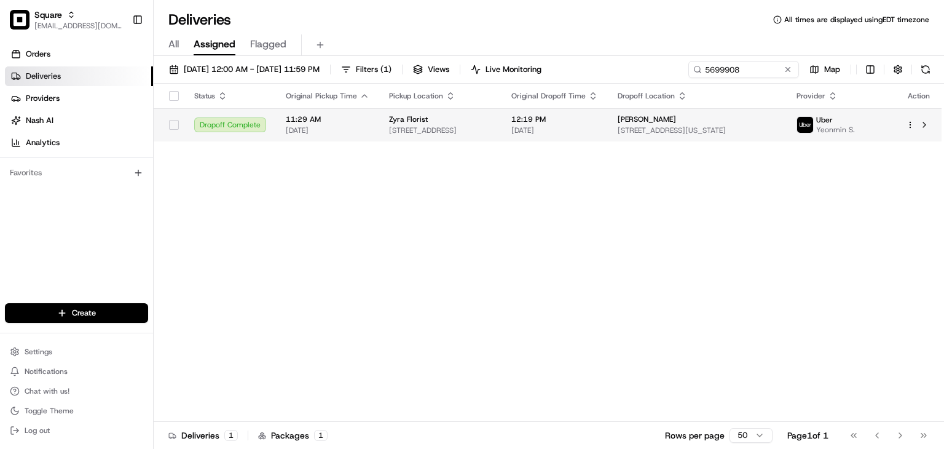
click at [598, 131] on span "[DATE]" at bounding box center [554, 130] width 87 height 10
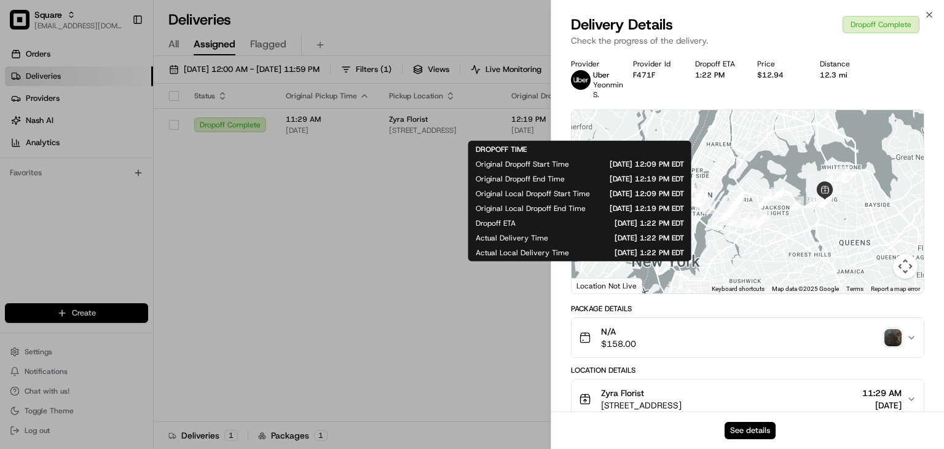
click at [758, 430] on button "See details" at bounding box center [750, 430] width 51 height 17
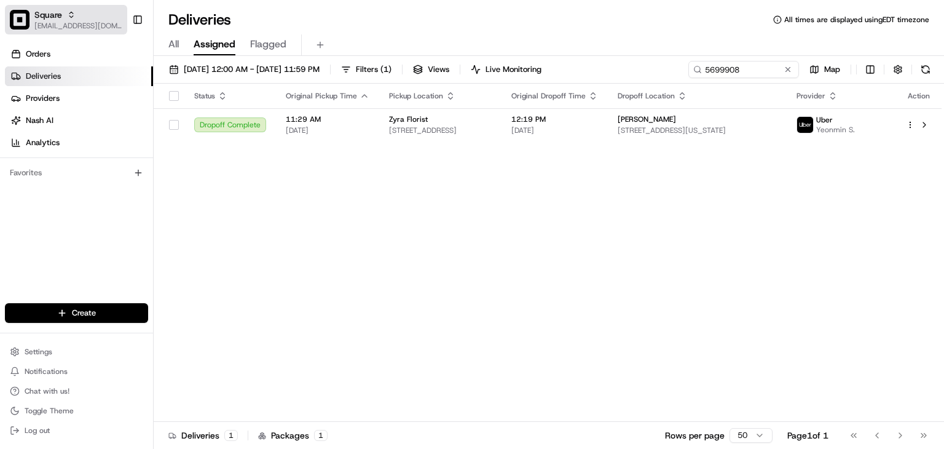
click at [48, 30] on span "[EMAIL_ADDRESS][DOMAIN_NAME]" at bounding box center [78, 26] width 88 height 10
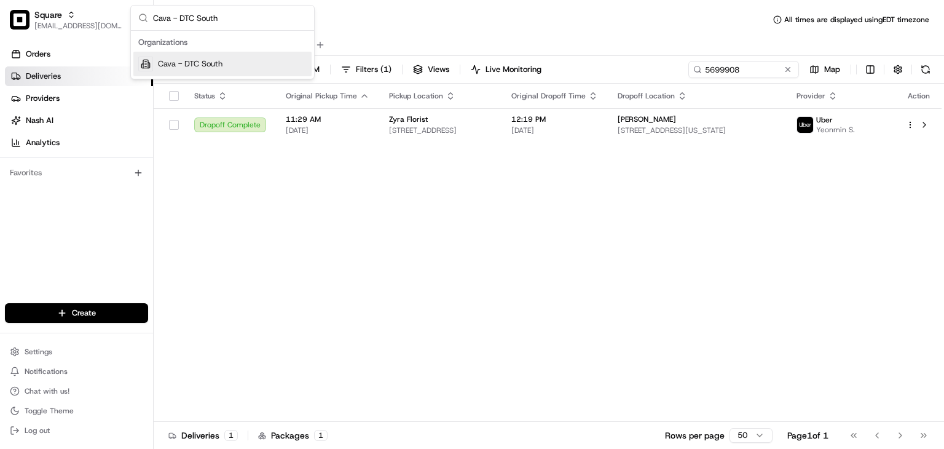
type input "Cava - DTC South"
click at [207, 63] on span "Cava - DTC South" at bounding box center [190, 63] width 65 height 11
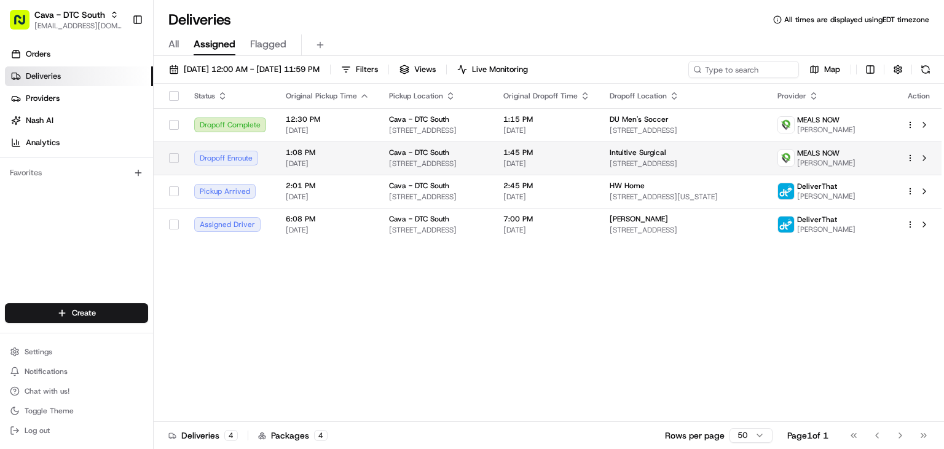
click at [558, 157] on span "1:45 PM" at bounding box center [546, 152] width 87 height 10
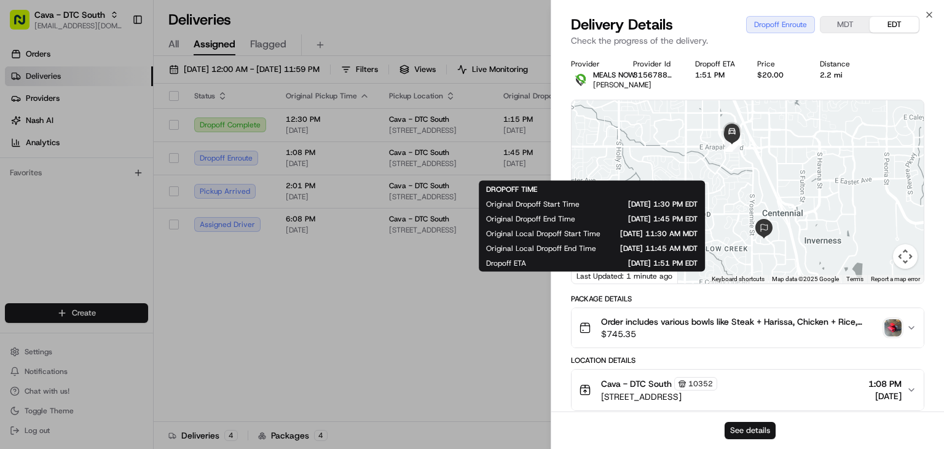
click at [760, 425] on button "See details" at bounding box center [750, 430] width 51 height 17
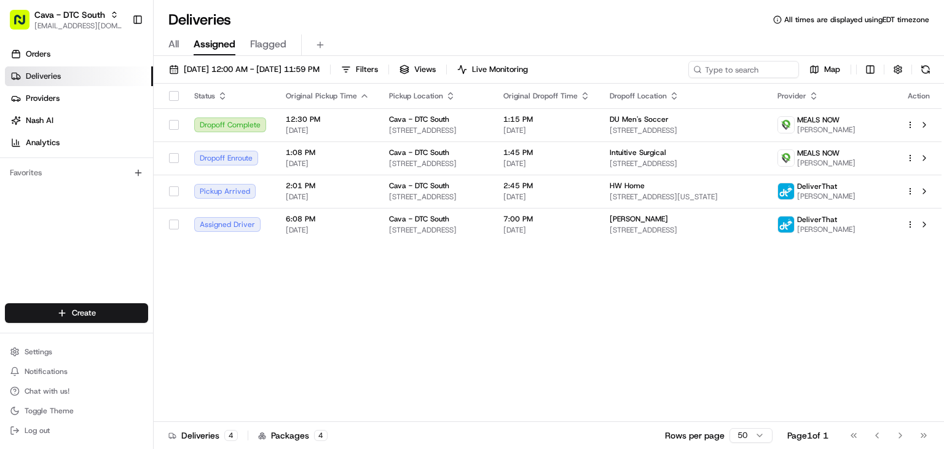
click at [33, 4] on div "Cava - DTC South rpajulas@nashhelp.com Toggle Sidebar" at bounding box center [76, 19] width 153 height 39
click at [60, 13] on span "Cava - DTC South" at bounding box center [69, 15] width 71 height 12
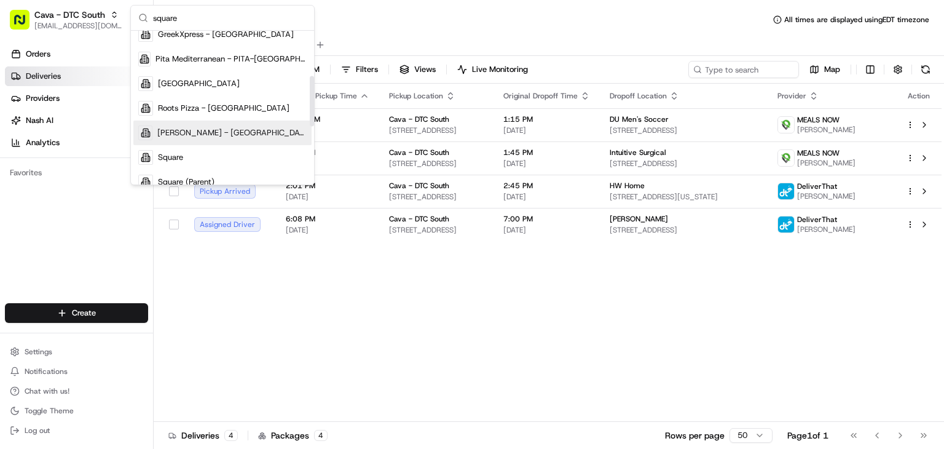
scroll to position [143, 0]
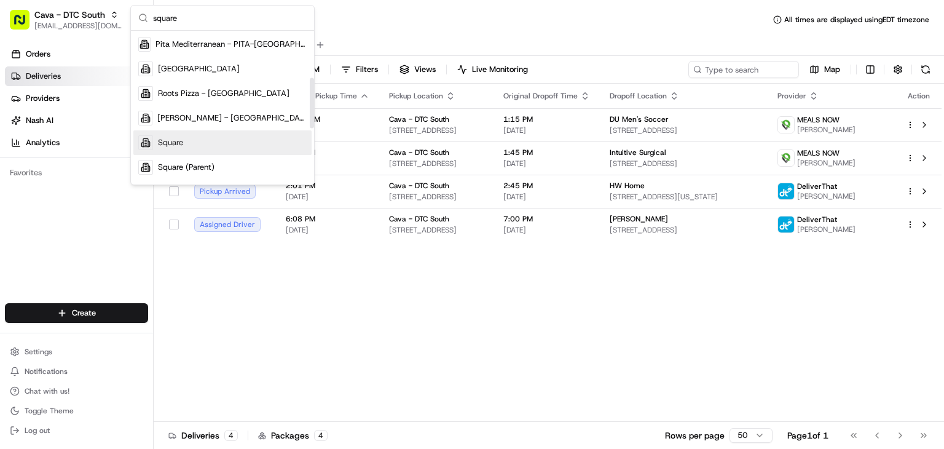
type input "square"
click at [181, 143] on div "Square" at bounding box center [222, 142] width 178 height 25
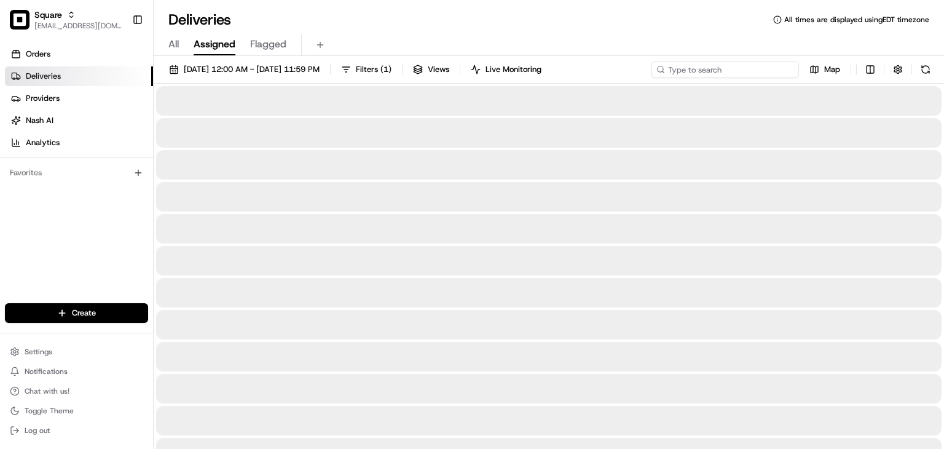
click at [720, 68] on input at bounding box center [724, 69] width 147 height 17
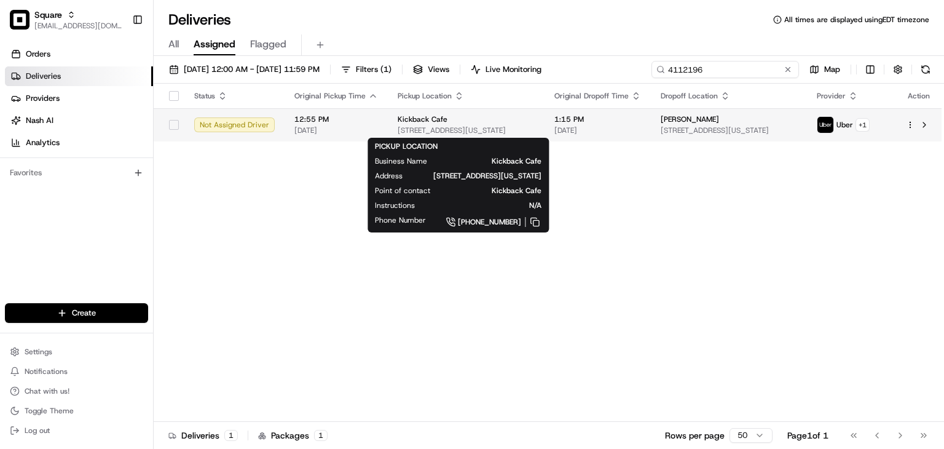
type input "4112196"
click at [519, 114] on div "Kickback Cafe" at bounding box center [466, 119] width 137 height 10
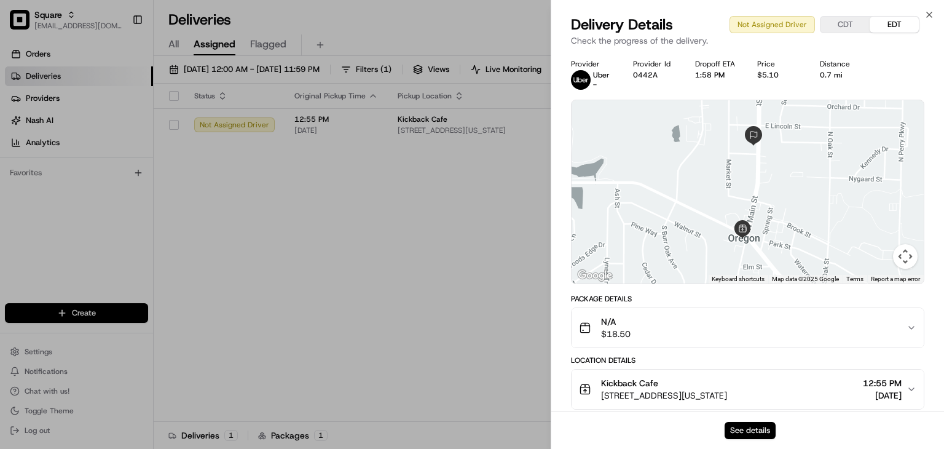
click at [767, 432] on button "See details" at bounding box center [750, 430] width 51 height 17
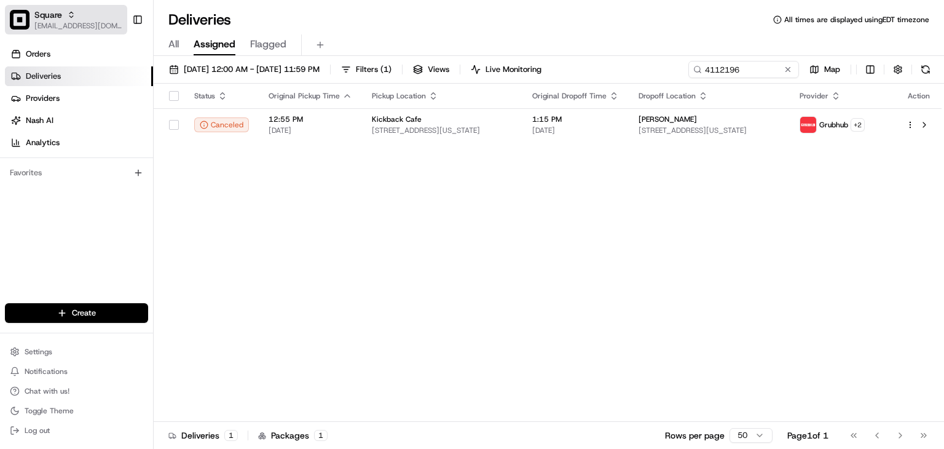
click at [57, 34] on button "Square rpajulas@nashhelp.com" at bounding box center [66, 19] width 122 height 29
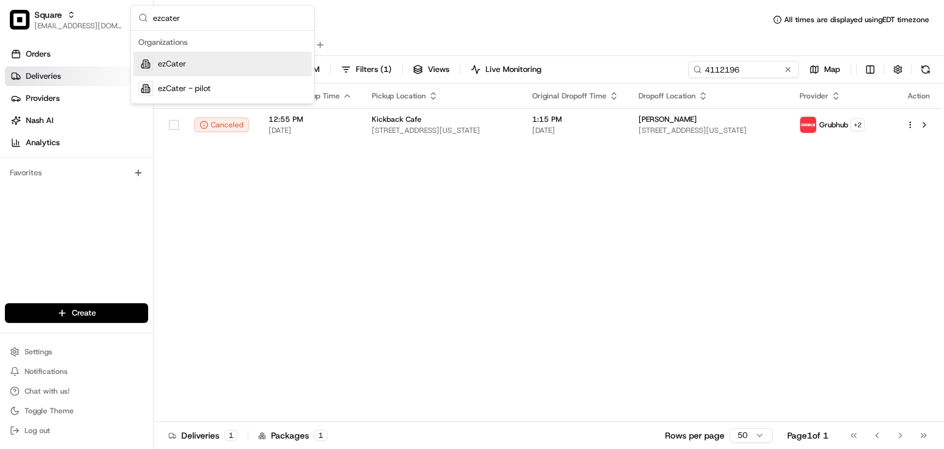
type input "ezcater"
click at [160, 63] on span "ezCater" at bounding box center [172, 63] width 28 height 11
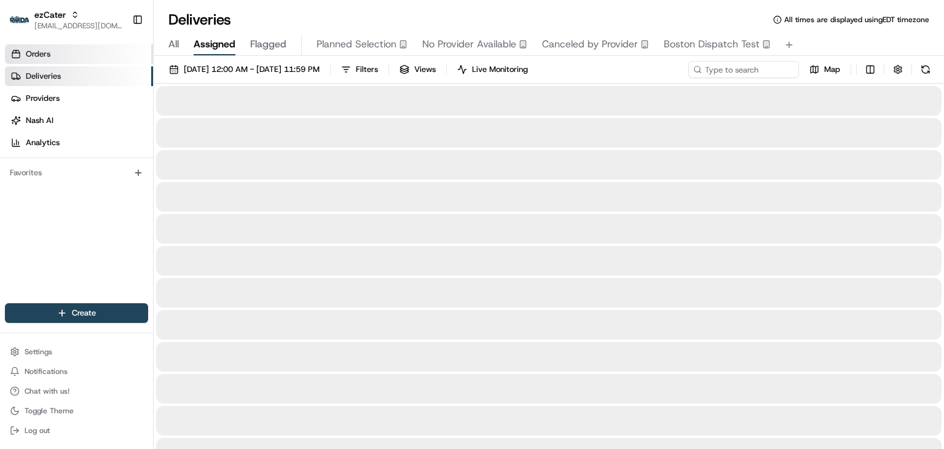
click at [16, 52] on icon at bounding box center [16, 51] width 0 height 2
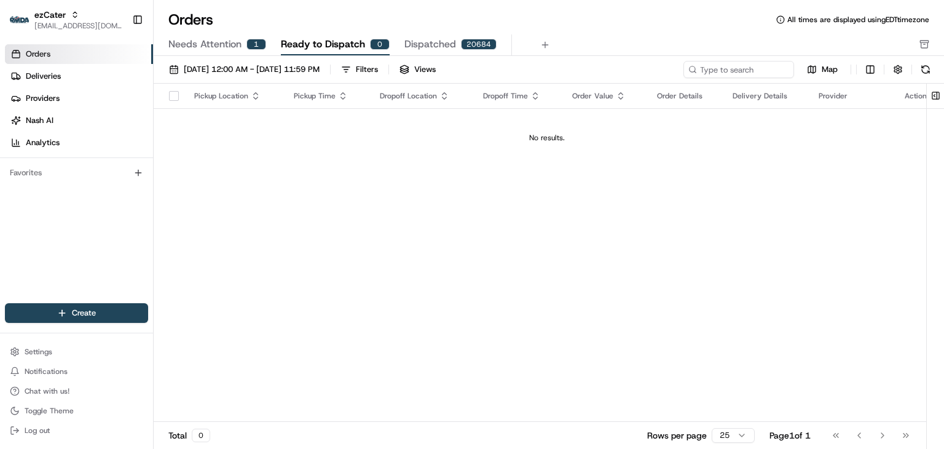
click at [179, 41] on span "Needs Attention" at bounding box center [204, 44] width 73 height 15
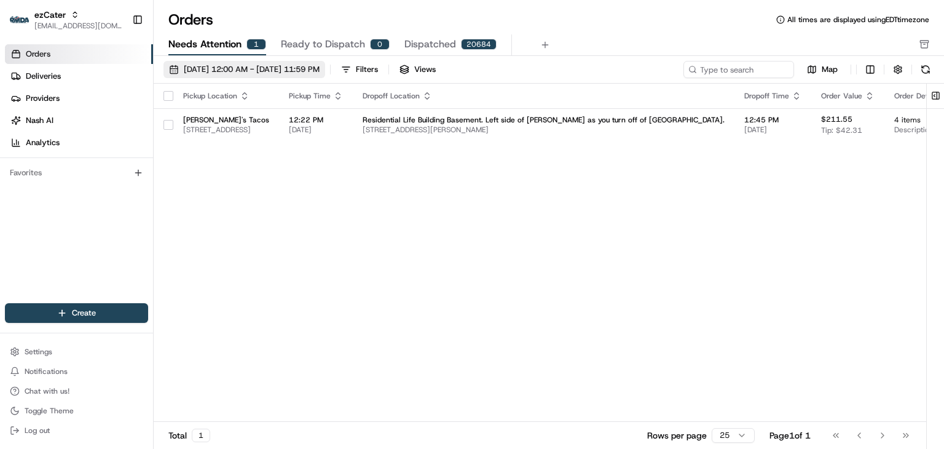
click at [209, 69] on span "08/01/2025 12:00 AM - 08/31/2025 11:59 PM" at bounding box center [252, 69] width 136 height 11
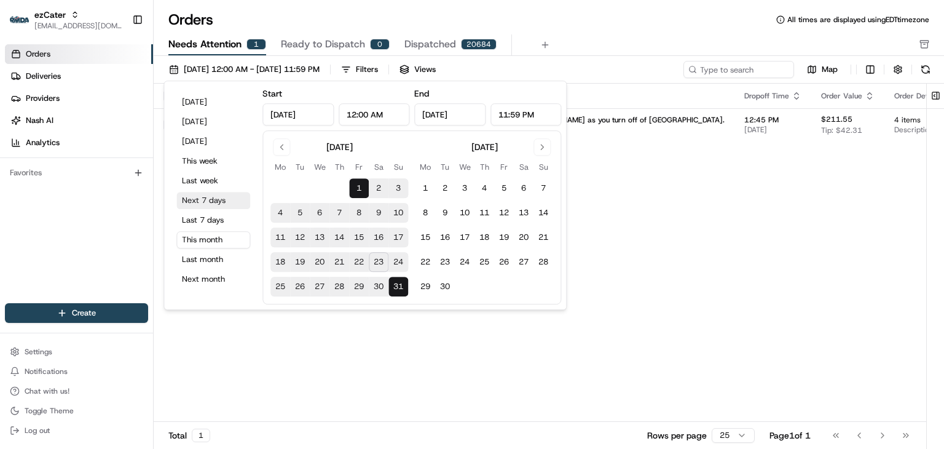
click at [199, 198] on button "Next 7 days" at bounding box center [213, 200] width 74 height 17
type input "Aug 23, 2025"
type input "Aug 30, 2025"
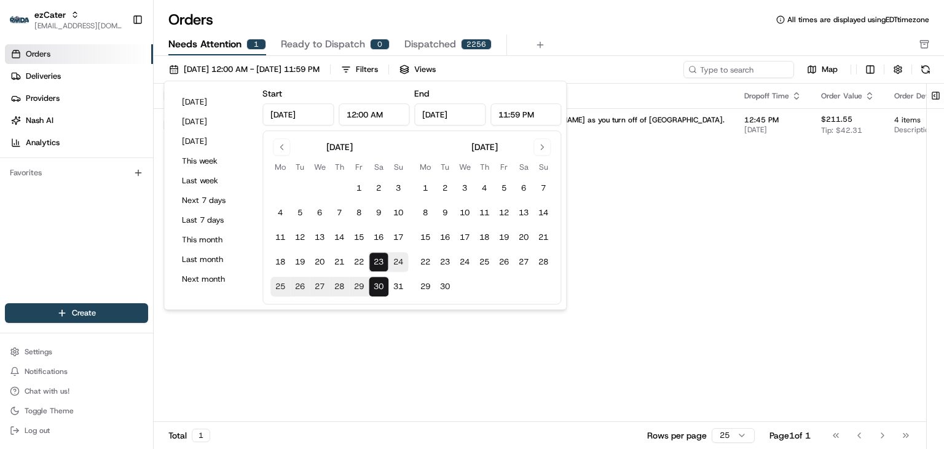
click at [626, 35] on div "Needs Attention 1 Ready to Dispatch 0 Dispatched 2256" at bounding box center [540, 44] width 744 height 21
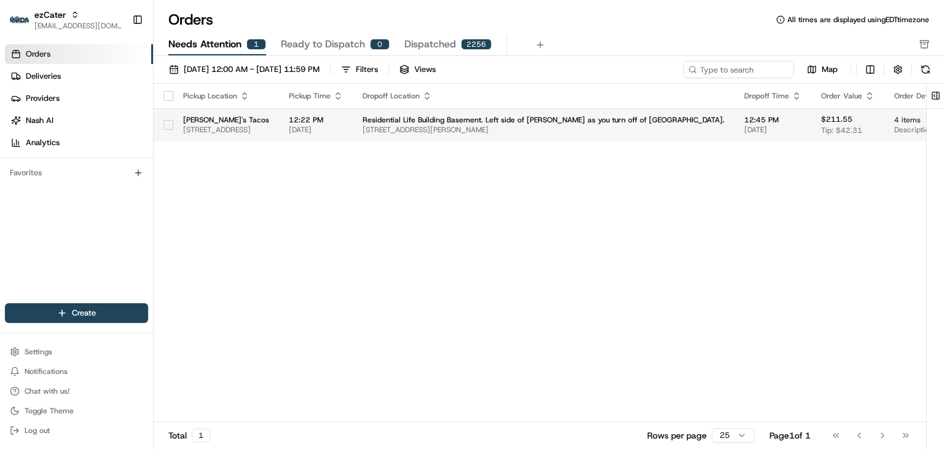
click at [269, 125] on span "426 E SE Loop 323, Tyler, TX 75701, USA" at bounding box center [226, 130] width 86 height 10
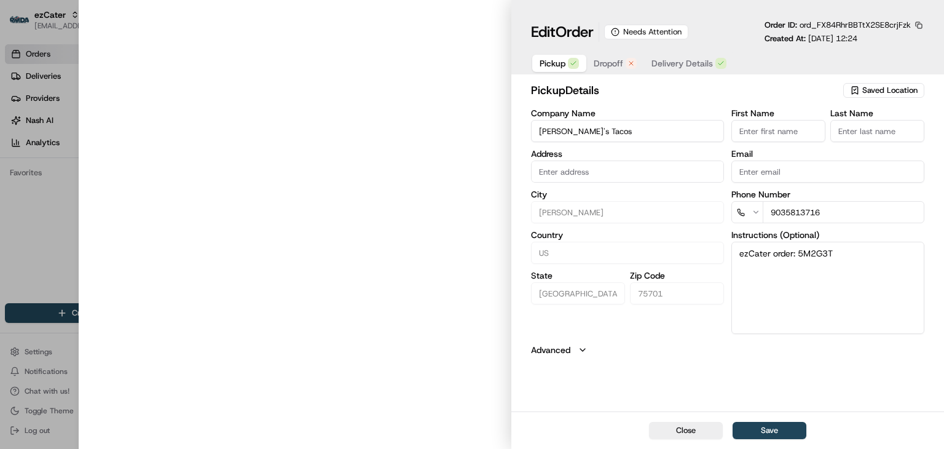
type input "426 E SE Loop 323, Tyler, TX, 75701"
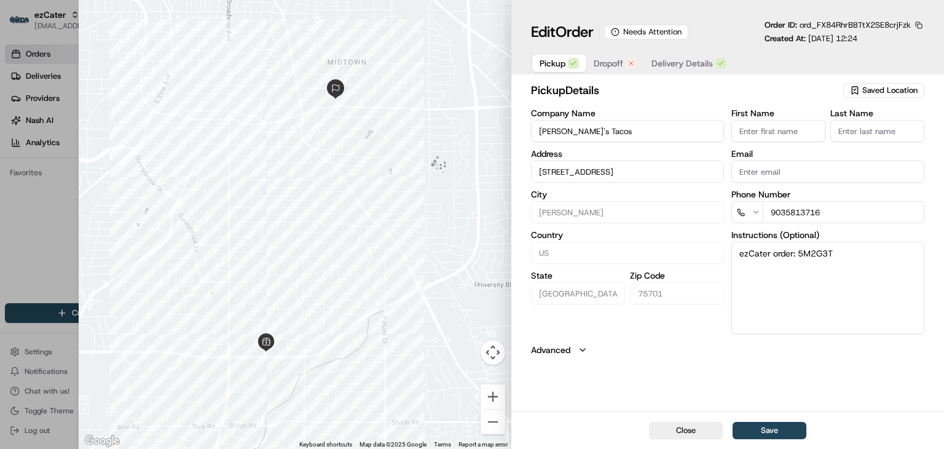
click at [611, 65] on span "Dropoff" at bounding box center [608, 63] width 29 height 12
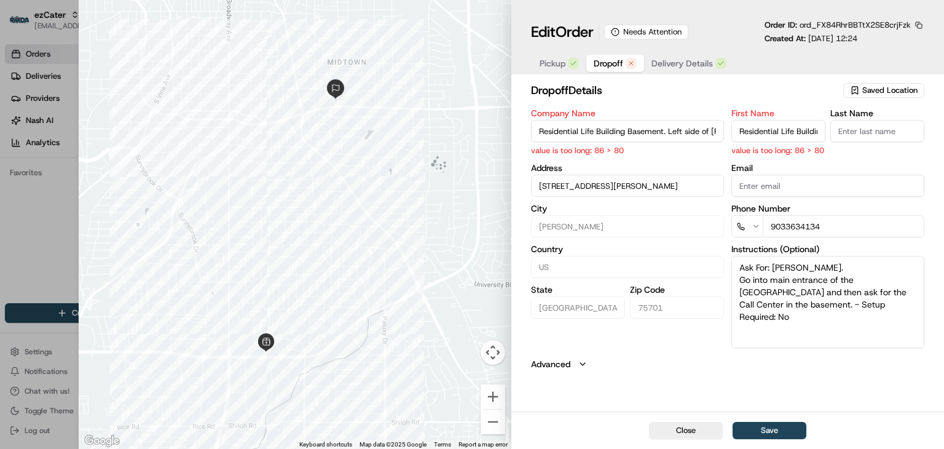
click at [755, 129] on input "Residential Life Building Basement. Left side of Baxter as you turn off of 5th …" at bounding box center [778, 131] width 94 height 22
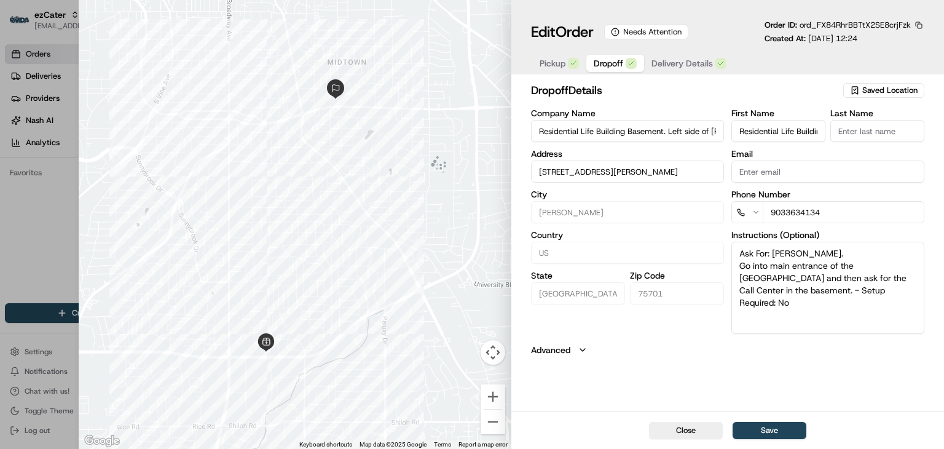
click at [649, 100] on div "dropoff Details Saved Location Company Name Residential Life Building Basement.…" at bounding box center [727, 219] width 393 height 274
click at [788, 132] on input "Residential Life Building Basement. Left side of Baxter as you turn off of 5th …" at bounding box center [778, 131] width 94 height 22
click at [787, 132] on input "Residential Life Building Basement. Left side of Baxter as you turn off of 5th …" at bounding box center [778, 131] width 94 height 22
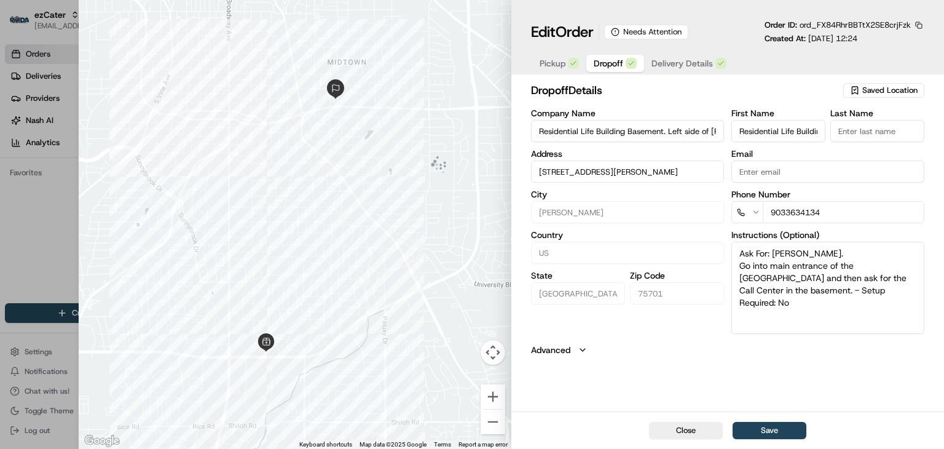
click at [787, 132] on input "Residential Life Building Basement. Left side of Baxter as you turn off of 5th …" at bounding box center [778, 131] width 94 height 22
paste input "Residential Life Building Basement."
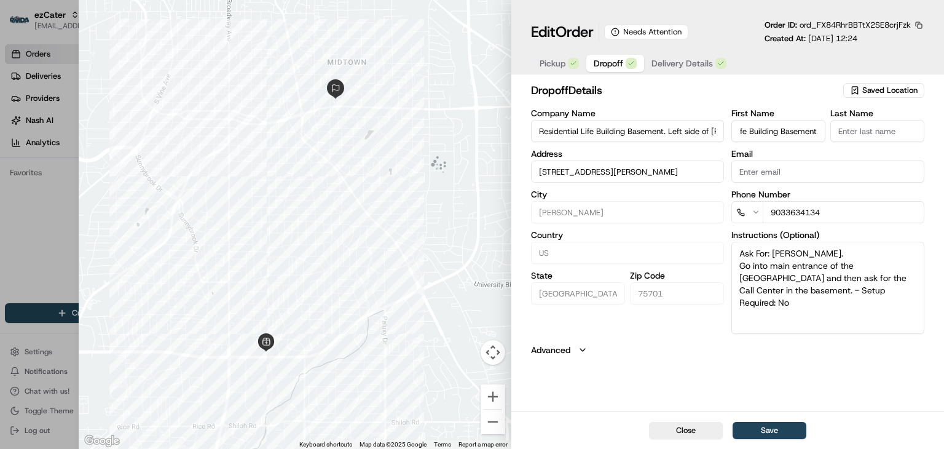
type input "Residential Life Building Basement."
click at [622, 126] on input "Residential Life Building Basement. Left side of Baxter as you turn off of 5th …" at bounding box center [627, 131] width 193 height 22
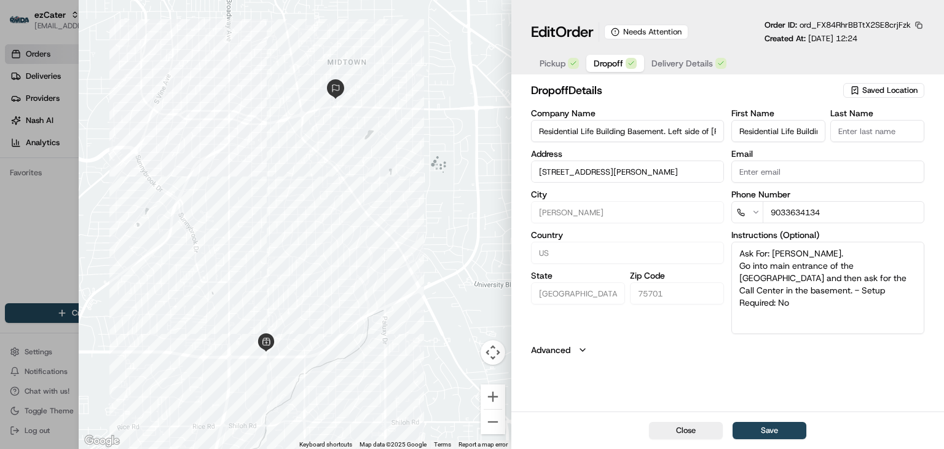
click at [622, 126] on input "Residential Life Building Basement. Left side of Baxter as you turn off of 5th …" at bounding box center [627, 131] width 193 height 22
paste input
type input "Residential Life Building Basement."
click at [767, 428] on button "Save" at bounding box center [769, 430] width 74 height 17
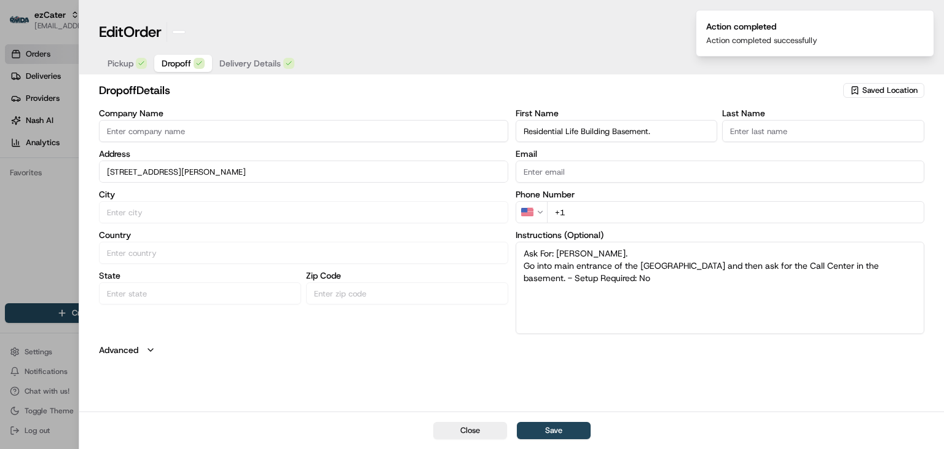
type input "+1"
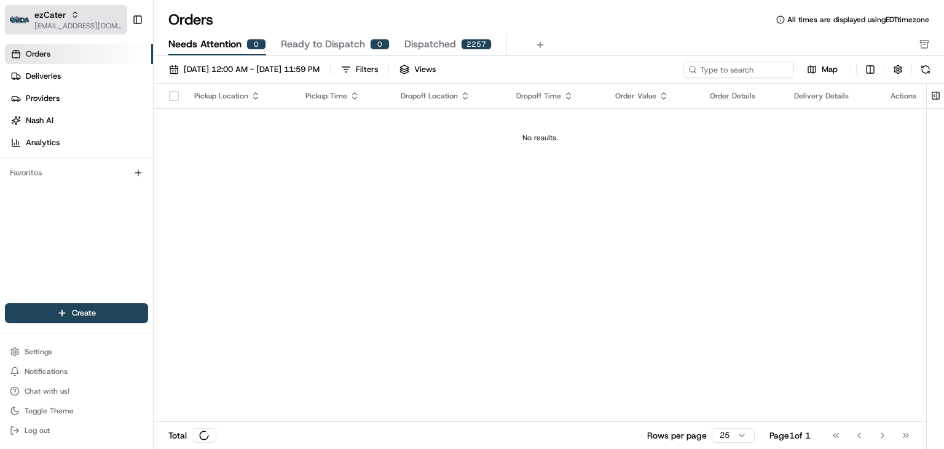
click at [37, 18] on span "ezCater" at bounding box center [49, 15] width 31 height 12
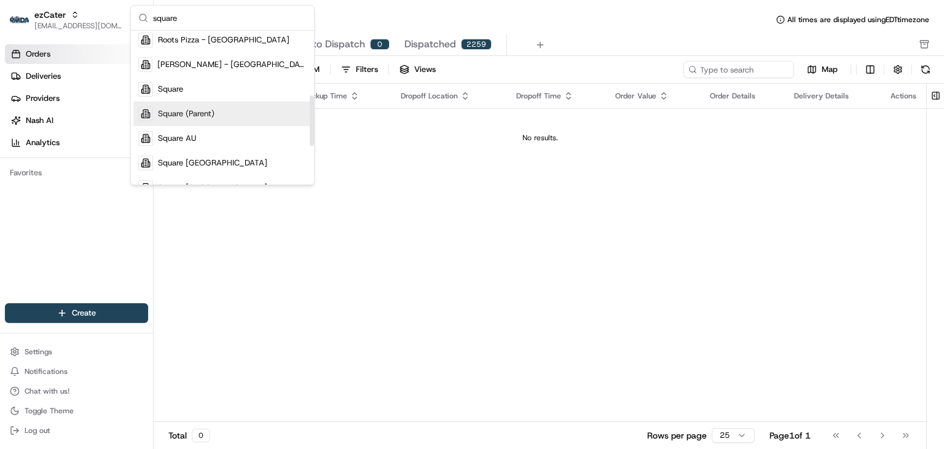
scroll to position [195, 0]
type input "square"
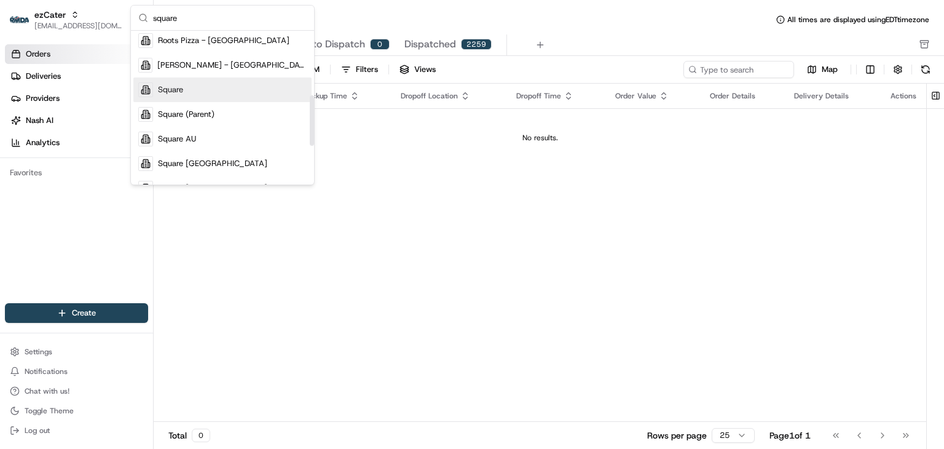
click at [191, 87] on div "Square" at bounding box center [222, 89] width 178 height 25
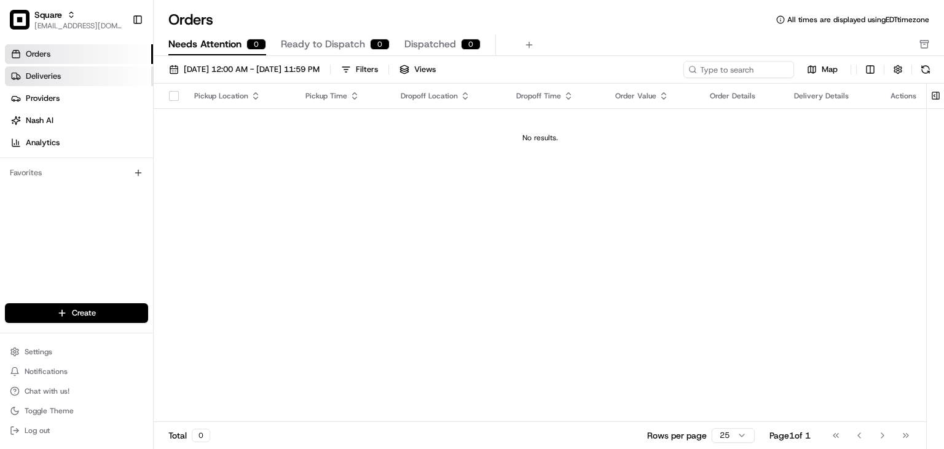
click at [41, 82] on link "Deliveries" at bounding box center [79, 76] width 148 height 20
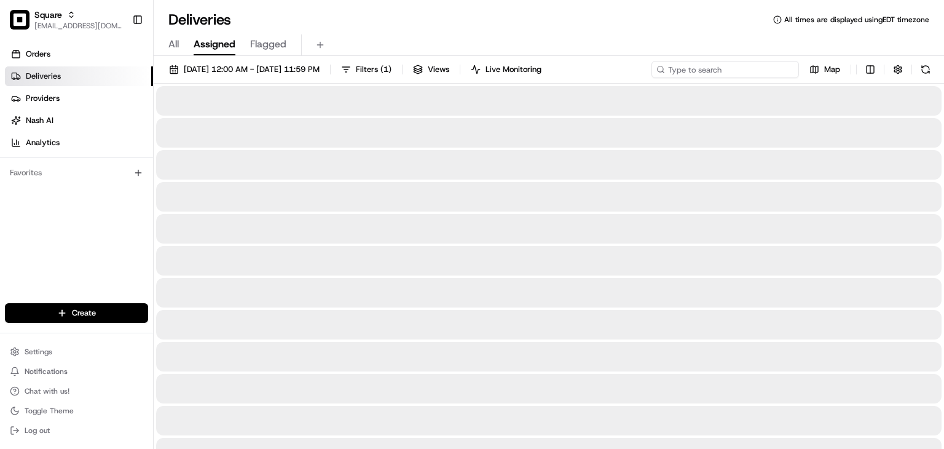
click at [730, 69] on input at bounding box center [724, 69] width 147 height 17
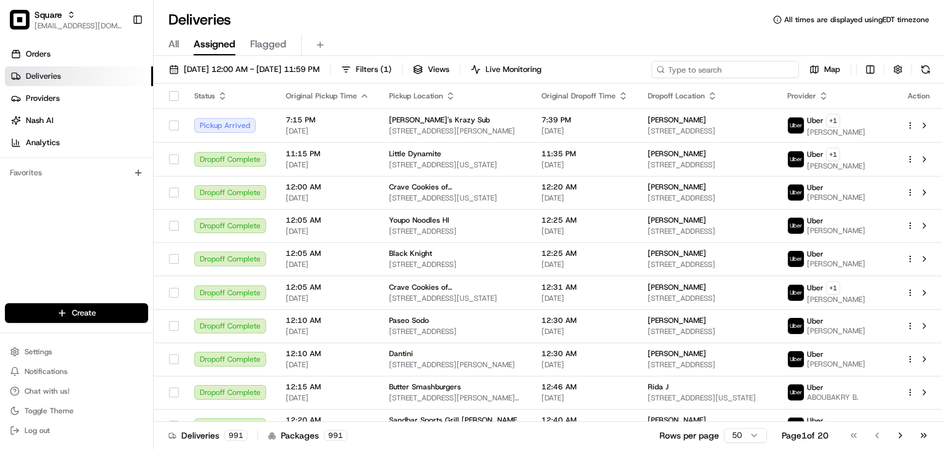
click at [701, 66] on input at bounding box center [724, 69] width 147 height 17
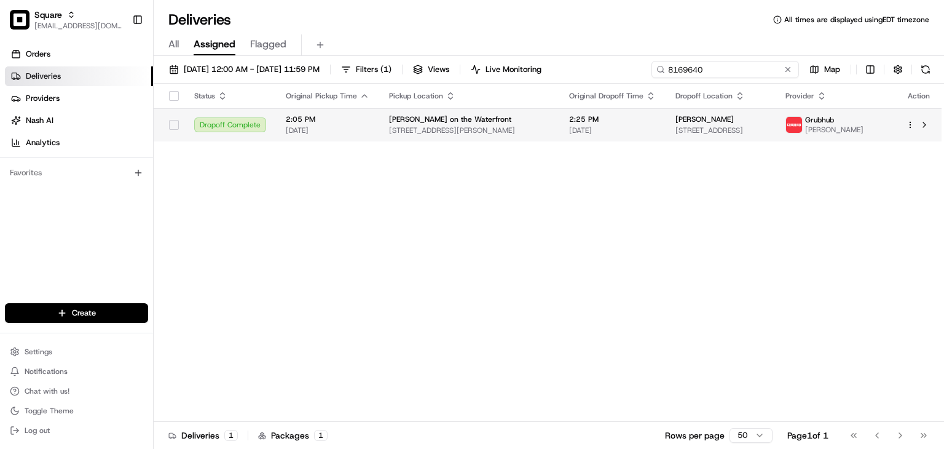
type input "8169640"
click at [579, 127] on span "[DATE]" at bounding box center [612, 130] width 87 height 10
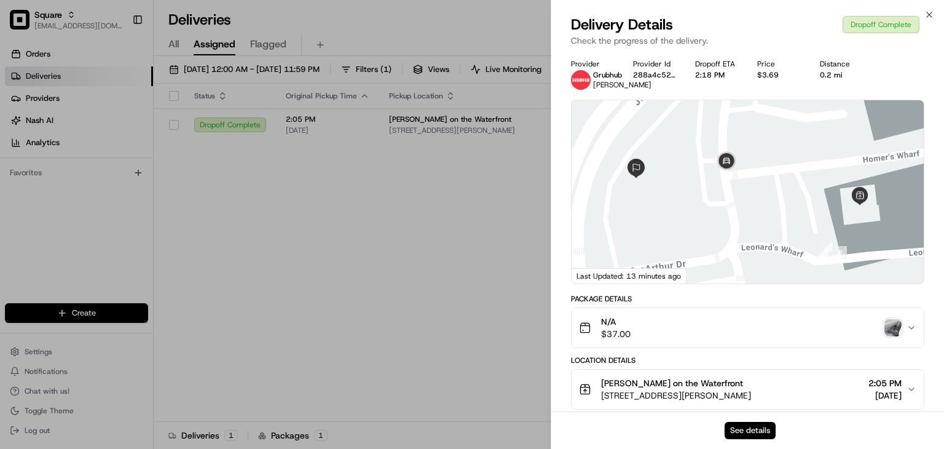
click at [757, 434] on button "See details" at bounding box center [750, 430] width 51 height 17
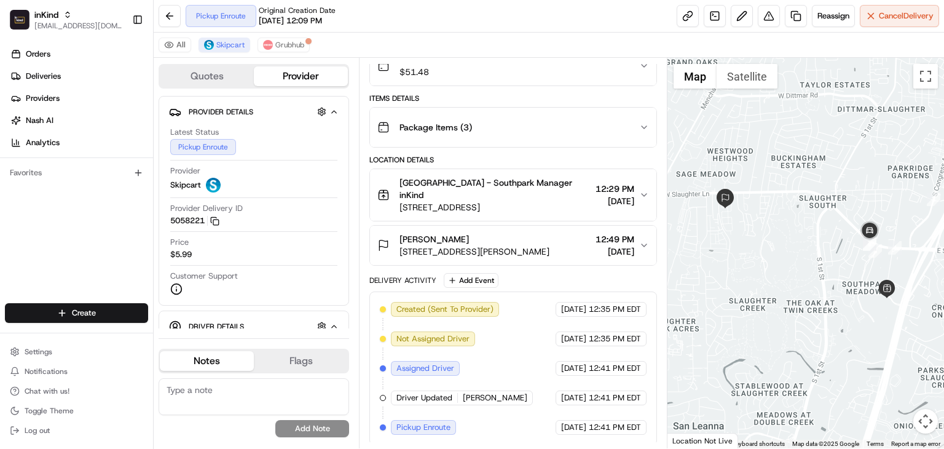
click at [776, 265] on div at bounding box center [805, 253] width 277 height 390
click at [206, 273] on span "Customer Support" at bounding box center [204, 275] width 68 height 11
drag, startPoint x: 218, startPoint y: 250, endPoint x: 220, endPoint y: 242, distance: 8.4
click at [218, 250] on div "Price $5.99" at bounding box center [253, 248] width 167 height 23
click at [288, 42] on span "Grubhub" at bounding box center [289, 45] width 29 height 10
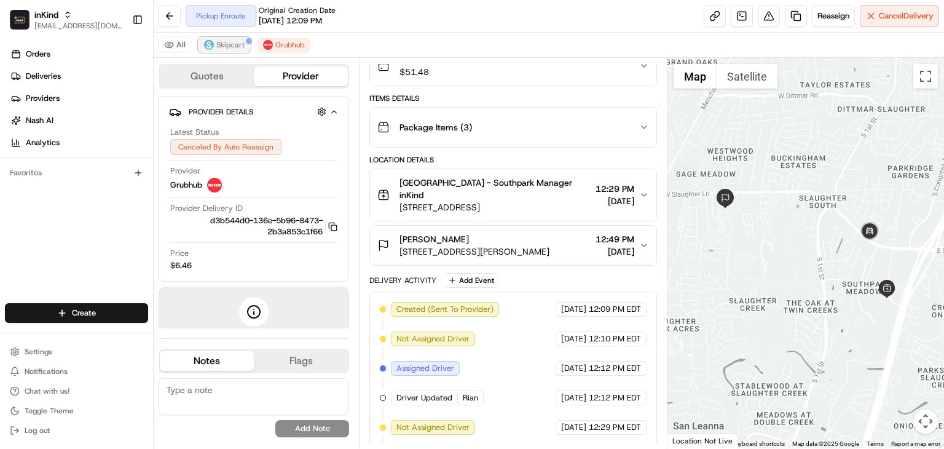
click at [227, 42] on span "Skipcart" at bounding box center [230, 45] width 28 height 10
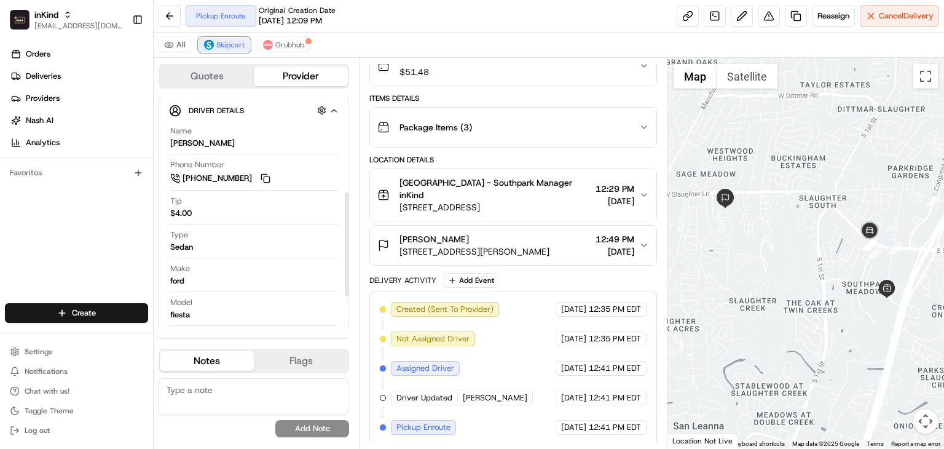
scroll to position [215, 0]
click at [261, 178] on button at bounding box center [266, 179] width 14 height 14
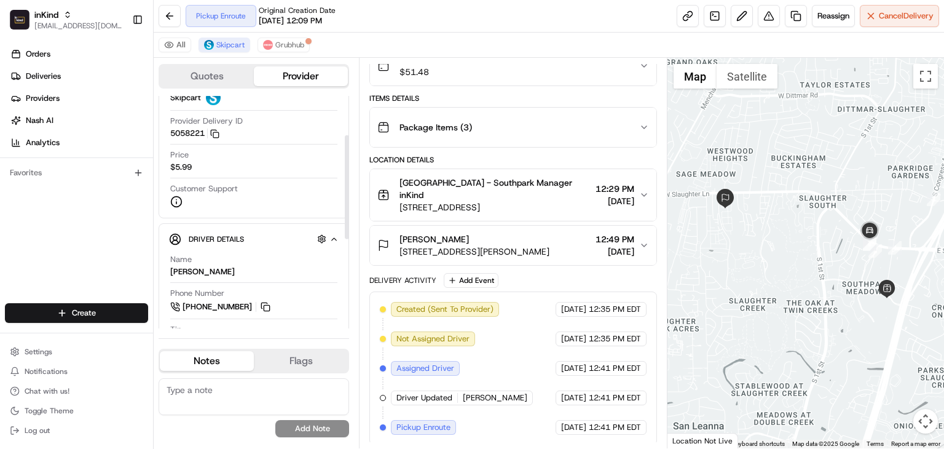
scroll to position [85, 0]
click at [862, 17] on button "Cancel Delivery" at bounding box center [899, 16] width 79 height 22
click at [125, 245] on div "Orders Deliveries Providers Nash AI Analytics Favorites" at bounding box center [76, 174] width 153 height 271
click at [299, 45] on span "Grubhub" at bounding box center [289, 45] width 29 height 10
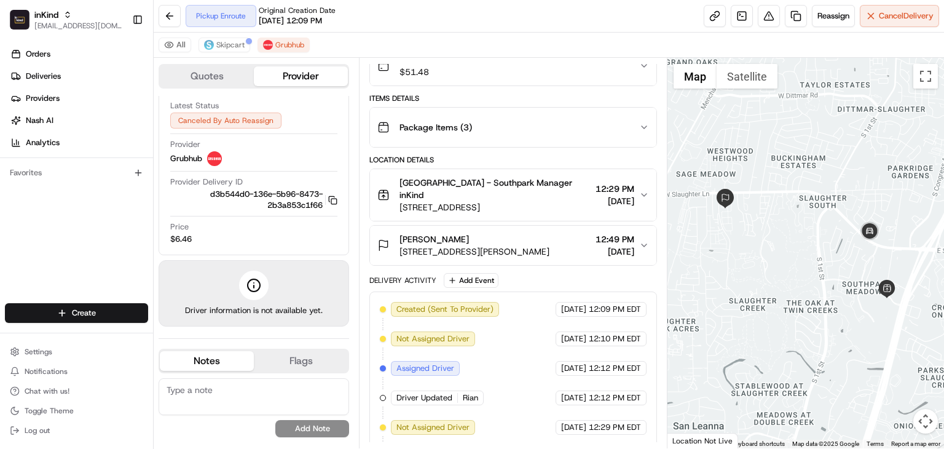
click at [238, 52] on div "All Skipcart Grubhub" at bounding box center [549, 45] width 790 height 25
click at [229, 45] on span "Skipcart" at bounding box center [230, 45] width 28 height 10
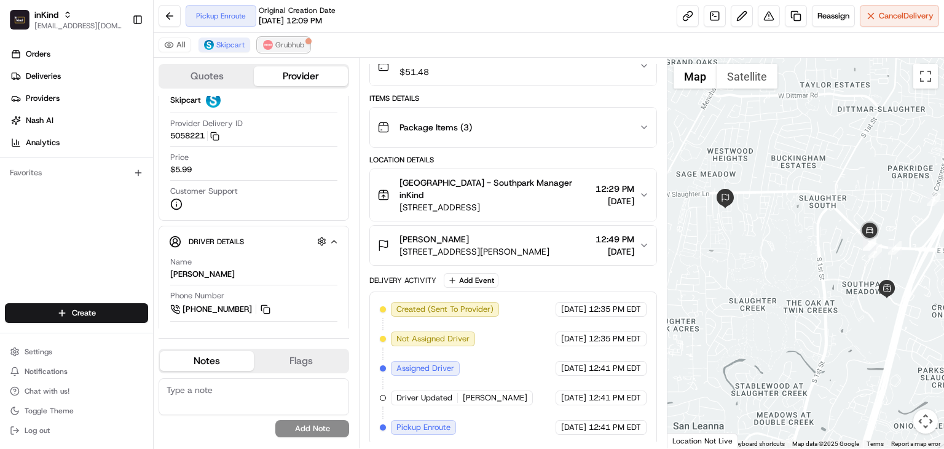
click at [293, 44] on span "Grubhub" at bounding box center [289, 45] width 29 height 10
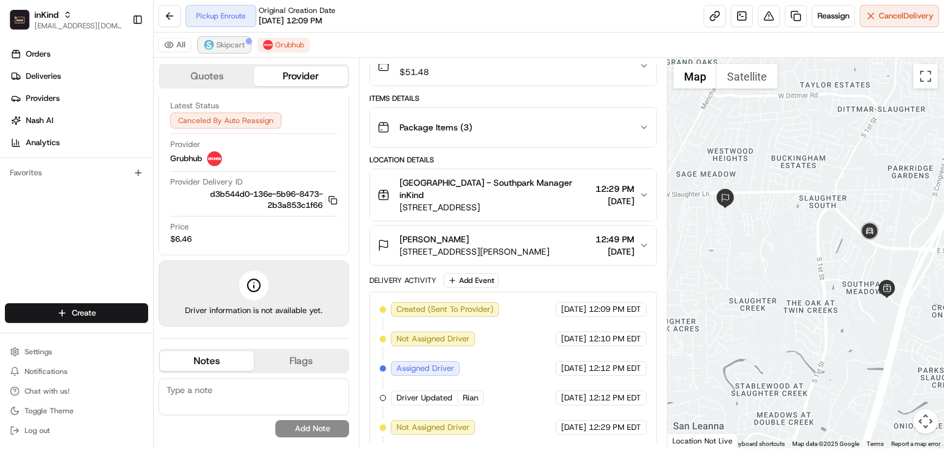
click at [204, 42] on img at bounding box center [209, 45] width 10 height 10
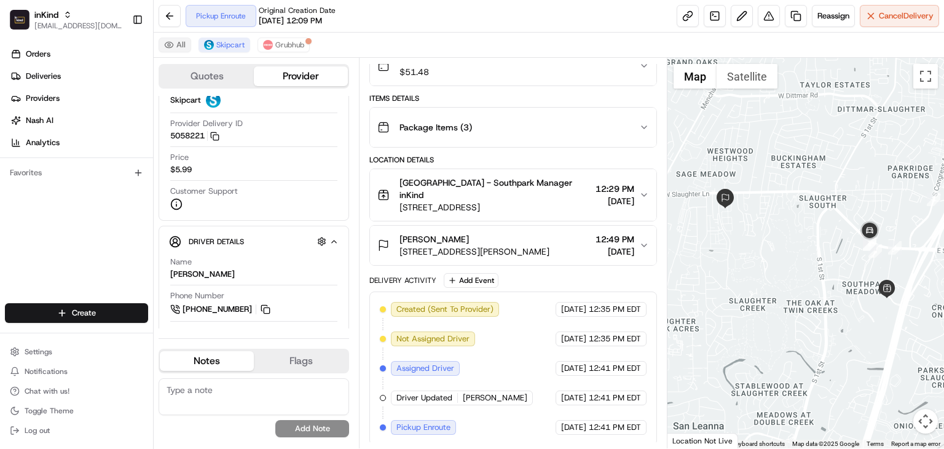
drag, startPoint x: 170, startPoint y: 50, endPoint x: 180, endPoint y: 50, distance: 10.5
click at [171, 50] on button "All" at bounding box center [175, 44] width 33 height 15
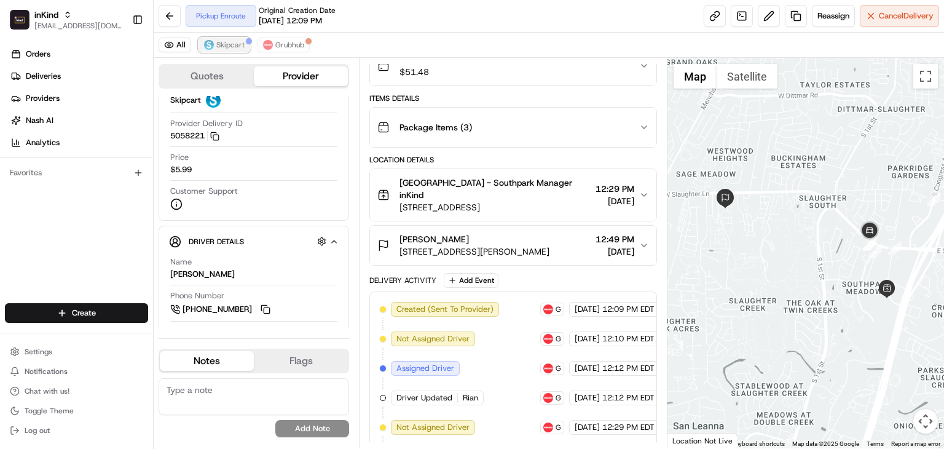
click at [208, 49] on img at bounding box center [209, 45] width 10 height 10
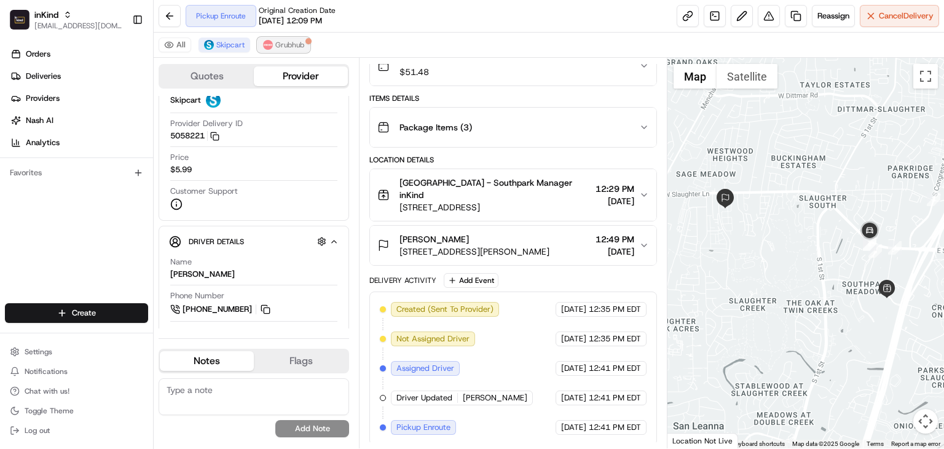
click at [286, 37] on button "Grubhub" at bounding box center [283, 44] width 52 height 15
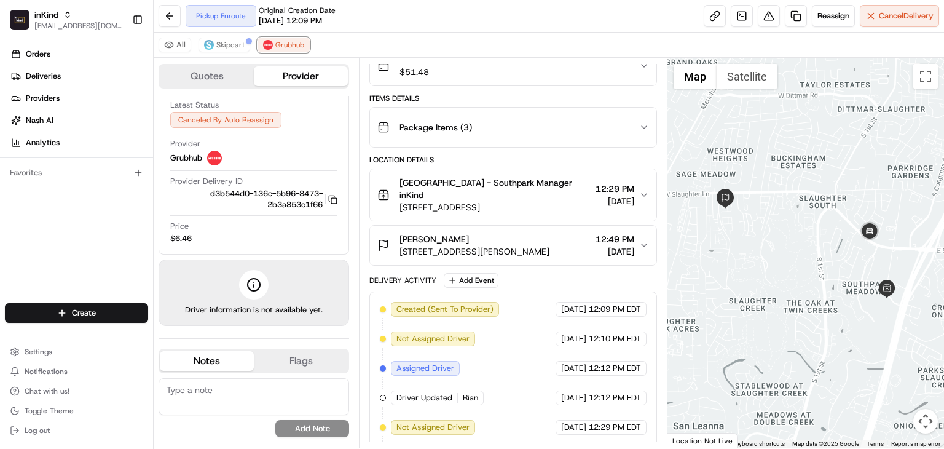
scroll to position [26, 0]
click at [234, 50] on button "Skipcart" at bounding box center [224, 44] width 52 height 15
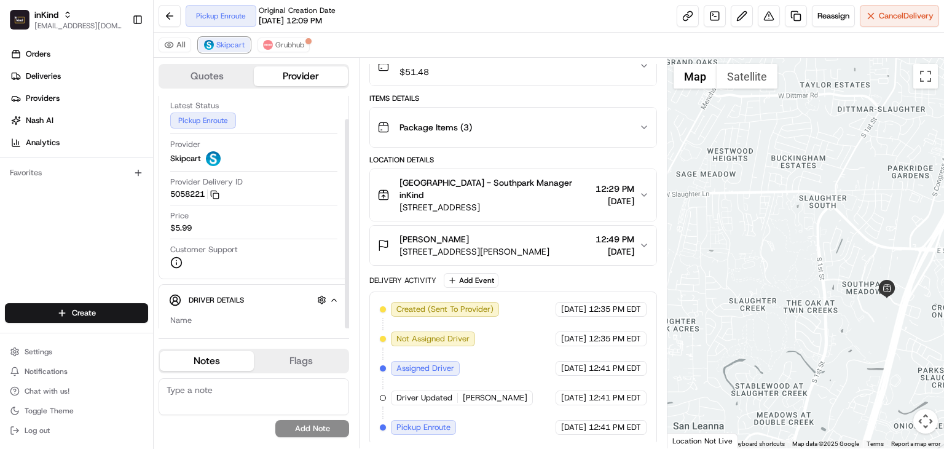
scroll to position [85, 0]
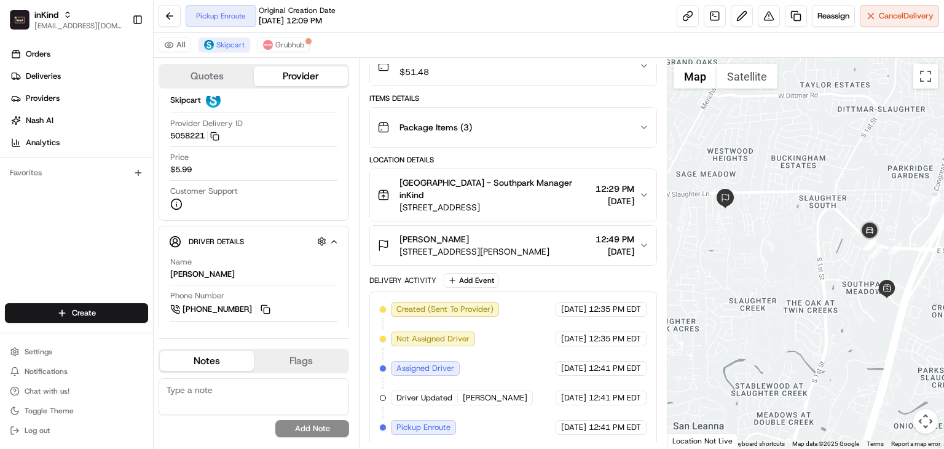
click at [285, 52] on div "All Skipcart Grubhub" at bounding box center [549, 45] width 790 height 25
click at [645, 244] on icon "button" at bounding box center [644, 245] width 5 height 2
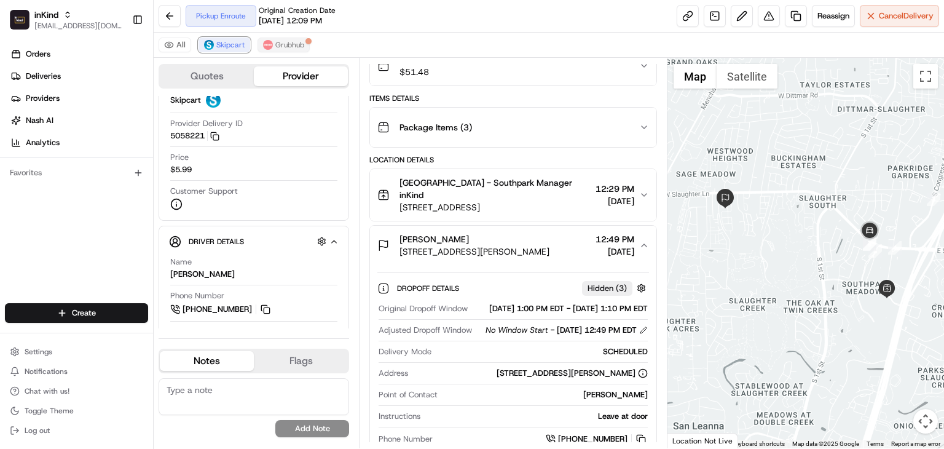
click at [229, 40] on span "Skipcart" at bounding box center [230, 45] width 28 height 10
click at [293, 38] on button "Grubhub" at bounding box center [283, 44] width 52 height 15
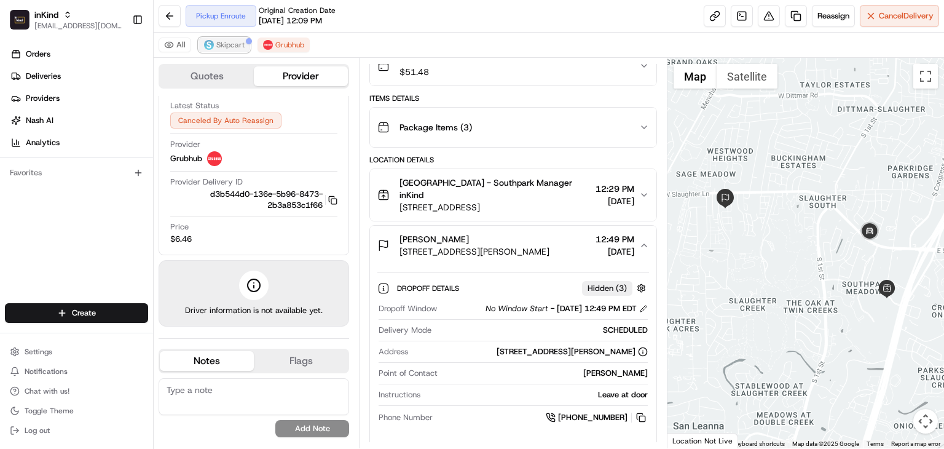
click at [229, 50] on button "Skipcart" at bounding box center [224, 44] width 52 height 15
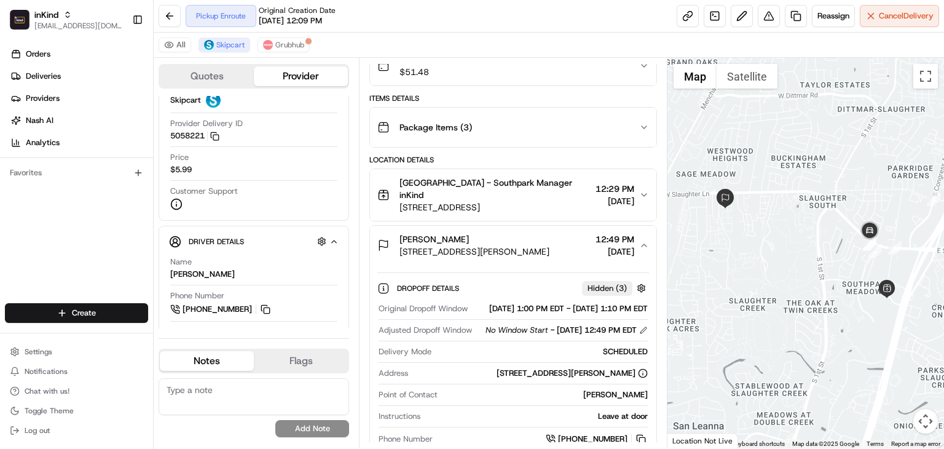
click at [641, 249] on button "Hope Barnard 1215 W Slaughter Ln #1818, Austin, TX 78748, USA 12:49 PM 08/23/20…" at bounding box center [513, 245] width 286 height 39
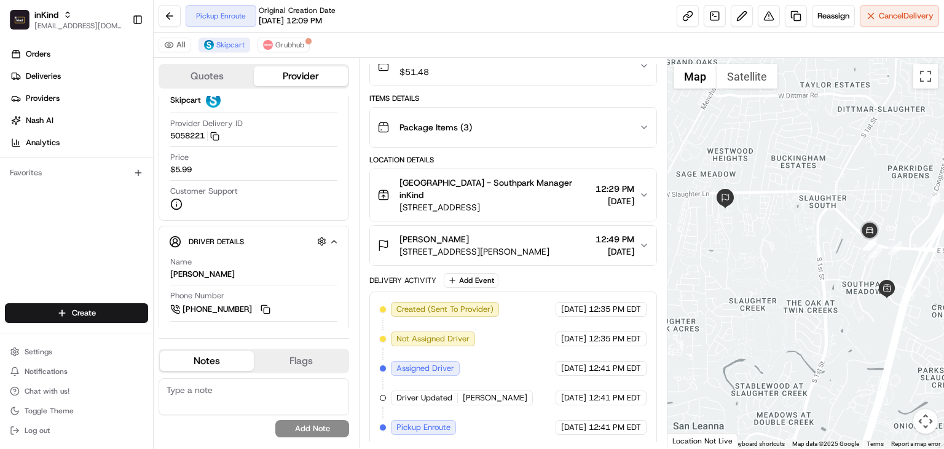
click at [641, 249] on button "Hope Barnard 1215 W Slaughter Ln #1818, Austin, TX 78748, USA 12:49 PM 08/23/20…" at bounding box center [513, 245] width 286 height 39
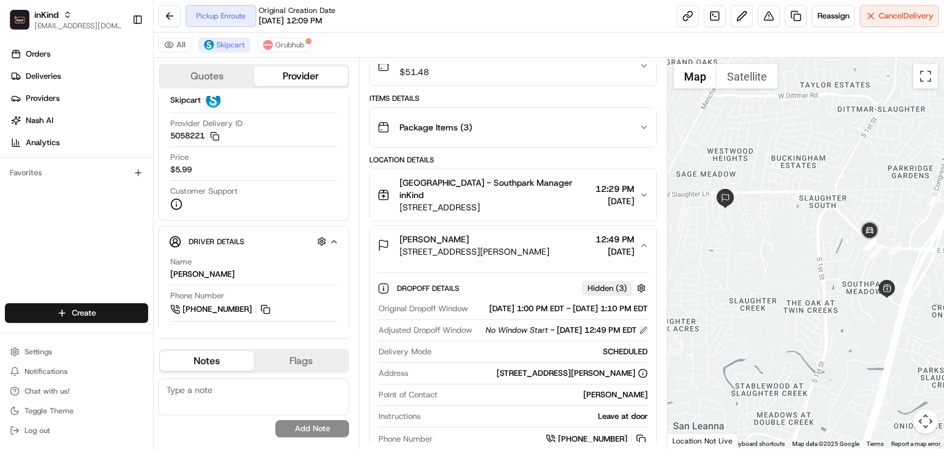
click at [645, 334] on button at bounding box center [643, 330] width 9 height 9
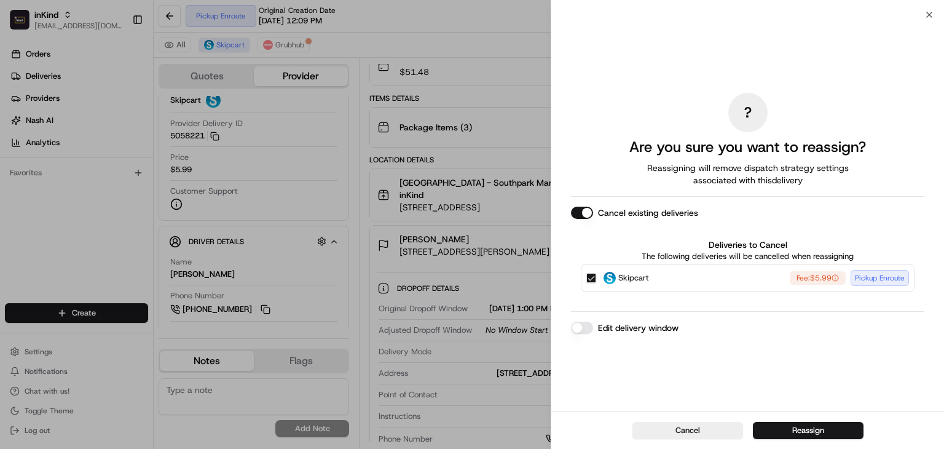
click at [595, 331] on div "Edit delivery window" at bounding box center [747, 327] width 353 height 12
click at [585, 328] on button "Edit delivery window" at bounding box center [582, 327] width 22 height 12
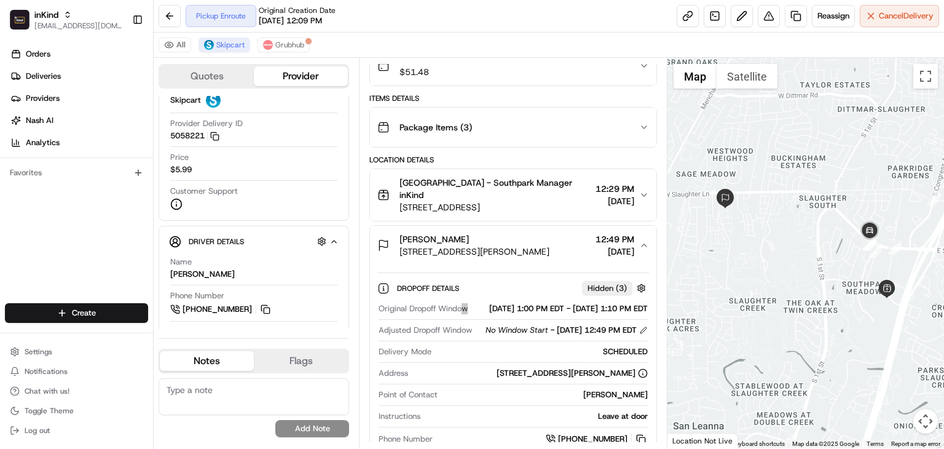
scroll to position [0, 0]
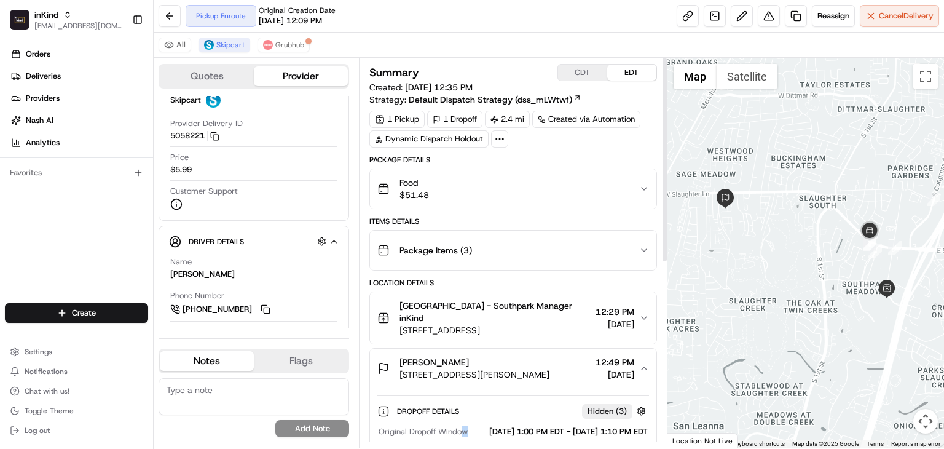
click at [590, 68] on button "CDT" at bounding box center [582, 73] width 49 height 16
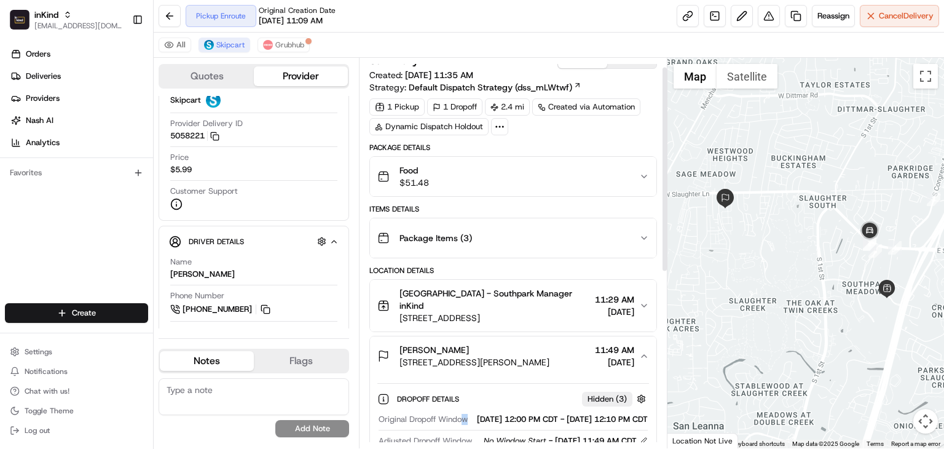
scroll to position [10, 0]
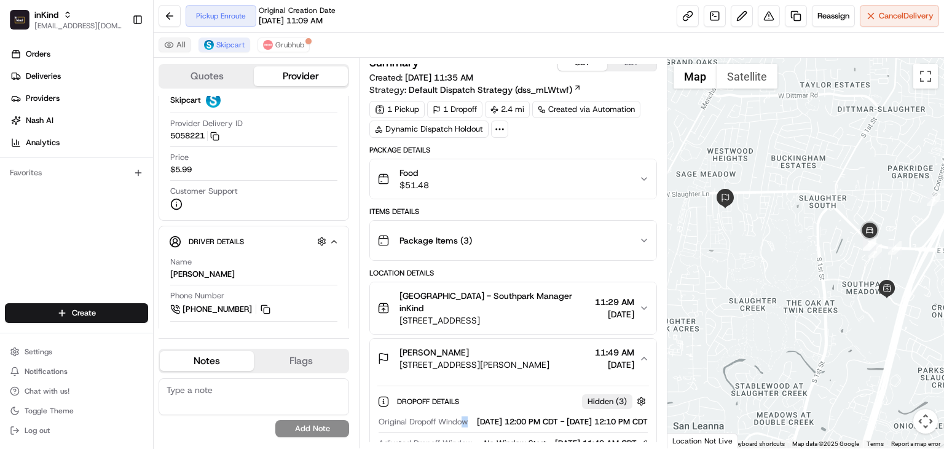
click at [174, 49] on button "All" at bounding box center [175, 44] width 33 height 15
click at [171, 44] on button "All" at bounding box center [175, 44] width 33 height 15
click at [174, 43] on button "All" at bounding box center [175, 44] width 33 height 15
click at [195, 73] on button "Quotes" at bounding box center [207, 76] width 94 height 20
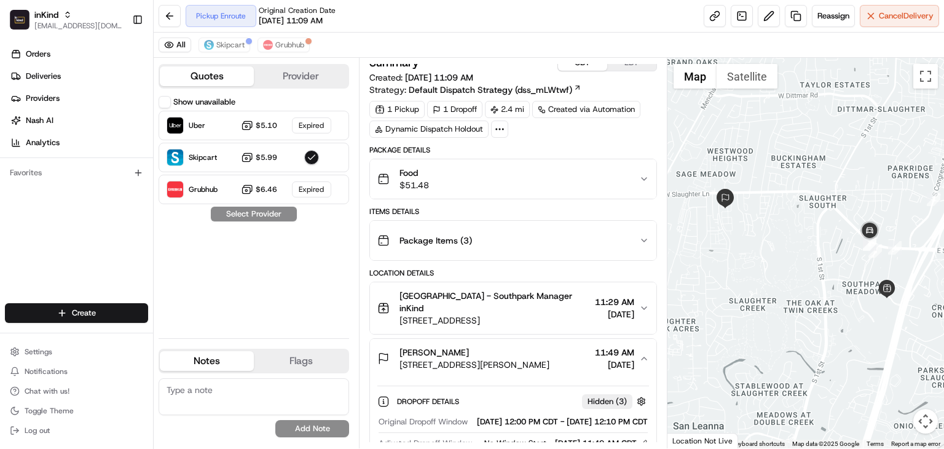
click at [458, 37] on div "All Skipcart Grubhub" at bounding box center [549, 45] width 790 height 25
click at [209, 46] on img at bounding box center [209, 45] width 10 height 10
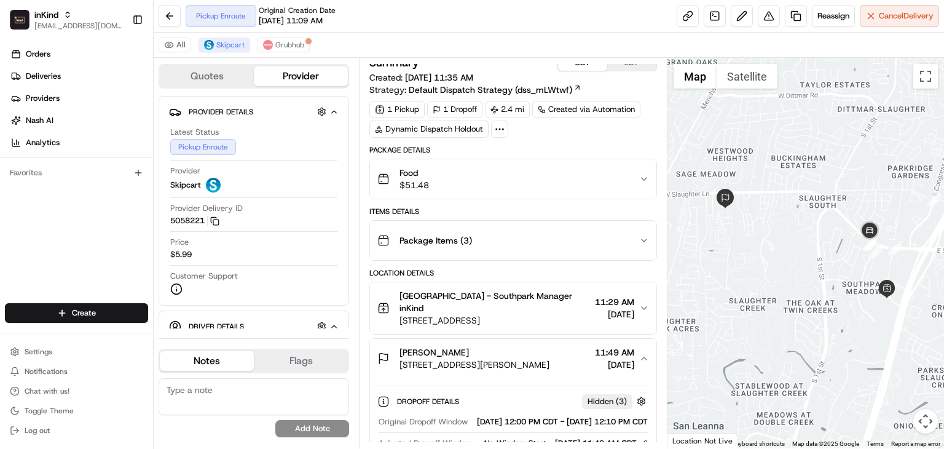
click at [622, 232] on div "Package Items ( 3 )" at bounding box center [508, 240] width 262 height 25
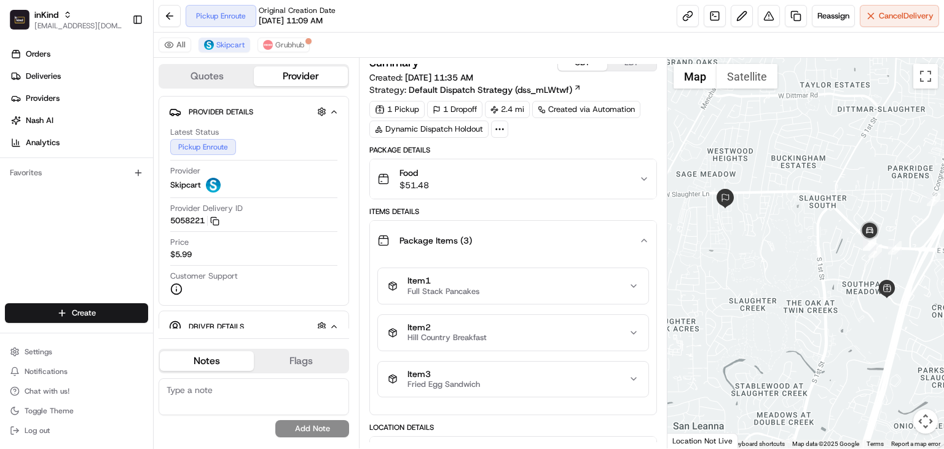
click at [622, 232] on div "Package Items ( 3 )" at bounding box center [508, 240] width 262 height 25
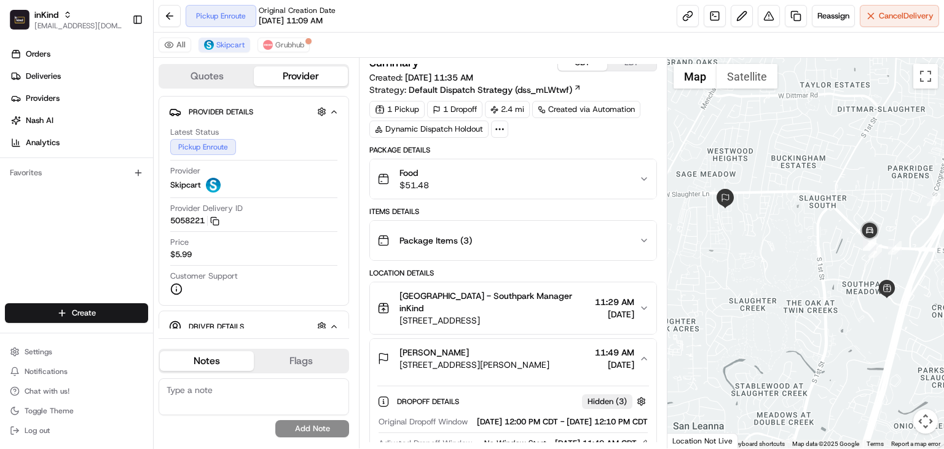
click at [637, 350] on div "Hope Barnard 1215 W Slaughter Ln #1818, Austin, TX 78748, USA 11:49 AM 08/23/20…" at bounding box center [508, 358] width 262 height 25
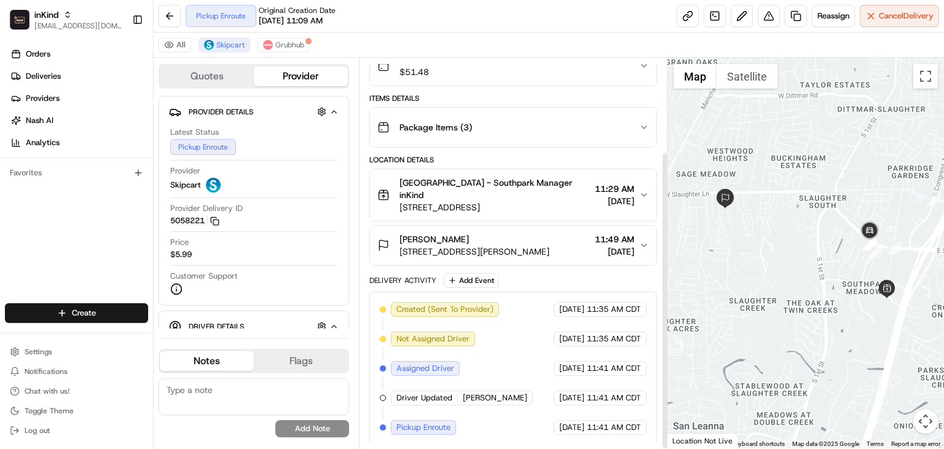
scroll to position [123, 0]
click at [633, 242] on span "11:49 AM" at bounding box center [614, 239] width 39 height 12
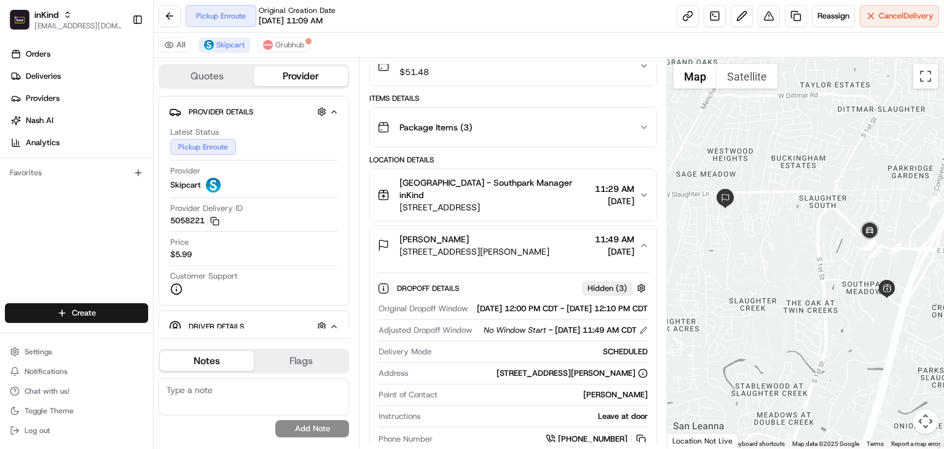
click at [638, 336] on div "No Window Start - 08/23/2025 11:49 AM CDT" at bounding box center [566, 329] width 164 height 11
click at [643, 334] on button at bounding box center [643, 330] width 9 height 9
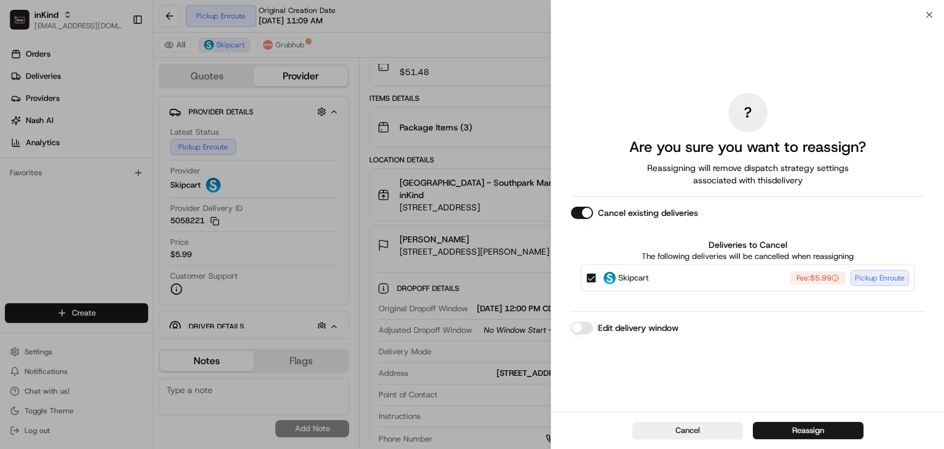
click at [586, 328] on button "Edit delivery window" at bounding box center [582, 327] width 22 height 12
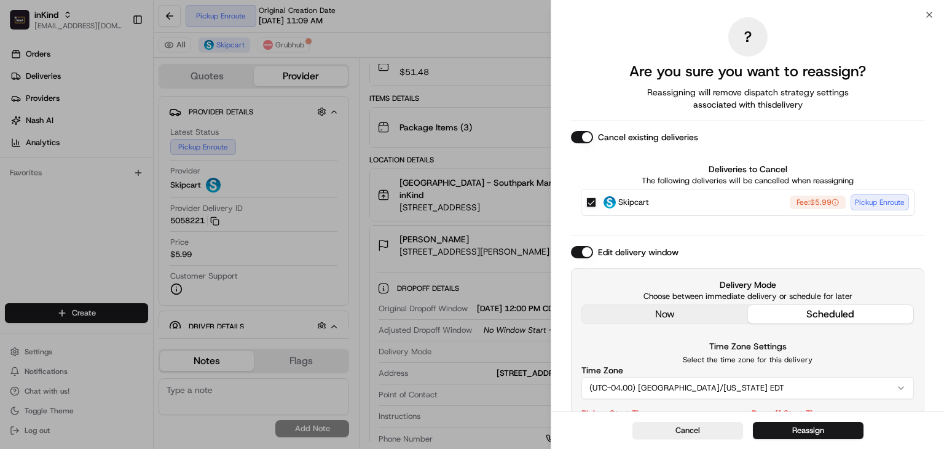
click at [646, 312] on div "Delivery Mode Choose between immediate delivery or schedule for later now sched…" at bounding box center [747, 393] width 353 height 251
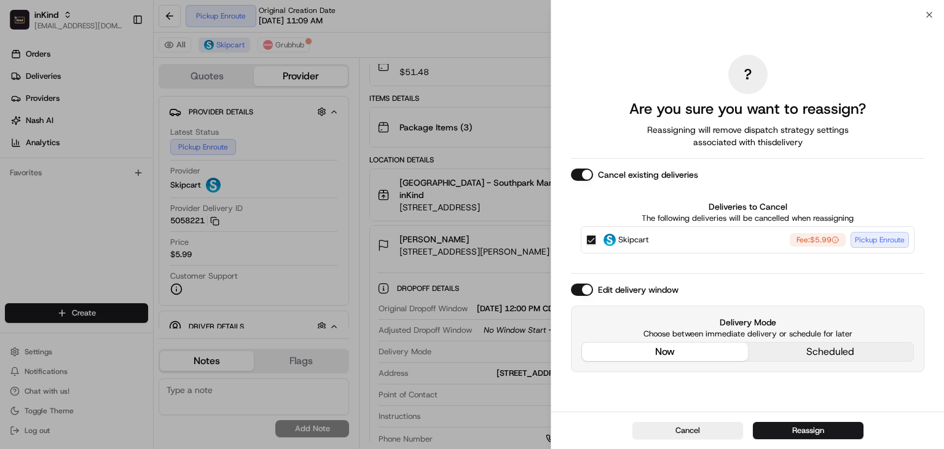
click at [780, 426] on button "Reassign" at bounding box center [808, 430] width 111 height 17
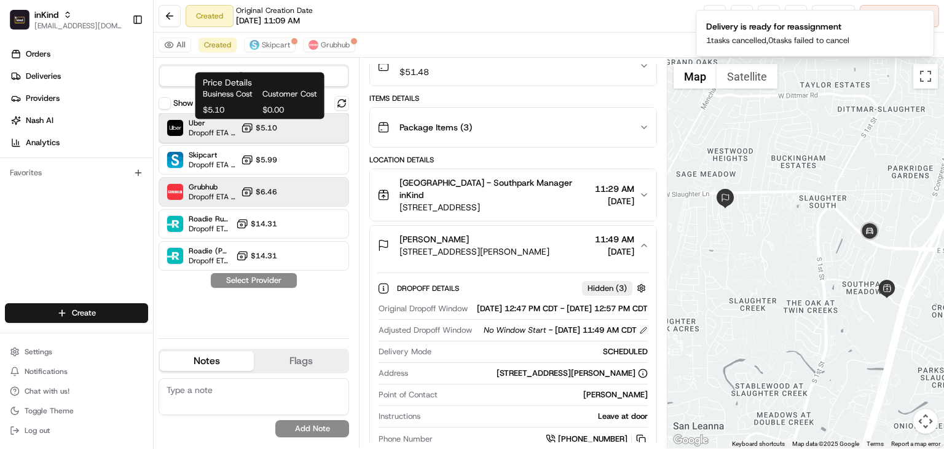
drag, startPoint x: 232, startPoint y: 126, endPoint x: 253, endPoint y: 190, distance: 67.4
click at [231, 126] on span "Uber" at bounding box center [212, 123] width 47 height 10
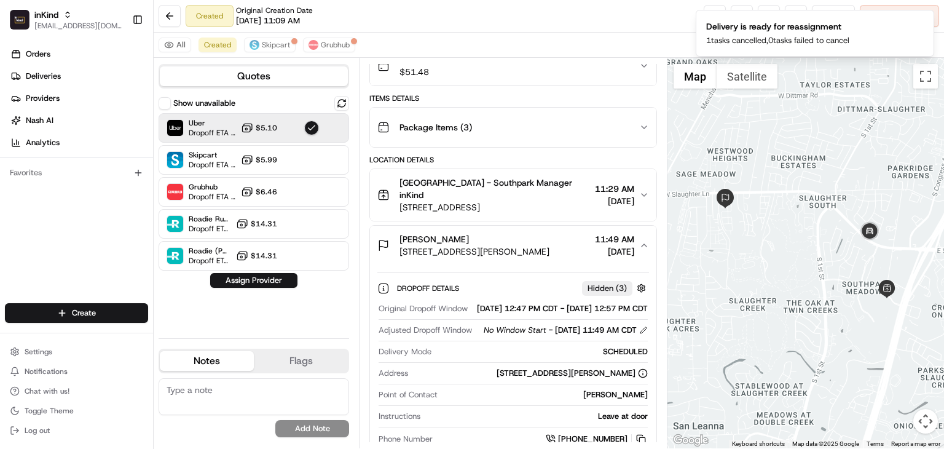
click at [264, 281] on button "Assign Provider" at bounding box center [253, 280] width 87 height 15
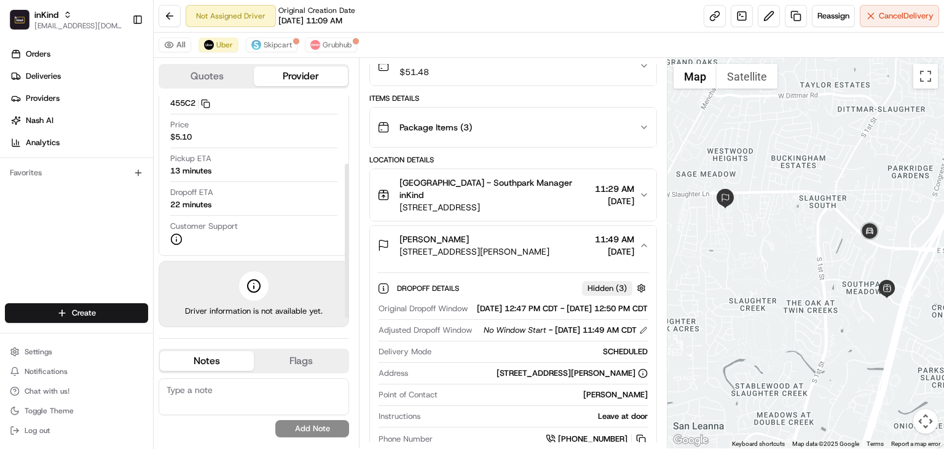
scroll to position [67, 0]
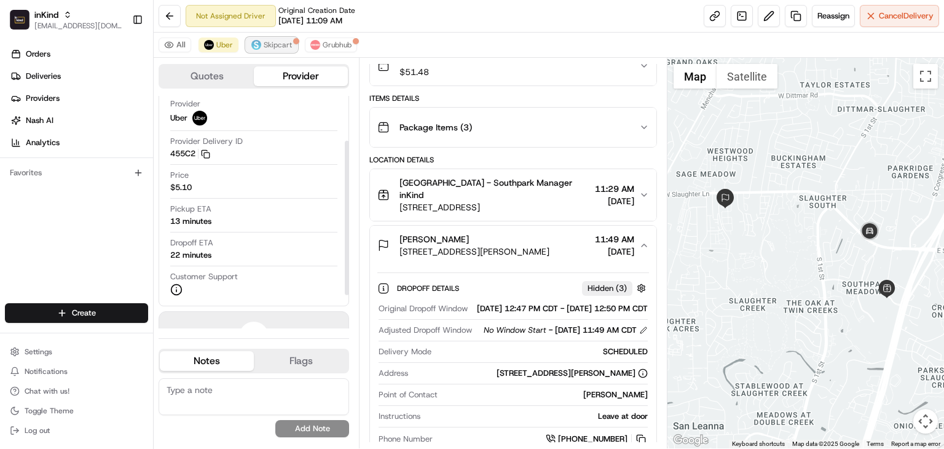
click at [258, 41] on img at bounding box center [256, 45] width 10 height 10
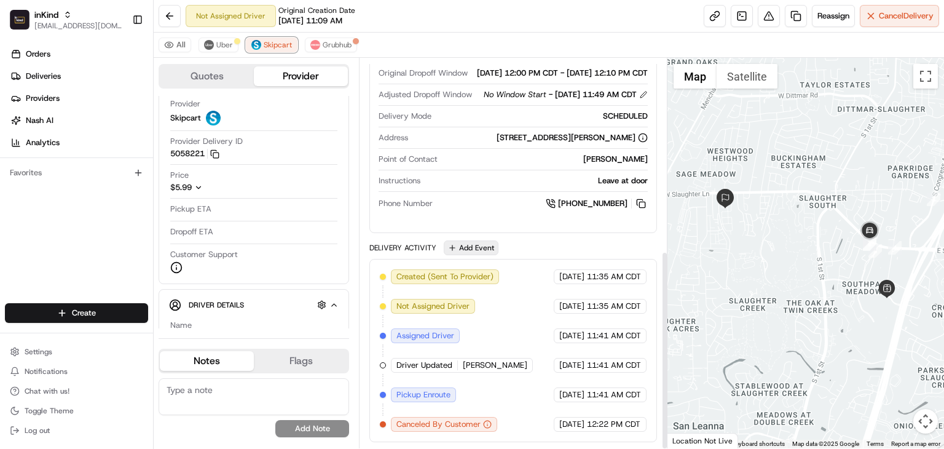
scroll to position [376, 0]
click at [234, 401] on textarea at bounding box center [254, 396] width 190 height 37
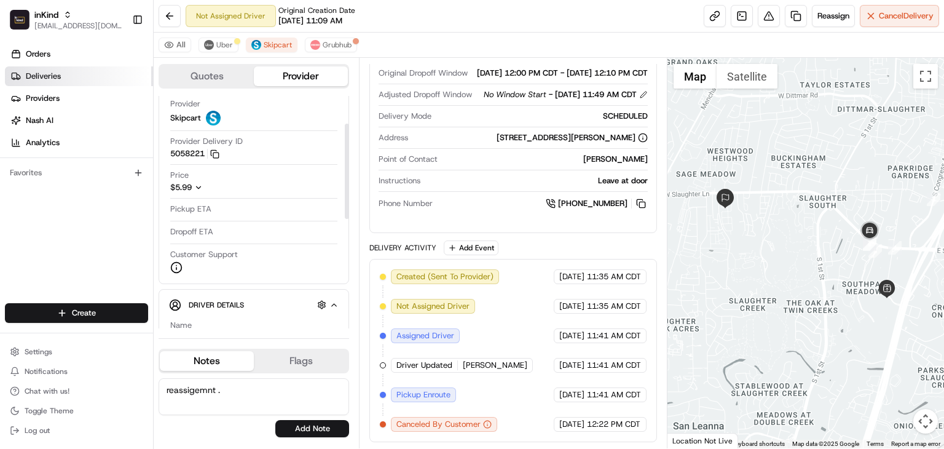
type textarea "reassigemnt ."
drag, startPoint x: 221, startPoint y: 390, endPoint x: 138, endPoint y: 387, distance: 82.4
click at [138, 387] on div "inKind rpajulas@nashhelp.com Toggle Sidebar Orders Deliveries Providers Nash AI…" at bounding box center [472, 224] width 944 height 449
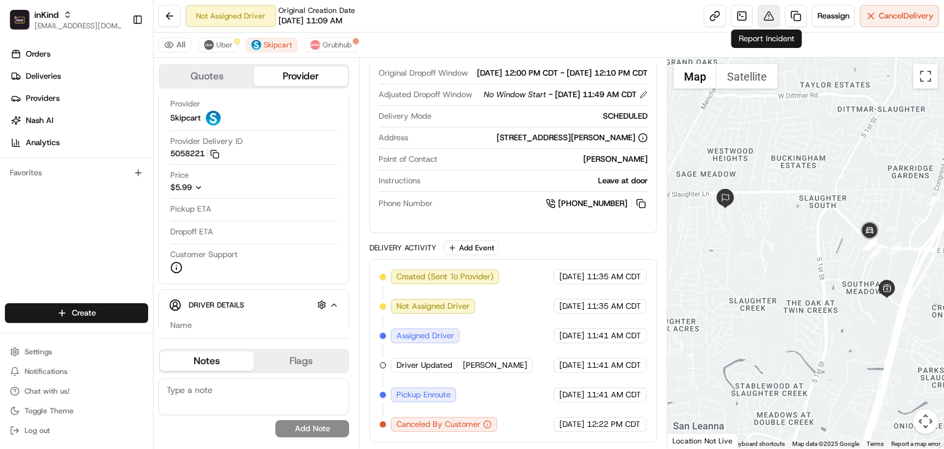
click at [768, 15] on button at bounding box center [769, 16] width 22 height 22
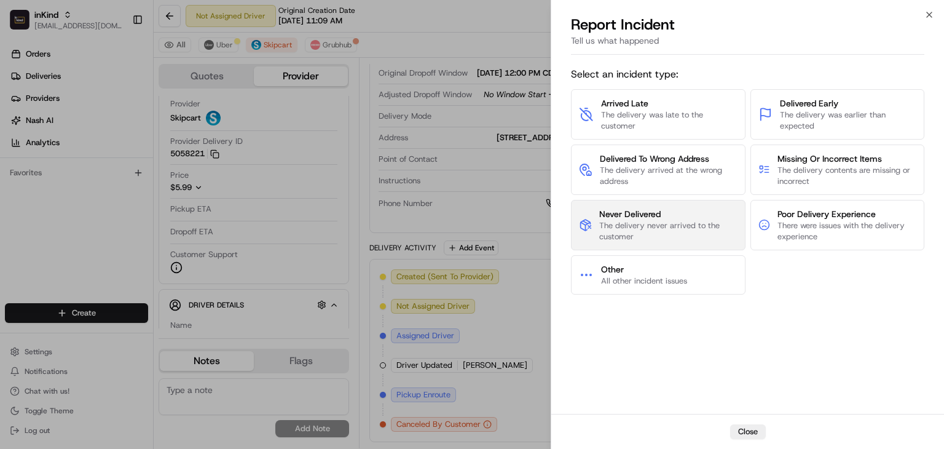
click at [656, 227] on span "The delivery never arrived to the customer" at bounding box center [668, 231] width 138 height 22
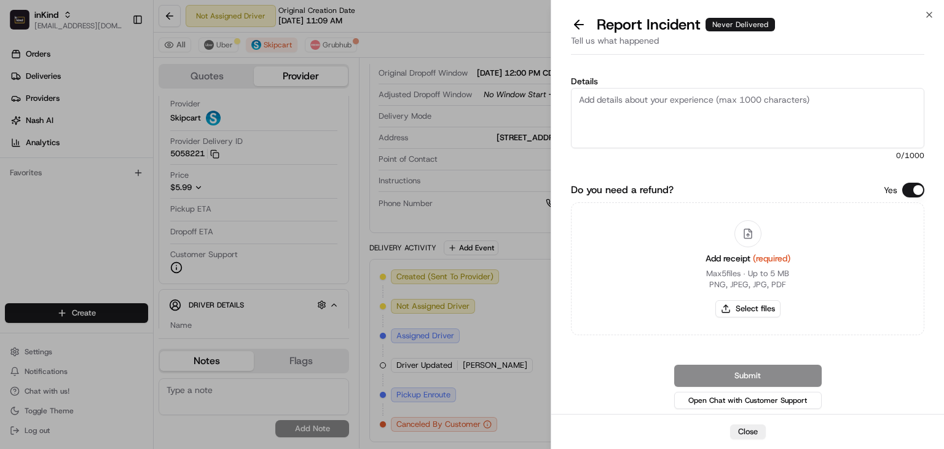
click at [671, 110] on textarea "Details" at bounding box center [747, 118] width 353 height 60
click at [914, 187] on button "Do you need a refund?" at bounding box center [913, 190] width 22 height 15
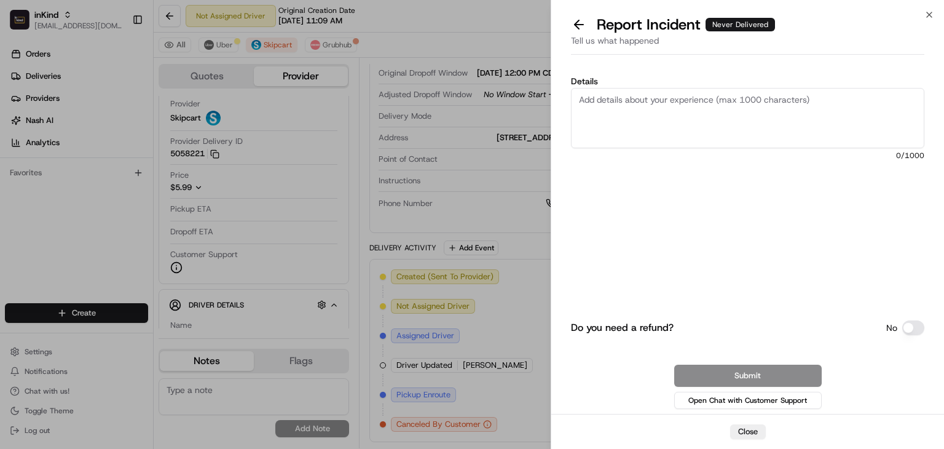
click at [770, 125] on textarea "Details" at bounding box center [747, 118] width 353 height 60
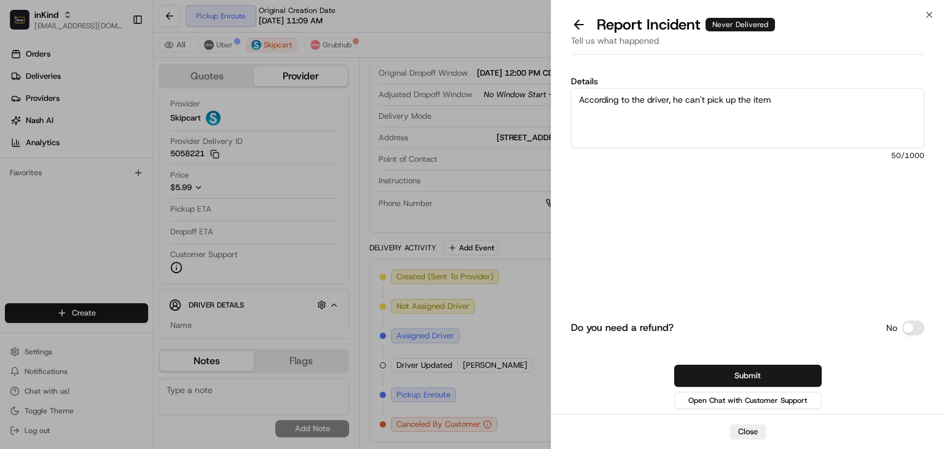
click at [807, 101] on textarea "According to the driver, he can't pick up the item" at bounding box center [747, 118] width 353 height 60
click at [825, 100] on textarea "According to the driver, he can't pick up the item, and it's late.. I Please wa…" at bounding box center [747, 118] width 353 height 60
drag, startPoint x: 713, startPoint y: 111, endPoint x: 672, endPoint y: 111, distance: 40.6
click at [672, 111] on textarea "According to the driver, he can't pick up the item, and it's late. Please waive…" at bounding box center [747, 118] width 353 height 60
drag, startPoint x: 645, startPoint y: 114, endPoint x: 536, endPoint y: 83, distance: 113.0
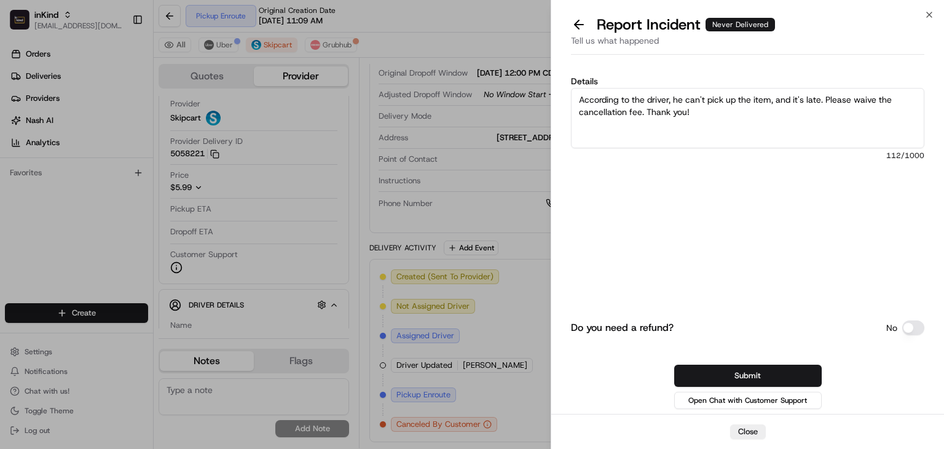
click at [536, 83] on body "inKind rpajulas@nashhelp.com Toggle Sidebar Orders Deliveries Providers Nash AI…" at bounding box center [472, 224] width 944 height 449
click at [643, 120] on textarea "According to the driver, he can't pick up the item, and it's late. Please waive…" at bounding box center [747, 118] width 353 height 60
drag, startPoint x: 646, startPoint y: 114, endPoint x: 536, endPoint y: 174, distance: 125.4
click at [542, 90] on body "inKind rpajulas@nashhelp.com Toggle Sidebar Orders Deliveries Providers Nash AI…" at bounding box center [472, 224] width 944 height 449
click at [696, 107] on textarea "According to the driver, he can't pick up the item, and it's late. Please waive…" at bounding box center [747, 118] width 353 height 60
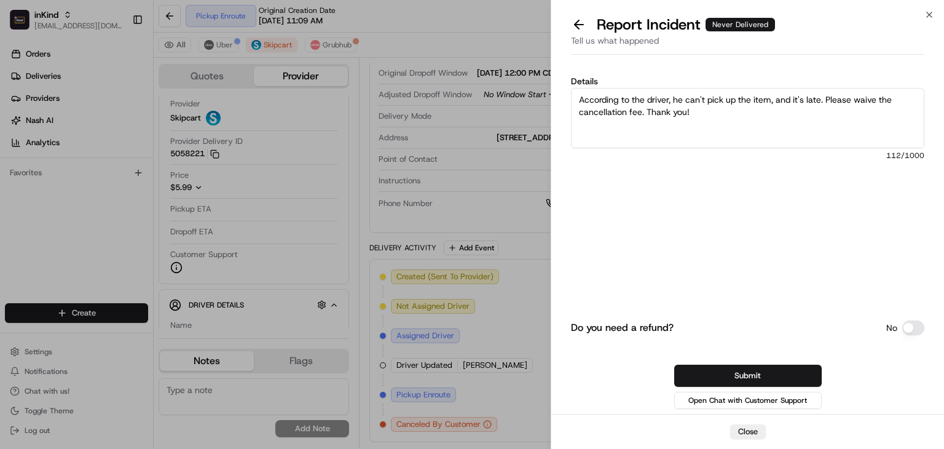
drag, startPoint x: 672, startPoint y: 97, endPoint x: 821, endPoint y: 99, distance: 148.7
click at [821, 99] on textarea "According to the driver, he can't pick up the item, and it's late. Please waive…" at bounding box center [747, 118] width 353 height 60
paste textarea "The driver has informed us that he’s unable to pick up the item,"
click at [675, 96] on textarea "According to the driver,The driver has informed us that he’s unable to pick up …" at bounding box center [747, 118] width 353 height 60
click at [677, 97] on textarea "According to the driver, The driver has informed us that he’s unable to pick up…" at bounding box center [747, 118] width 353 height 60
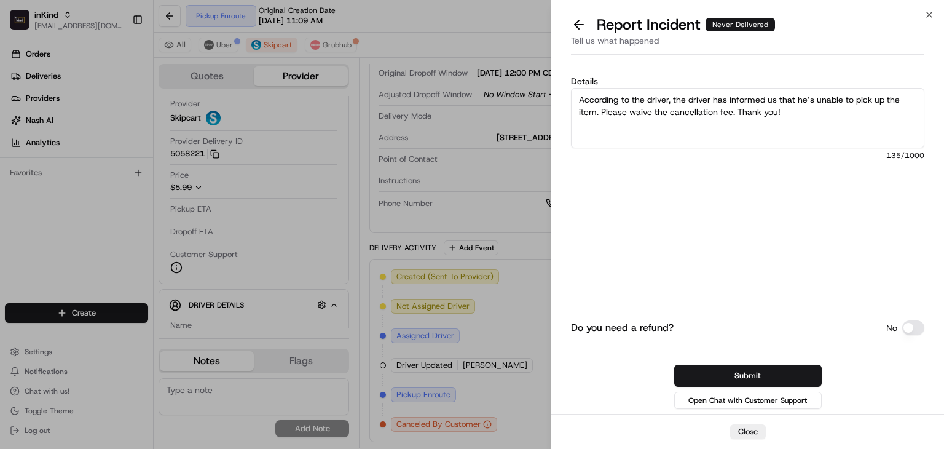
click at [662, 99] on textarea "According to the driver, the driver has informed us that he’s unable to pick up…" at bounding box center [747, 118] width 353 height 60
drag, startPoint x: 758, startPoint y: 116, endPoint x: 600, endPoint y: 118, distance: 158.6
click at [600, 118] on textarea "According to the driver, the driver has informed us that he’s unable to pick up…" at bounding box center [747, 118] width 353 height 60
drag, startPoint x: 613, startPoint y: 128, endPoint x: 493, endPoint y: 78, distance: 130.3
click at [487, 46] on body "inKind rpajulas@nashhelp.com Toggle Sidebar Orders Deliveries Providers Nash AI…" at bounding box center [472, 224] width 944 height 449
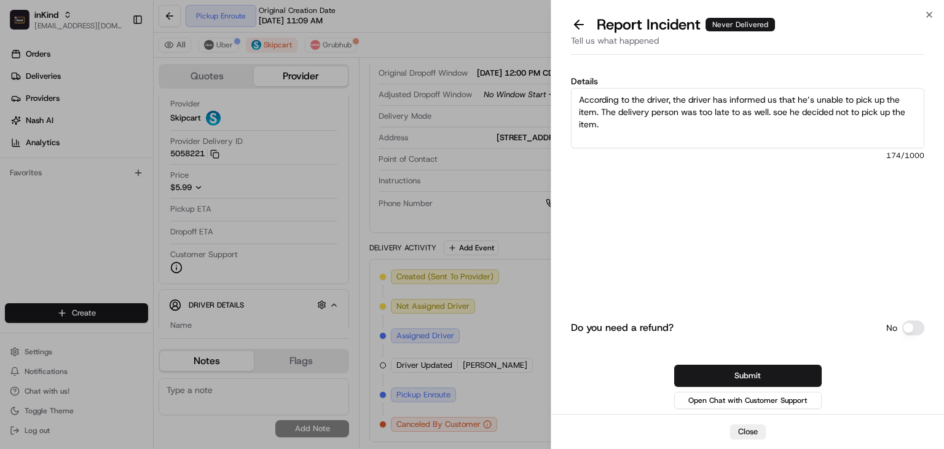
type textarea "According to the driver, the driver has informed us that he’s unable to pick up…"
drag, startPoint x: 480, startPoint y: 341, endPoint x: 506, endPoint y: 311, distance: 40.1
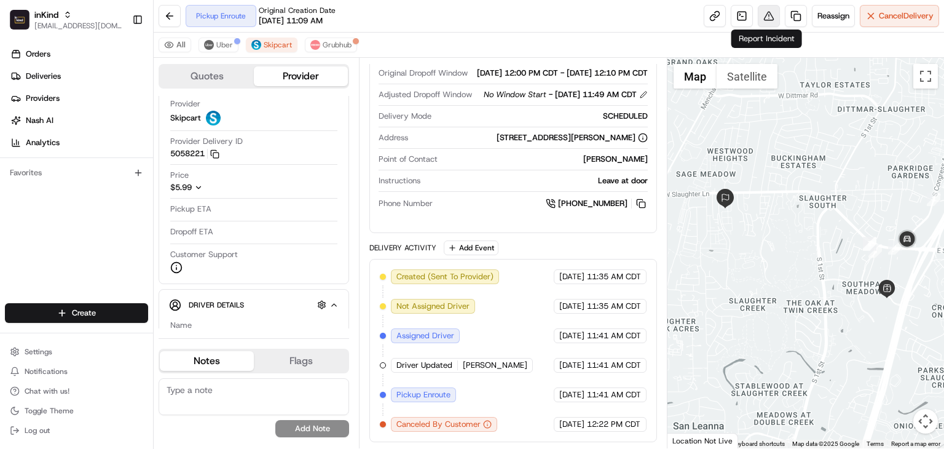
click at [761, 14] on button at bounding box center [769, 16] width 22 height 22
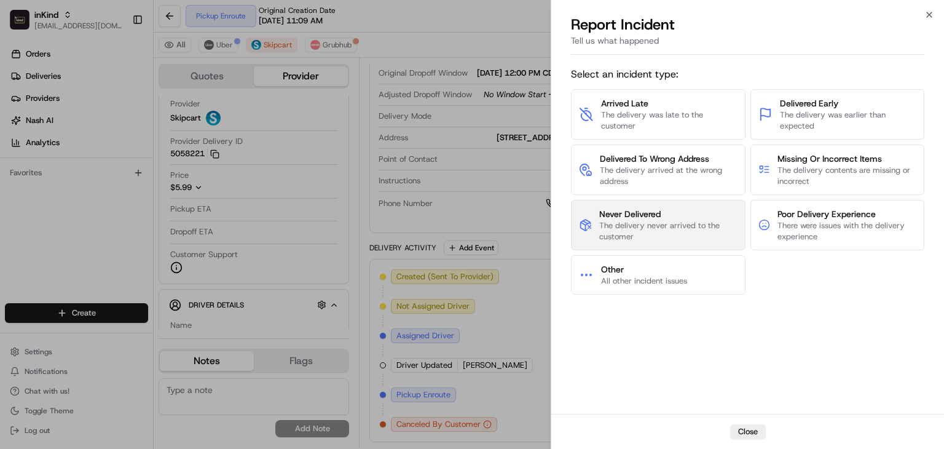
click at [651, 215] on span "Never Delivered" at bounding box center [668, 214] width 138 height 12
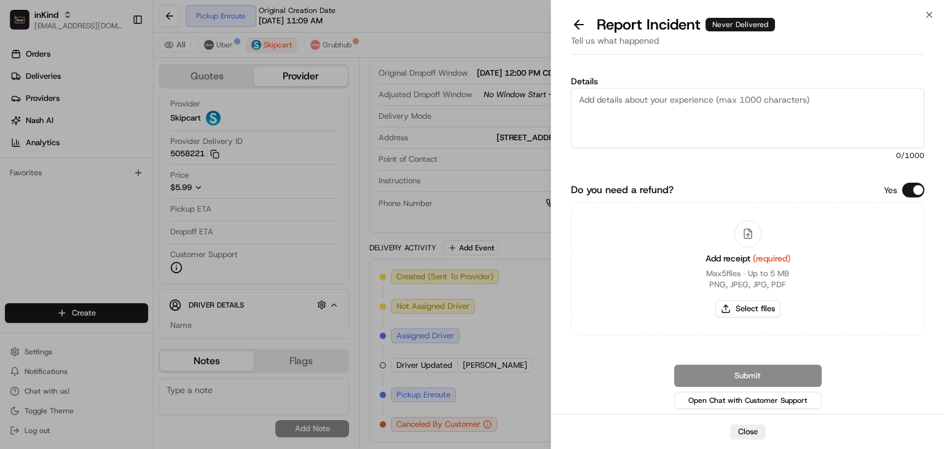
click at [734, 110] on textarea "Details" at bounding box center [747, 118] width 353 height 60
paste textarea "The driver has informed us that he was unable to pick up the item due to a sign…"
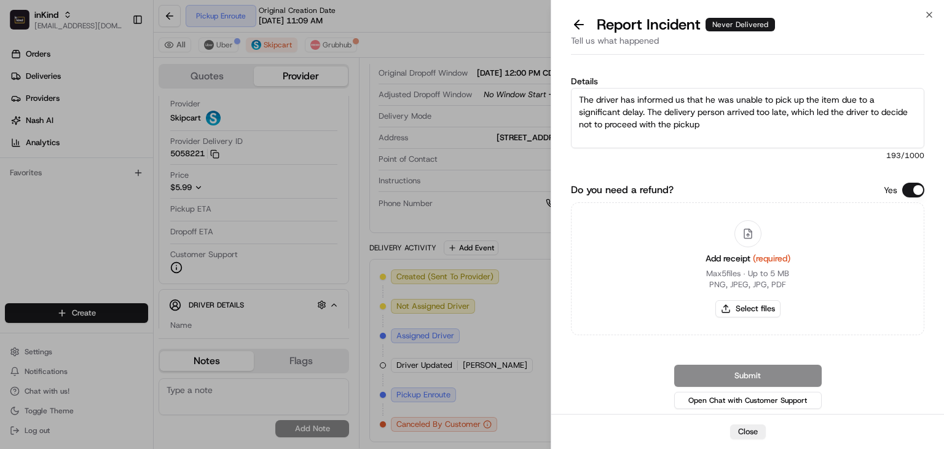
click at [912, 187] on button "Do you need a refund?" at bounding box center [913, 190] width 22 height 15
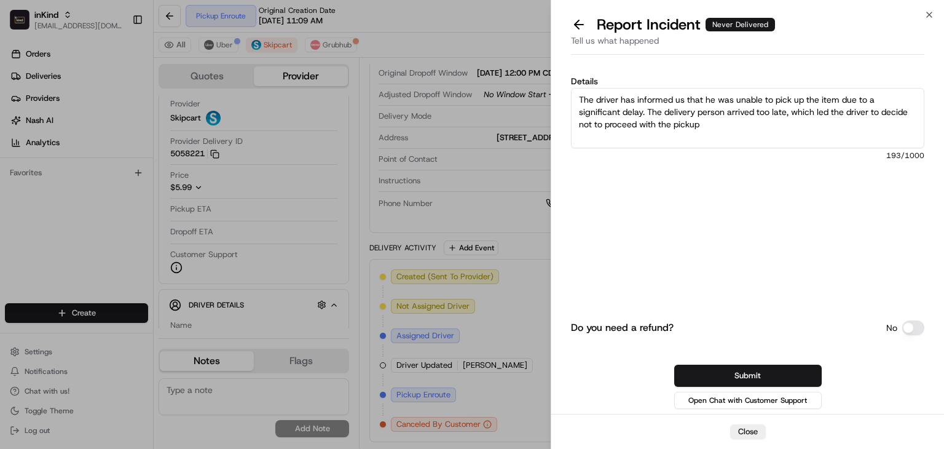
click at [651, 118] on textarea "The driver has informed us that he was unable to pick up the item due to a sign…" at bounding box center [747, 118] width 353 height 60
click at [720, 127] on textarea "The driver has informed us that he was unable to pick up the item due to a sign…" at bounding box center [747, 118] width 353 height 60
click at [847, 122] on textarea "The driver has informed us that he was unable to pick up the item due to a sign…" at bounding box center [747, 118] width 353 height 60
type textarea "The driver has informed us that he was unable to pick up the item due to a sign…"
click at [698, 125] on textarea "The driver has informed us that he was unable to pick up the item due to a sign…" at bounding box center [747, 118] width 353 height 60
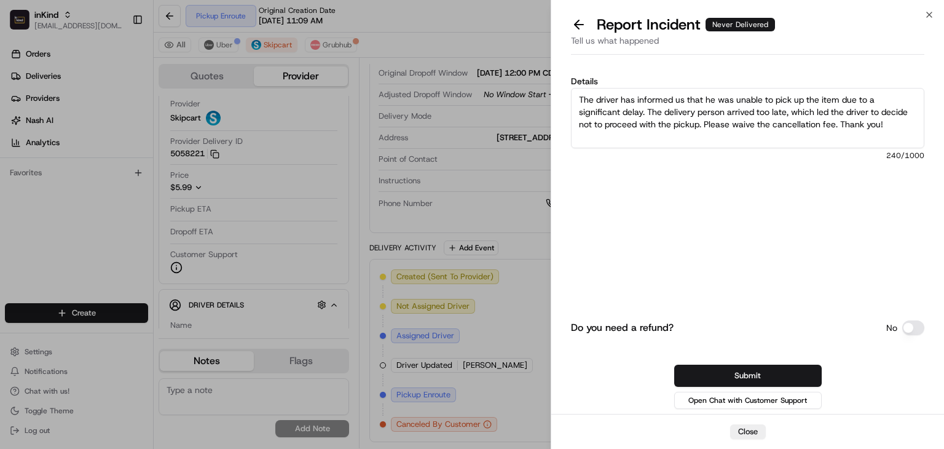
drag, startPoint x: 703, startPoint y: 126, endPoint x: 562, endPoint y: 88, distance: 145.6
click at [562, 88] on div "Details The driver has informed us that he was unable to pick up the item due t…" at bounding box center [747, 237] width 393 height 354
click at [785, 372] on button "Submit" at bounding box center [747, 375] width 147 height 22
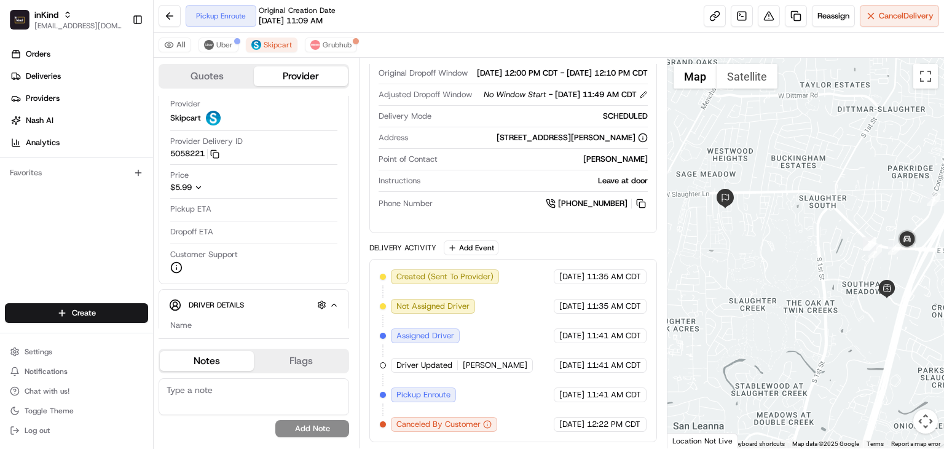
click at [282, 389] on textarea at bounding box center [254, 396] width 190 height 37
paste textarea "The driver has informed us that he was unable to pick up the item due to a sign…"
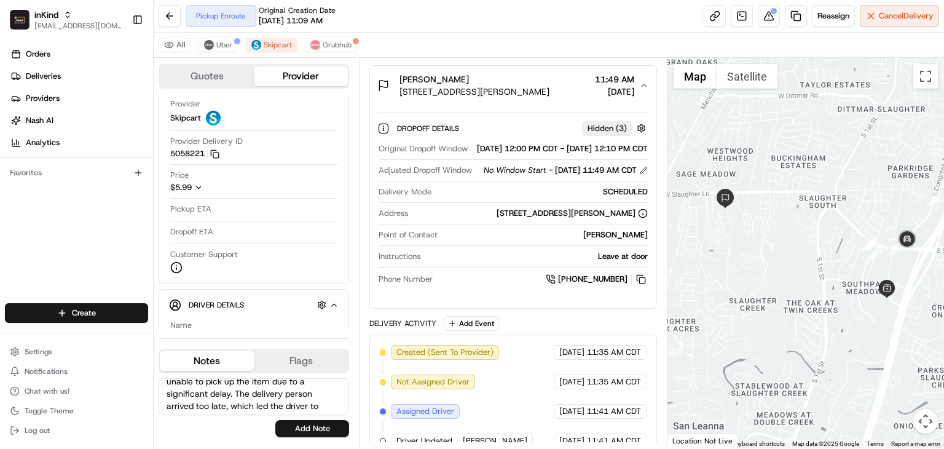
scroll to position [0, 0]
drag, startPoint x: 226, startPoint y: 405, endPoint x: 167, endPoint y: 403, distance: 59.0
click at [167, 403] on textarea "The driver has informed us that he was unable to pick up the item due to a sign…" at bounding box center [254, 396] width 190 height 37
click at [253, 398] on textarea "The driver has informed us that he was unable to pick up the item due to a sign…" at bounding box center [254, 396] width 190 height 37
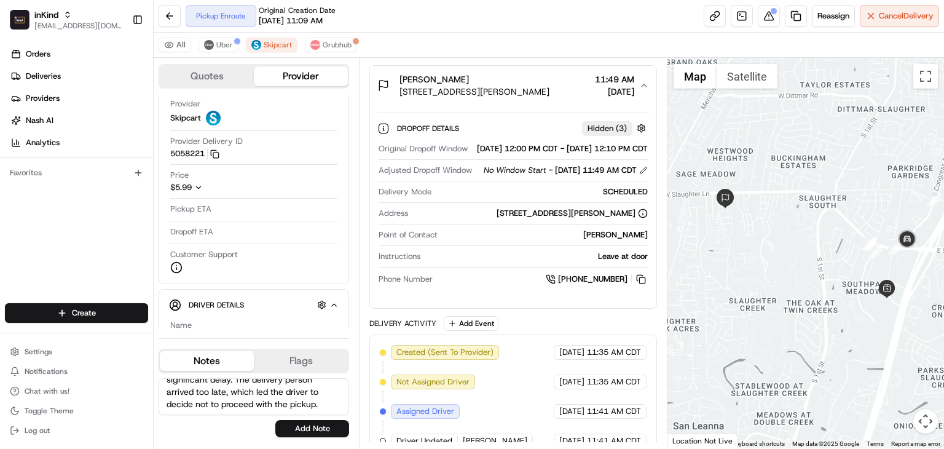
drag, startPoint x: 229, startPoint y: 393, endPoint x: 171, endPoint y: 396, distance: 57.9
click at [168, 396] on textarea "The driver has informed us that he was unable to pick up the item due to a sign…" at bounding box center [254, 396] width 190 height 37
click at [218, 396] on textarea "The driver has informed us that he was unable to pick up the item due to a sign…" at bounding box center [254, 396] width 190 height 37
click at [229, 394] on textarea "The driver has informed us that he was unable to pick up the item due to a sign…" at bounding box center [254, 396] width 190 height 37
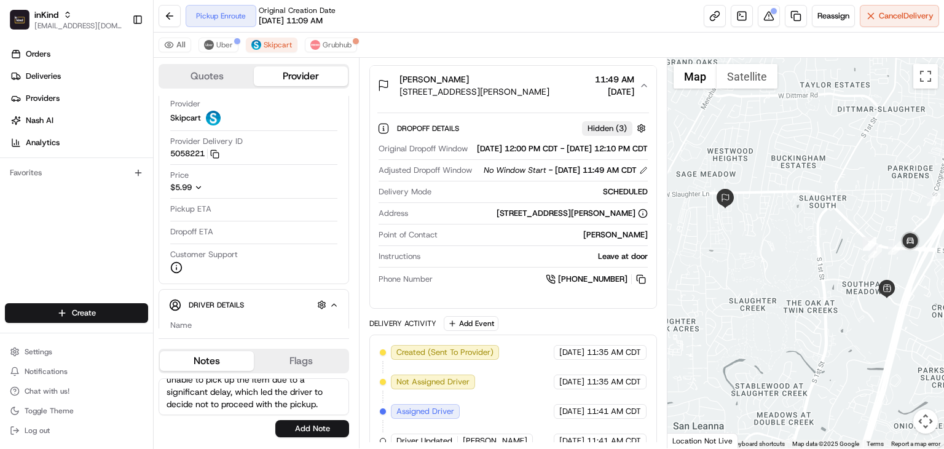
click at [324, 404] on textarea "The driver has informed us that he was unable to pick up the item due to a sign…" at bounding box center [254, 396] width 190 height 37
type textarea "The driver has informed us that he was unable to pick up the item due to a sign…"
click at [303, 426] on button "Add Note" at bounding box center [312, 428] width 74 height 17
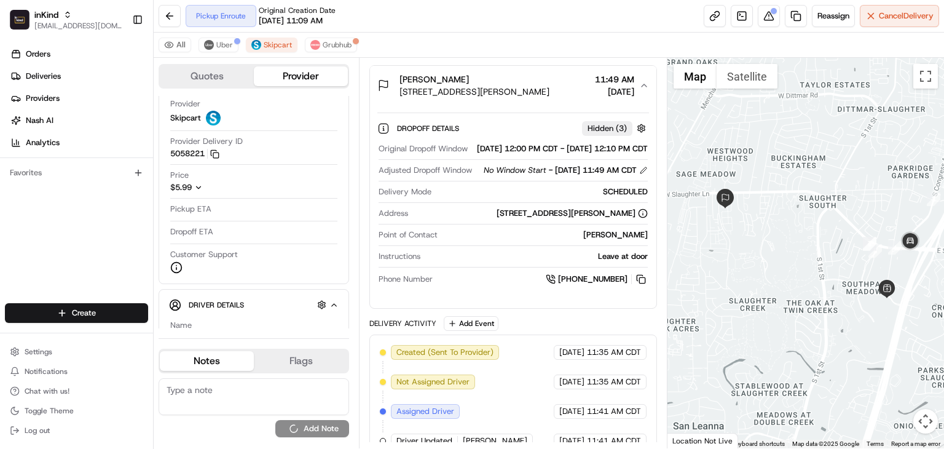
scroll to position [0, 0]
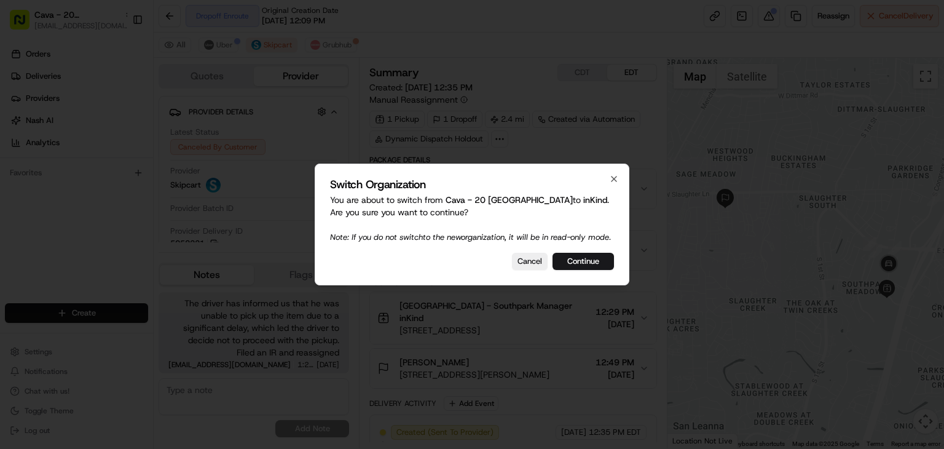
drag, startPoint x: 535, startPoint y: 273, endPoint x: 438, endPoint y: 203, distance: 120.1
click at [534, 270] on button "Cancel" at bounding box center [530, 261] width 36 height 17
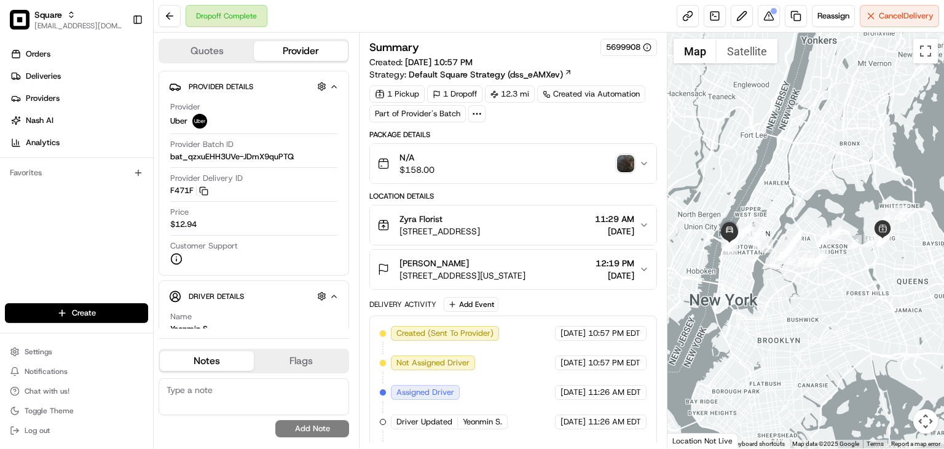
click at [624, 160] on img "button" at bounding box center [625, 163] width 17 height 17
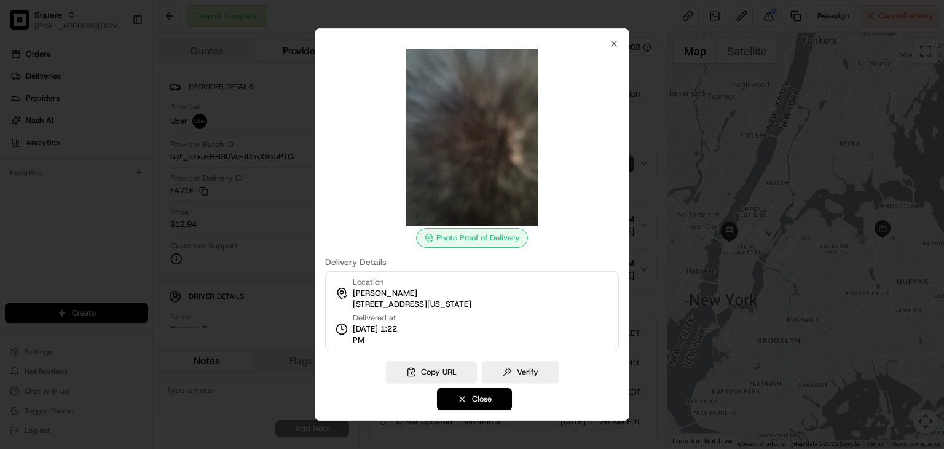
click at [485, 396] on button "Close" at bounding box center [474, 399] width 75 height 22
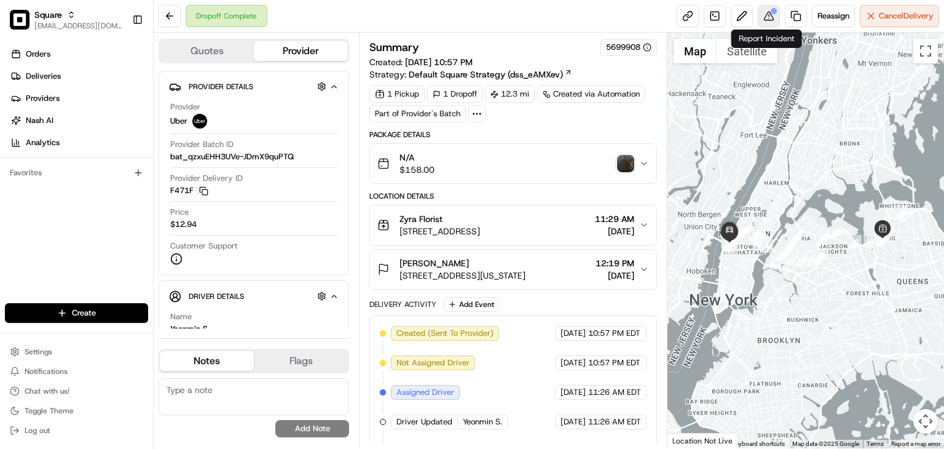
click at [758, 11] on button at bounding box center [769, 16] width 22 height 22
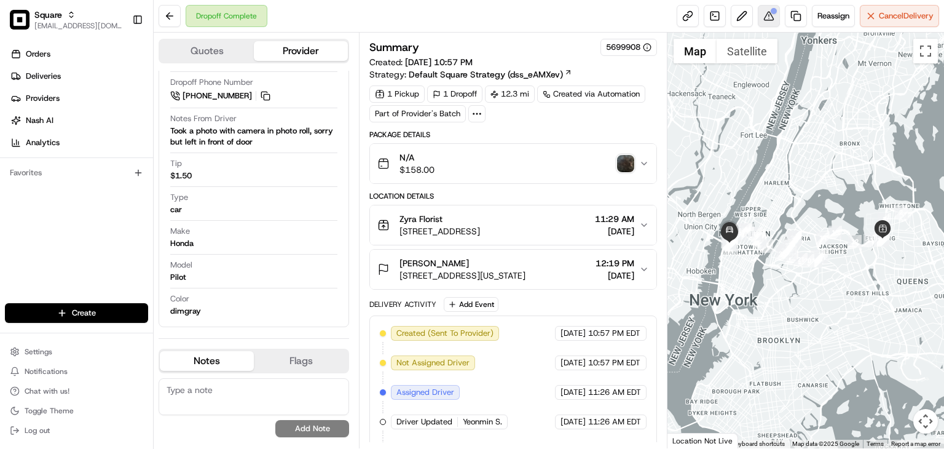
click at [772, 9] on div at bounding box center [774, 11] width 6 height 6
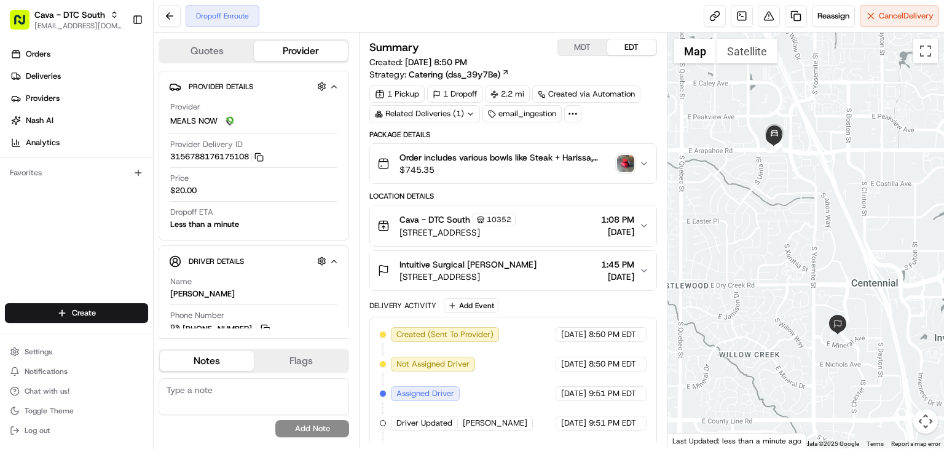
click at [630, 165] on img "button" at bounding box center [625, 163] width 17 height 17
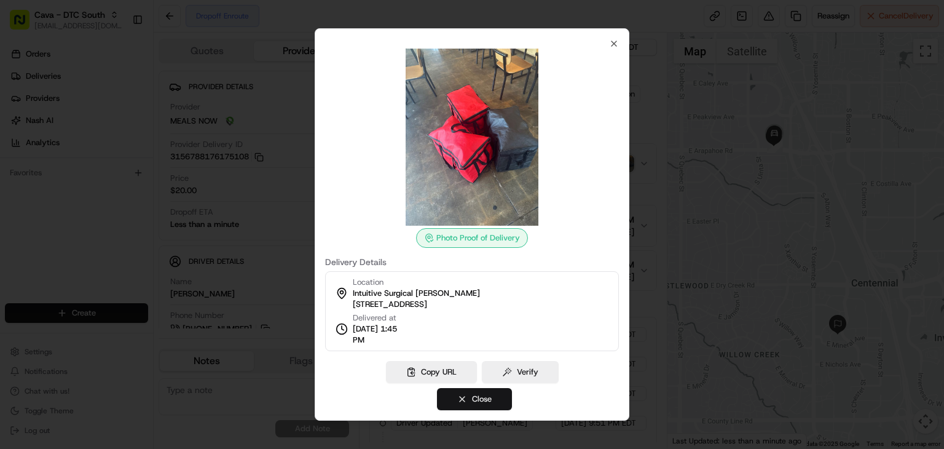
click at [474, 400] on button "Close" at bounding box center [474, 399] width 75 height 22
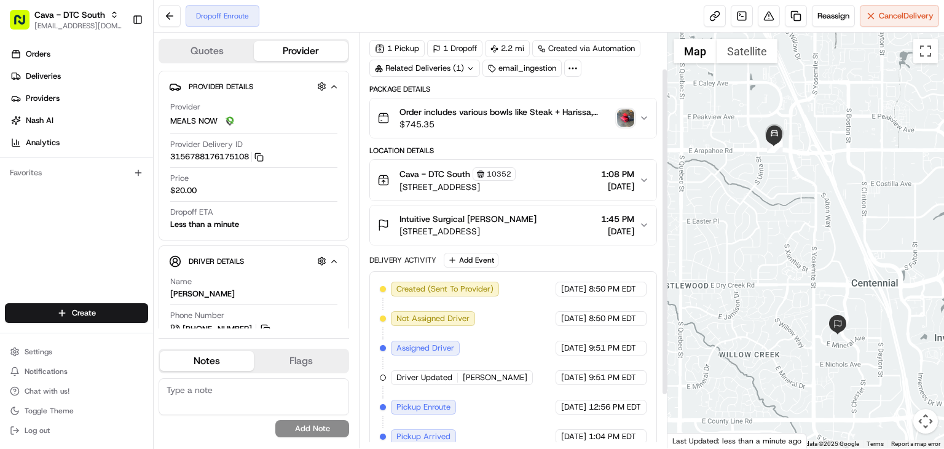
scroll to position [44, 0]
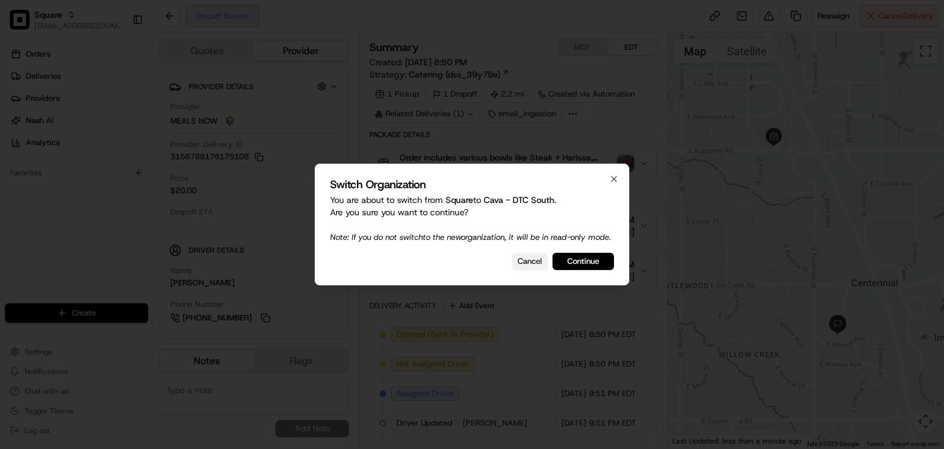
click at [520, 267] on button "Cancel" at bounding box center [530, 261] width 36 height 17
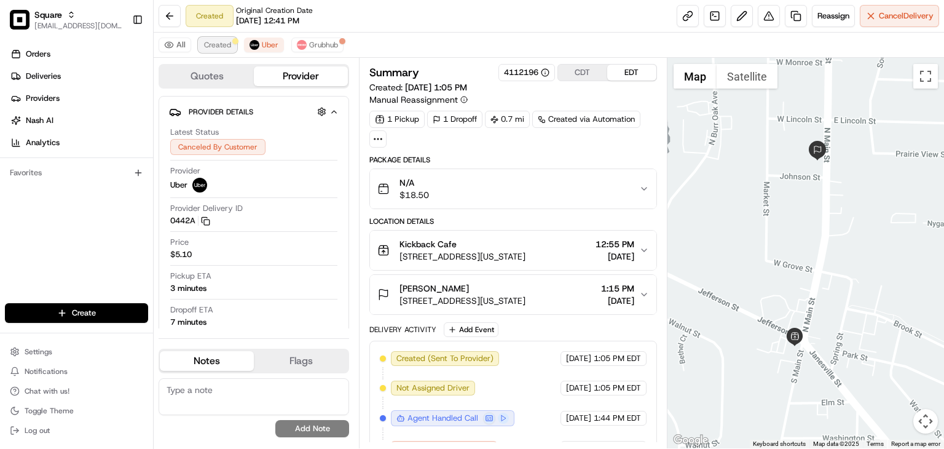
click at [221, 41] on span "Created" at bounding box center [217, 45] width 27 height 10
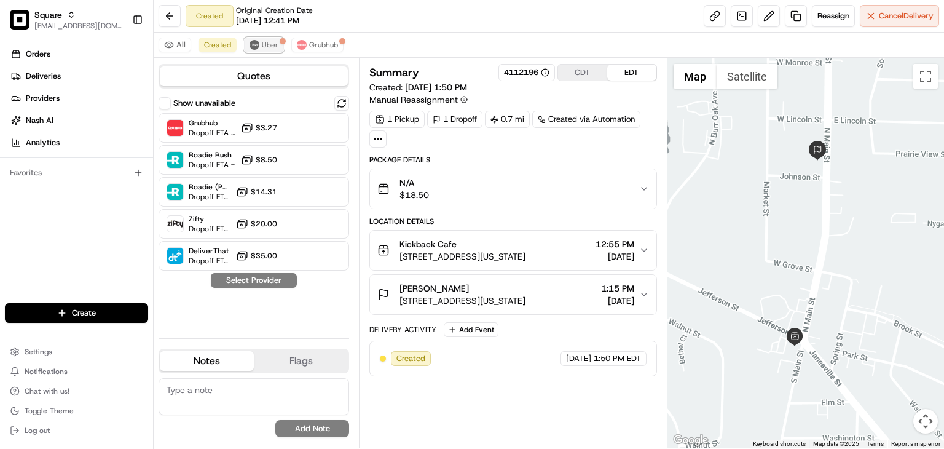
click at [263, 49] on span "Uber" at bounding box center [270, 45] width 17 height 10
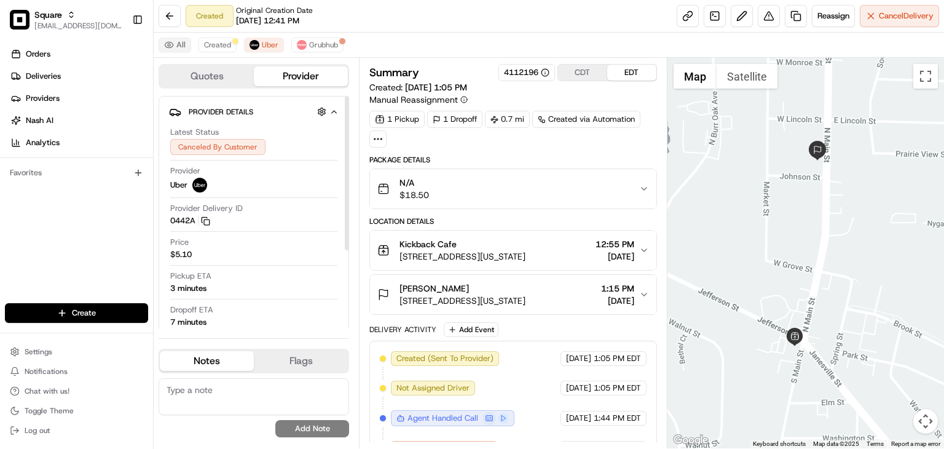
click at [176, 41] on button "All" at bounding box center [175, 44] width 33 height 15
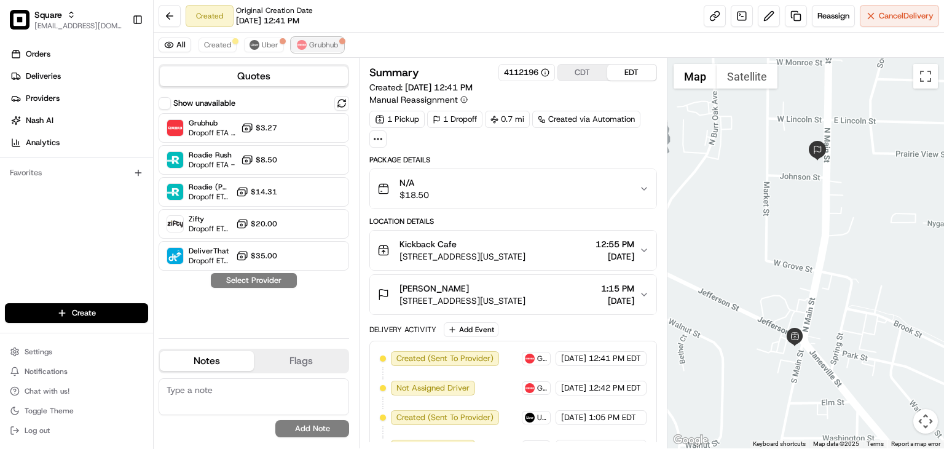
click at [310, 42] on span "Grubhub" at bounding box center [323, 45] width 29 height 10
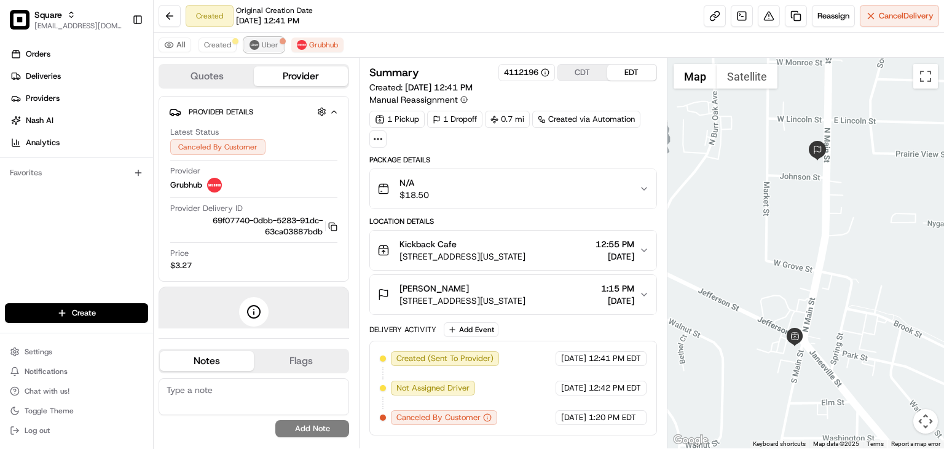
click at [275, 44] on span "Uber" at bounding box center [270, 45] width 17 height 10
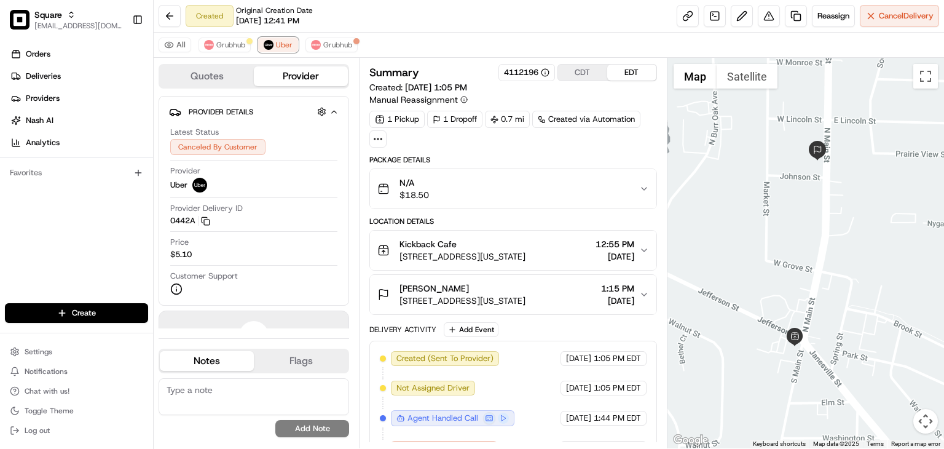
scroll to position [22, 0]
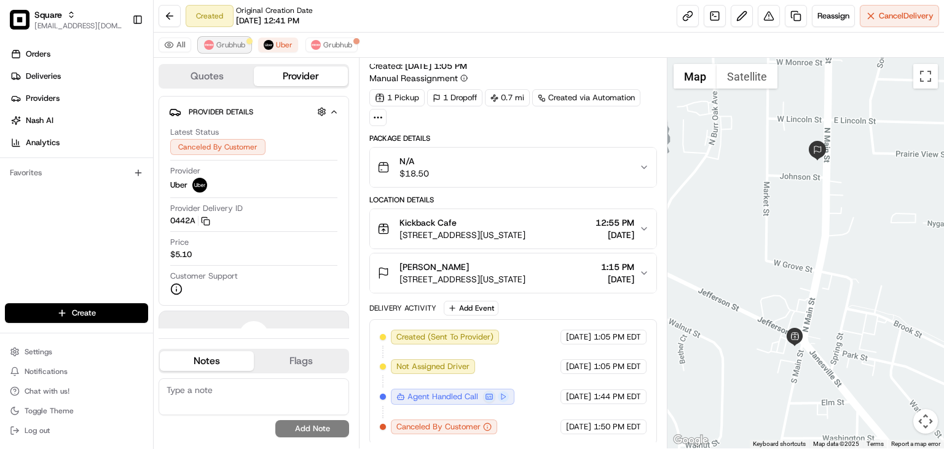
click at [224, 42] on span "Grubhub" at bounding box center [230, 45] width 29 height 10
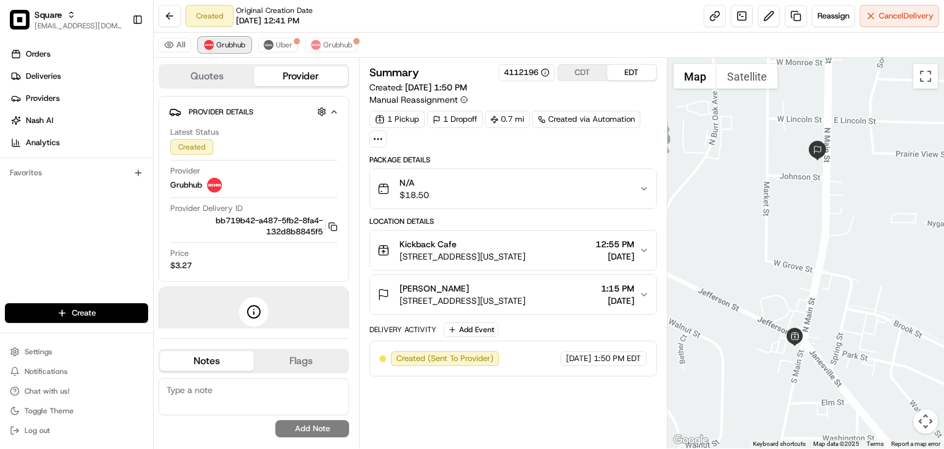
scroll to position [0, 0]
click at [887, 24] on button "Cancel Delivery" at bounding box center [899, 16] width 79 height 22
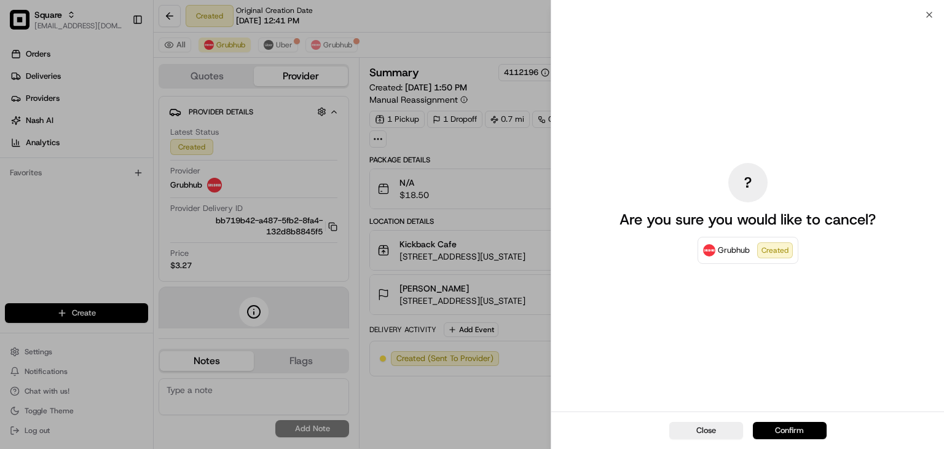
click at [799, 428] on button "Confirm" at bounding box center [790, 430] width 74 height 17
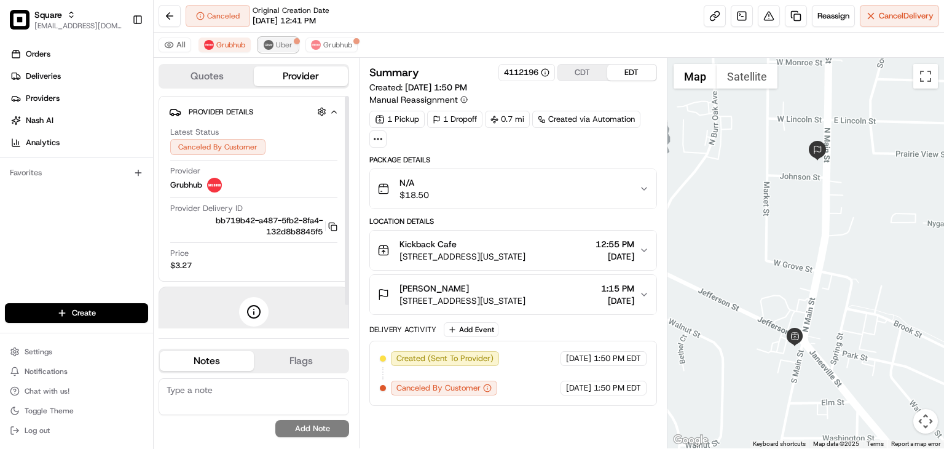
click at [279, 47] on span "Uber" at bounding box center [284, 45] width 17 height 10
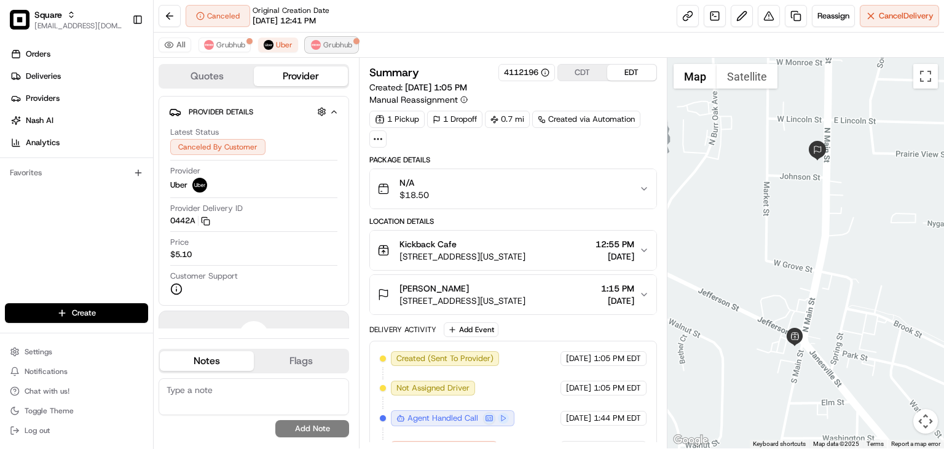
click at [325, 44] on span "Grubhub" at bounding box center [337, 45] width 29 height 10
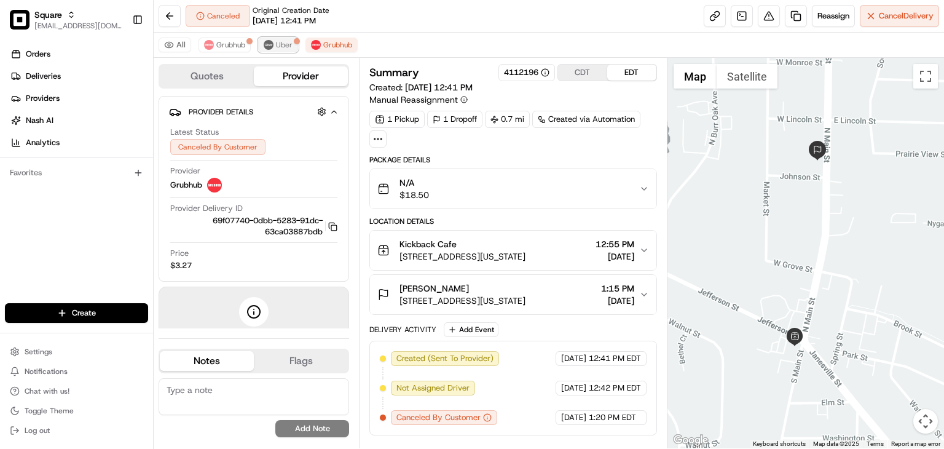
click at [277, 44] on span "Uber" at bounding box center [284, 45] width 17 height 10
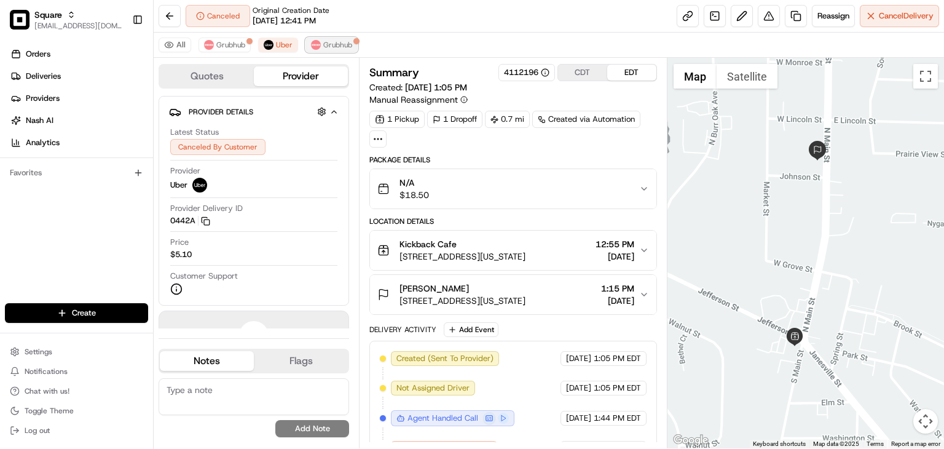
click at [334, 42] on span "Grubhub" at bounding box center [337, 45] width 29 height 10
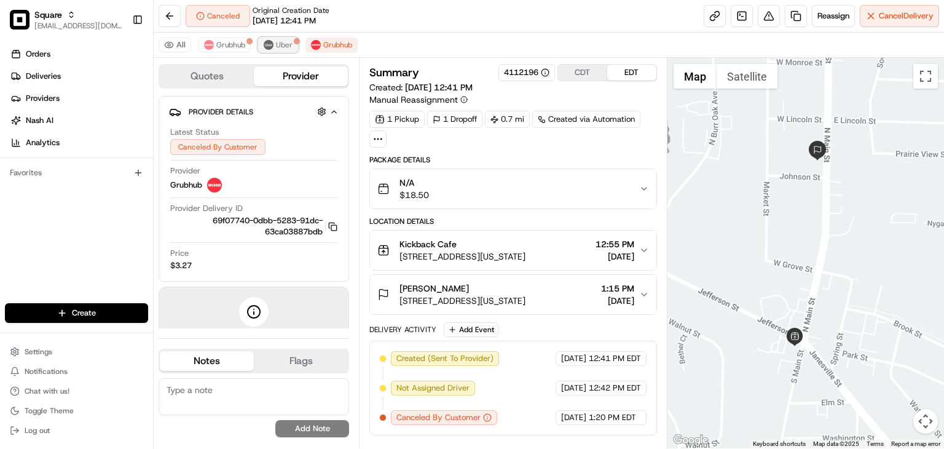
click at [273, 42] on button "Uber" at bounding box center [278, 44] width 40 height 15
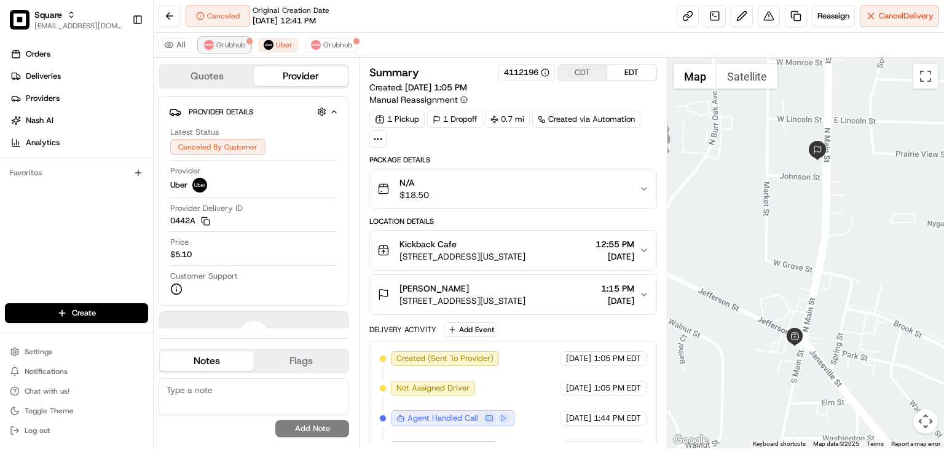
click at [238, 45] on span "Grubhub" at bounding box center [230, 45] width 29 height 10
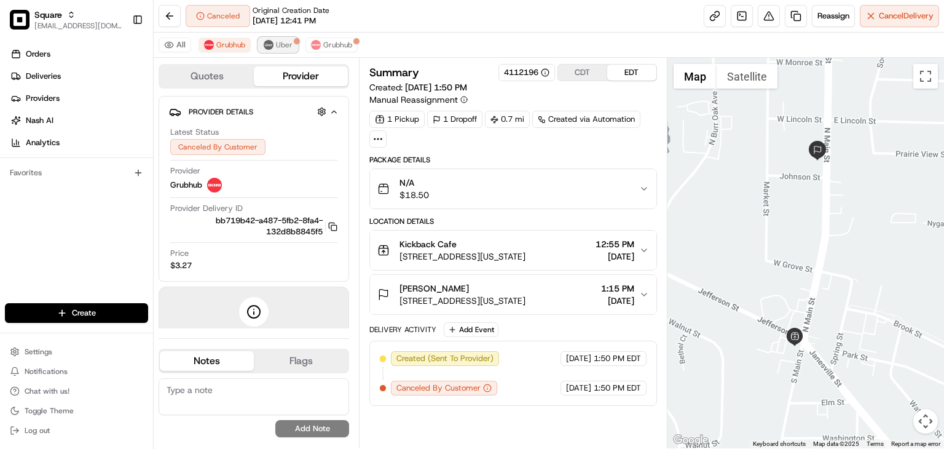
click at [278, 46] on span "Uber" at bounding box center [284, 45] width 17 height 10
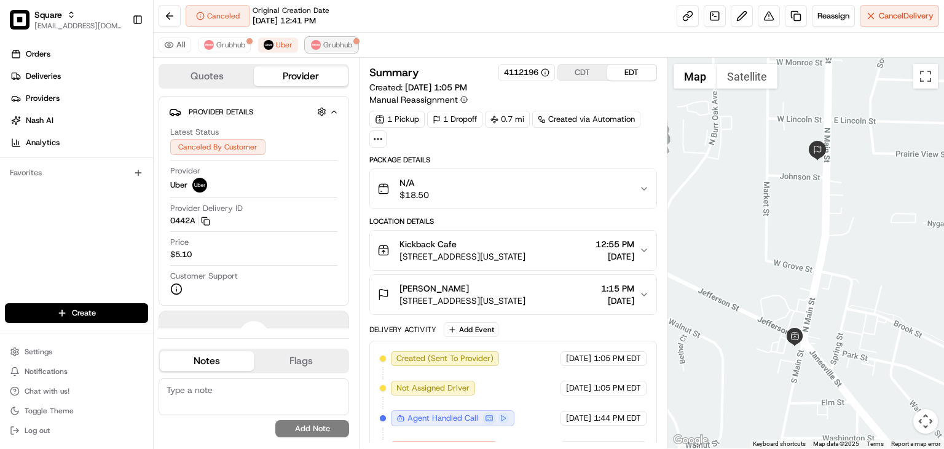
click at [315, 44] on img at bounding box center [316, 45] width 10 height 10
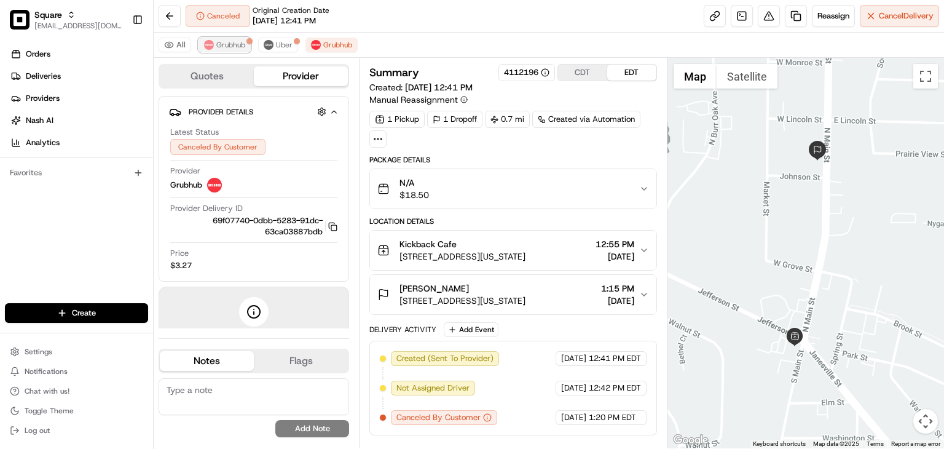
click at [234, 44] on span "Grubhub" at bounding box center [230, 45] width 29 height 10
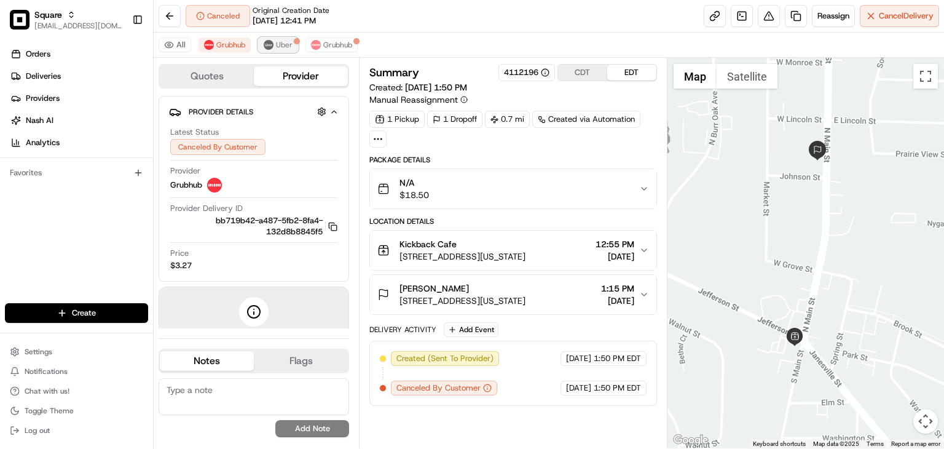
click at [266, 40] on img at bounding box center [269, 45] width 10 height 10
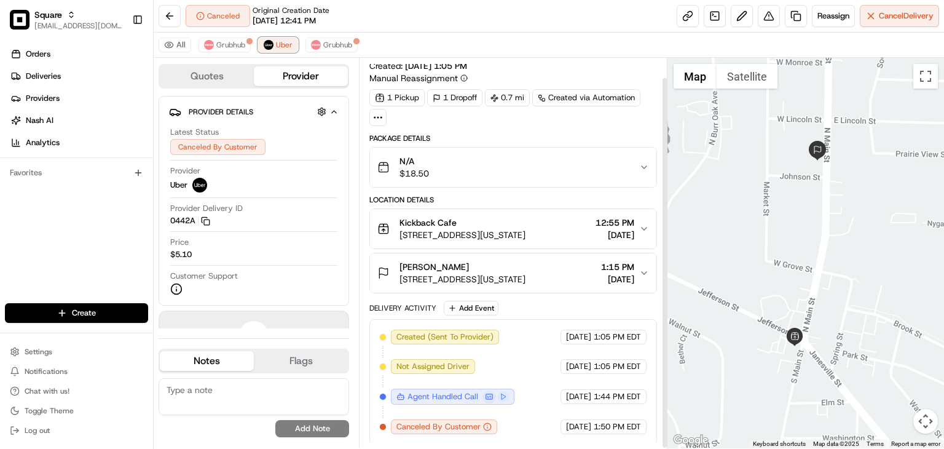
scroll to position [20, 0]
click at [320, 45] on button "Grubhub" at bounding box center [331, 44] width 52 height 15
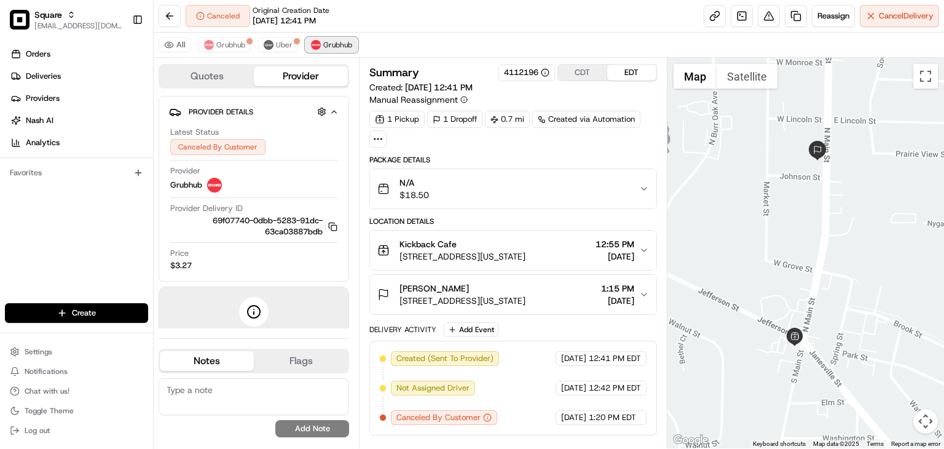
scroll to position [0, 0]
click at [274, 49] on button "Uber" at bounding box center [278, 44] width 40 height 15
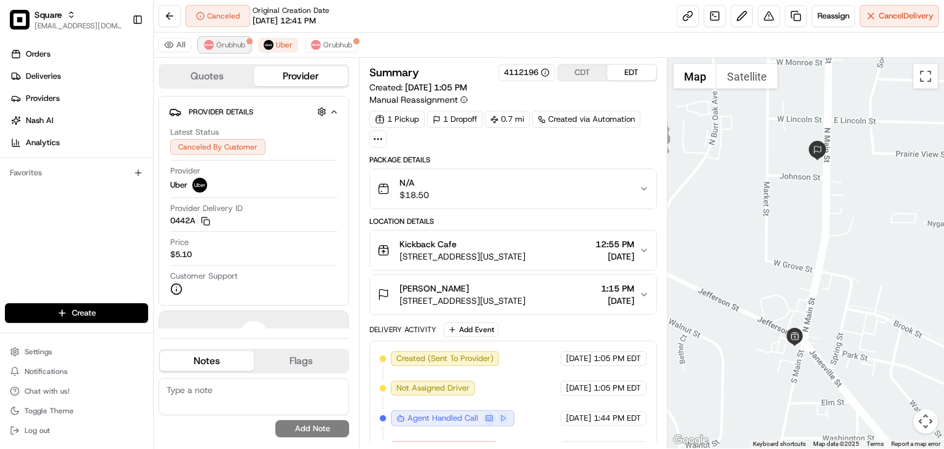
click at [229, 37] on button "Grubhub" at bounding box center [224, 44] width 52 height 15
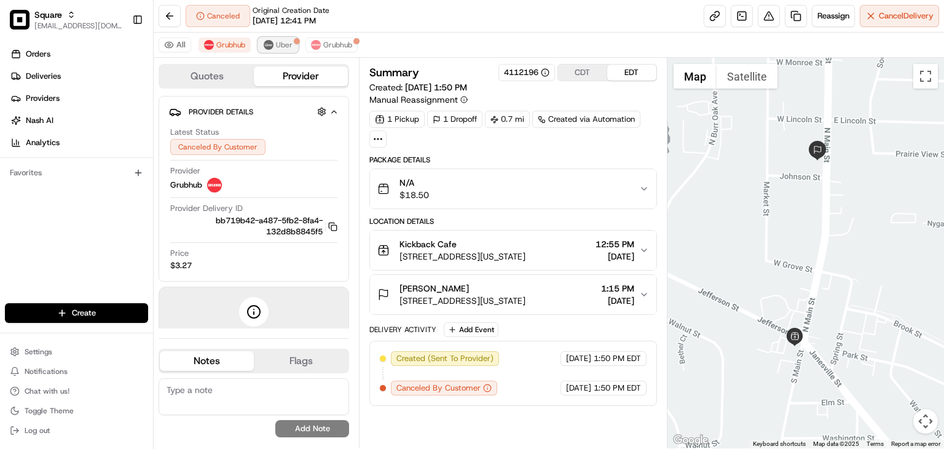
click at [292, 43] on button "Uber" at bounding box center [278, 44] width 40 height 15
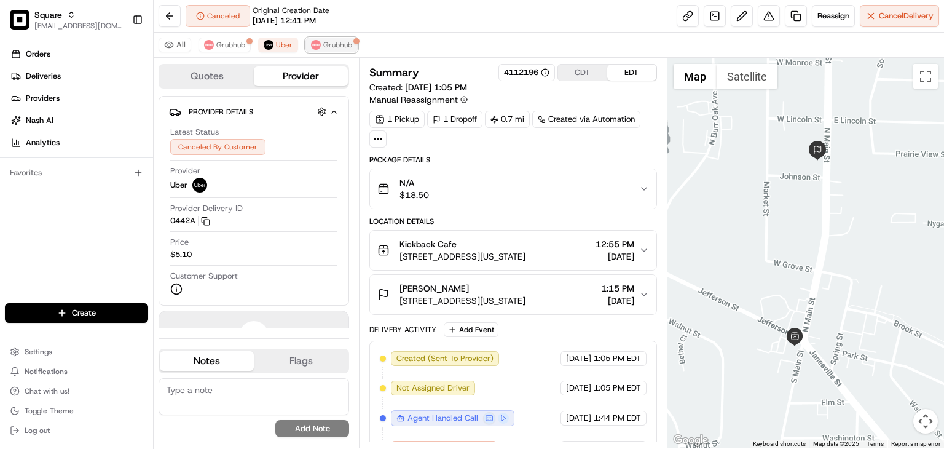
click at [335, 44] on span "Grubhub" at bounding box center [337, 45] width 29 height 10
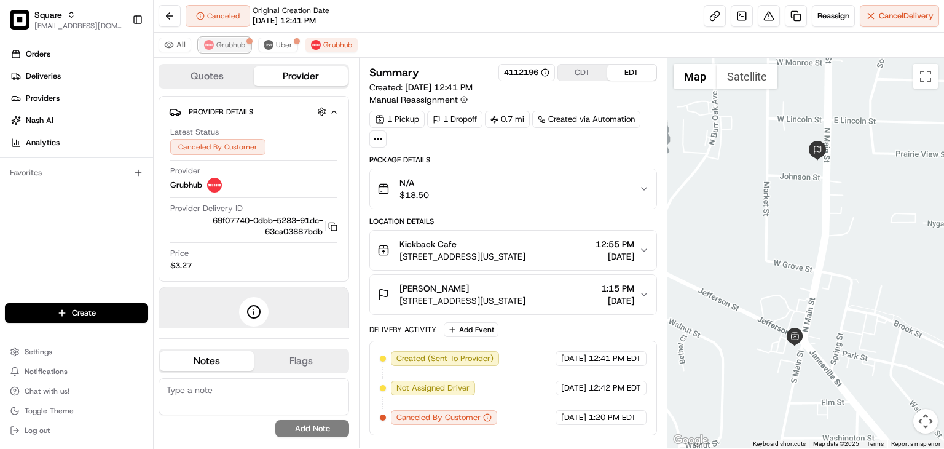
click at [232, 49] on span "Grubhub" at bounding box center [230, 45] width 29 height 10
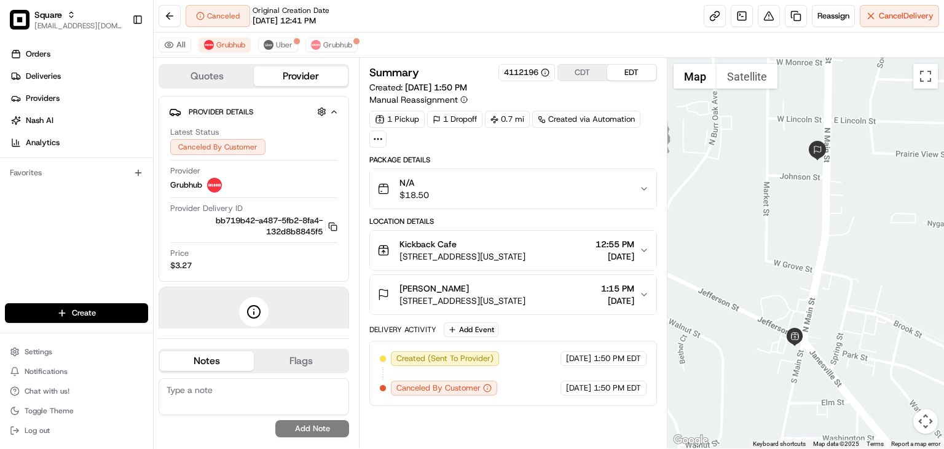
click at [260, 382] on textarea at bounding box center [254, 396] width 190 height 37
click at [234, 398] on textarea at bounding box center [254, 396] width 190 height 37
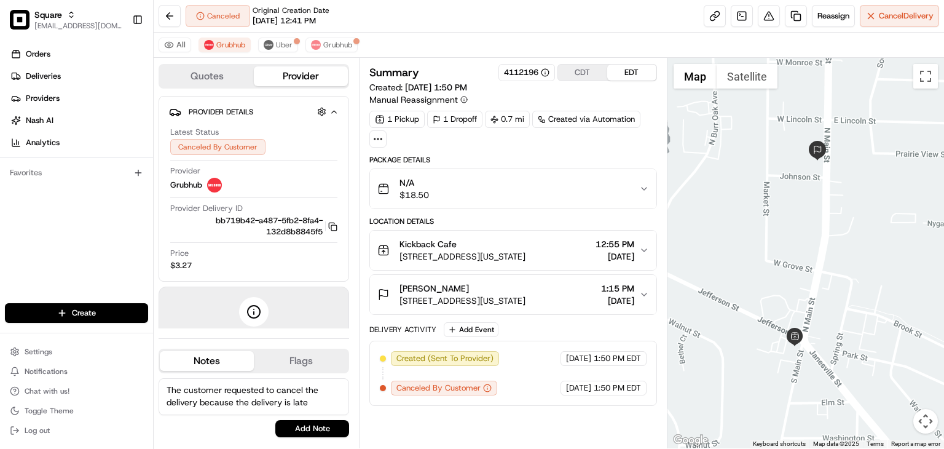
click at [315, 399] on textarea "The customer requested to cancel the delivery because the delivery is late" at bounding box center [254, 396] width 190 height 37
click at [181, 407] on textarea "The customer requested to cancel the delivery due to the delay. I then cancelle…" at bounding box center [254, 396] width 190 height 37
type textarea "The customer requested to cancel the delivery due to the delay. I then cancelle…"
click at [294, 423] on button "Add Note" at bounding box center [312, 428] width 74 height 17
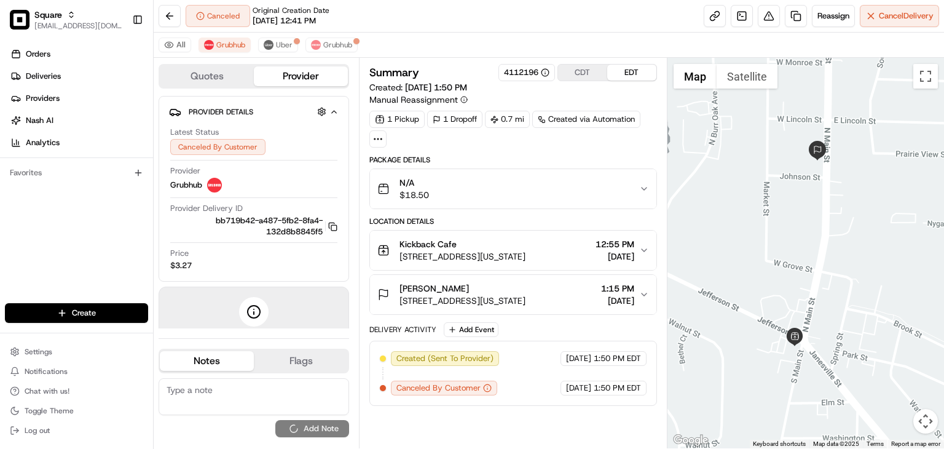
scroll to position [0, 0]
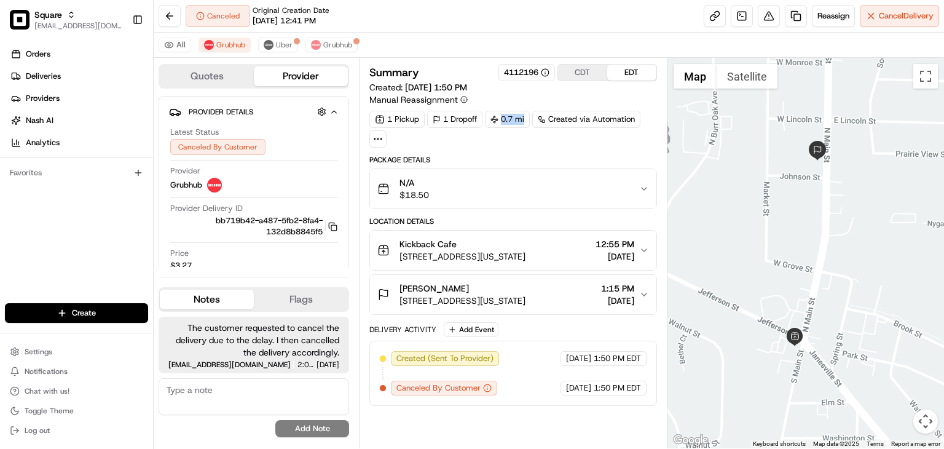
click at [528, 125] on div "0.7 mi" at bounding box center [507, 119] width 45 height 17
click at [527, 151] on div "Summary 4112196 CDT EDT Created: [DATE] 1:50 PM Manual Reassignment 1 Pickup 1 …" at bounding box center [513, 235] width 288 height 342
click at [515, 152] on div "Summary 4112196 CDT EDT Created: [DATE] 1:50 PM Manual Reassignment 1 Pickup 1 …" at bounding box center [513, 235] width 288 height 342
click at [82, 223] on div "Orders Deliveries Providers [PERSON_NAME] Analytics Favorites" at bounding box center [76, 174] width 153 height 271
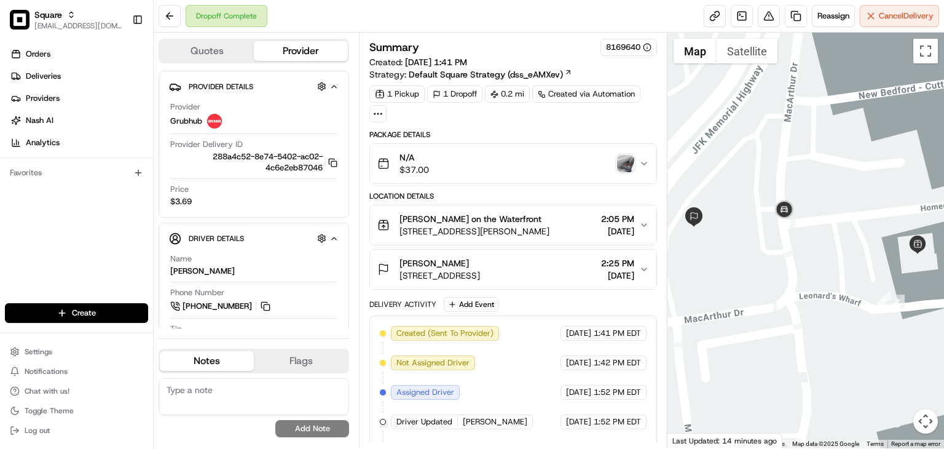
click at [627, 165] on img "button" at bounding box center [625, 163] width 17 height 17
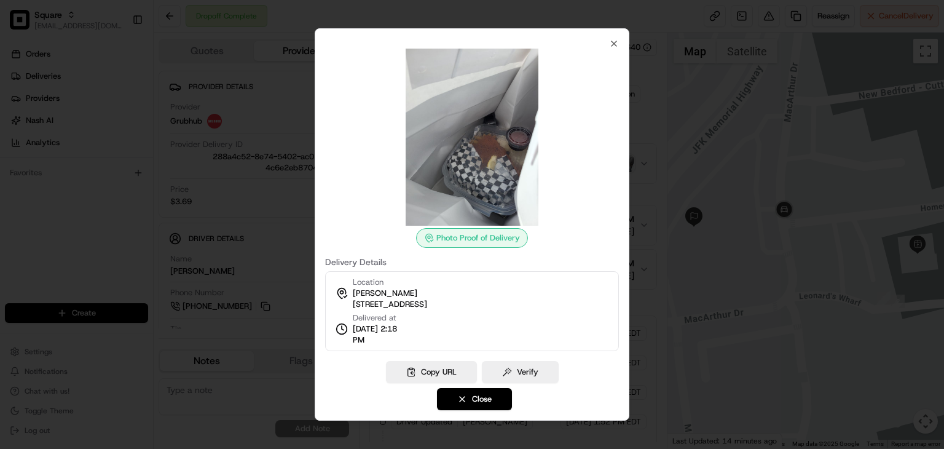
click at [262, 204] on div at bounding box center [472, 224] width 944 height 449
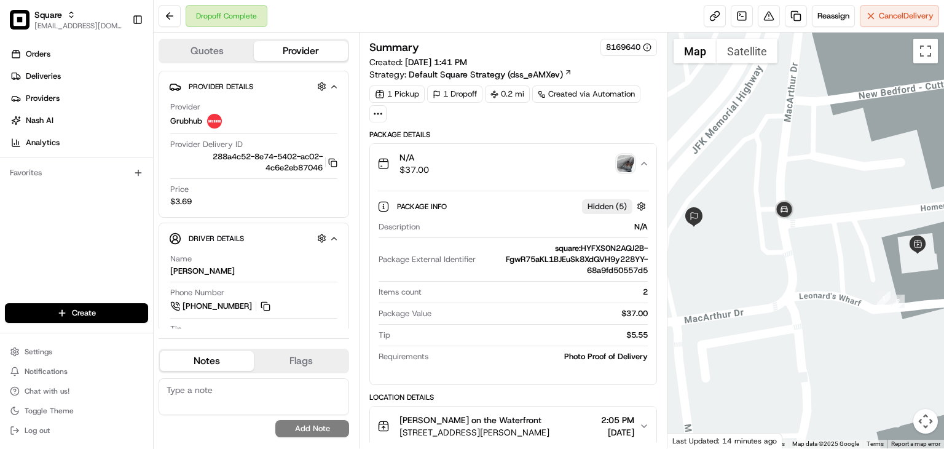
click at [626, 160] on img "button" at bounding box center [625, 163] width 17 height 17
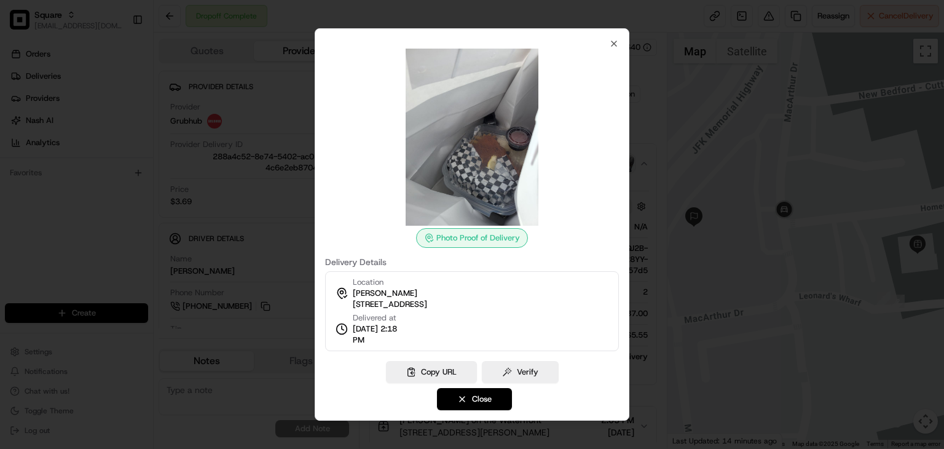
click at [462, 393] on button "Close" at bounding box center [474, 399] width 75 height 22
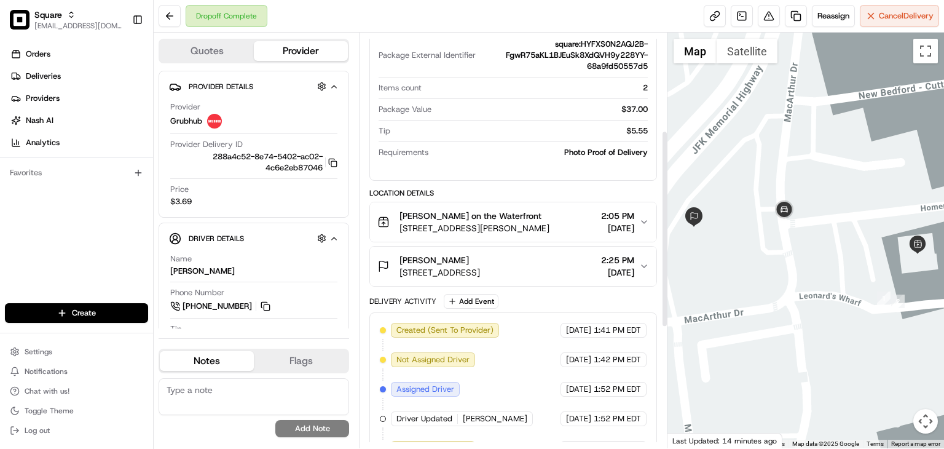
scroll to position [205, 0]
click at [646, 262] on icon "button" at bounding box center [644, 265] width 10 height 10
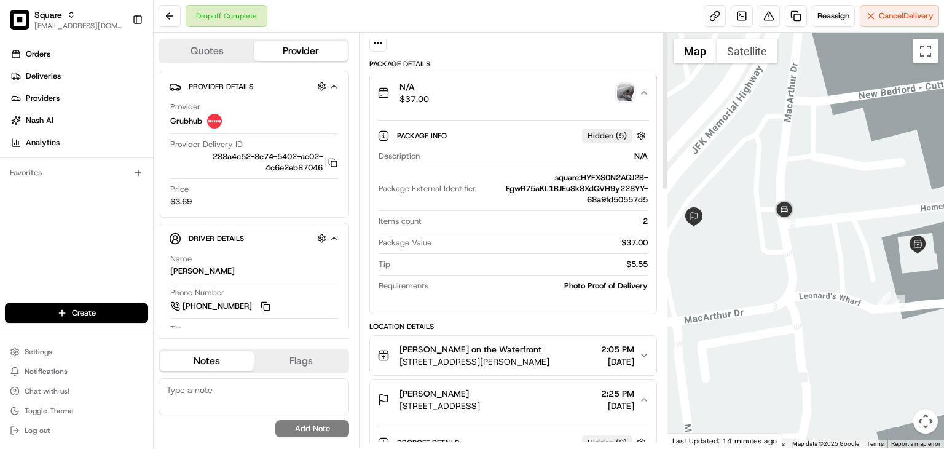
scroll to position [0, 0]
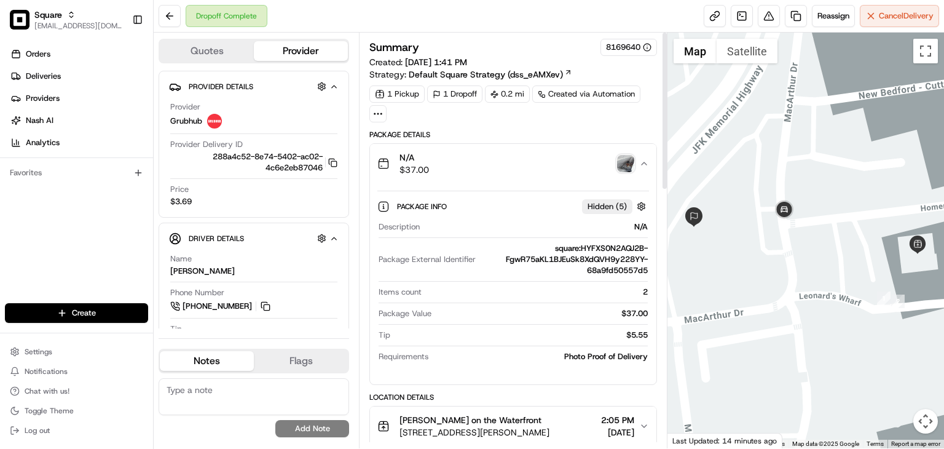
click at [627, 160] on img "button" at bounding box center [625, 163] width 17 height 17
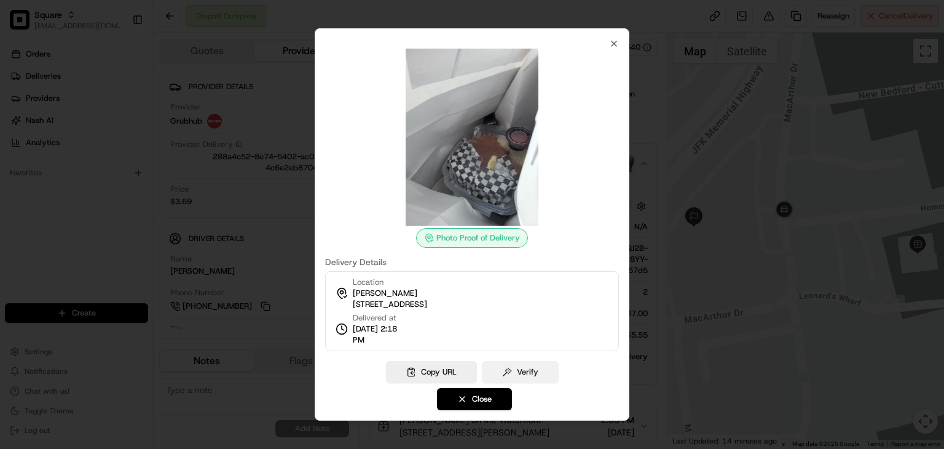
click at [520, 373] on button "Verify" at bounding box center [520, 372] width 77 height 22
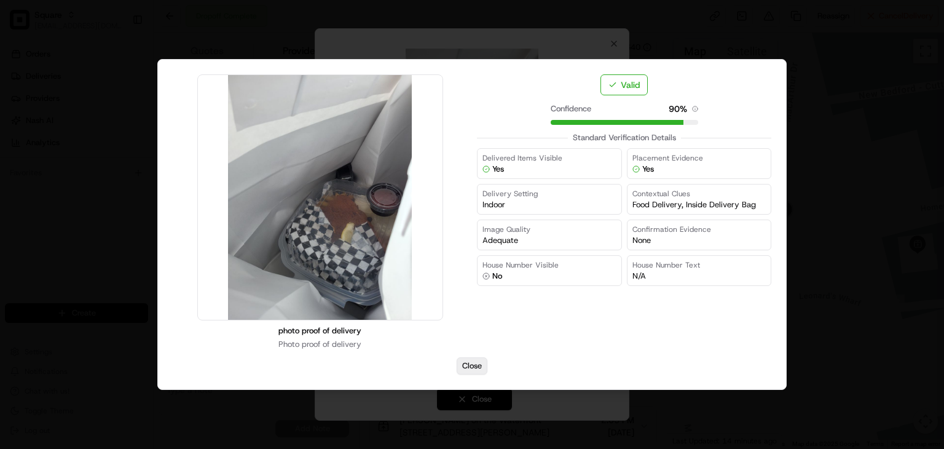
click at [474, 359] on button "Close" at bounding box center [472, 365] width 31 height 17
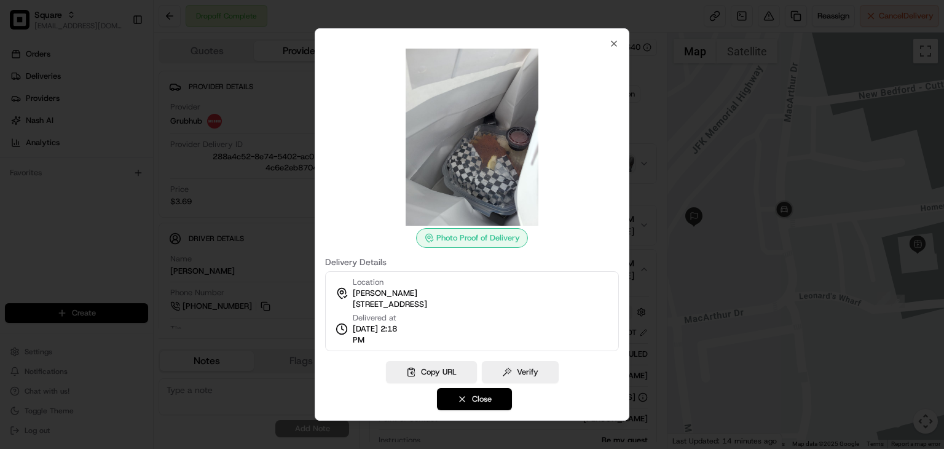
click at [487, 396] on button "Close" at bounding box center [474, 399] width 75 height 22
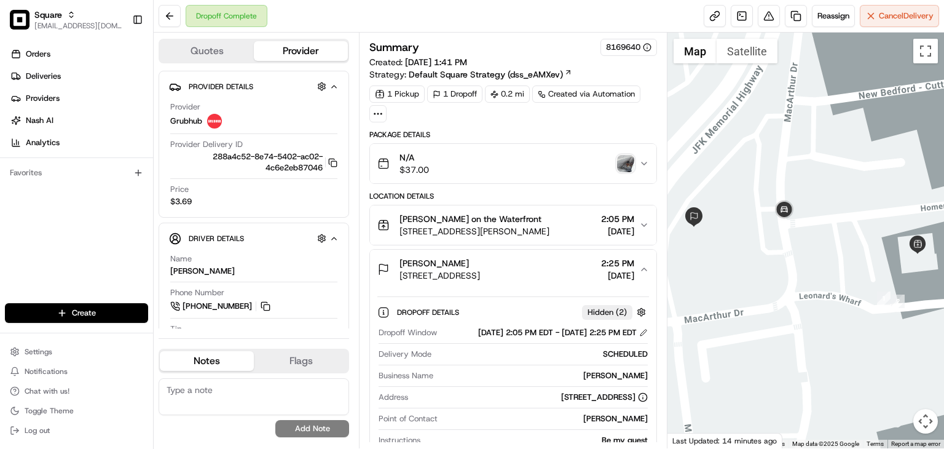
click at [622, 159] on img "button" at bounding box center [625, 163] width 17 height 17
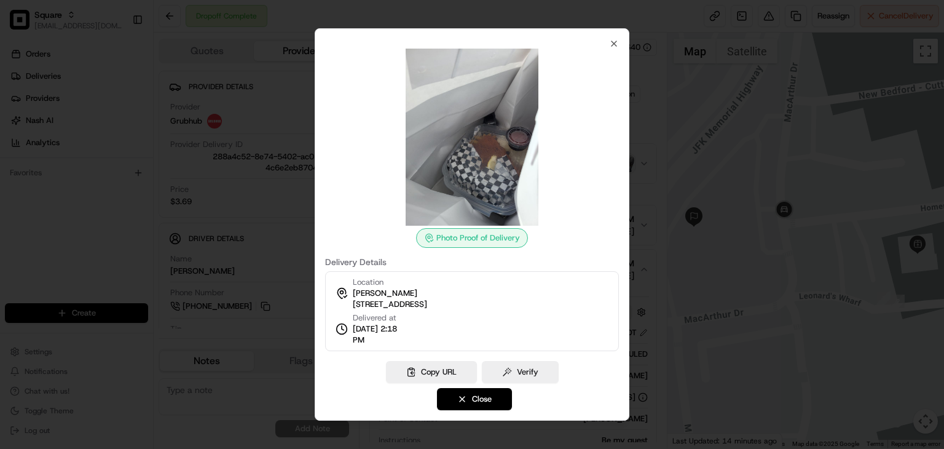
click at [286, 281] on div at bounding box center [472, 224] width 944 height 449
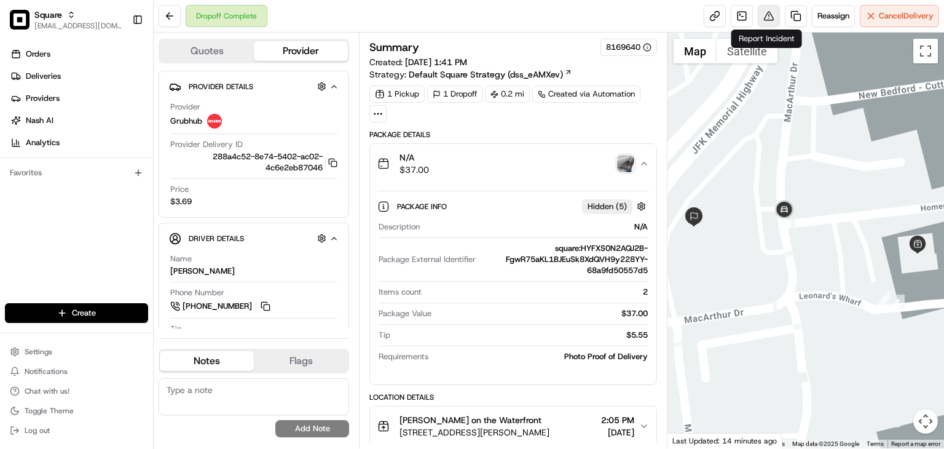
click at [765, 19] on button at bounding box center [769, 16] width 22 height 22
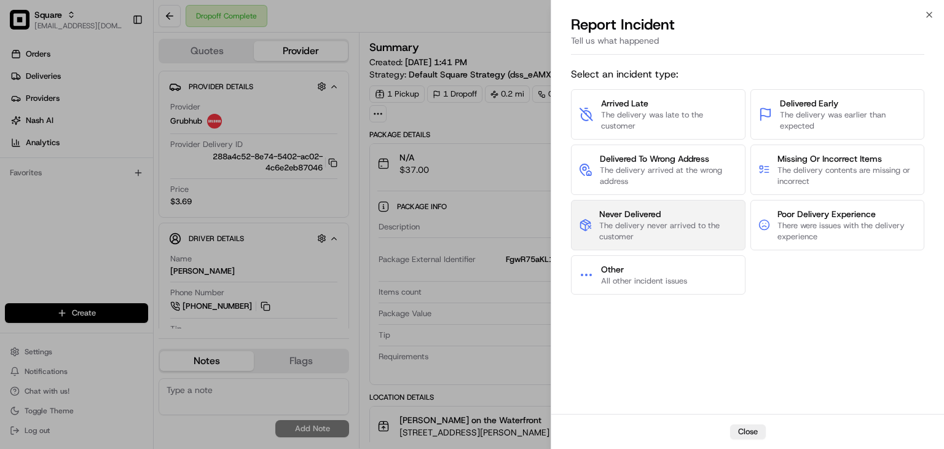
click at [648, 220] on span "The delivery never arrived to the customer" at bounding box center [668, 231] width 138 height 22
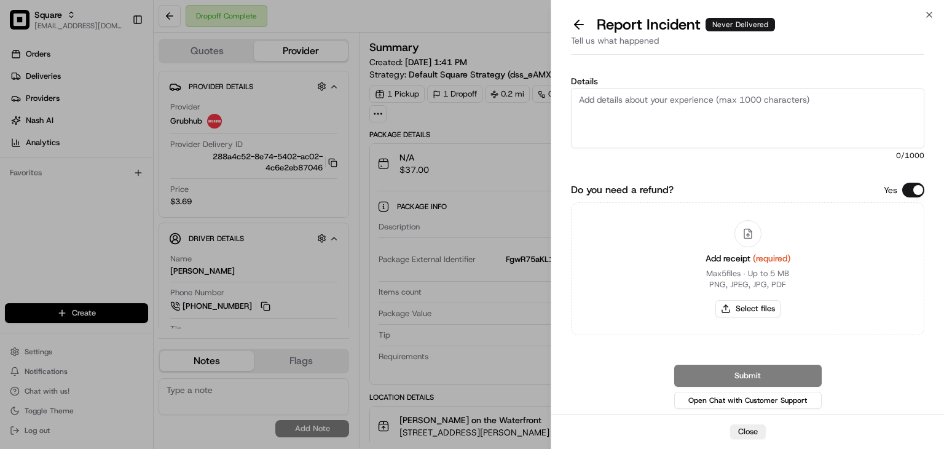
click at [908, 189] on button "Do you need a refund?" at bounding box center [913, 190] width 22 height 15
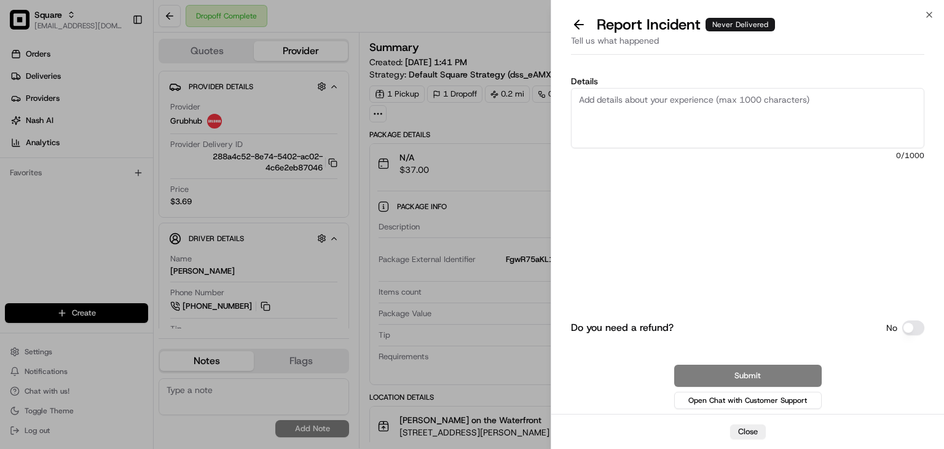
click at [782, 130] on textarea "Details" at bounding box center [747, 118] width 353 height 60
click at [585, 20] on button at bounding box center [579, 24] width 26 height 17
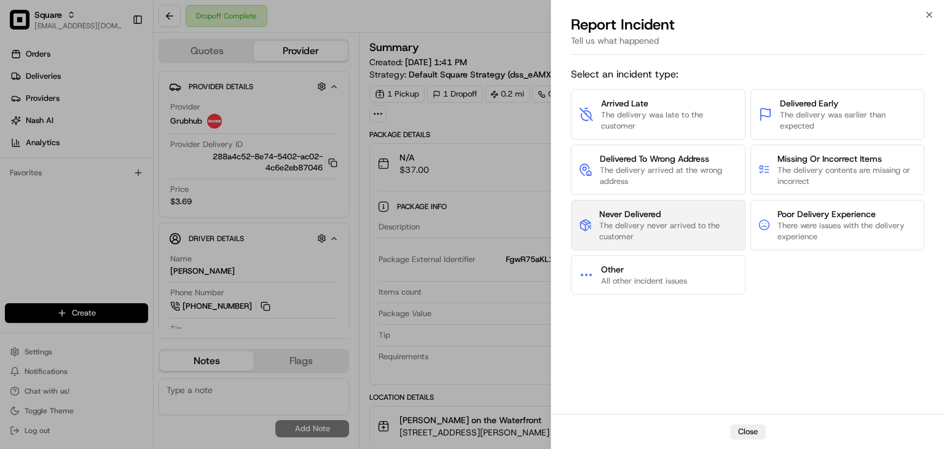
click at [651, 220] on span "The delivery never arrived to the customer" at bounding box center [668, 231] width 138 height 22
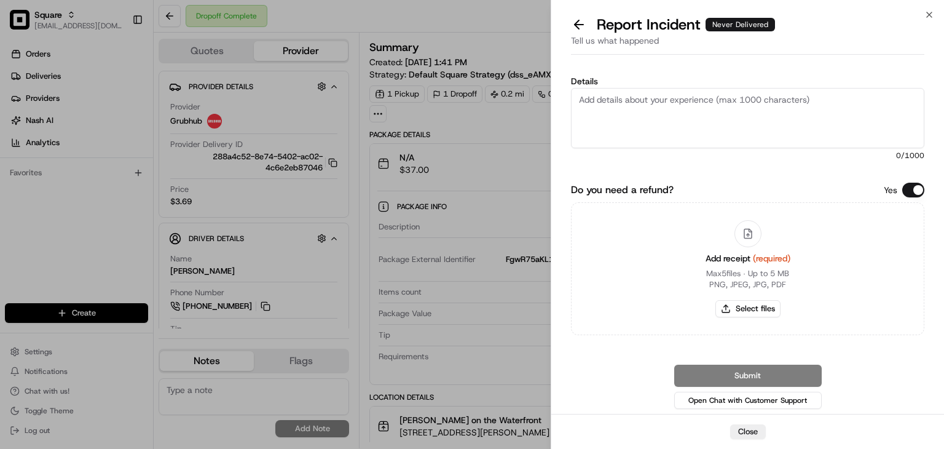
click at [652, 136] on textarea "Details" at bounding box center [747, 118] width 353 height 60
click at [907, 193] on button "Do you need a refund?" at bounding box center [913, 190] width 22 height 15
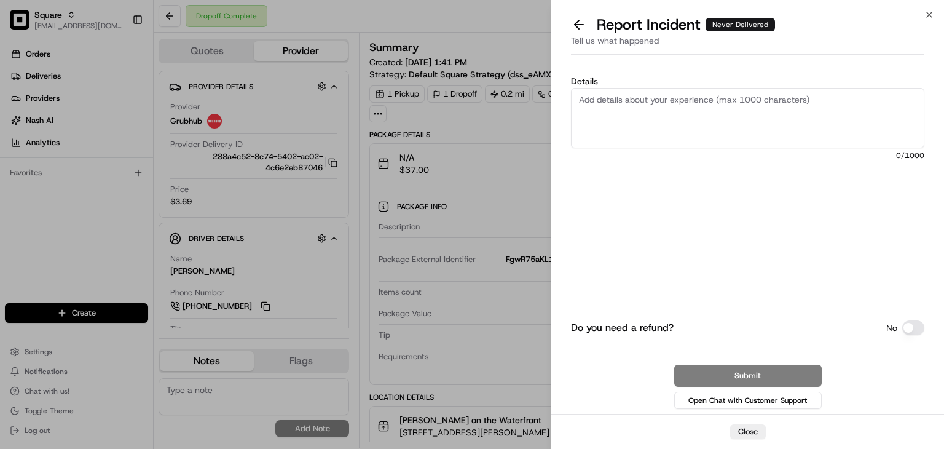
type button "on"
click at [760, 119] on textarea "Details" at bounding box center [747, 118] width 353 height 60
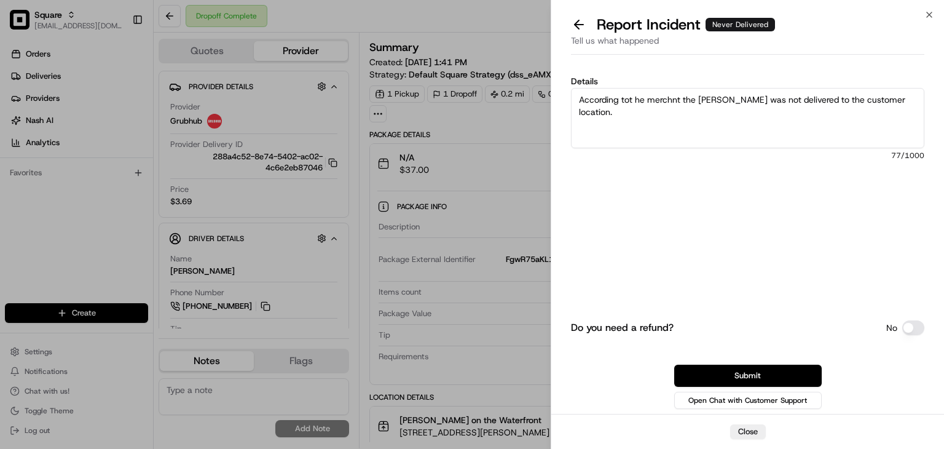
click at [662, 132] on textarea "According tot he merchnt the [PERSON_NAME] was not delivered to the customer lo…" at bounding box center [747, 118] width 353 height 60
click at [904, 97] on textarea "According to the merchant, the food was not delivered to the customer's locatio…" at bounding box center [747, 118] width 353 height 60
click at [847, 109] on textarea "According to the merchant, the food was not delivered to the customer's locatio…" at bounding box center [747, 118] width 353 height 60
click at [705, 146] on textarea "According to the merchant, the food was not delivered to the customer's locatio…" at bounding box center [747, 118] width 353 height 60
click at [579, 108] on textarea "According to the merchant, the food was not delivered to the customer's locatio…" at bounding box center [747, 118] width 353 height 60
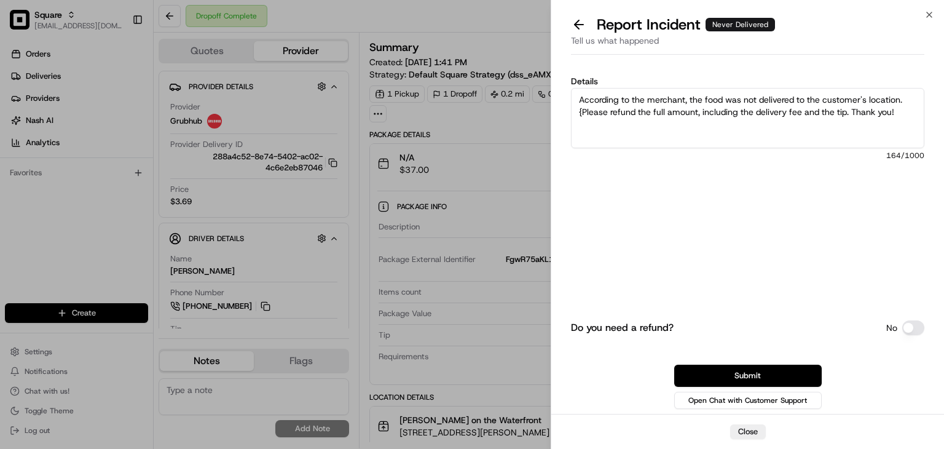
click at [584, 111] on textarea "According to the merchant, the food was not delivered to the customer's locatio…" at bounding box center [747, 118] width 353 height 60
click at [890, 114] on textarea "According to the merchant, the food was not delivered to the customer's locatio…" at bounding box center [747, 118] width 353 height 60
type textarea "According to the merchant, the food was not delivered to the customer's locatio…"
drag, startPoint x: 771, startPoint y: 369, endPoint x: 753, endPoint y: 170, distance: 200.5
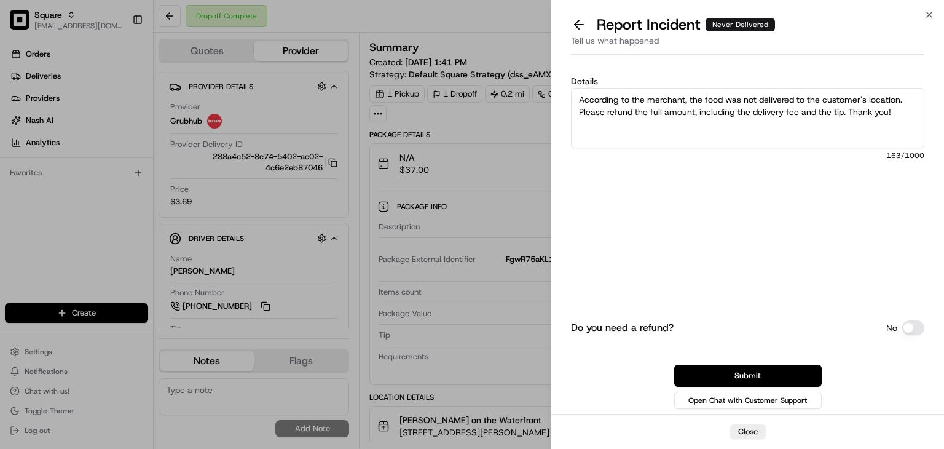
click at [752, 172] on div "Details According to the merchant, the food was not delivered to the customer's…" at bounding box center [747, 240] width 353 height 342
drag, startPoint x: 905, startPoint y: 101, endPoint x: 531, endPoint y: 150, distance: 376.8
click at [483, 100] on body "Square [EMAIL_ADDRESS][DOMAIN_NAME] Toggle Sidebar Orders Deliveries Providers …" at bounding box center [472, 224] width 944 height 449
click at [768, 378] on button "Submit" at bounding box center [747, 375] width 147 height 22
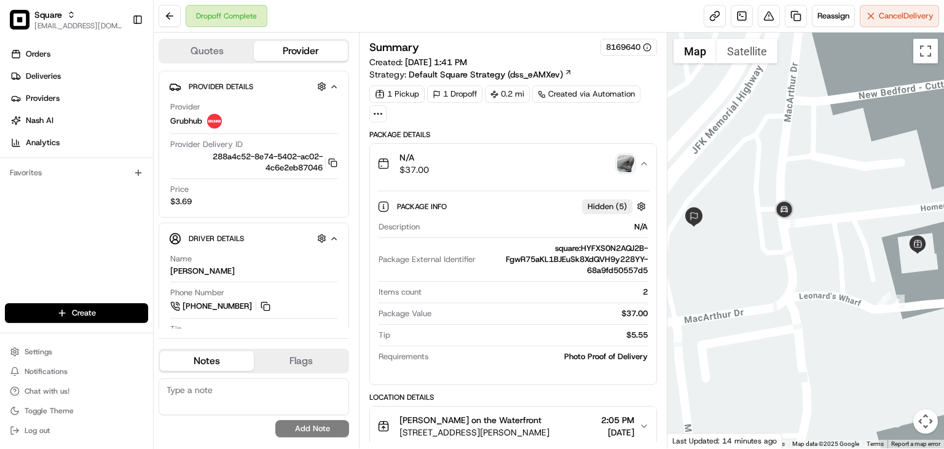
click at [248, 392] on textarea at bounding box center [254, 396] width 190 height 37
paste textarea "According to the merchant, the food was not delivered to the customer's locatio…"
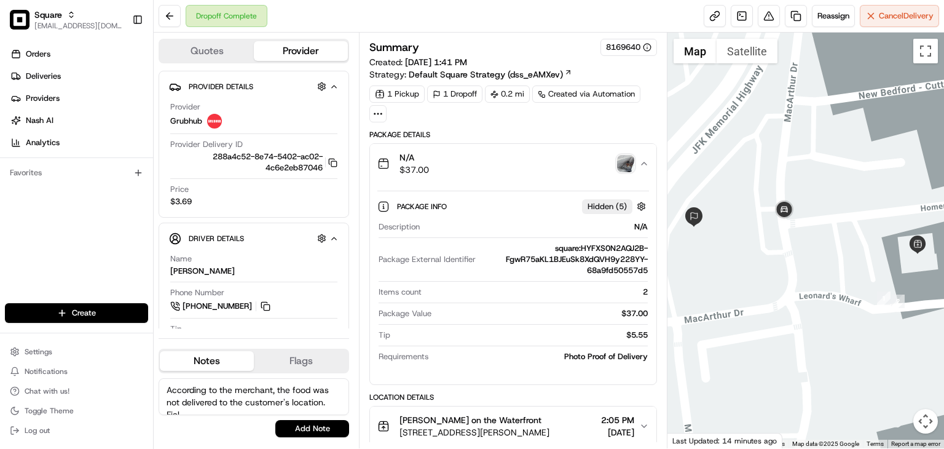
scroll to position [5, 0]
type textarea "According to the merchant, the food was not delivered to the customer's locatio…"
click at [307, 424] on button "Add Note" at bounding box center [312, 428] width 74 height 17
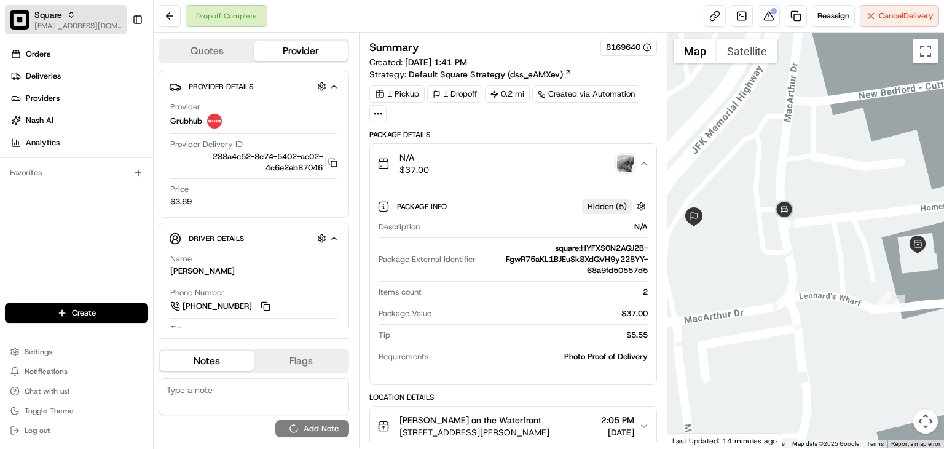
scroll to position [0, 0]
